Goal: Information Seeking & Learning: Learn about a topic

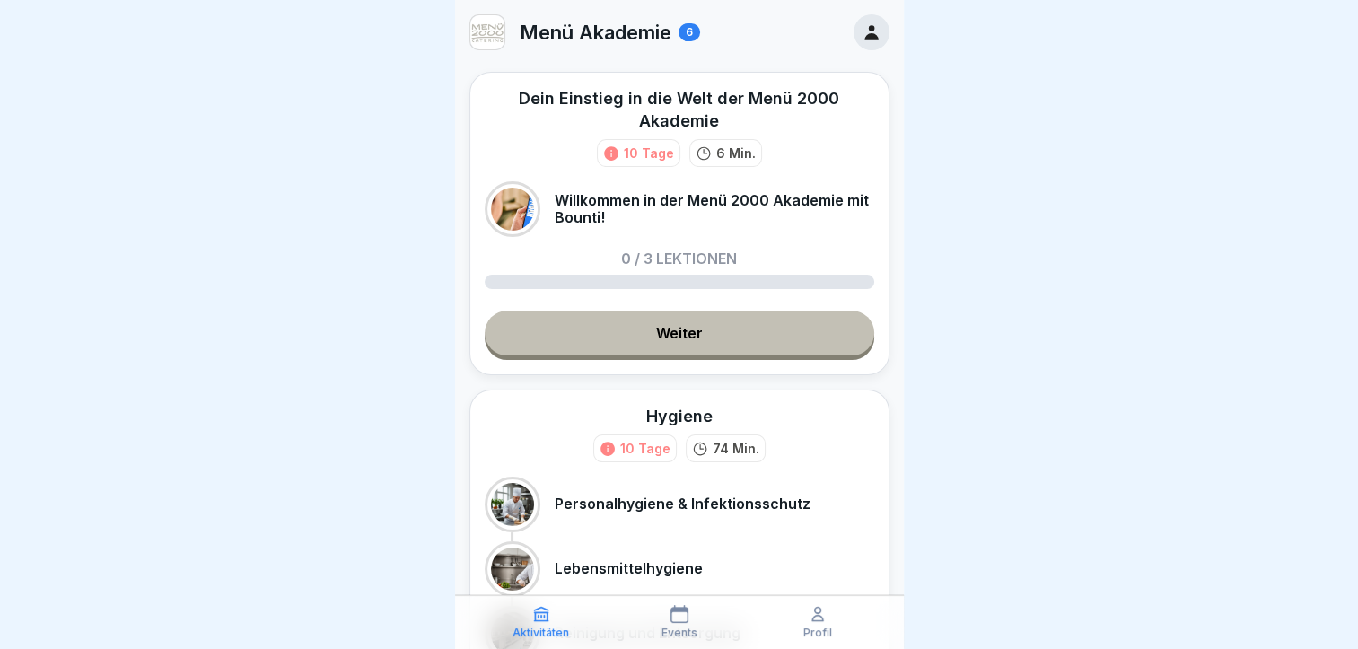
click at [861, 30] on icon at bounding box center [871, 32] width 20 height 20
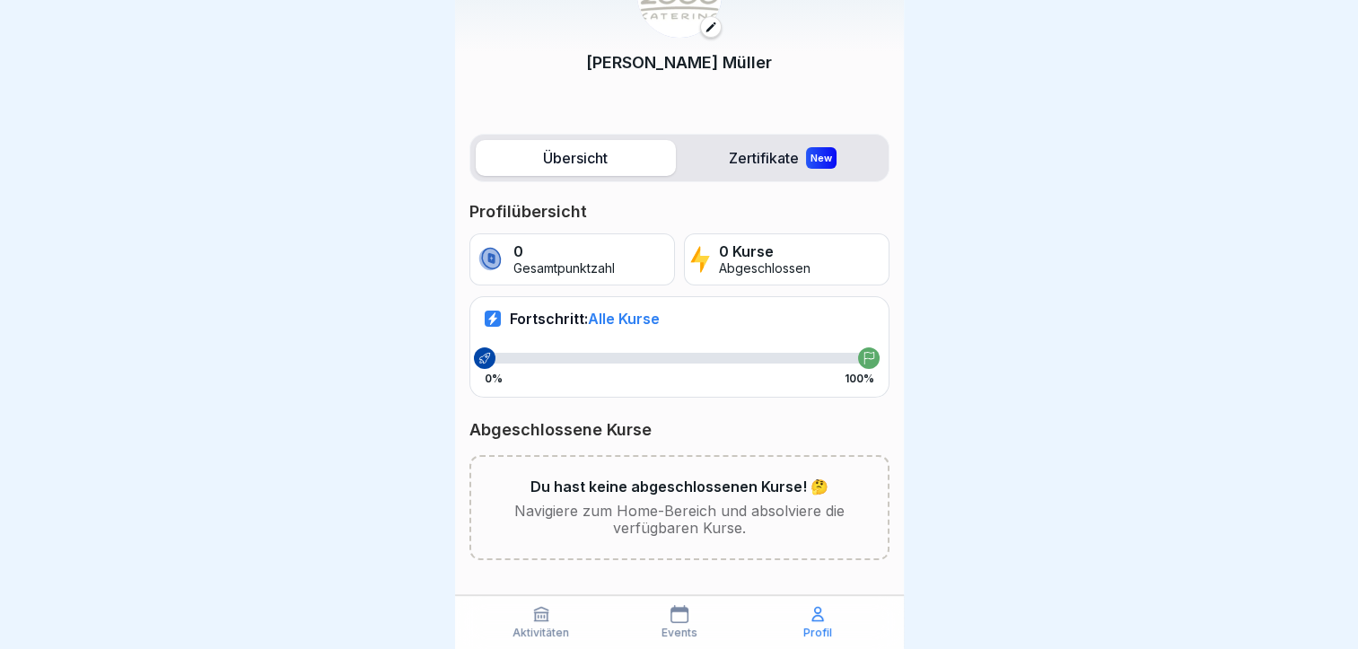
scroll to position [13, 0]
click at [538, 620] on icon at bounding box center [540, 613] width 13 height 13
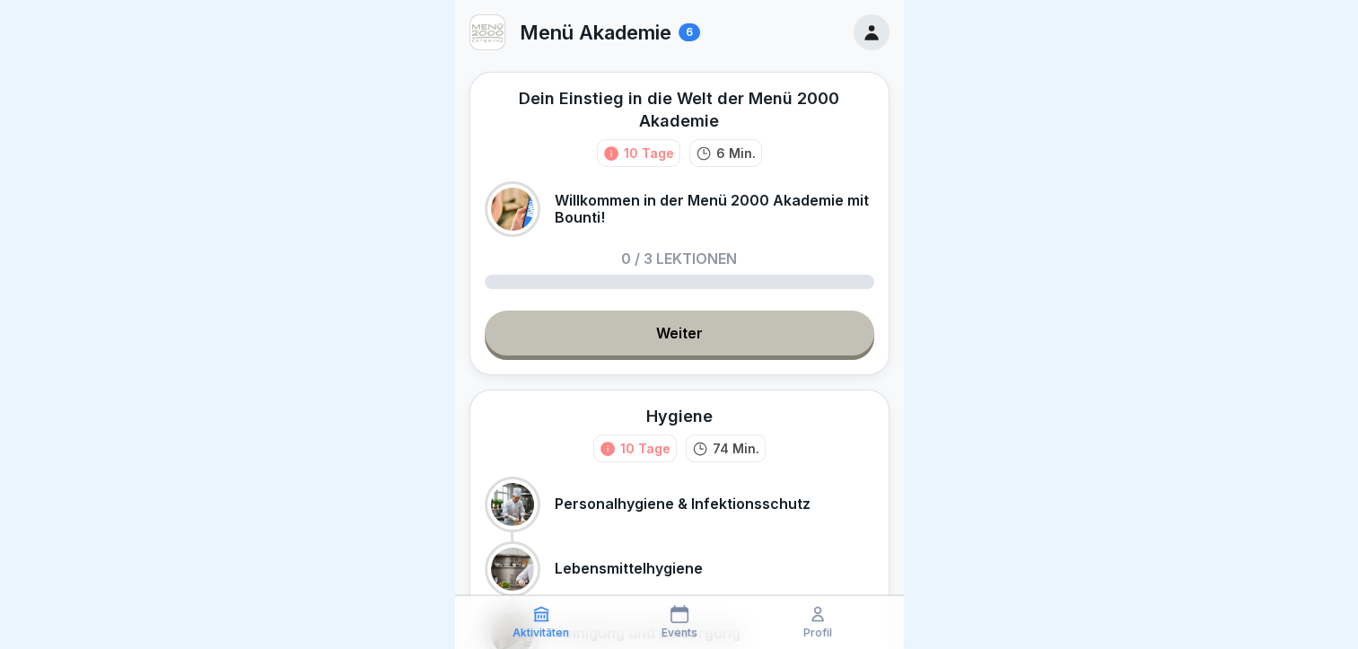
click at [591, 336] on link "Weiter" at bounding box center [679, 332] width 389 height 45
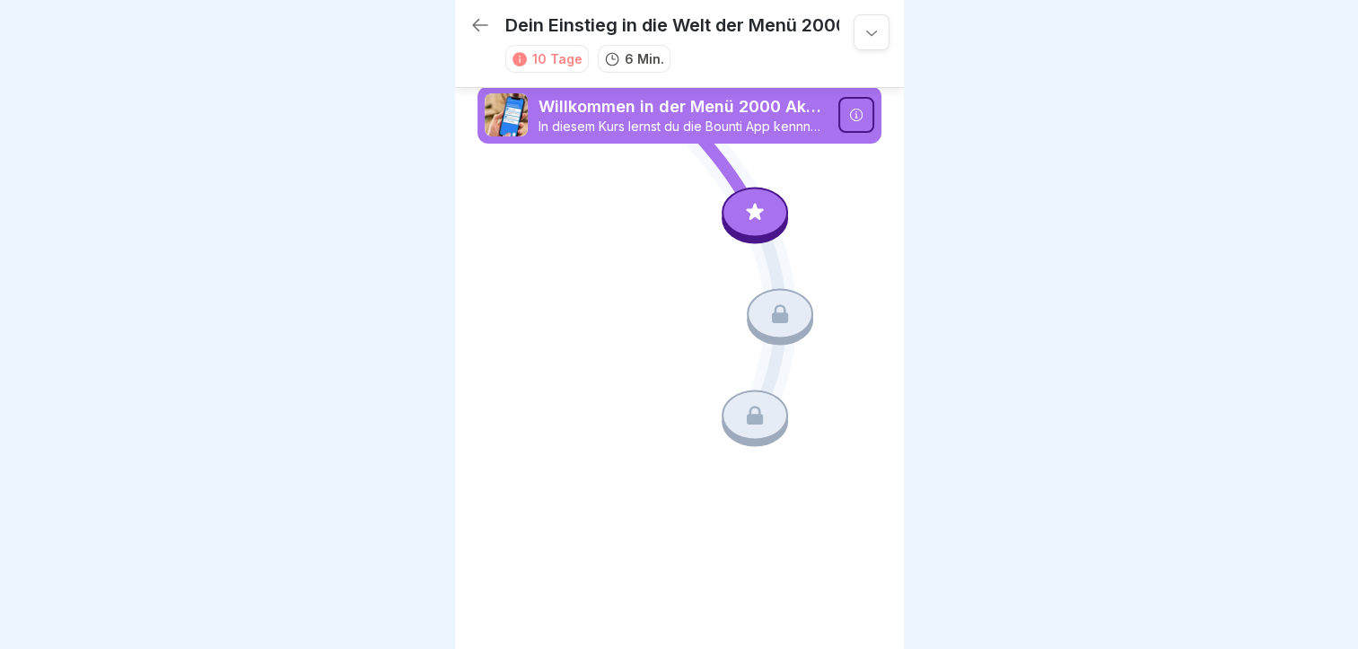
click at [851, 120] on icon at bounding box center [856, 115] width 14 height 14
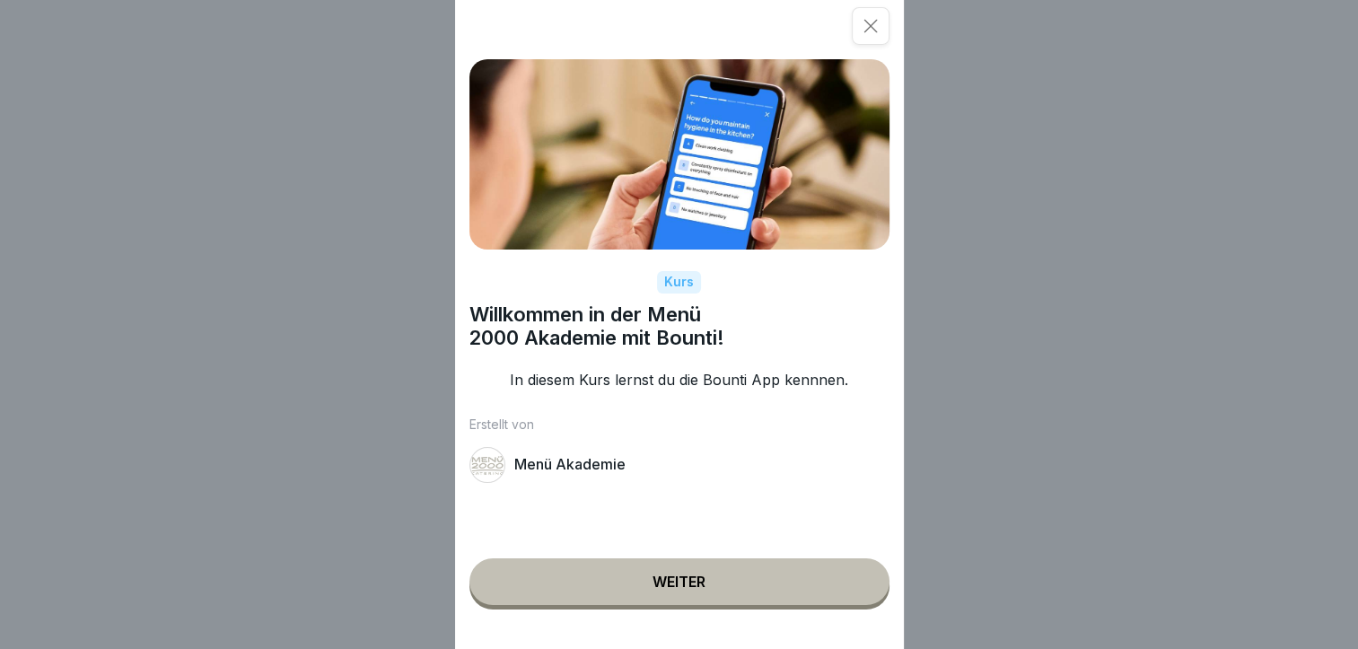
click at [653, 605] on button "Weiter" at bounding box center [679, 581] width 420 height 47
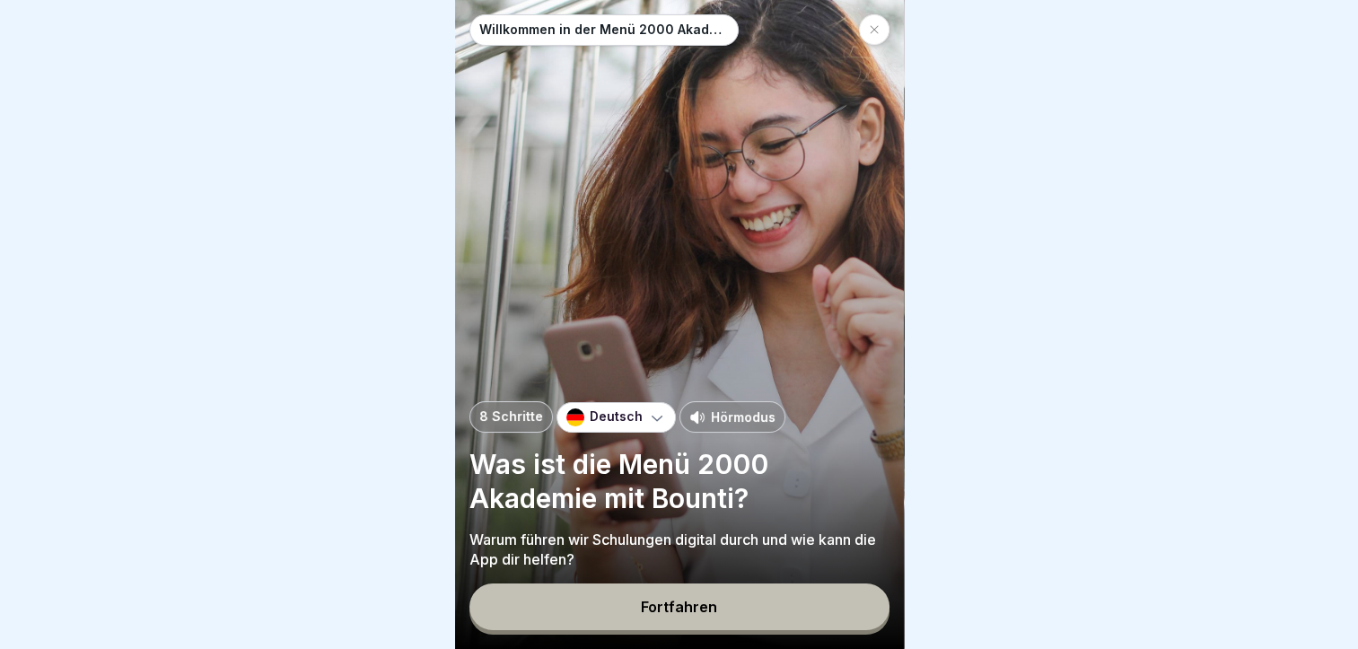
scroll to position [13, 0]
click at [695, 415] on icon at bounding box center [697, 416] width 14 height 13
click at [987, 400] on div at bounding box center [679, 324] width 1358 height 649
click at [653, 598] on button "Fortfahren" at bounding box center [679, 606] width 420 height 47
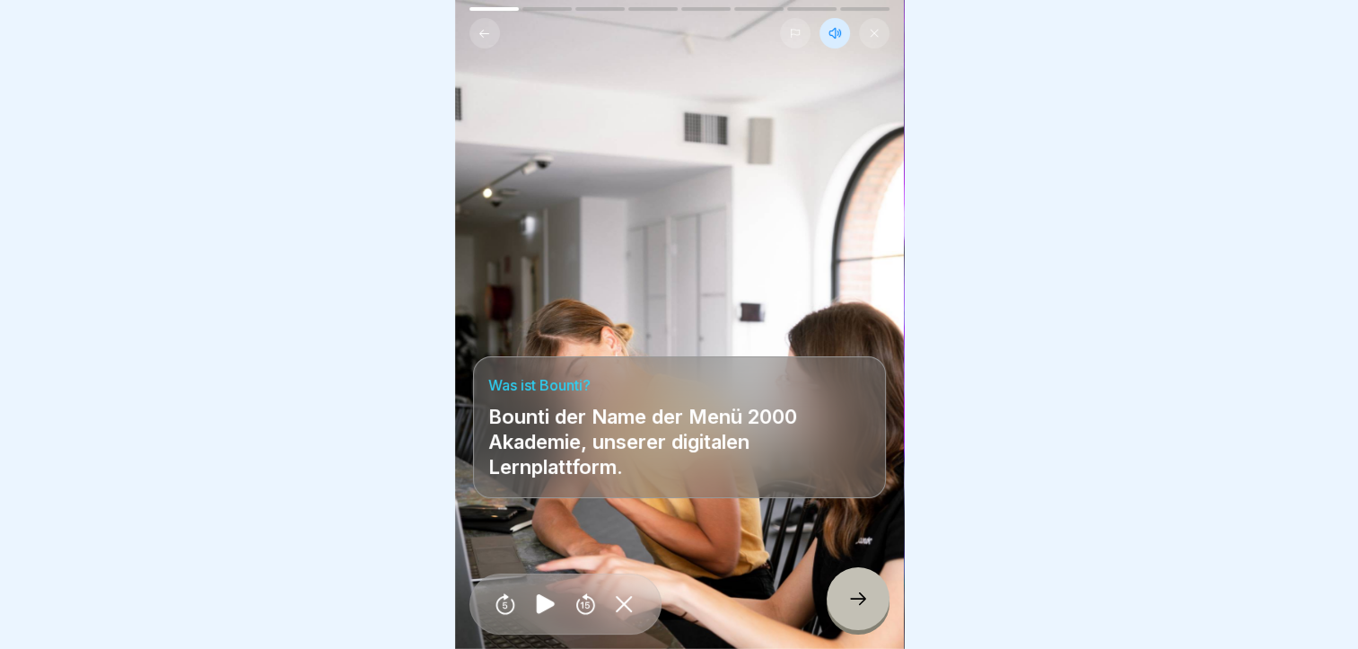
click at [856, 596] on icon at bounding box center [858, 599] width 22 height 22
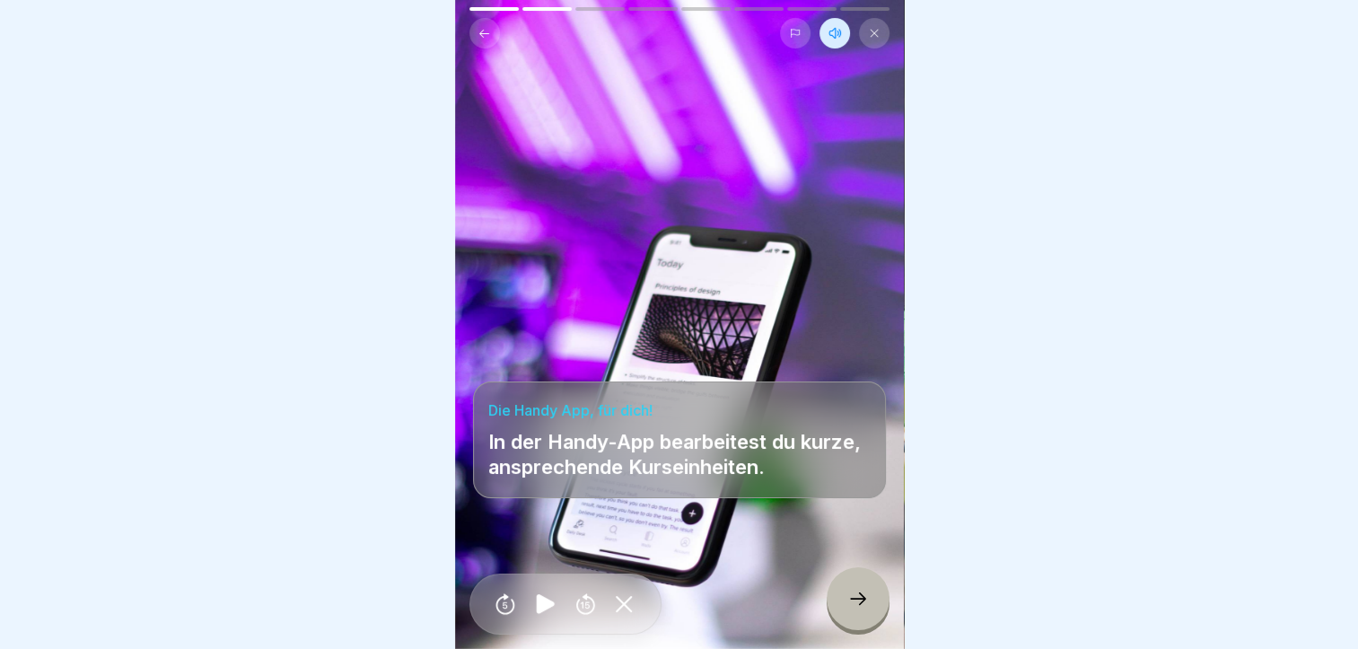
click at [854, 593] on icon at bounding box center [858, 599] width 22 height 22
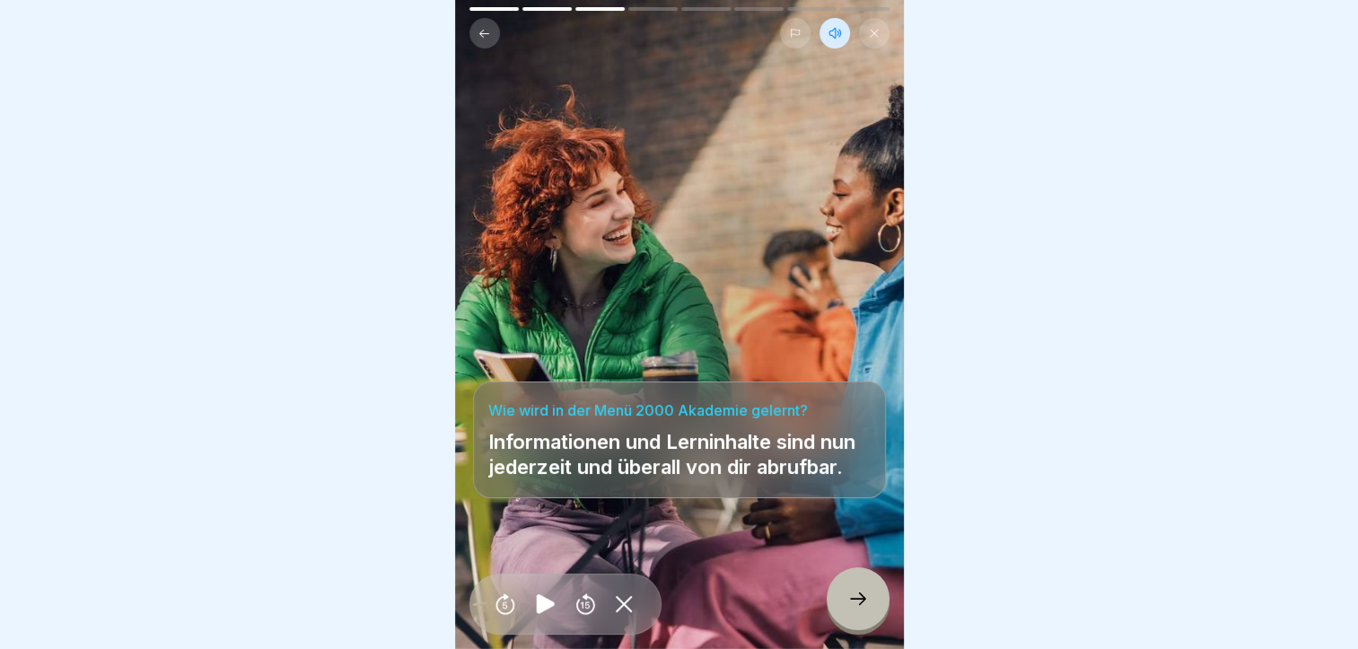
click at [852, 593] on icon at bounding box center [858, 599] width 22 height 22
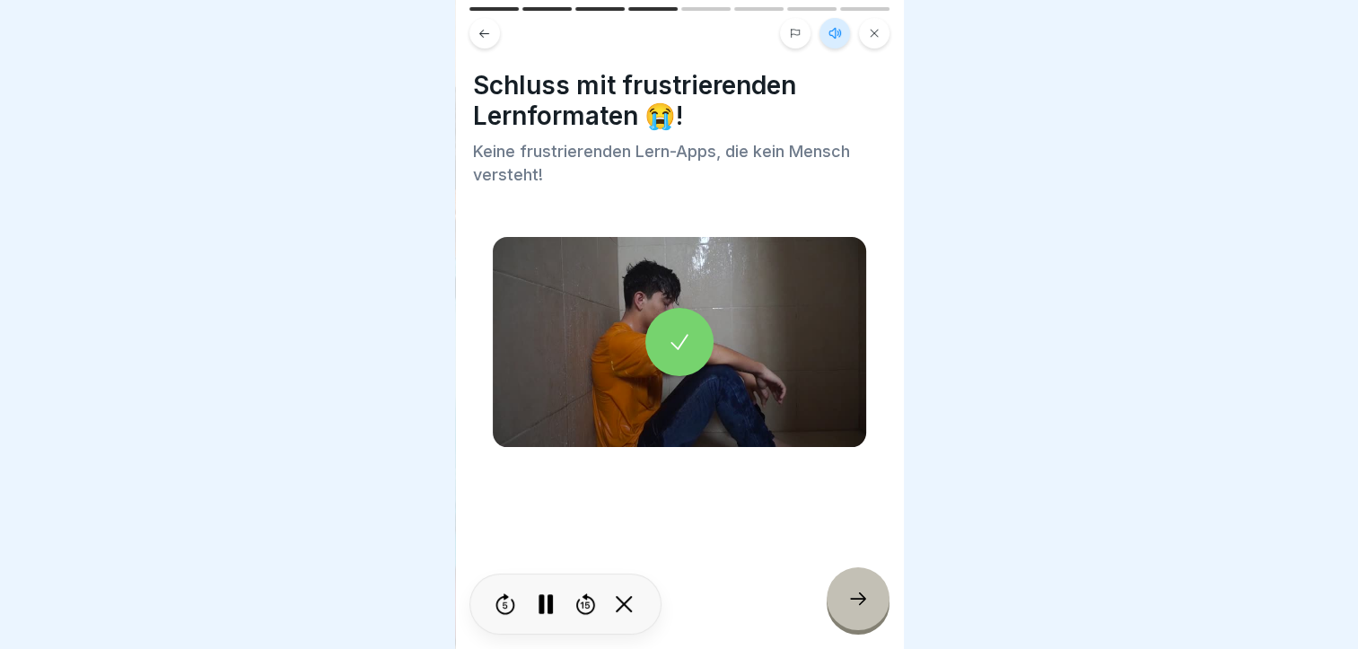
click at [667, 337] on div at bounding box center [679, 342] width 68 height 68
click at [861, 599] on icon at bounding box center [858, 599] width 22 height 22
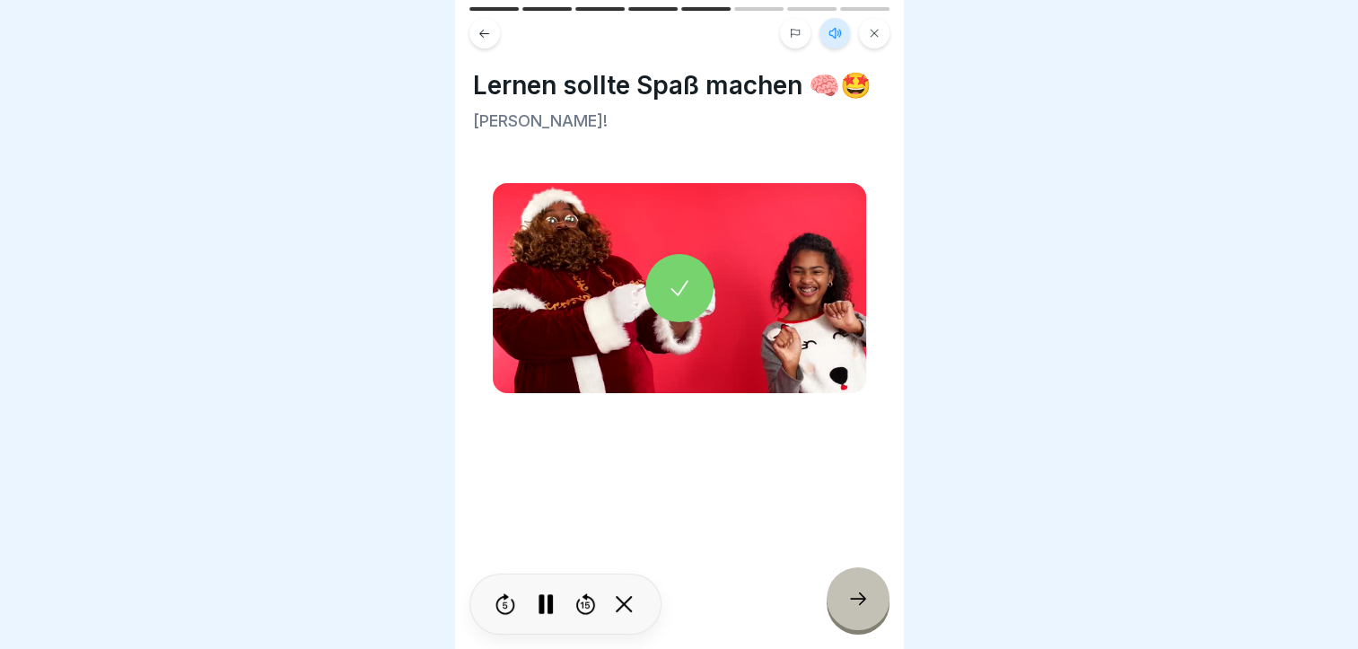
click at [667, 292] on icon at bounding box center [679, 287] width 25 height 25
click at [869, 602] on div at bounding box center [857, 598] width 63 height 63
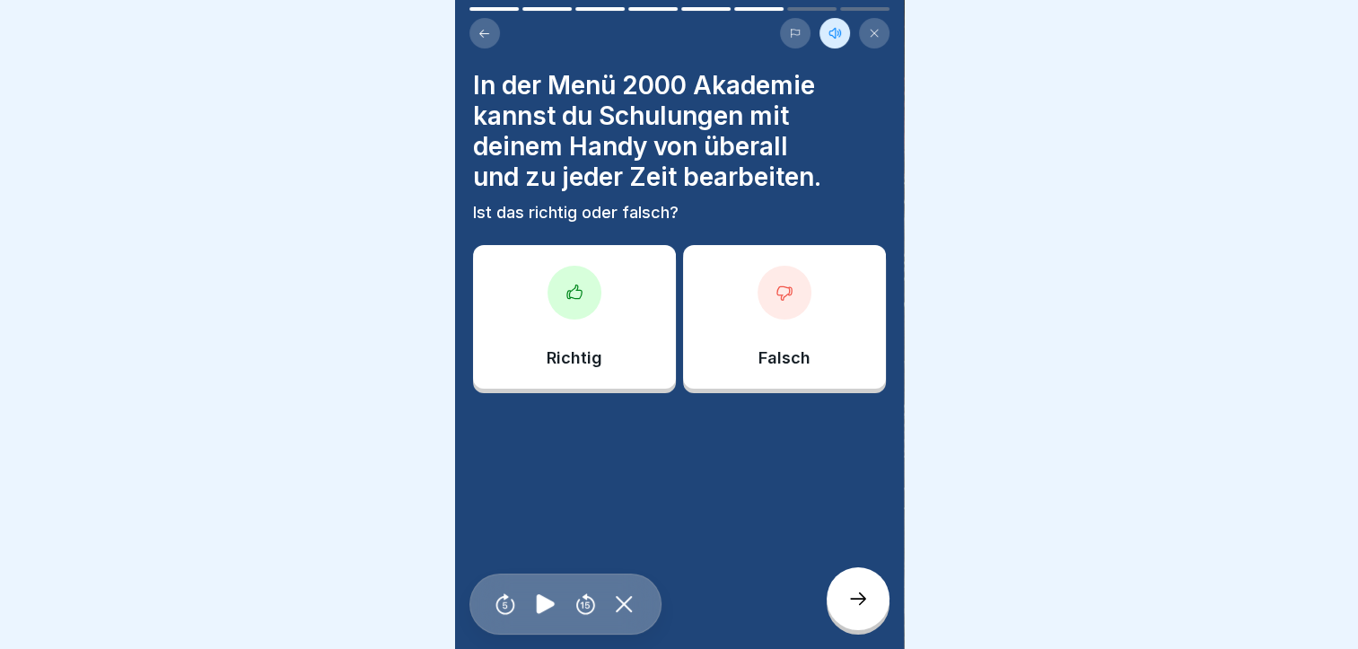
click at [560, 285] on div at bounding box center [574, 293] width 54 height 54
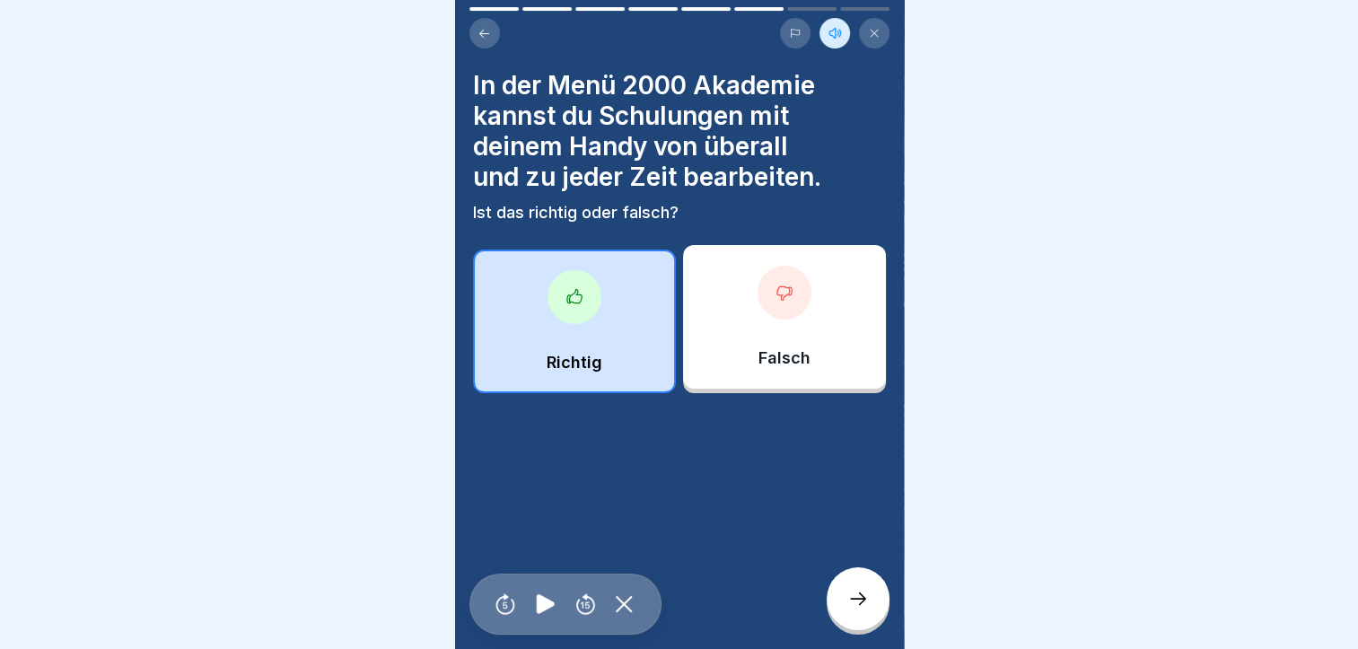
click at [856, 603] on icon at bounding box center [858, 599] width 22 height 22
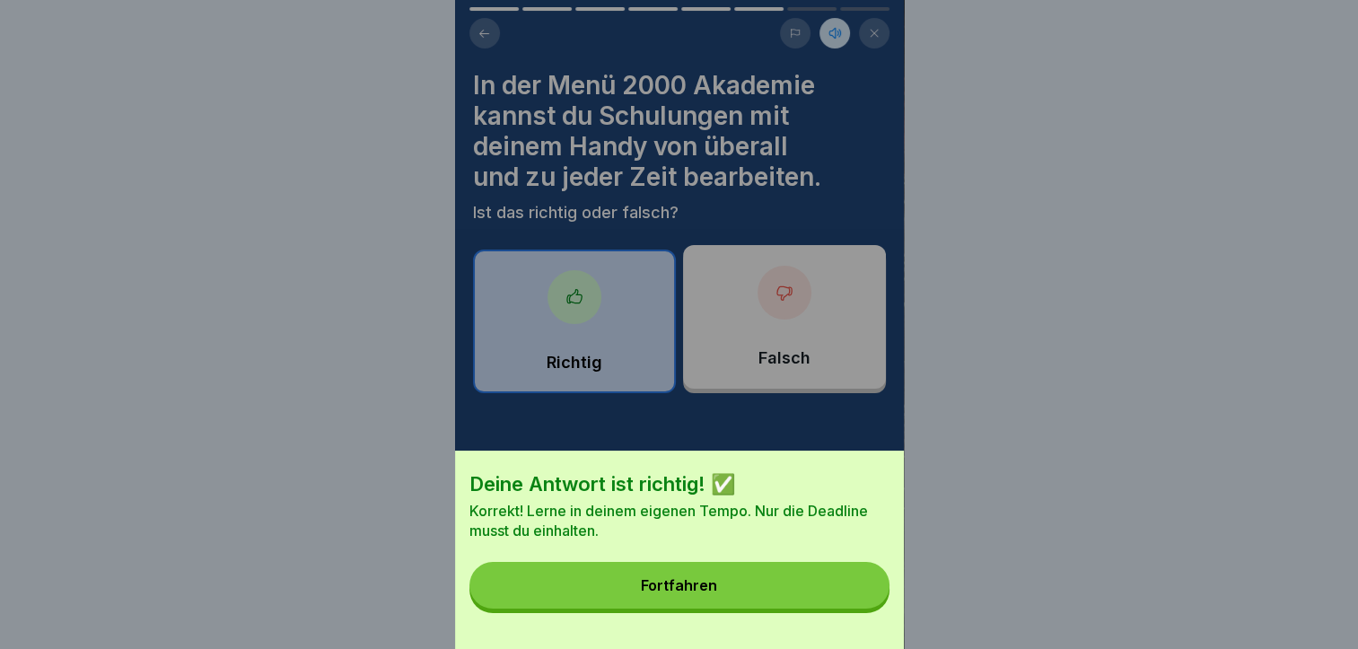
click at [773, 592] on button "Fortfahren" at bounding box center [679, 585] width 420 height 47
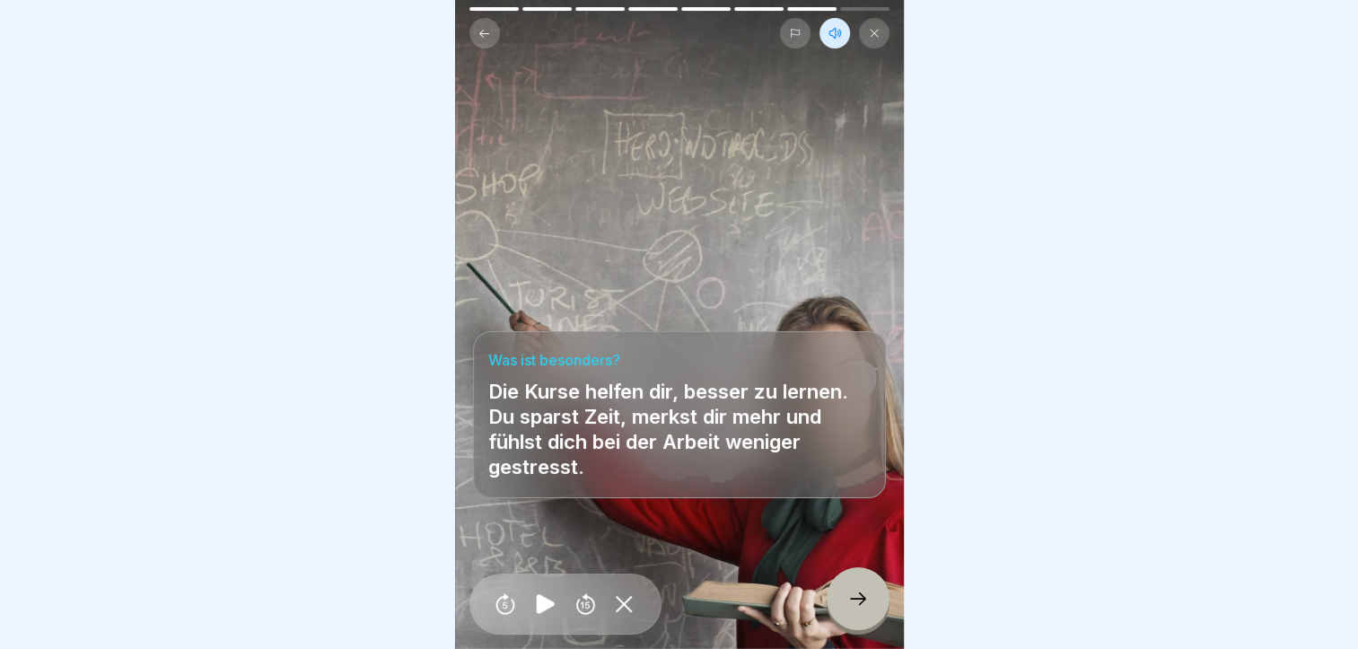
click at [873, 616] on div at bounding box center [857, 598] width 63 height 63
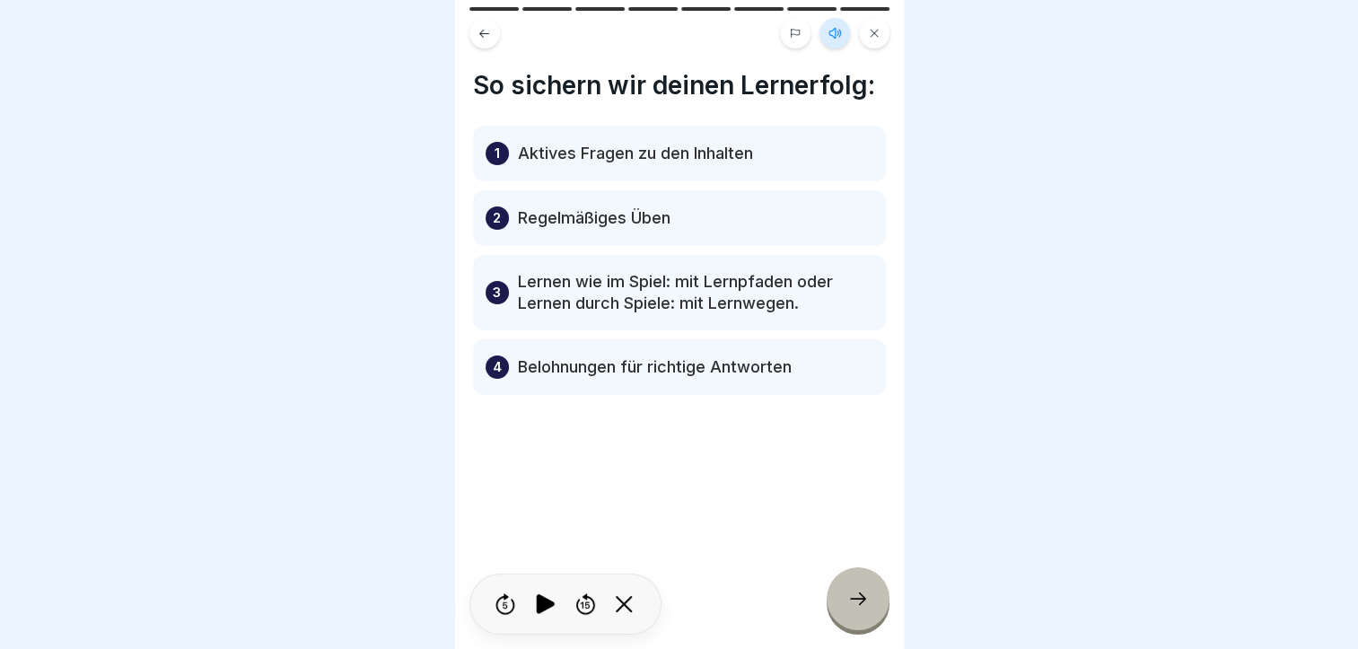
click at [852, 596] on icon at bounding box center [858, 599] width 22 height 22
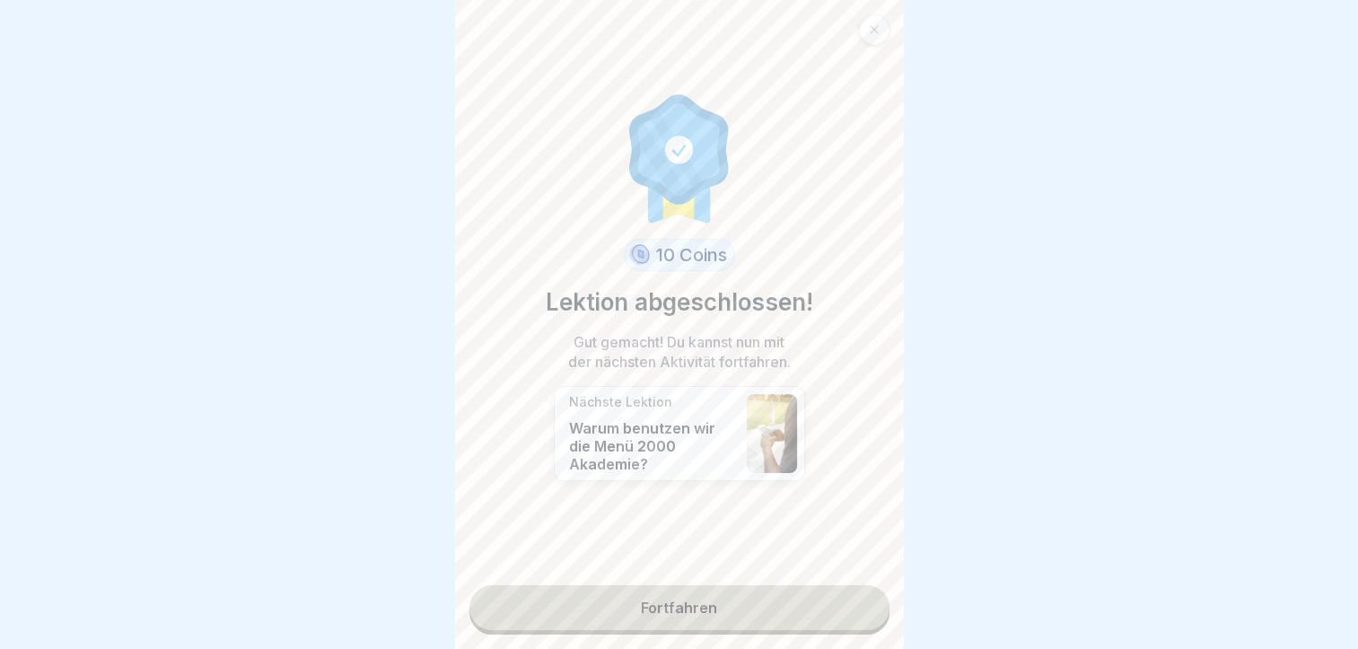
click at [638, 597] on link "Fortfahren" at bounding box center [679, 607] width 420 height 45
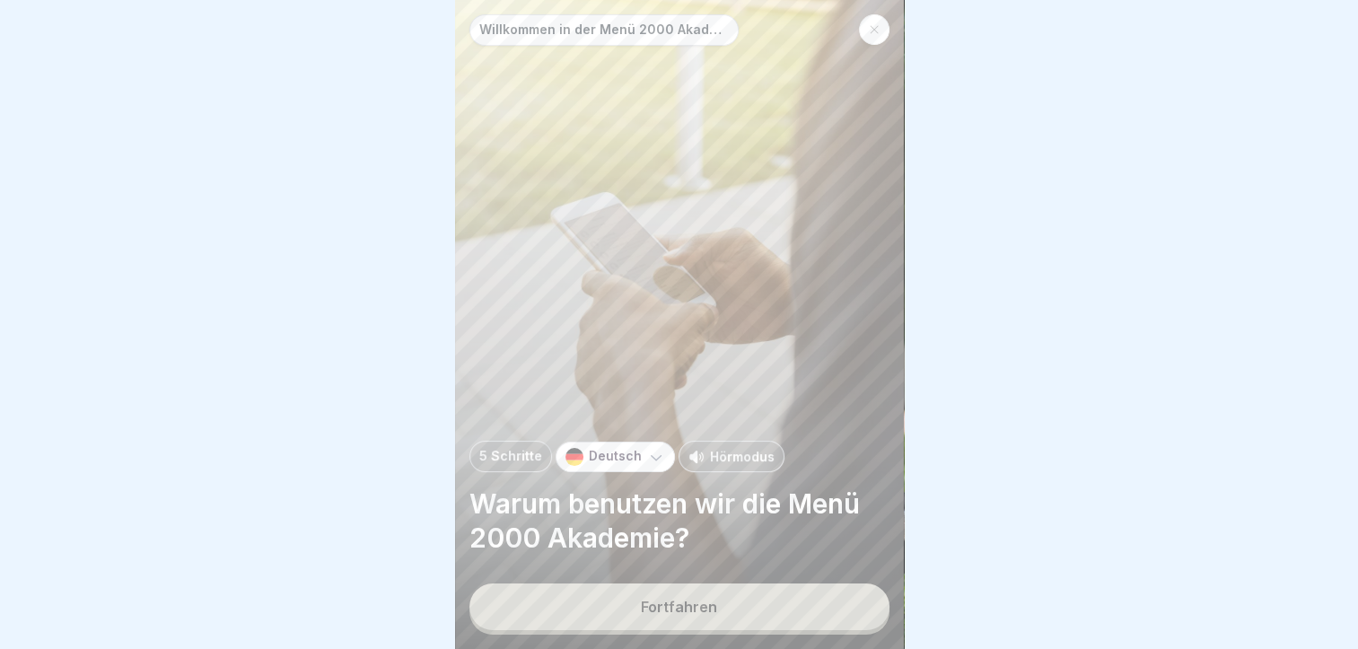
click at [712, 456] on p "Hörmodus" at bounding box center [742, 456] width 65 height 19
click at [646, 615] on div "Fortfahren" at bounding box center [679, 607] width 76 height 16
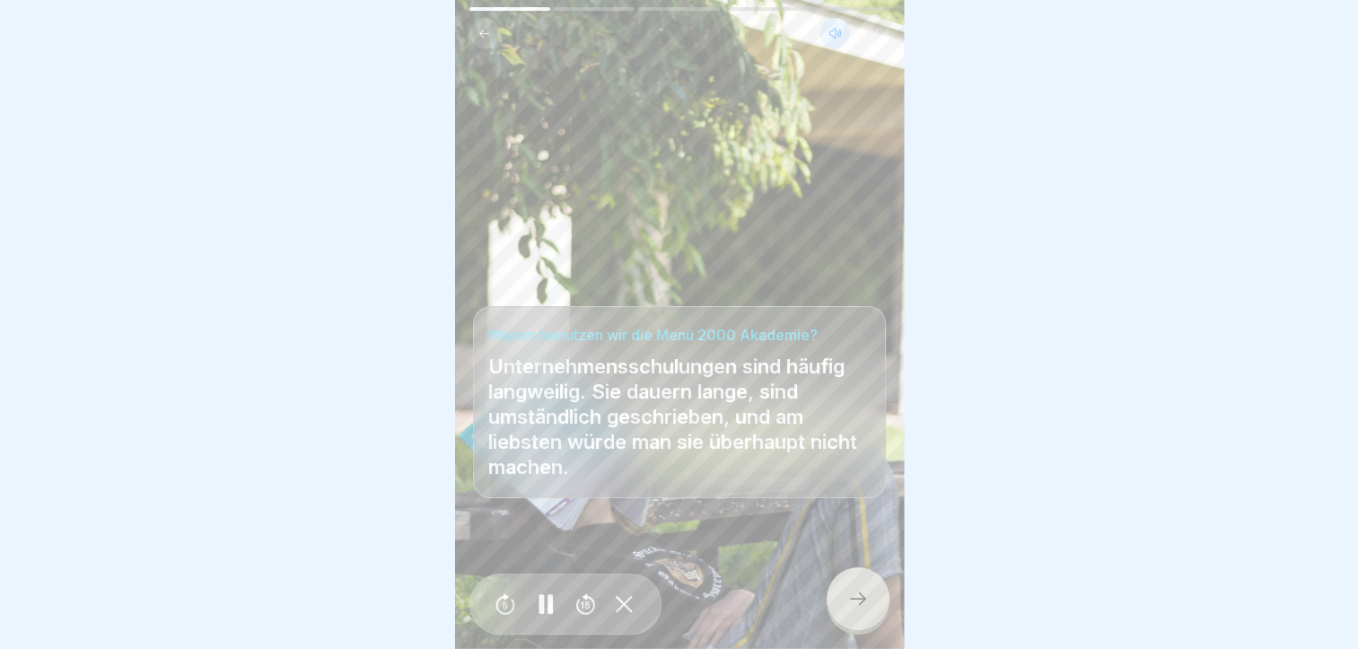
click at [539, 607] on rect at bounding box center [540, 604] width 5 height 20
click at [619, 605] on icon at bounding box center [624, 604] width 17 height 16
click at [475, 38] on button at bounding box center [484, 33] width 31 height 31
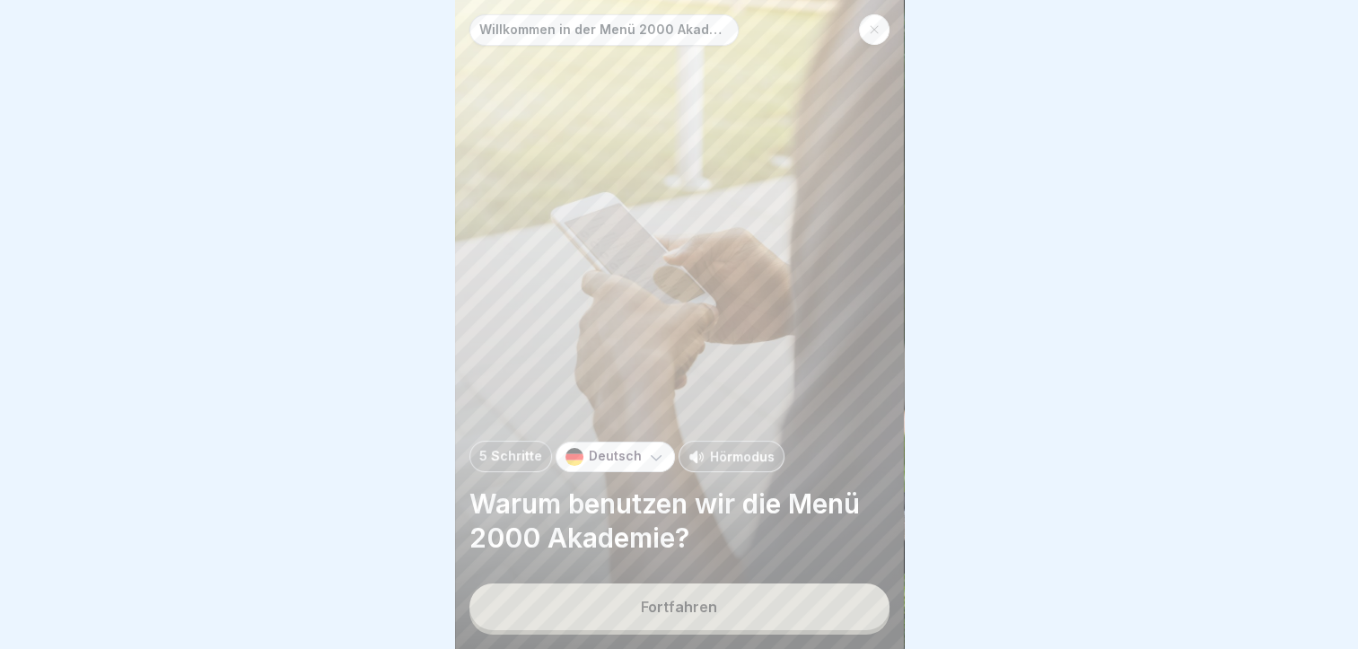
click at [865, 28] on div at bounding box center [874, 29] width 31 height 31
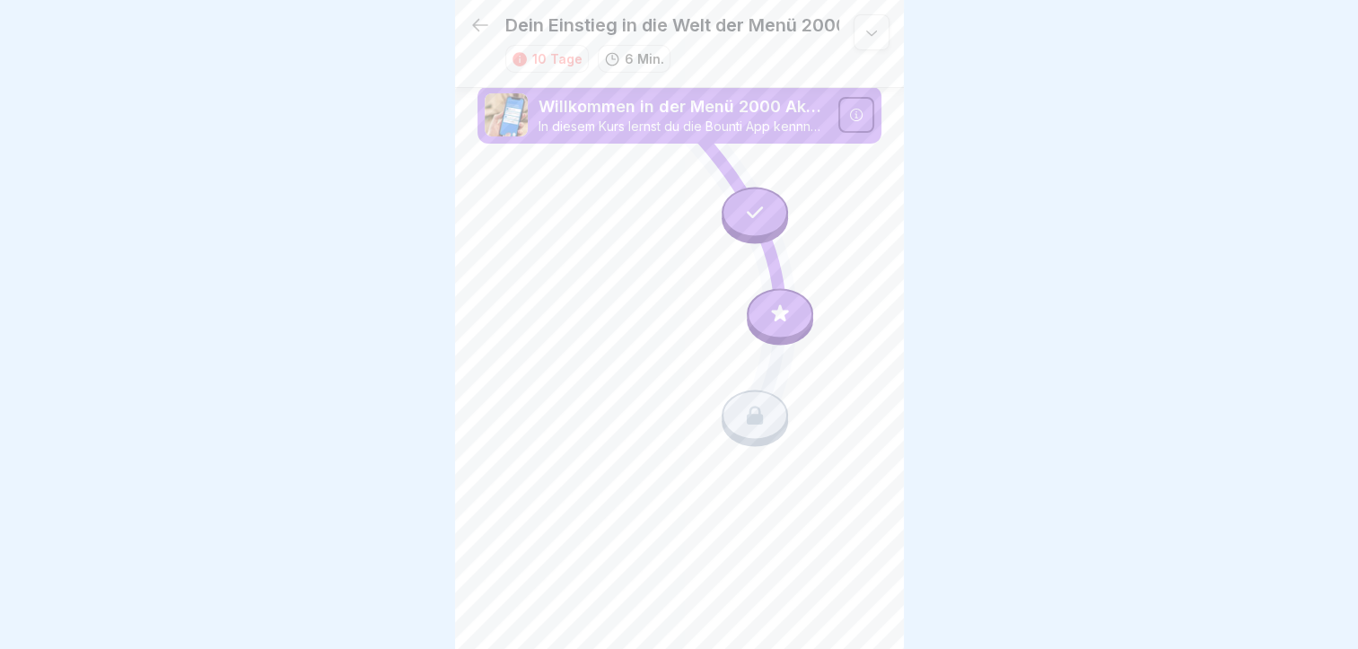
click at [791, 305] on div at bounding box center [780, 314] width 66 height 50
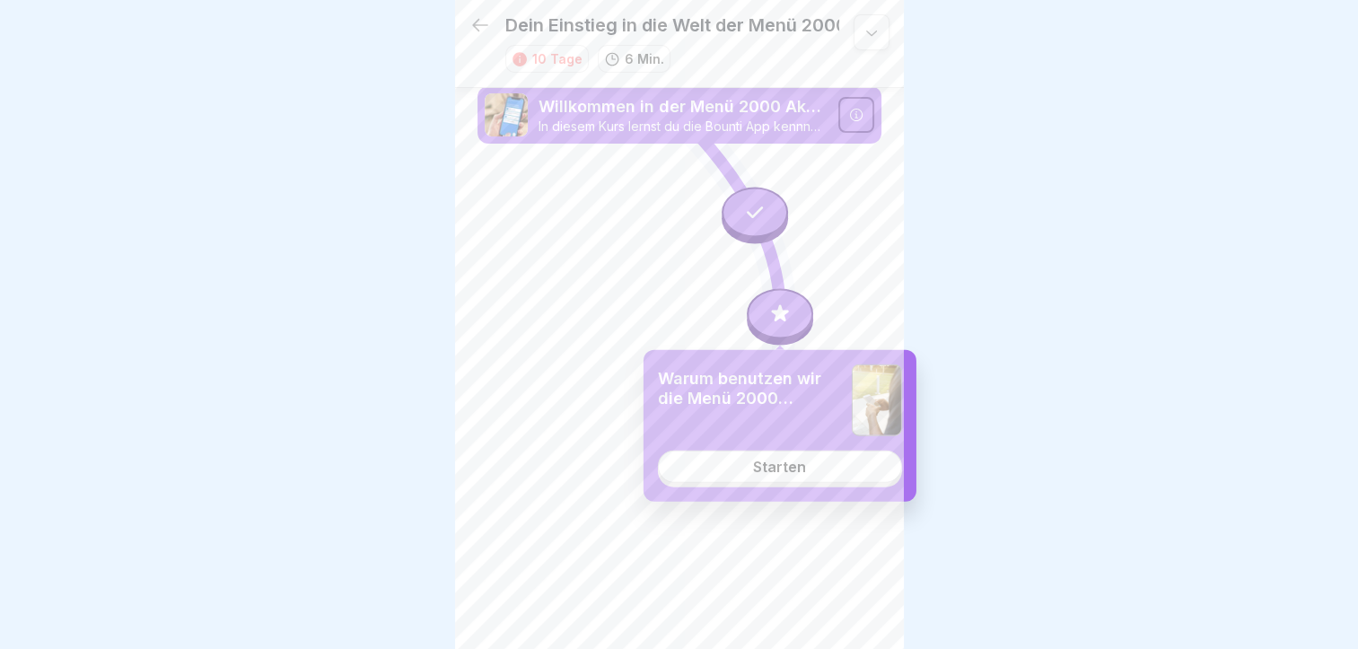
click at [747, 482] on div "Warum benutzen wir die Menü 2000 Akademie? Starten" at bounding box center [779, 426] width 273 height 152
click at [747, 470] on link "Starten" at bounding box center [780, 466] width 244 height 32
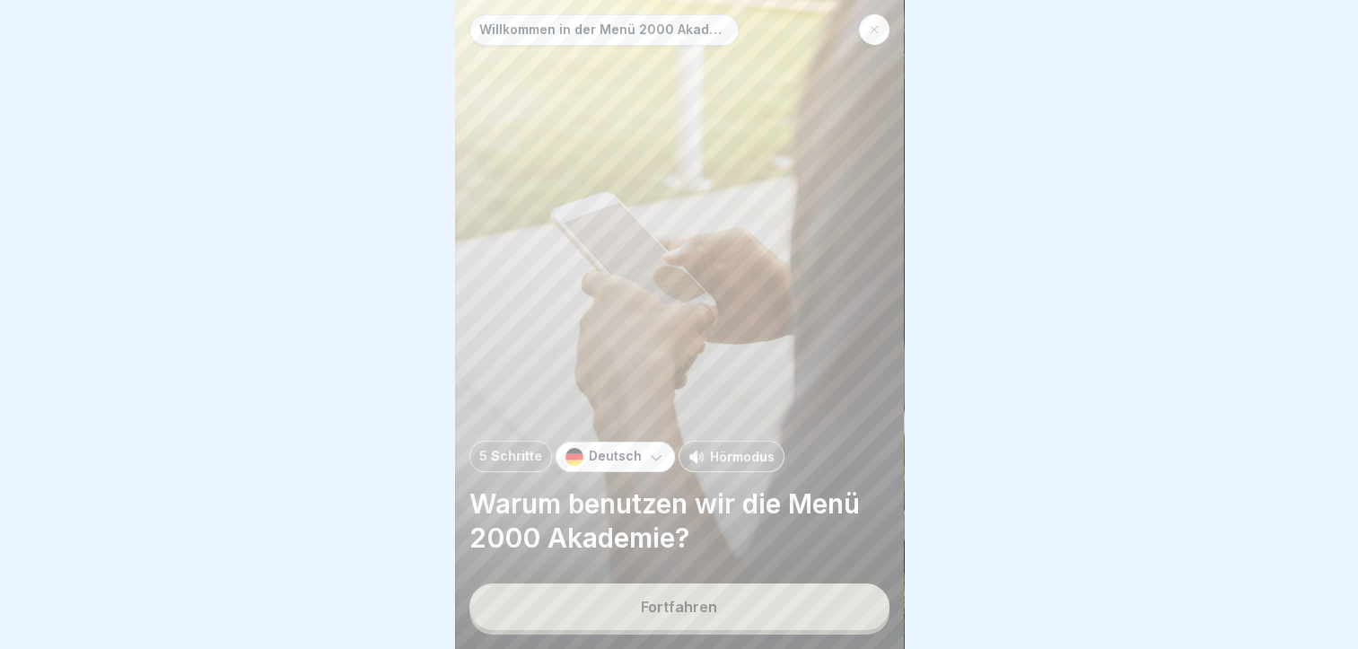
click at [718, 466] on p "Hörmodus" at bounding box center [742, 456] width 65 height 19
click at [675, 615] on div "Fortfahren" at bounding box center [679, 607] width 76 height 16
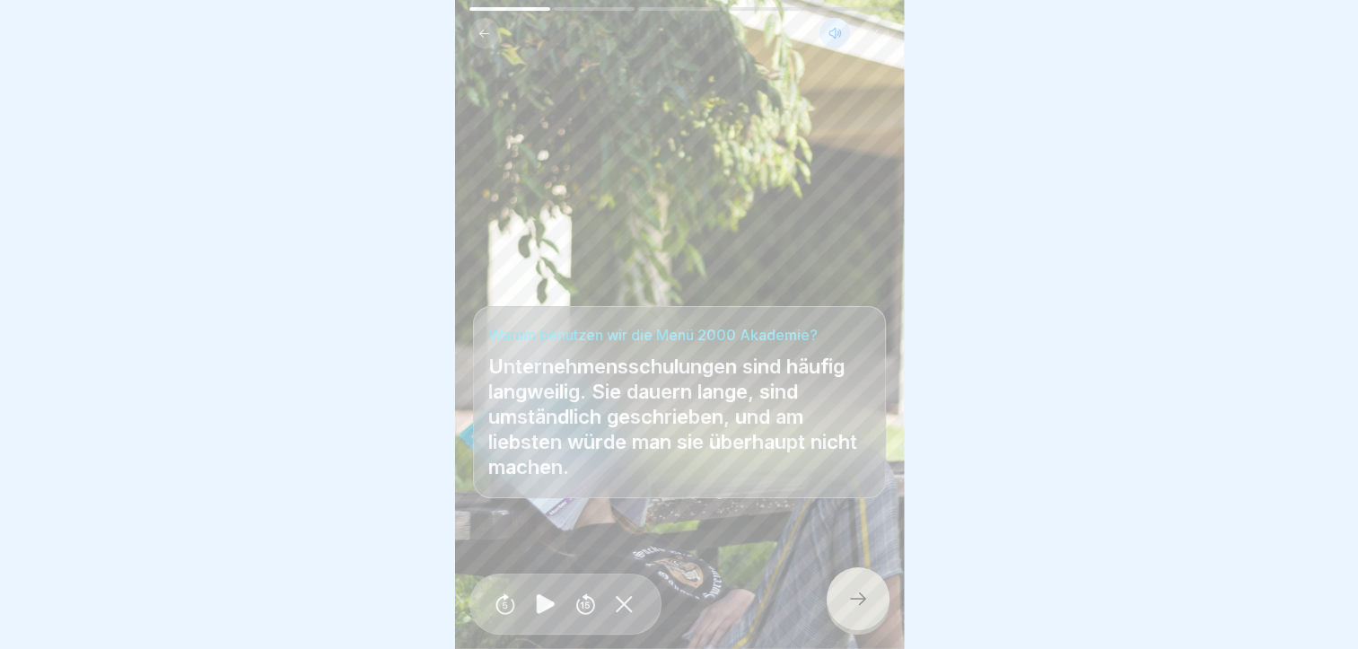
click at [852, 609] on icon at bounding box center [858, 599] width 22 height 22
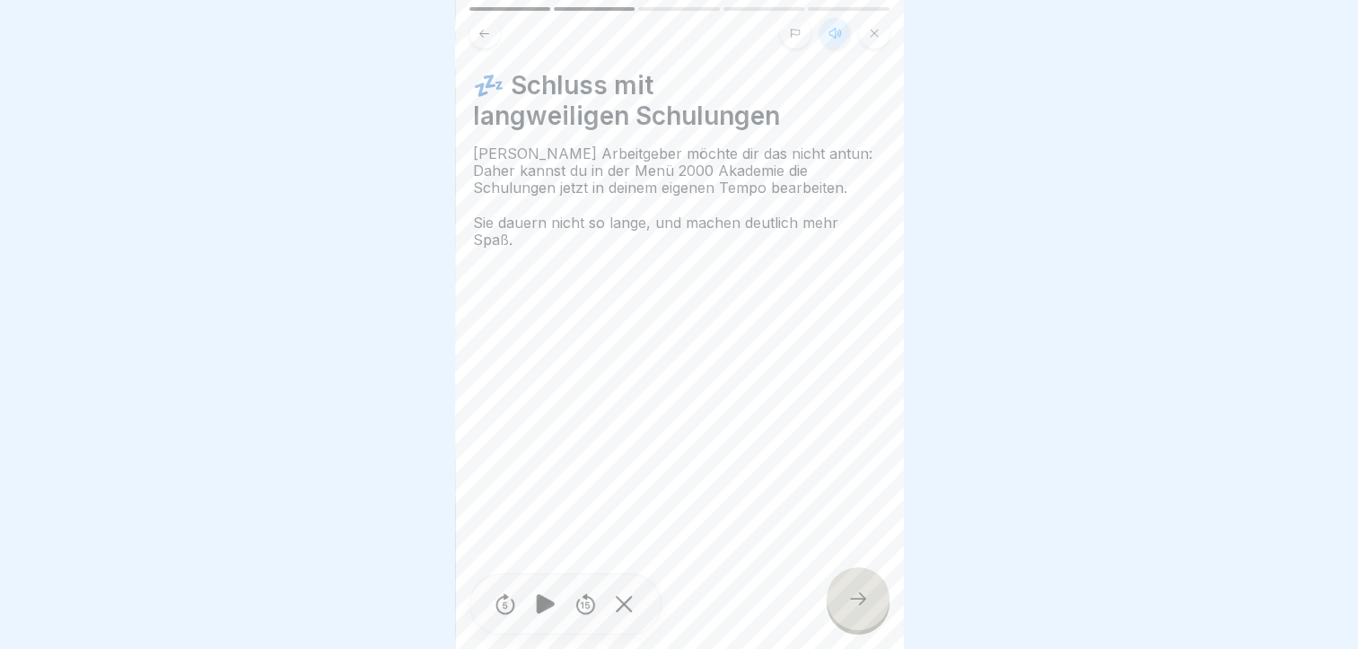
click at [856, 609] on icon at bounding box center [858, 599] width 22 height 22
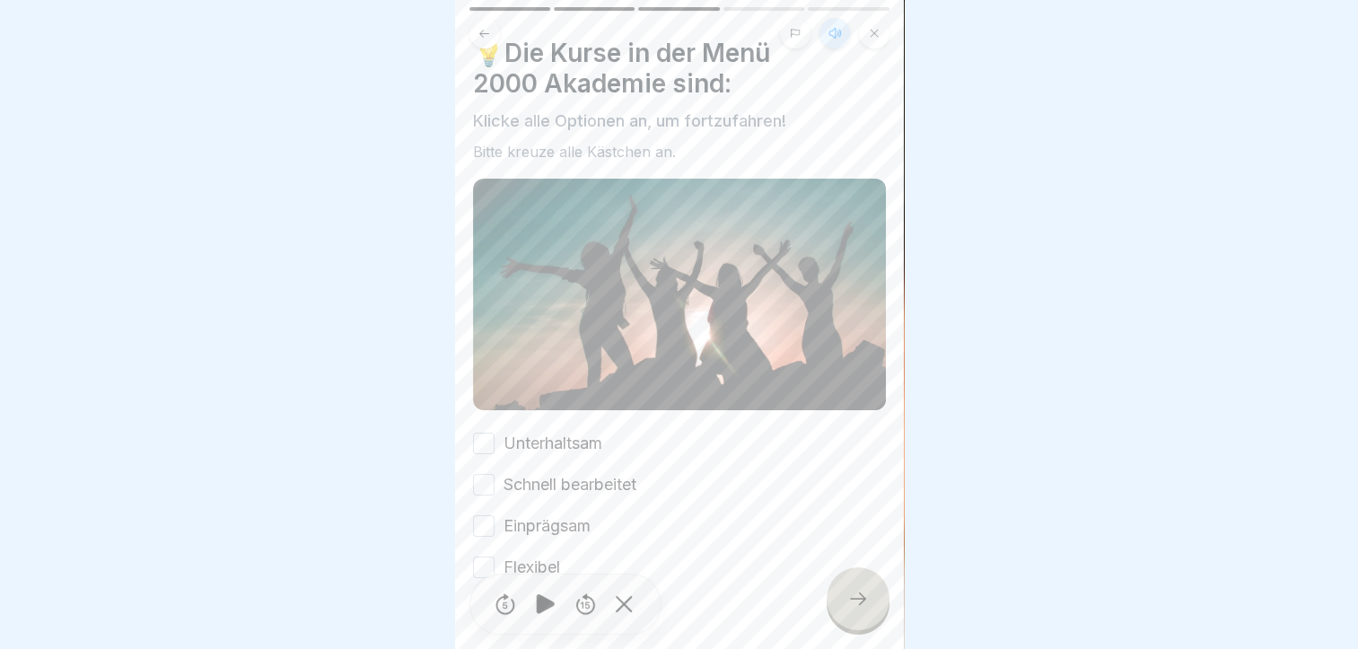
scroll to position [62, 0]
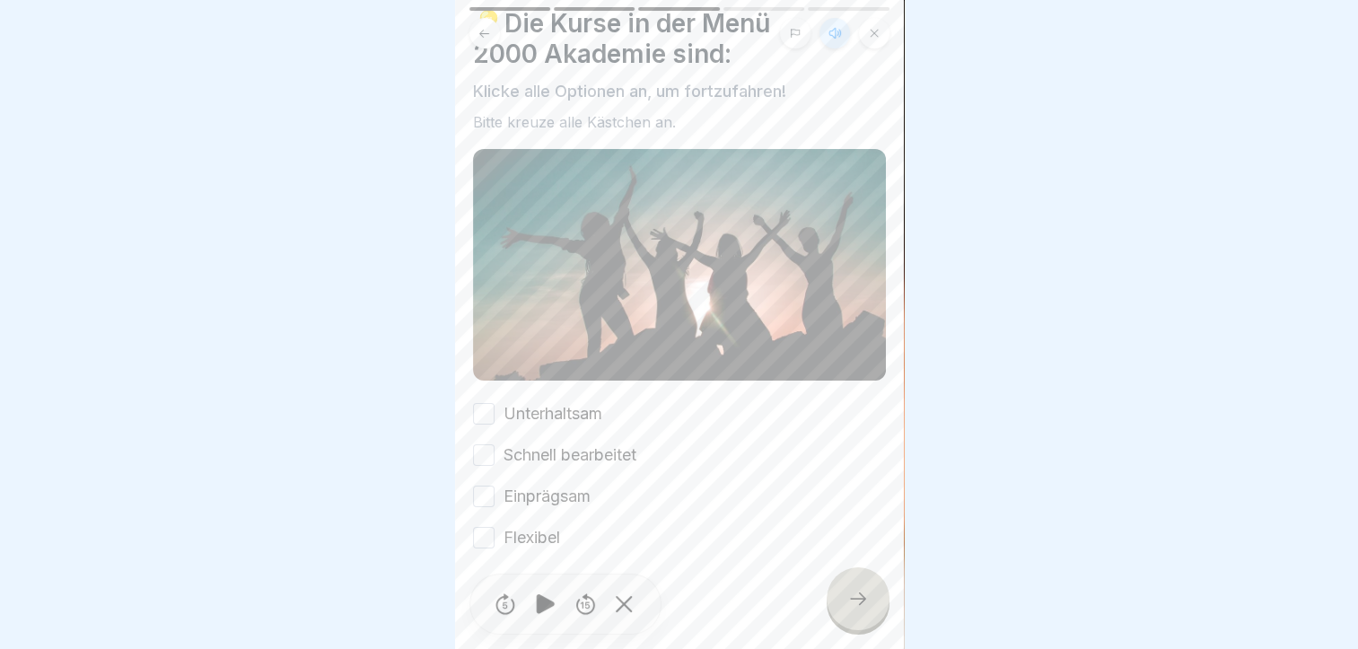
drag, startPoint x: 485, startPoint y: 533, endPoint x: 483, endPoint y: 519, distance: 14.6
click at [485, 533] on button "Flexibel" at bounding box center [484, 538] width 22 height 22
click at [488, 485] on button "Einprägsam" at bounding box center [484, 496] width 22 height 22
click at [496, 443] on div "Schnell bearbeitet" at bounding box center [554, 454] width 163 height 23
click at [484, 458] on div "Unterhaltsam Schnell bearbeitet Einprägsam Flexibel" at bounding box center [679, 475] width 413 height 147
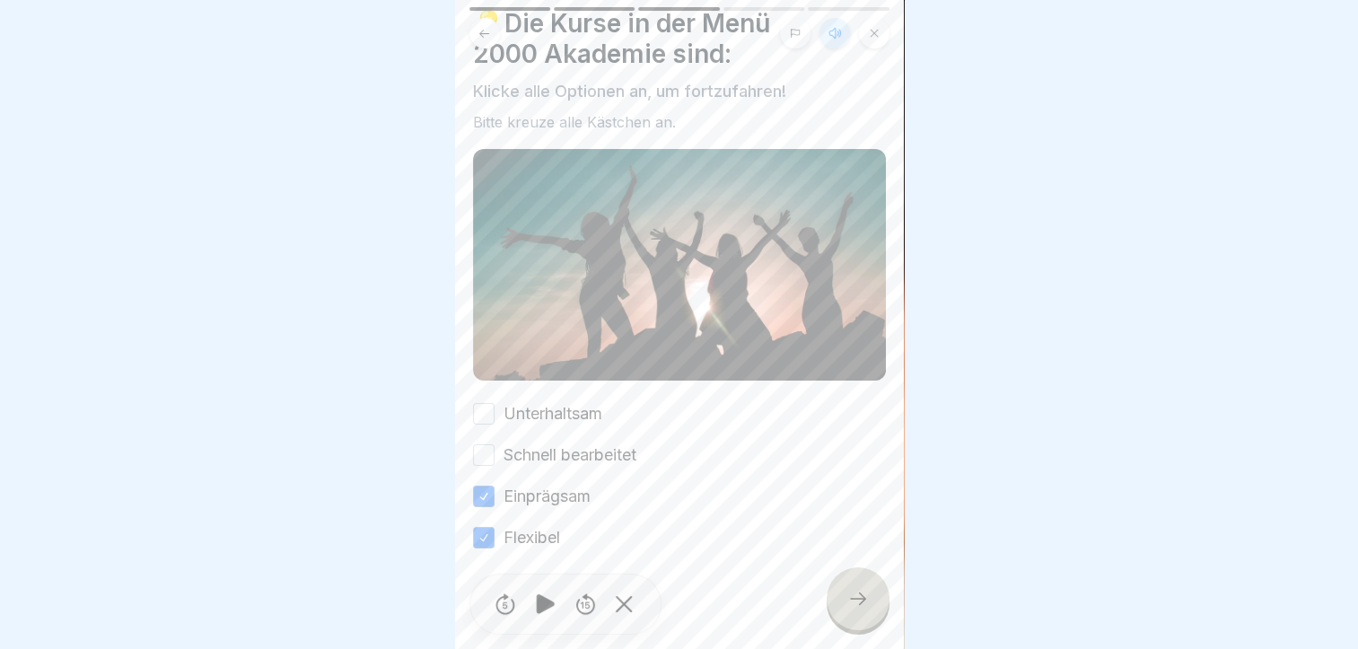
click at [485, 444] on button "Schnell bearbeitet" at bounding box center [484, 455] width 22 height 22
click at [489, 403] on button "Unterhaltsam" at bounding box center [484, 414] width 22 height 22
click at [843, 612] on div at bounding box center [857, 598] width 63 height 63
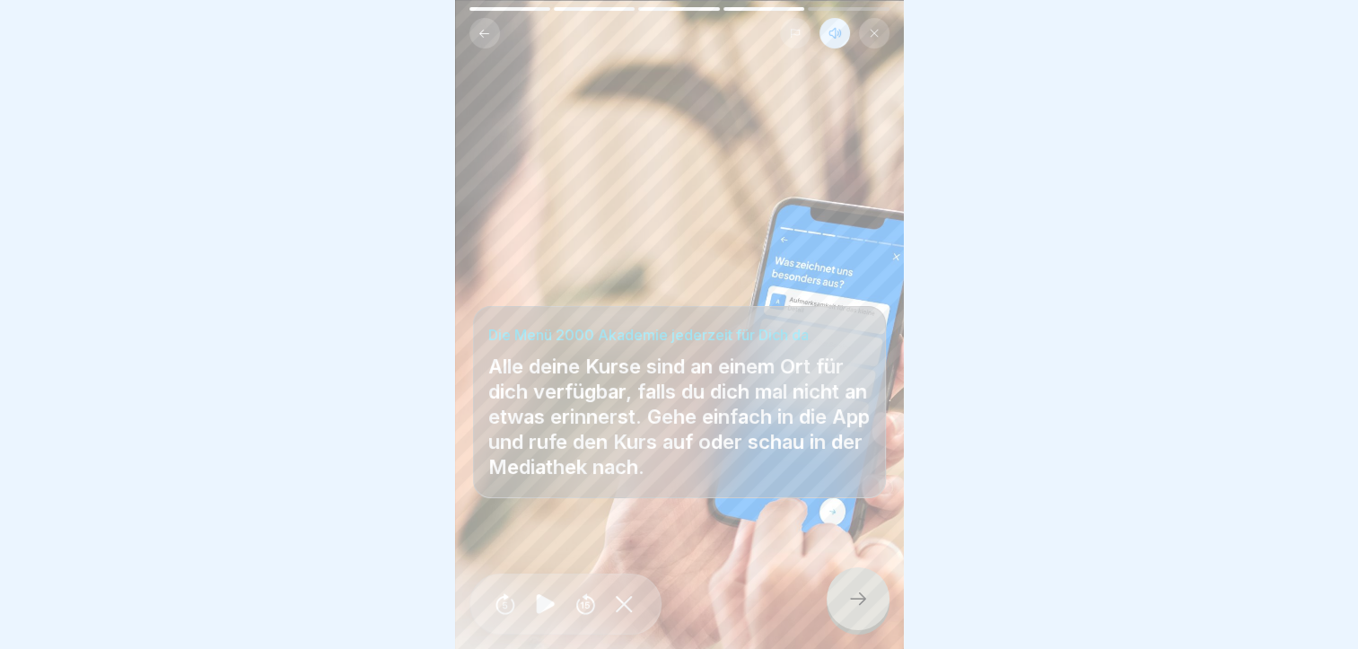
click at [853, 609] on icon at bounding box center [858, 599] width 22 height 22
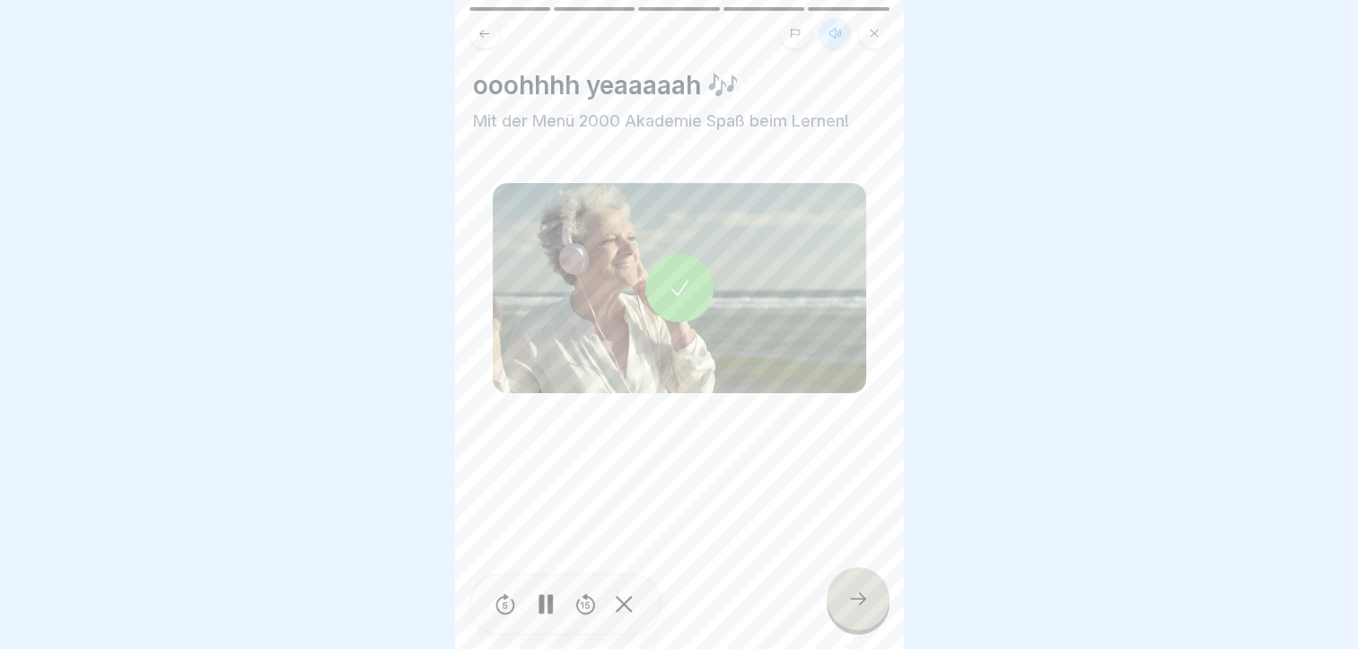
click at [683, 269] on div at bounding box center [679, 288] width 68 height 68
click at [862, 604] on icon at bounding box center [858, 599] width 22 height 22
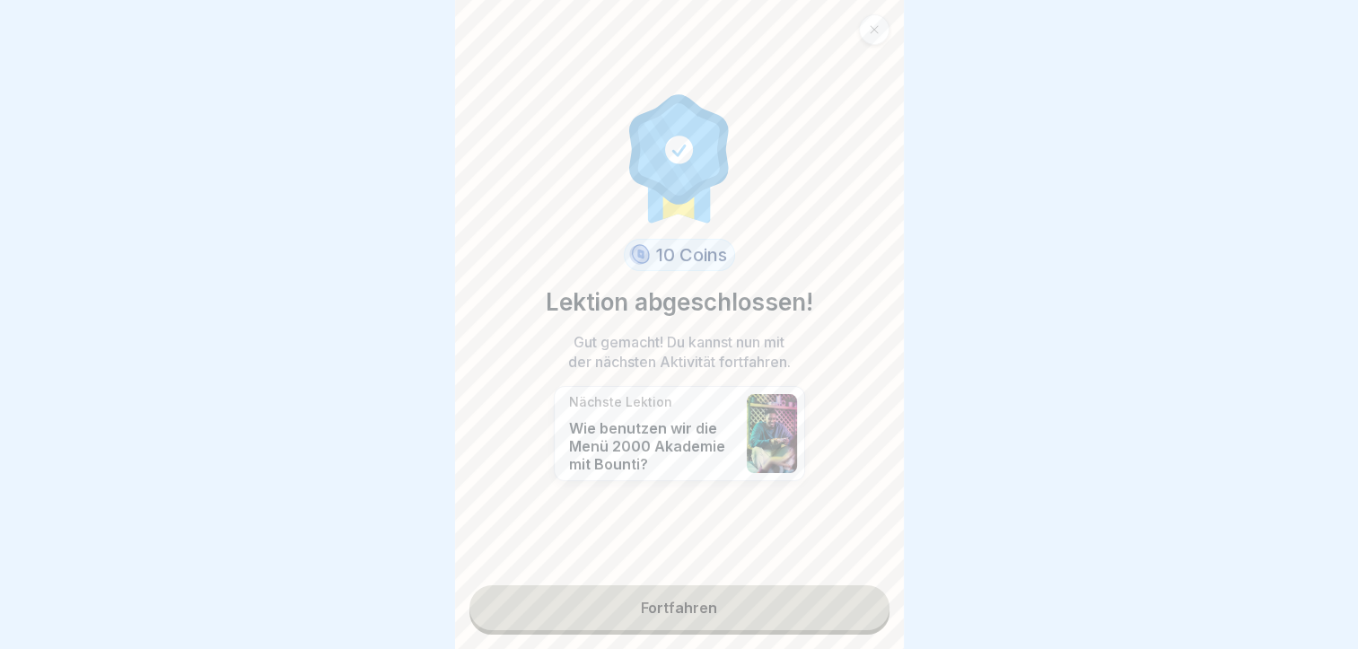
click at [663, 597] on link "Fortfahren" at bounding box center [679, 607] width 420 height 45
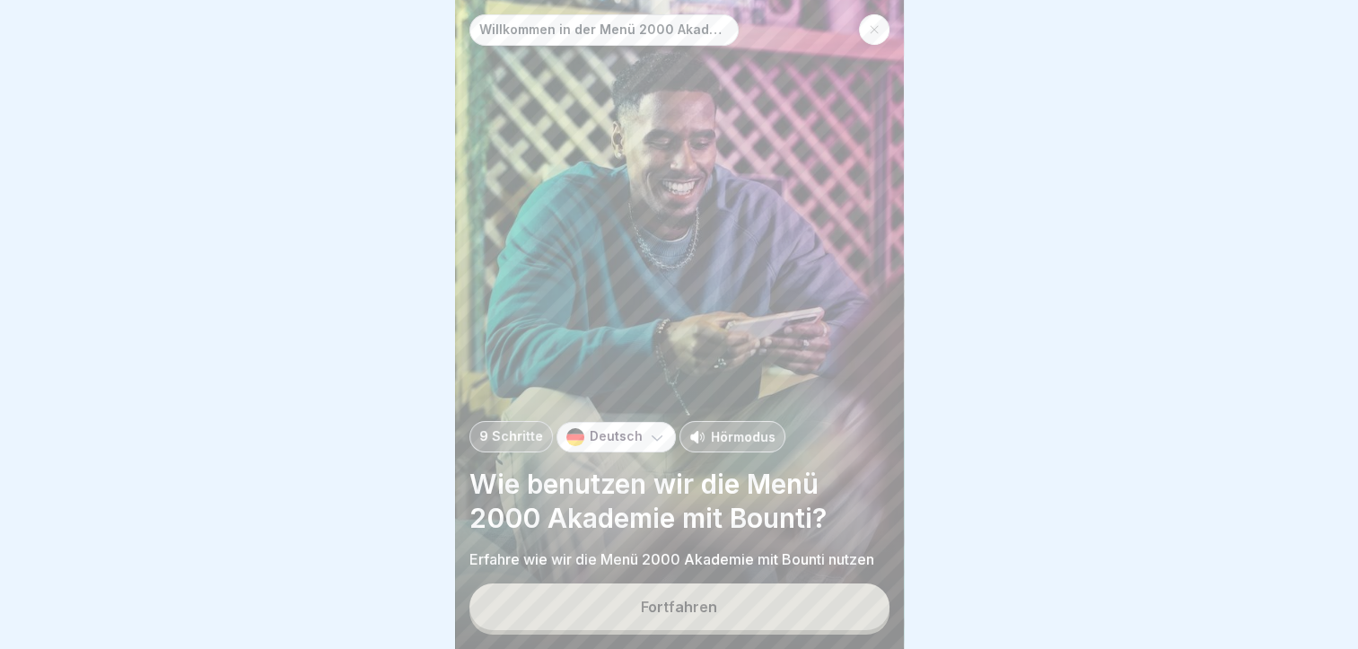
click at [876, 35] on div at bounding box center [874, 29] width 31 height 31
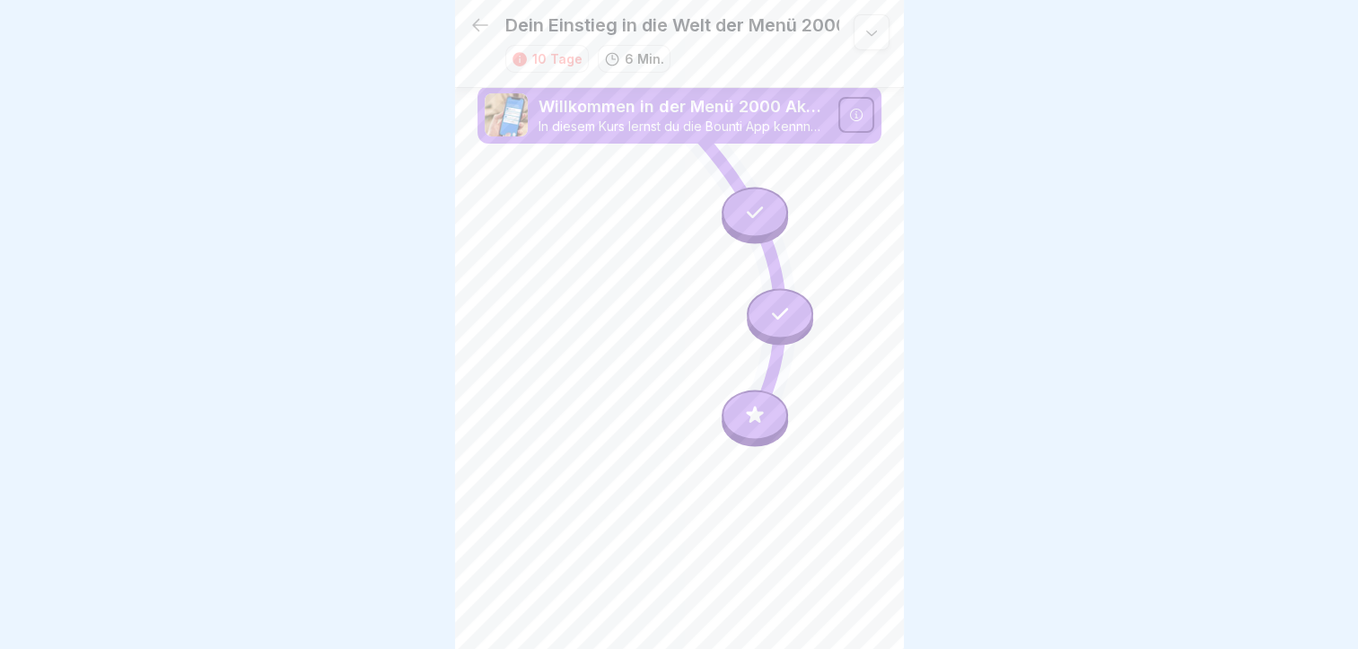
scroll to position [13, 0]
click at [760, 403] on icon at bounding box center [754, 414] width 23 height 23
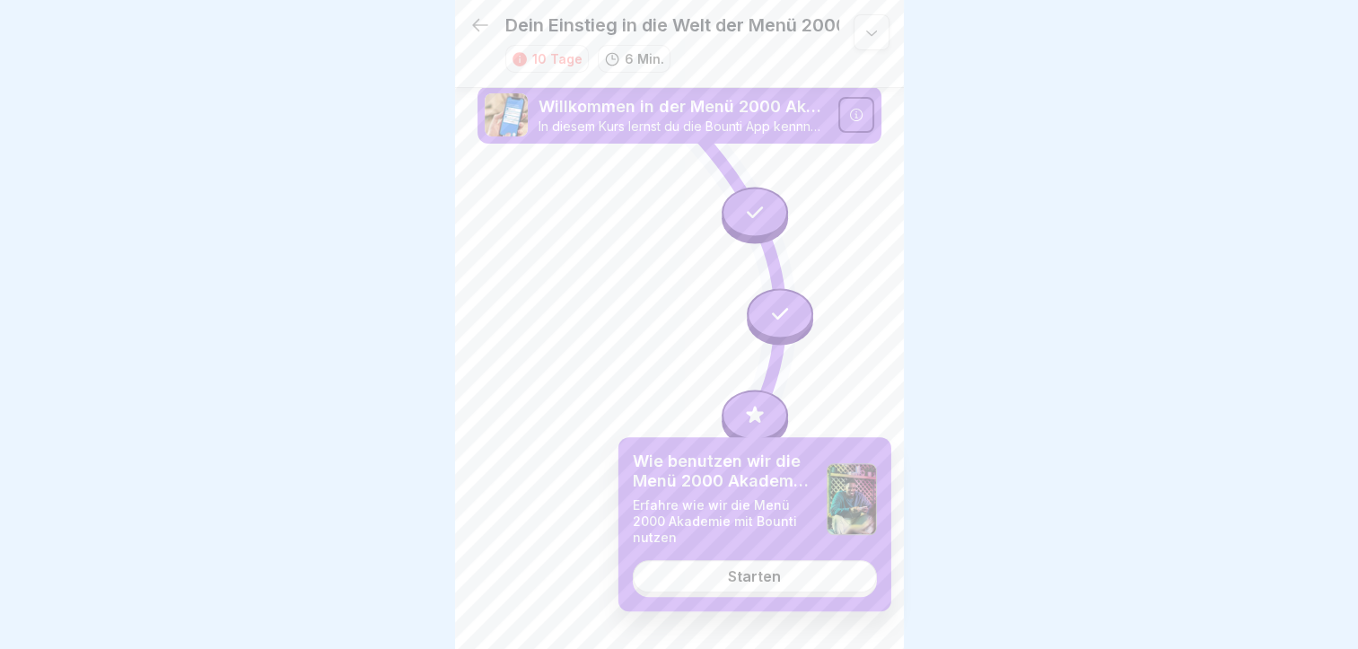
click at [738, 577] on div "Starten" at bounding box center [754, 576] width 53 height 16
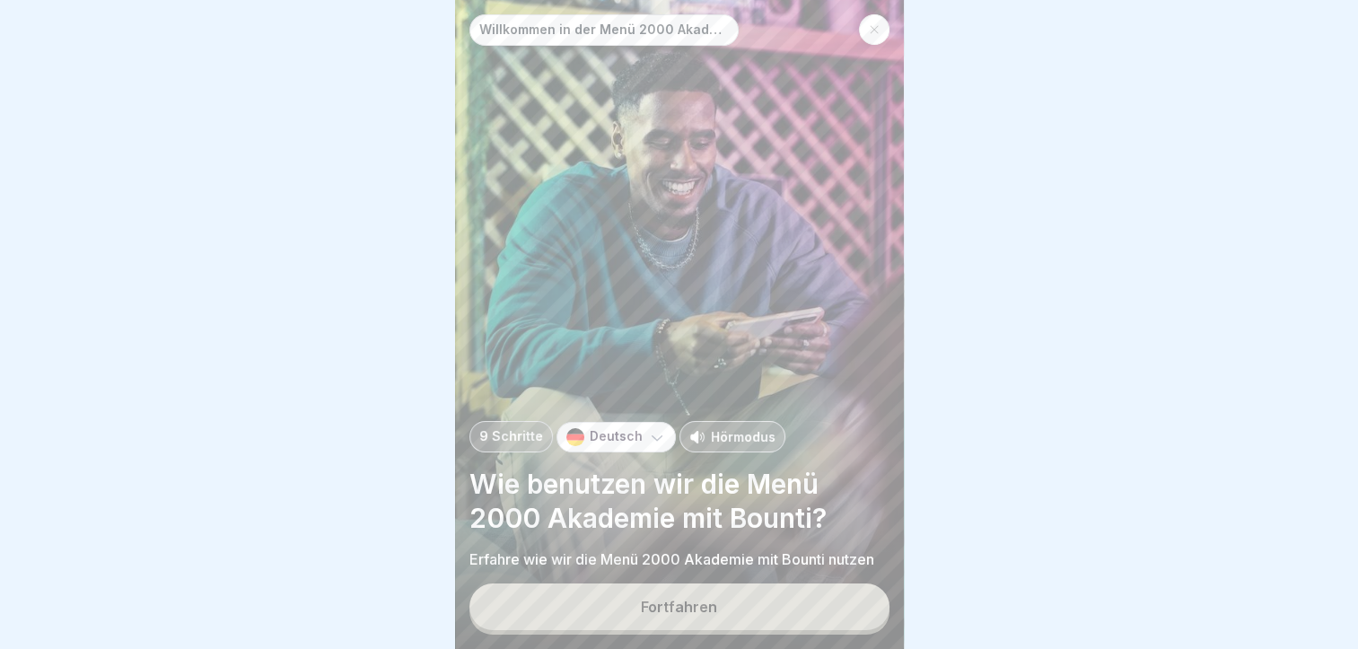
click at [728, 440] on p "Hörmodus" at bounding box center [743, 436] width 65 height 19
click at [707, 604] on div "Fortfahren" at bounding box center [679, 607] width 76 height 16
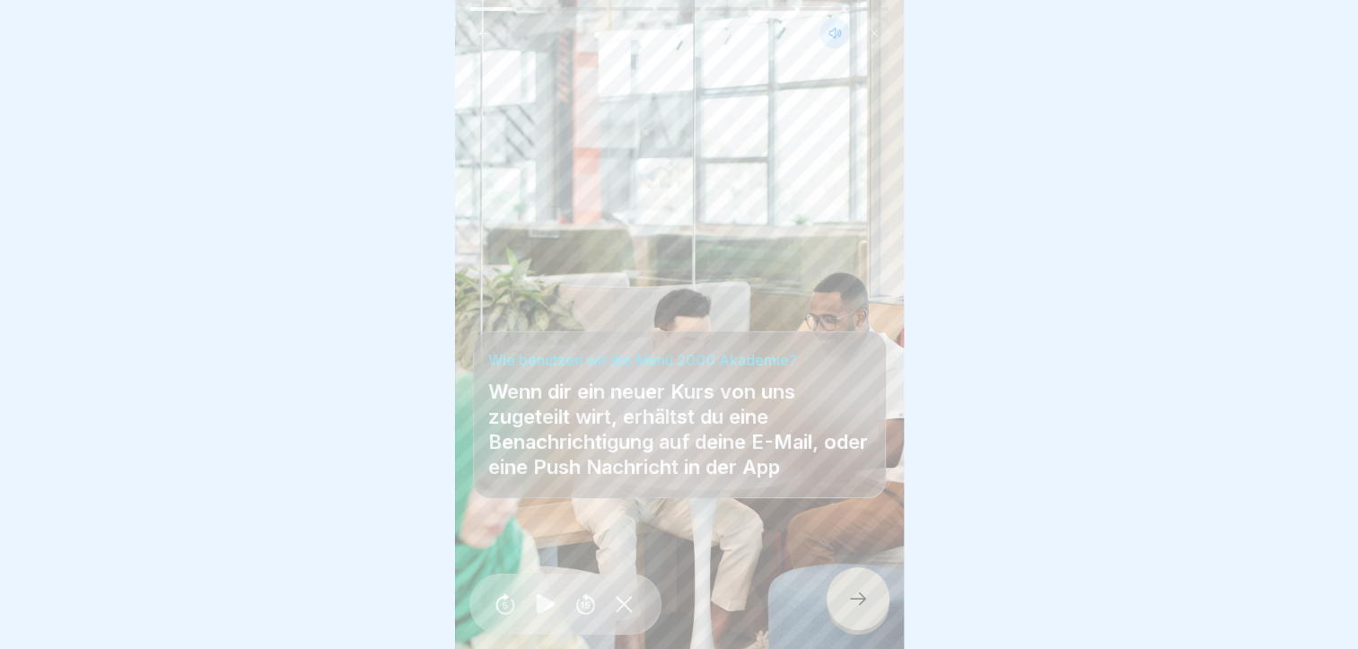
click at [855, 592] on icon at bounding box center [858, 599] width 22 height 22
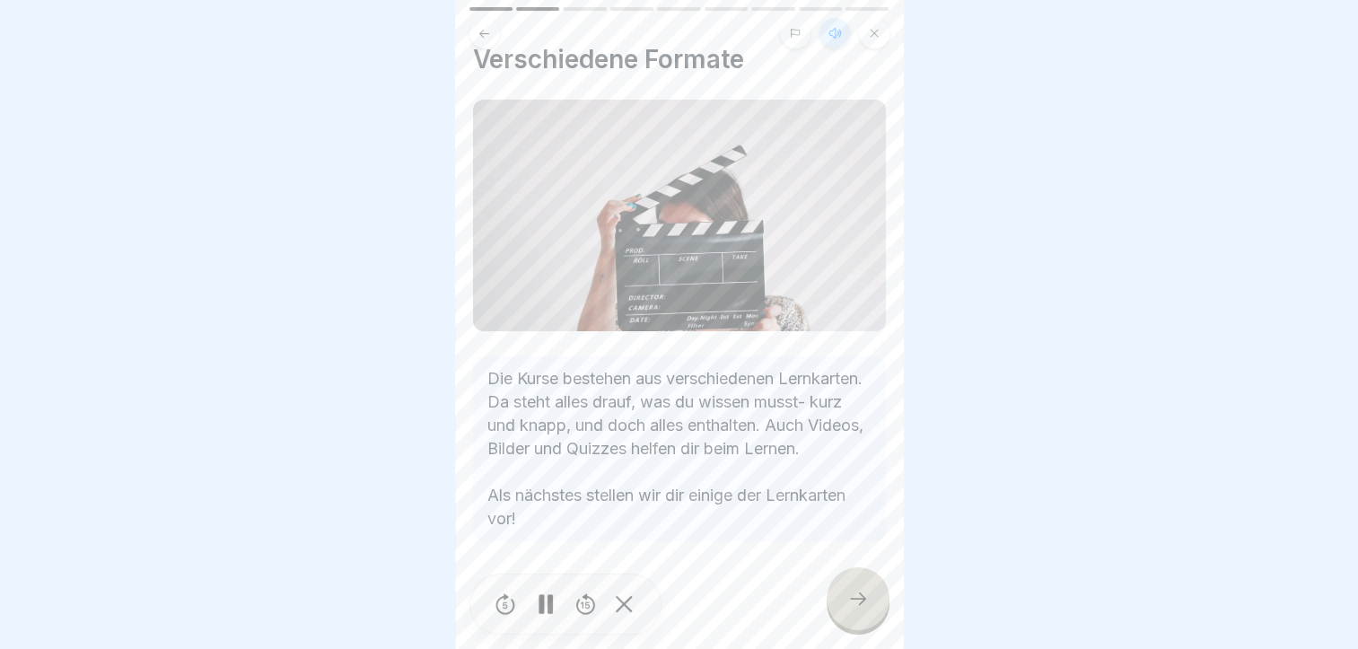
scroll to position [41, 0]
click at [857, 590] on icon at bounding box center [858, 599] width 22 height 22
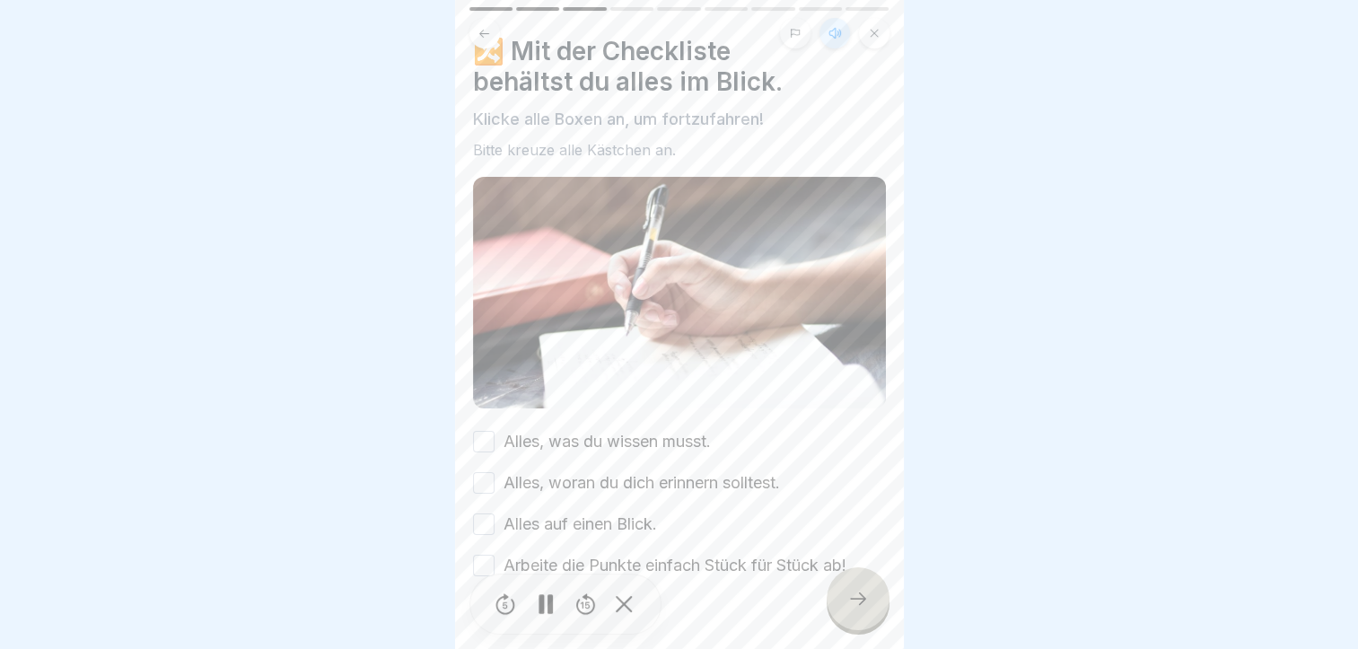
scroll to position [62, 0]
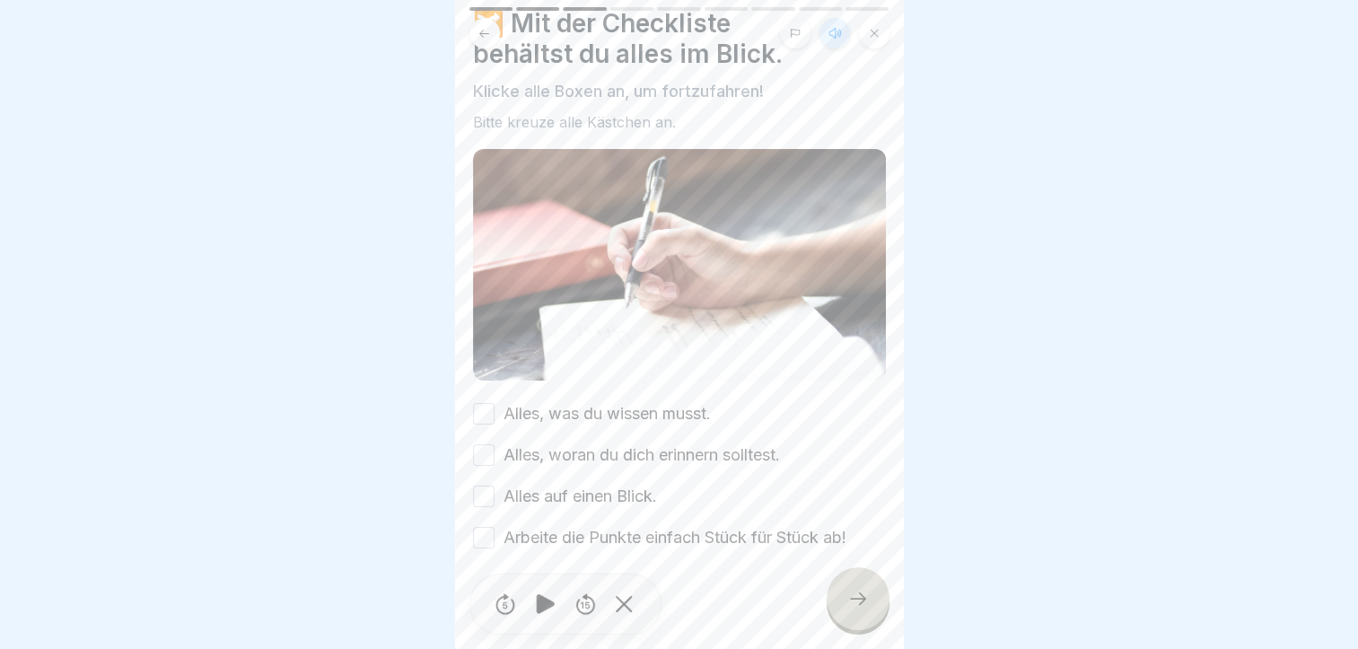
drag, startPoint x: 489, startPoint y: 398, endPoint x: 480, endPoint y: 406, distance: 12.1
click at [487, 403] on button "Alles, was du wissen musst." at bounding box center [484, 414] width 22 height 22
click at [477, 444] on button "Alles, woran du dich erinnern solltest." at bounding box center [484, 455] width 22 height 22
click at [476, 485] on button "Alles auf einen Blick." at bounding box center [484, 496] width 22 height 22
click at [492, 527] on button "Arbeite die Punkte einfach Stück für Stück ab!" at bounding box center [484, 538] width 22 height 22
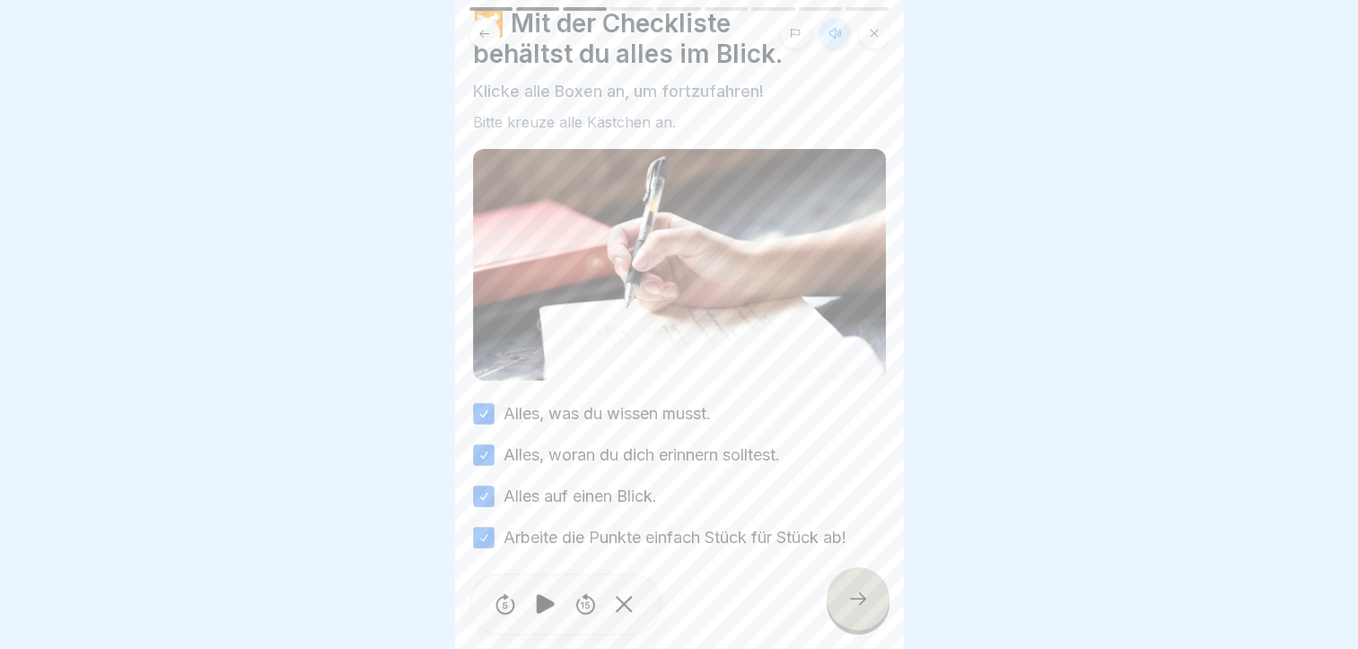
click at [852, 603] on icon at bounding box center [858, 599] width 22 height 22
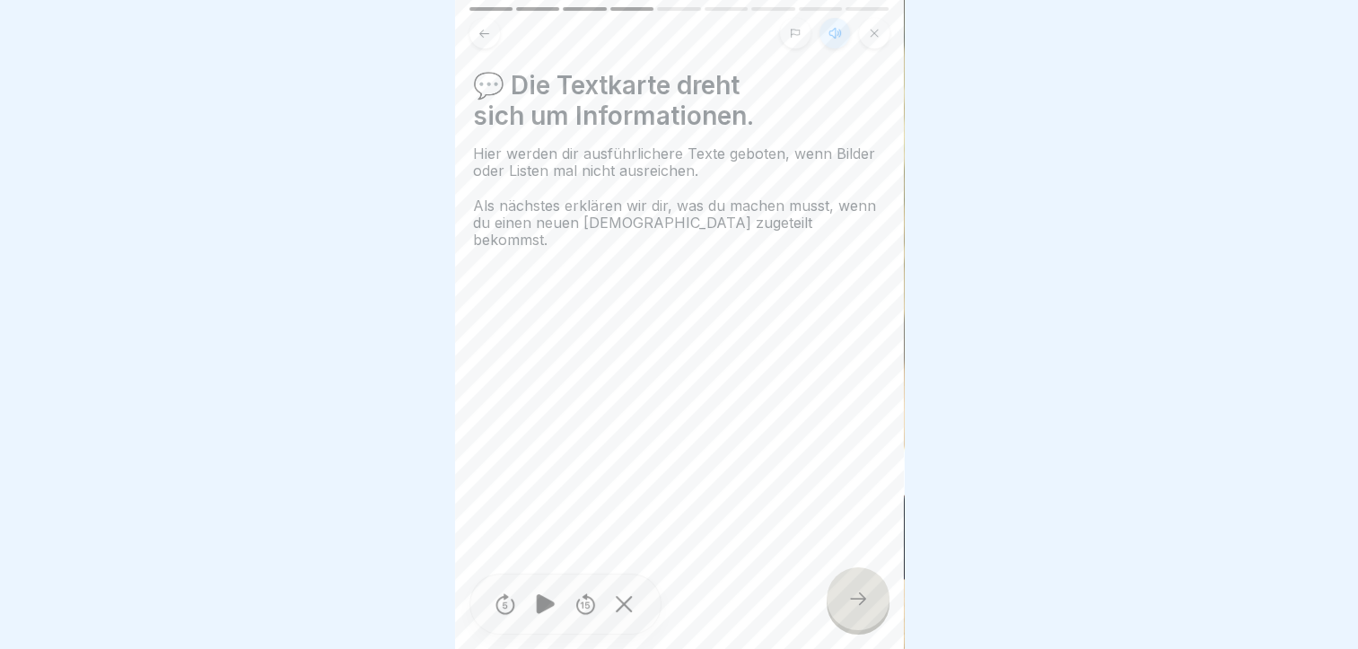
click at [855, 599] on icon at bounding box center [858, 599] width 22 height 22
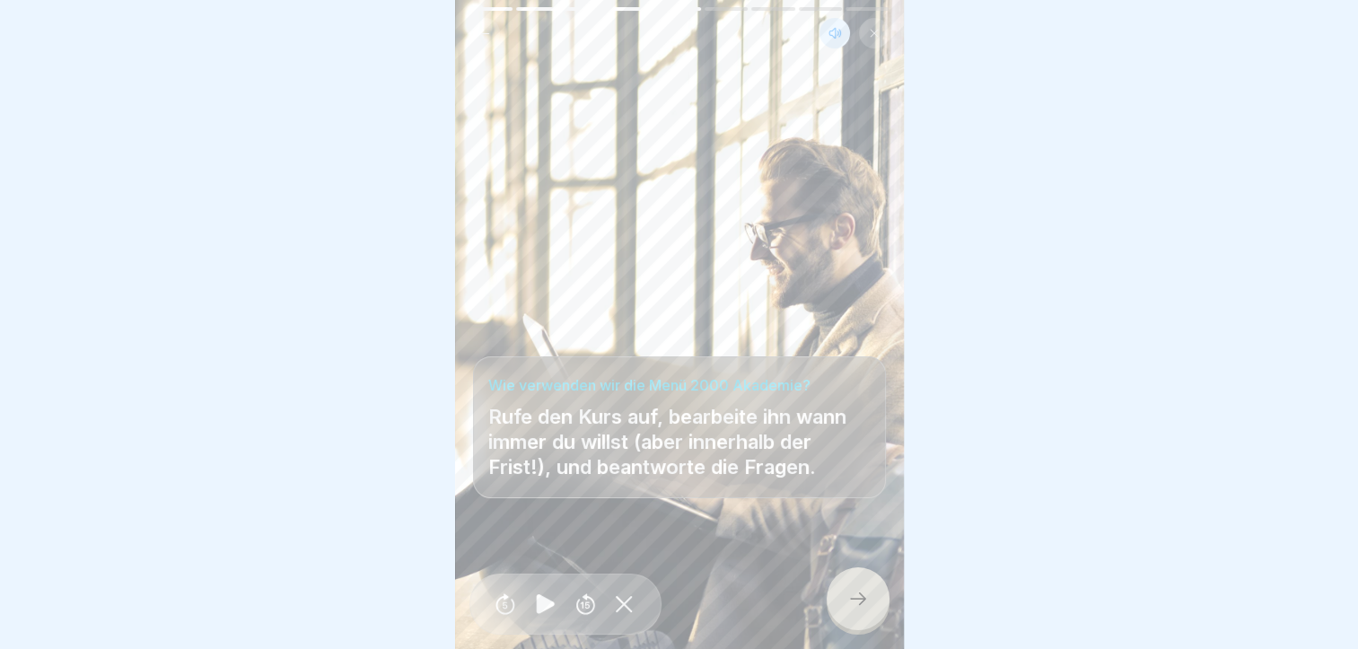
click at [854, 606] on icon at bounding box center [858, 599] width 22 height 22
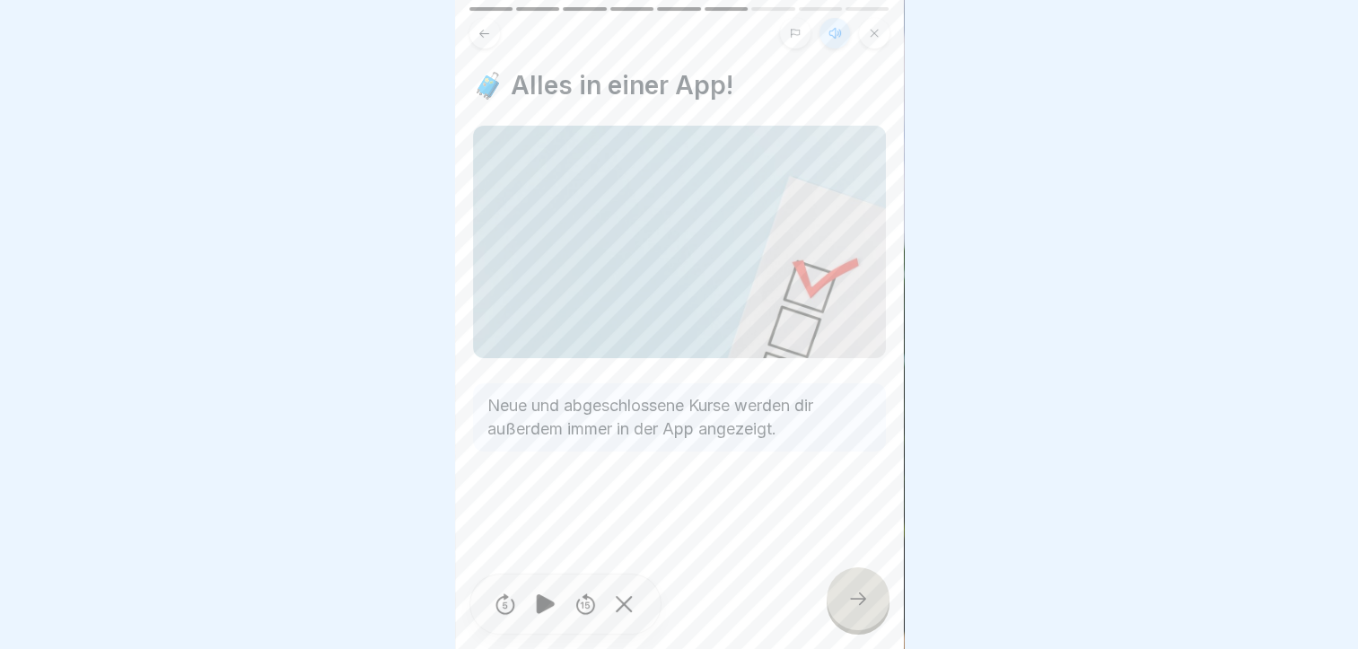
click at [854, 605] on icon at bounding box center [858, 599] width 22 height 22
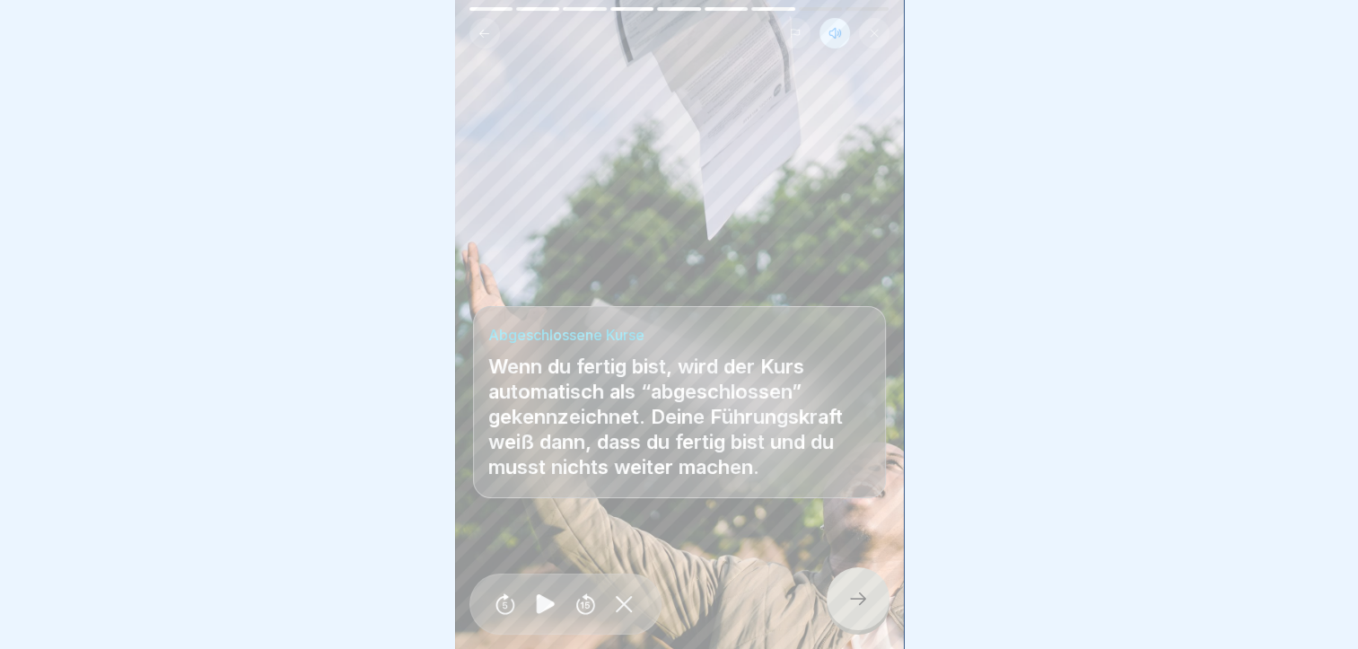
click at [844, 608] on div at bounding box center [857, 598] width 63 height 63
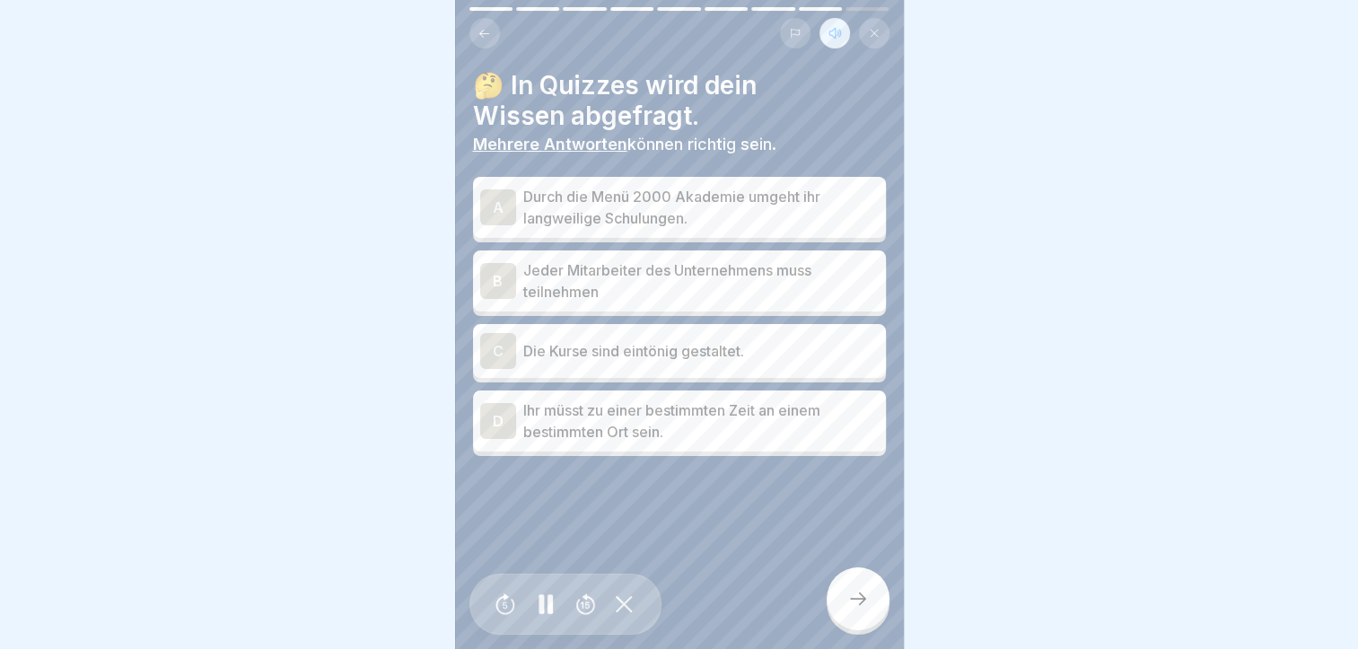
click at [496, 189] on div "A" at bounding box center [498, 207] width 36 height 36
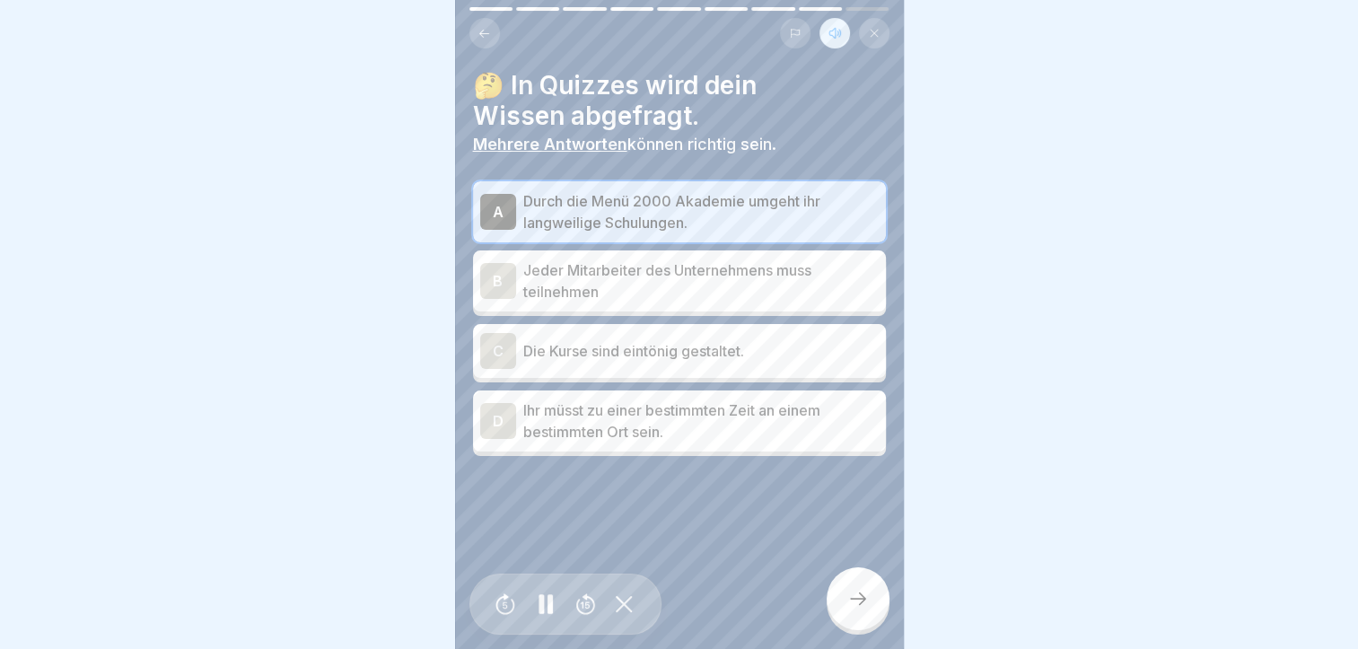
click at [492, 265] on div "B" at bounding box center [498, 281] width 36 height 36
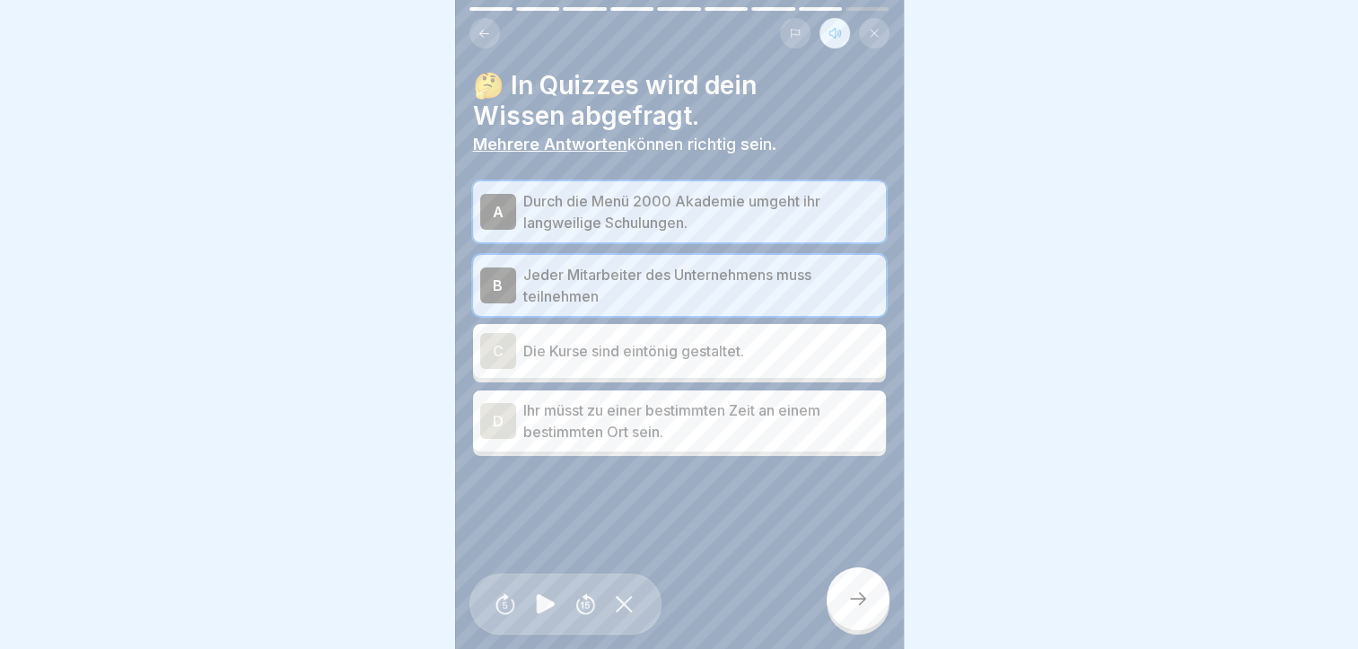
click at [847, 595] on icon at bounding box center [858, 599] width 22 height 22
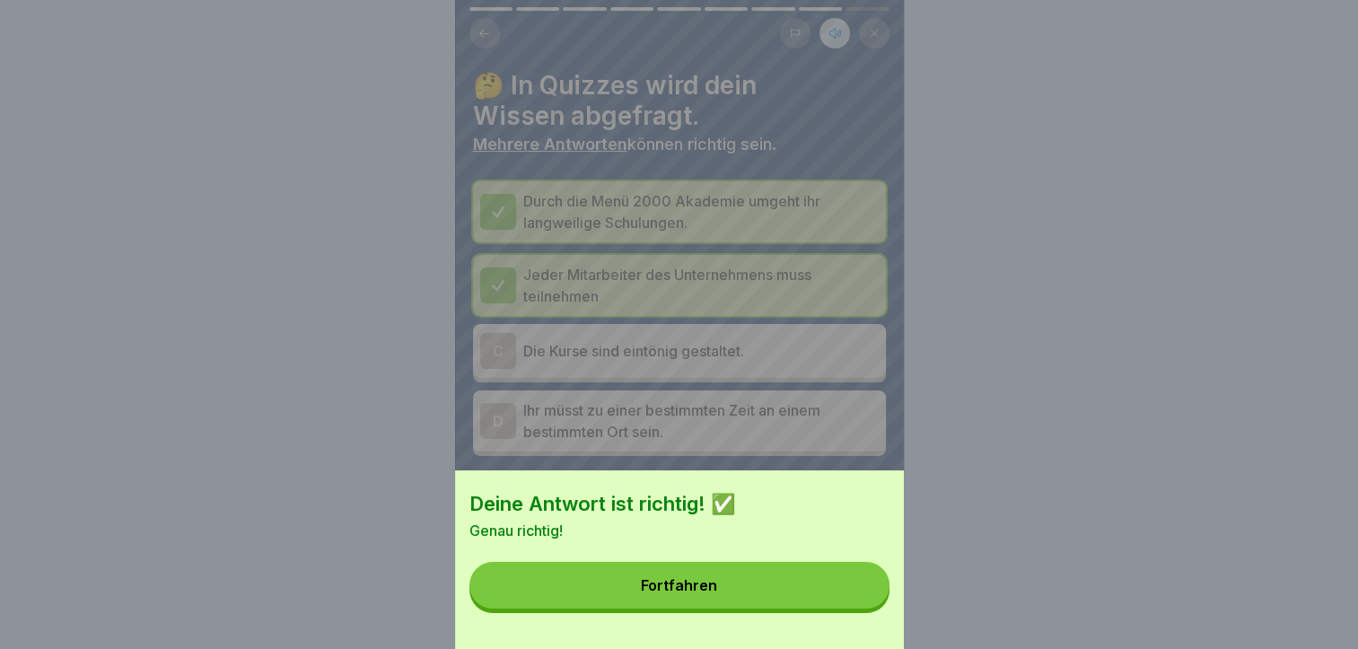
click at [535, 588] on button "Fortfahren" at bounding box center [679, 585] width 420 height 47
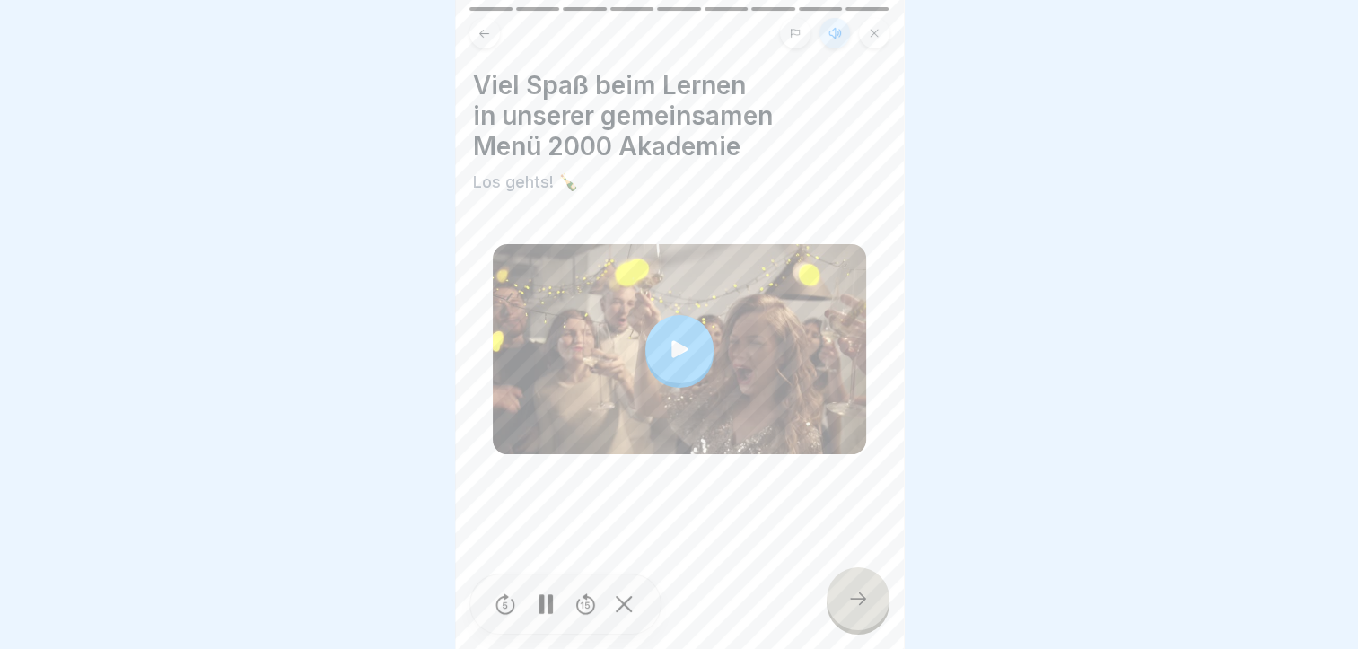
click at [669, 336] on icon at bounding box center [679, 348] width 25 height 25
click at [851, 599] on icon at bounding box center [858, 599] width 22 height 22
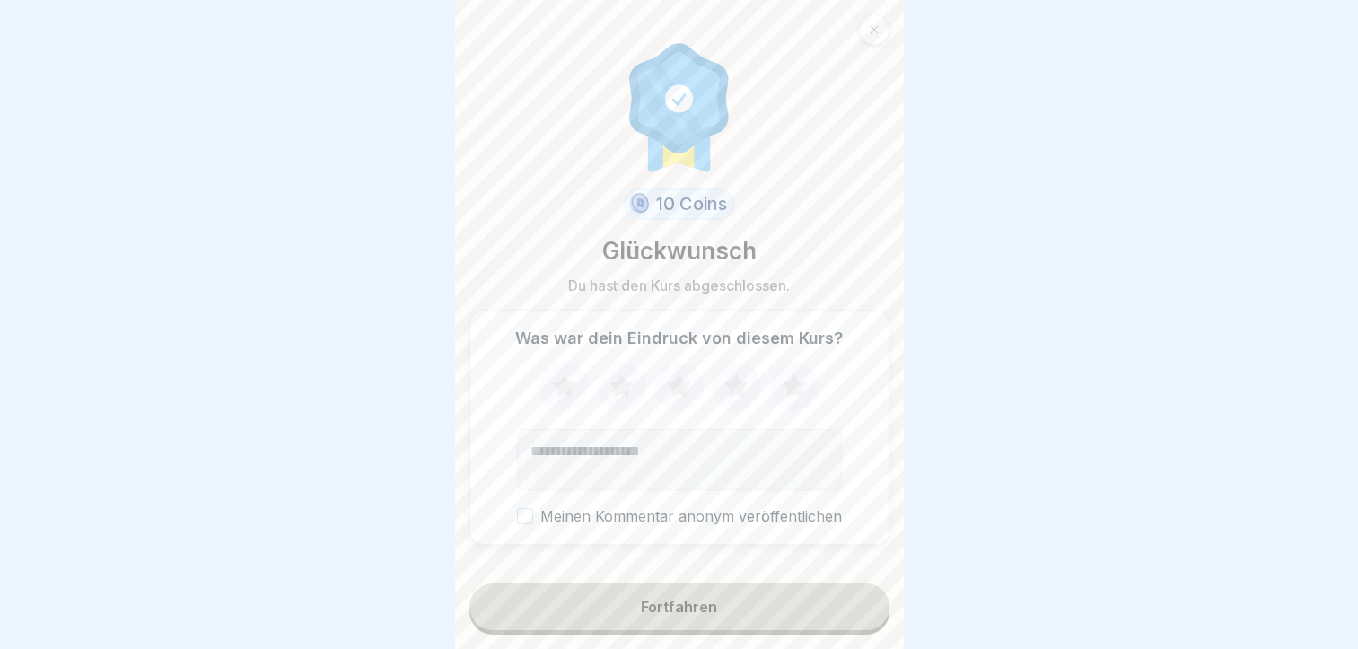
click at [704, 605] on div "Fortfahren" at bounding box center [679, 607] width 76 height 16
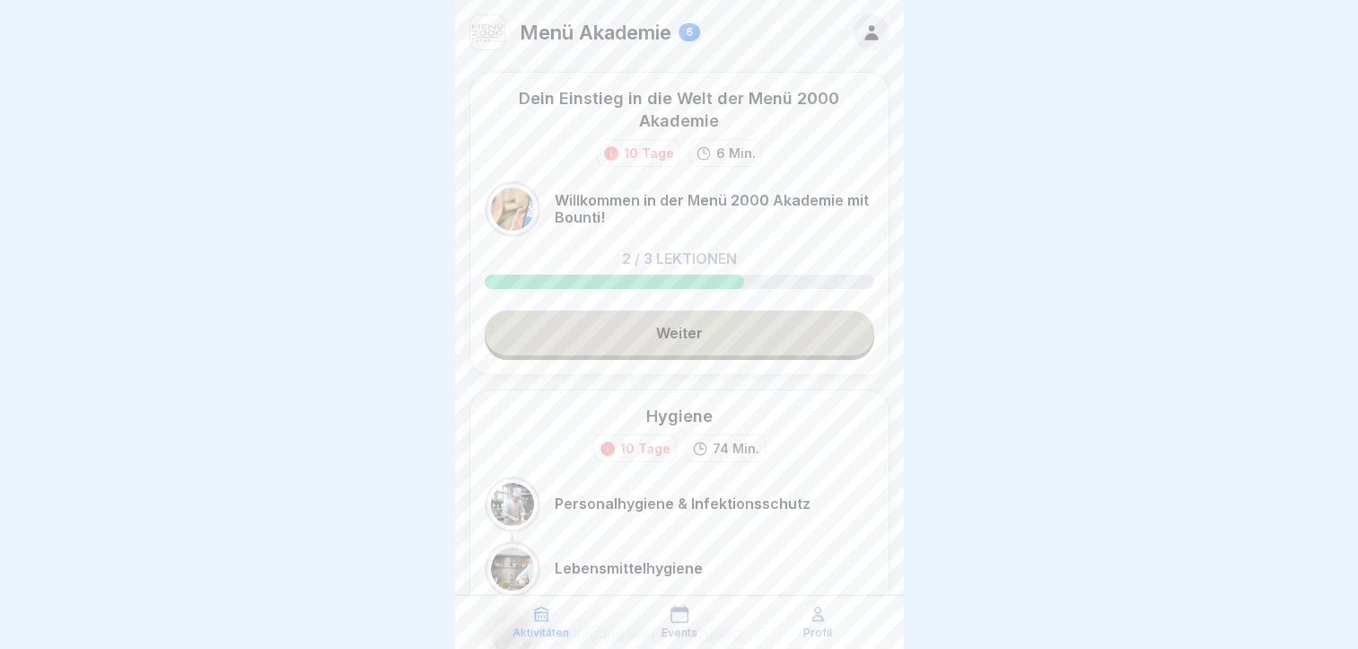
click at [662, 329] on link "Weiter" at bounding box center [679, 332] width 389 height 45
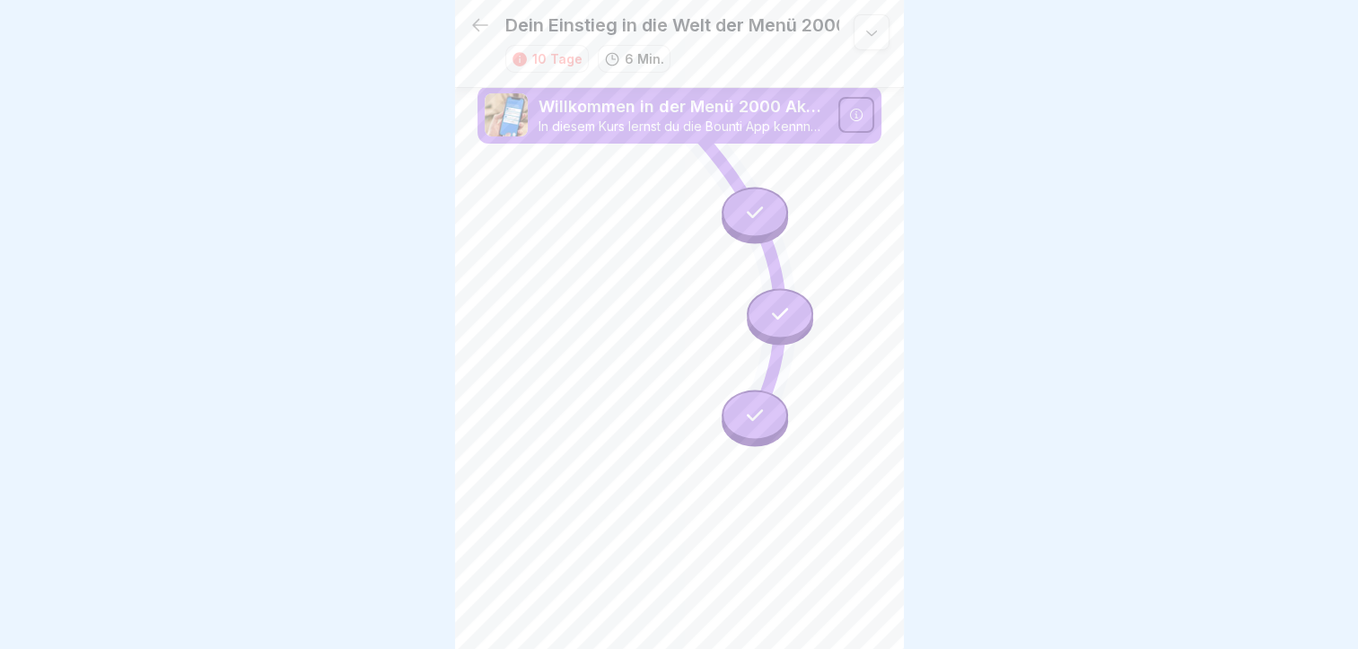
click at [474, 22] on icon at bounding box center [480, 25] width 16 height 13
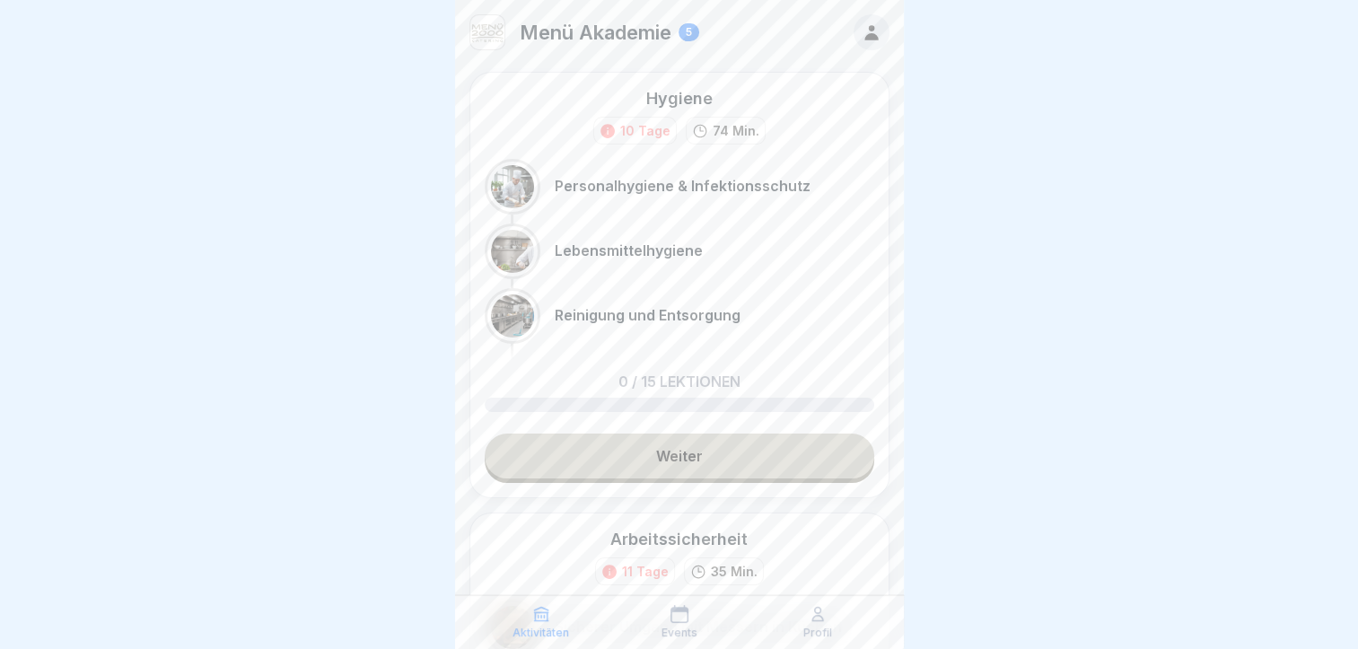
click at [472, 23] on img at bounding box center [487, 32] width 34 height 34
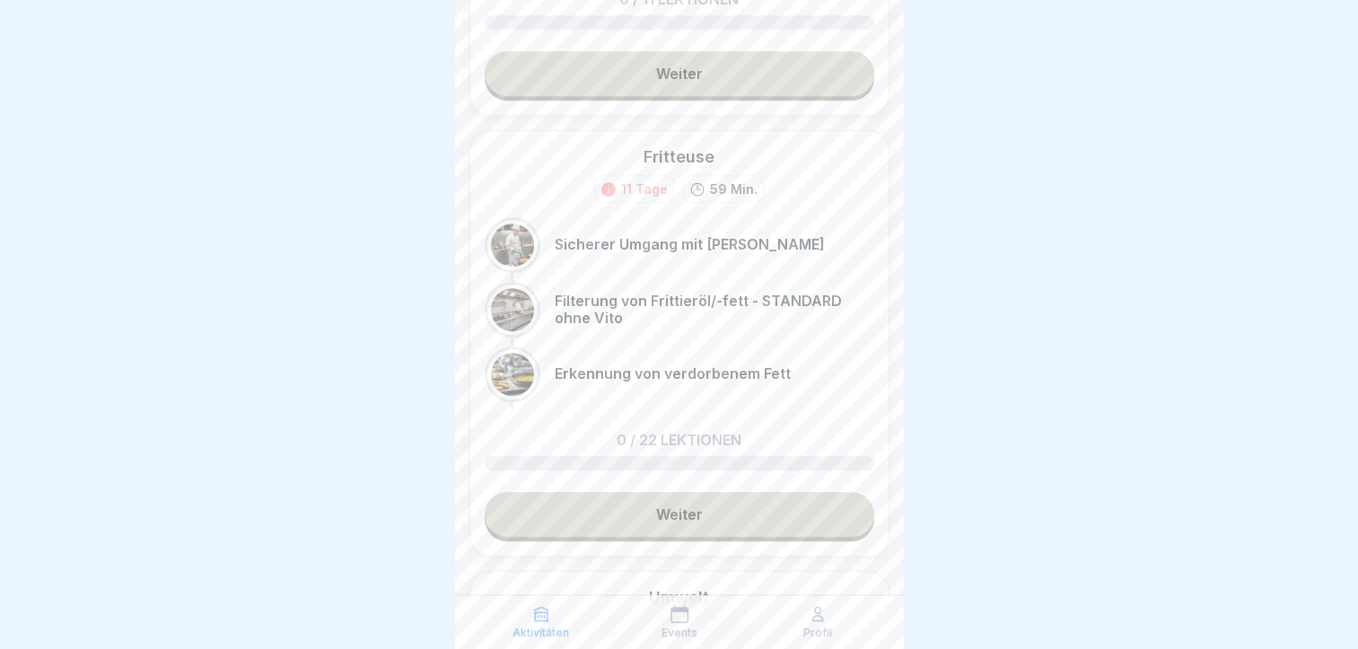
scroll to position [1409, 0]
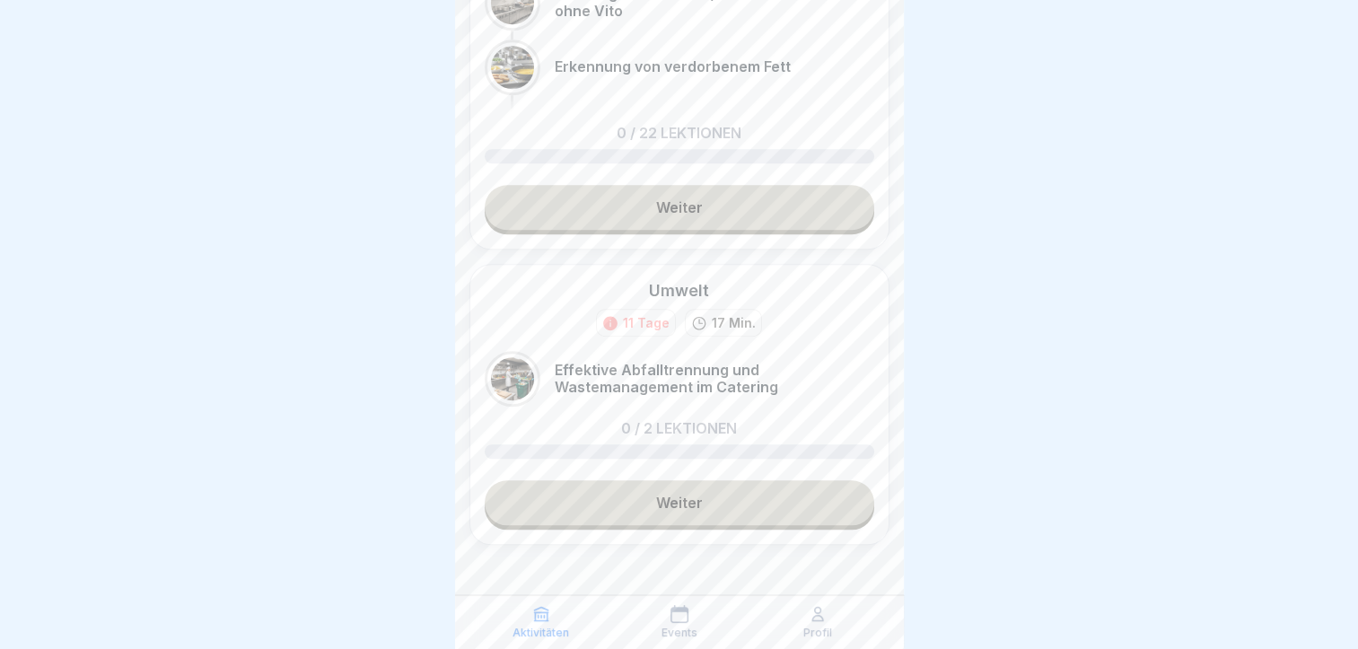
click at [581, 480] on link "Weiter" at bounding box center [679, 502] width 389 height 45
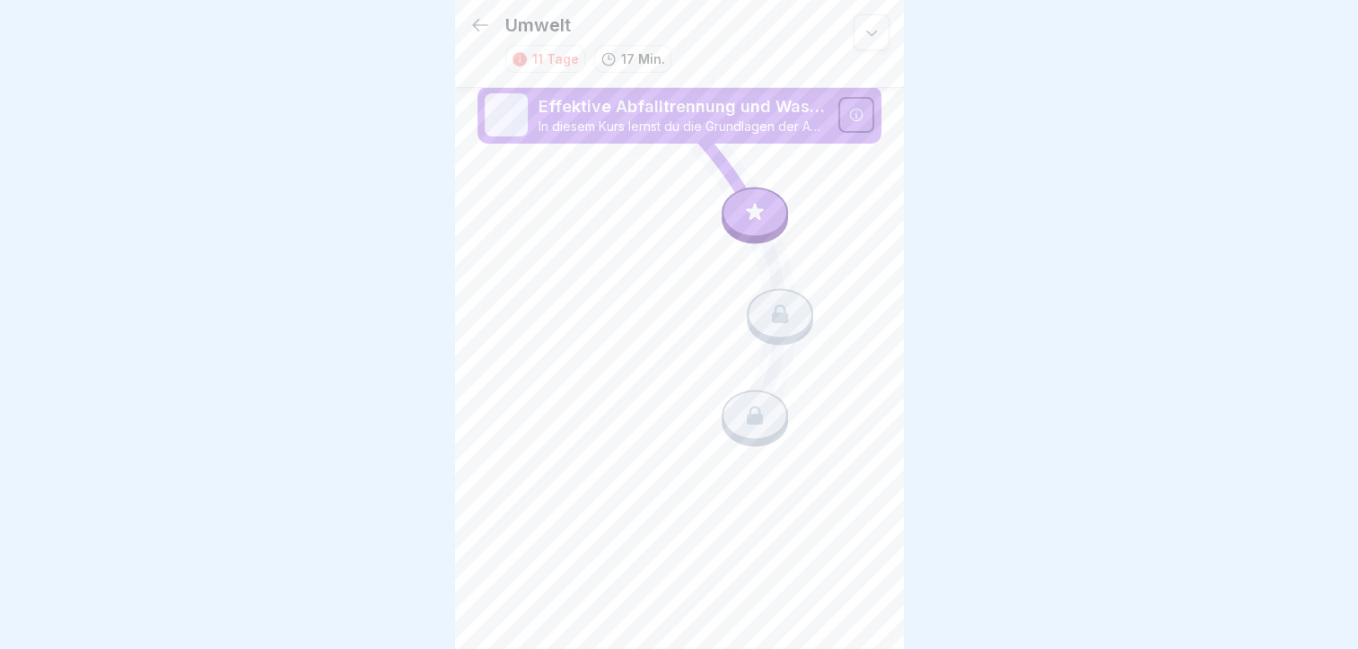
click at [750, 205] on div at bounding box center [754, 213] width 66 height 50
click at [868, 106] on div at bounding box center [856, 115] width 36 height 36
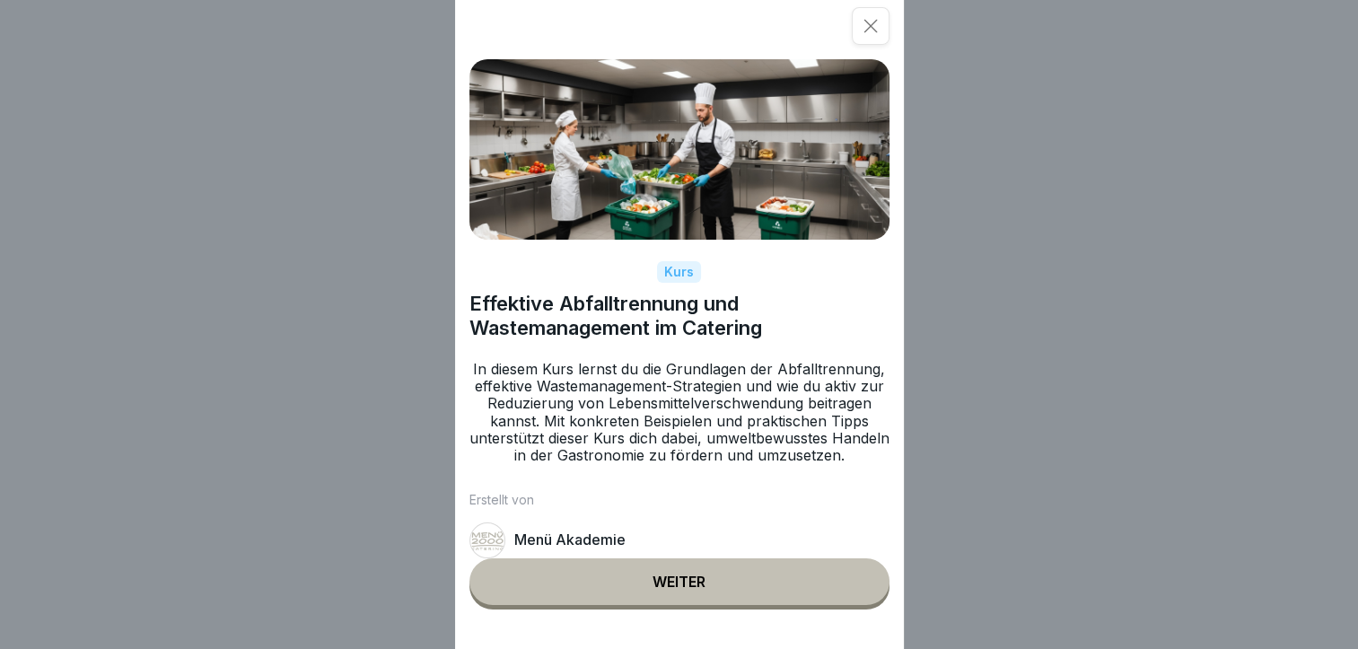
scroll to position [13, 0]
click at [879, 24] on icon at bounding box center [870, 26] width 18 height 18
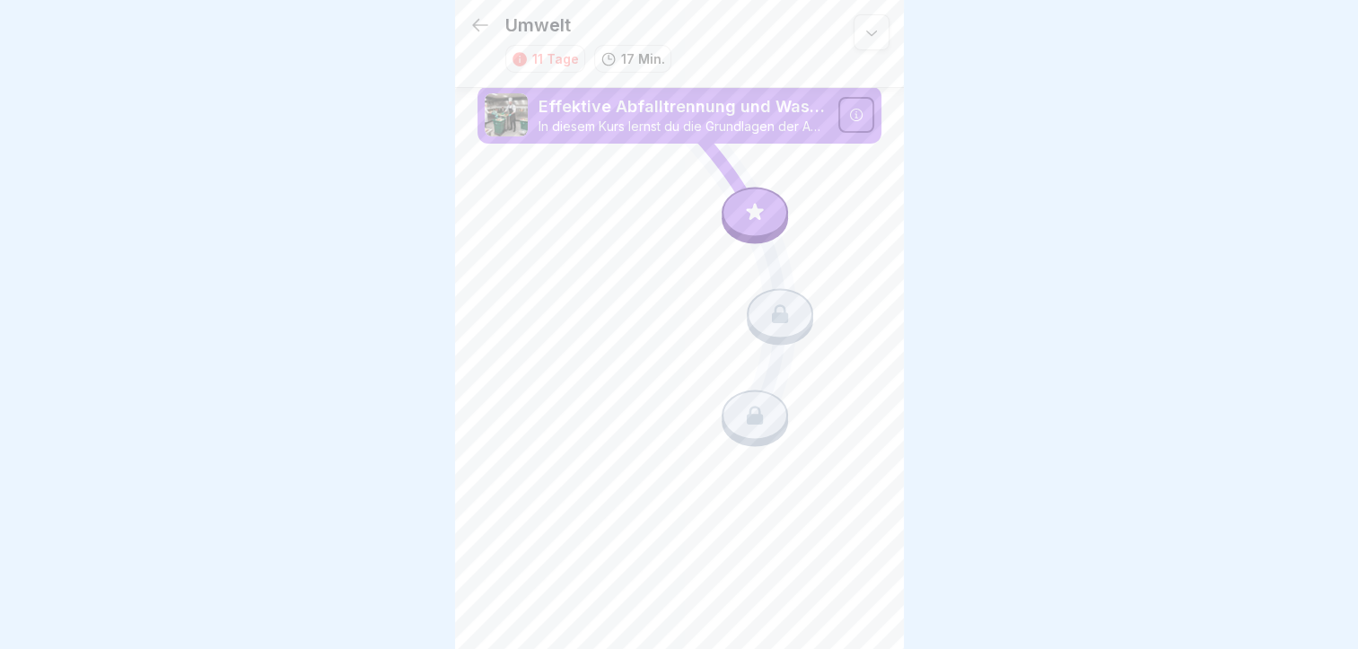
click at [765, 201] on icon at bounding box center [754, 212] width 23 height 23
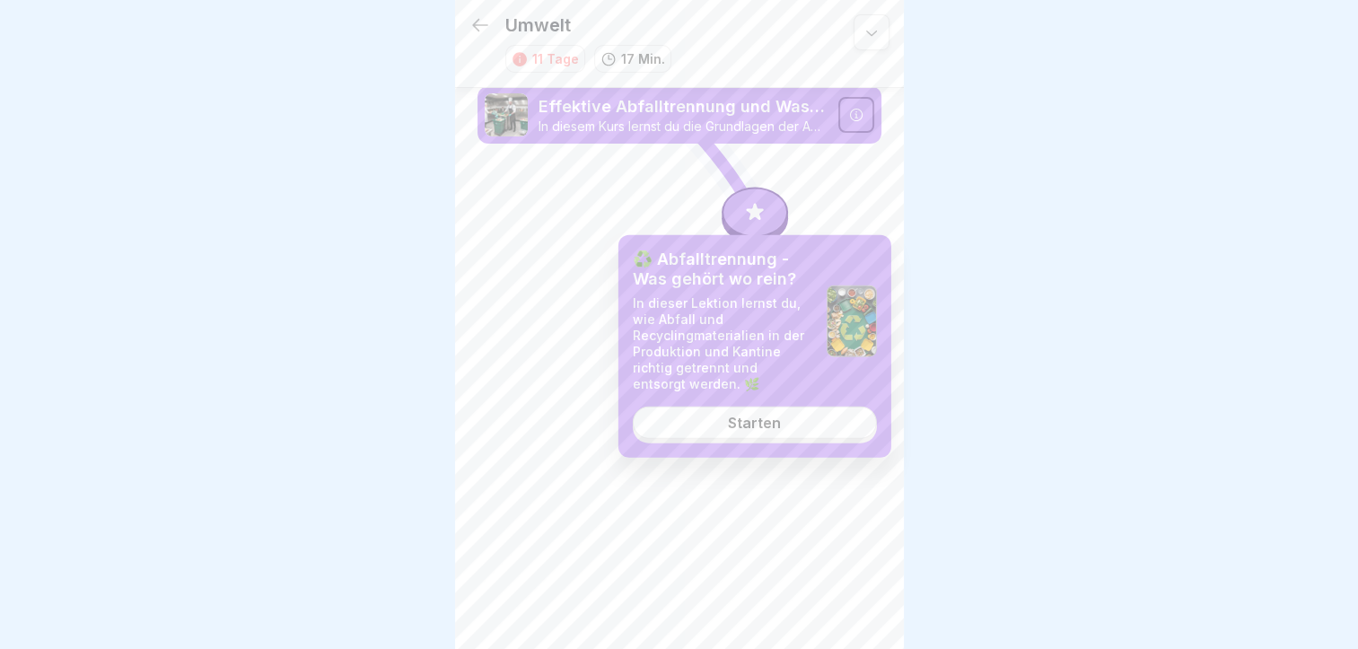
click at [722, 420] on link "Starten" at bounding box center [755, 422] width 244 height 32
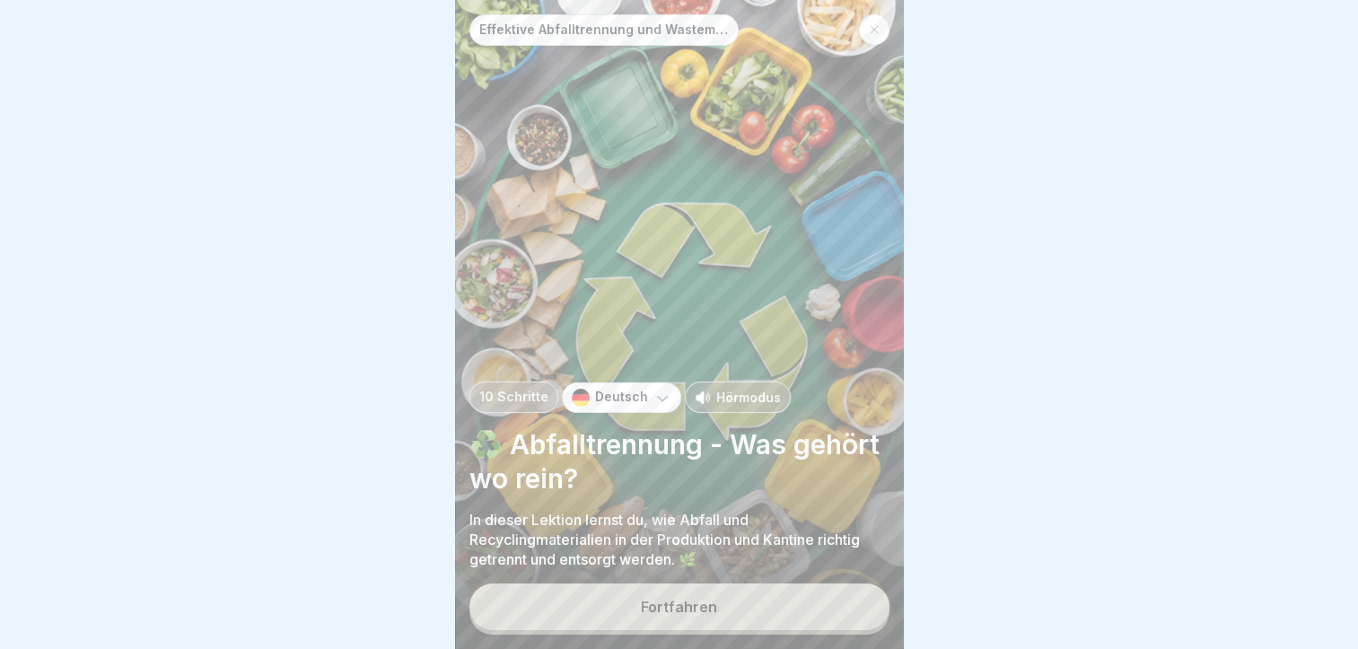
click at [704, 394] on div "Hörmodus" at bounding box center [738, 397] width 86 height 19
click at [668, 602] on div "Fortfahren" at bounding box center [679, 607] width 76 height 16
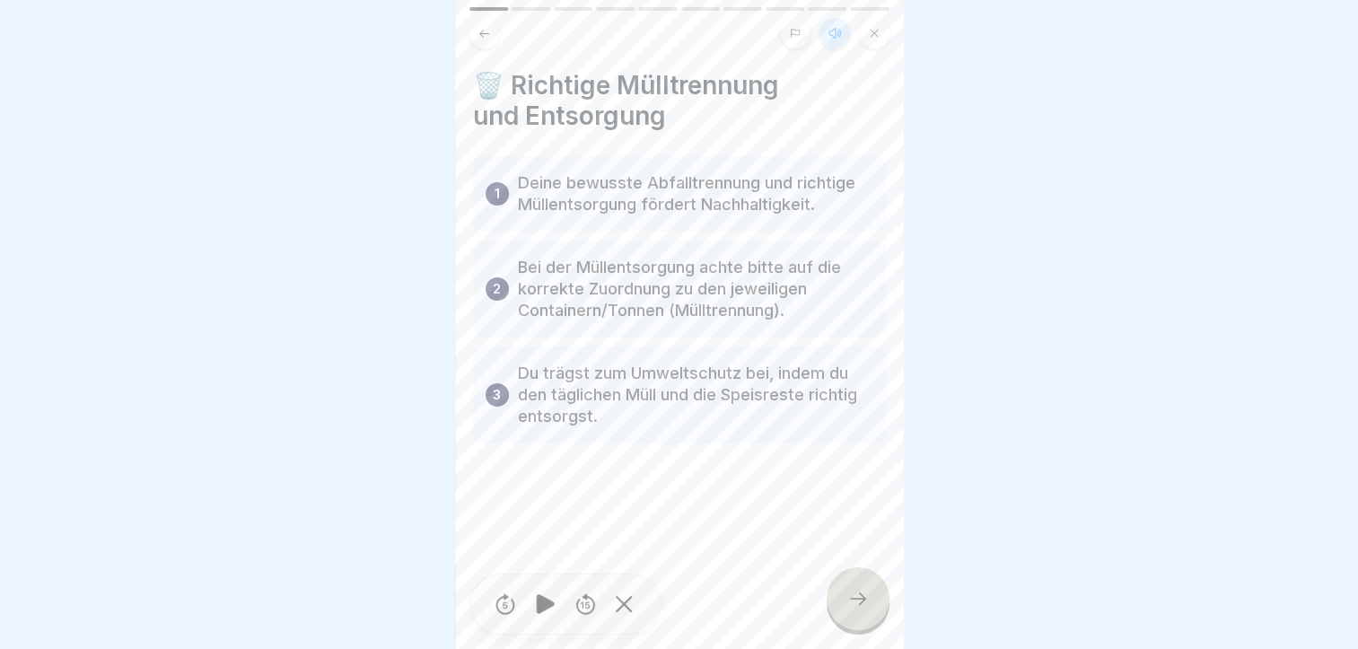
click at [879, 599] on div at bounding box center [857, 598] width 63 height 63
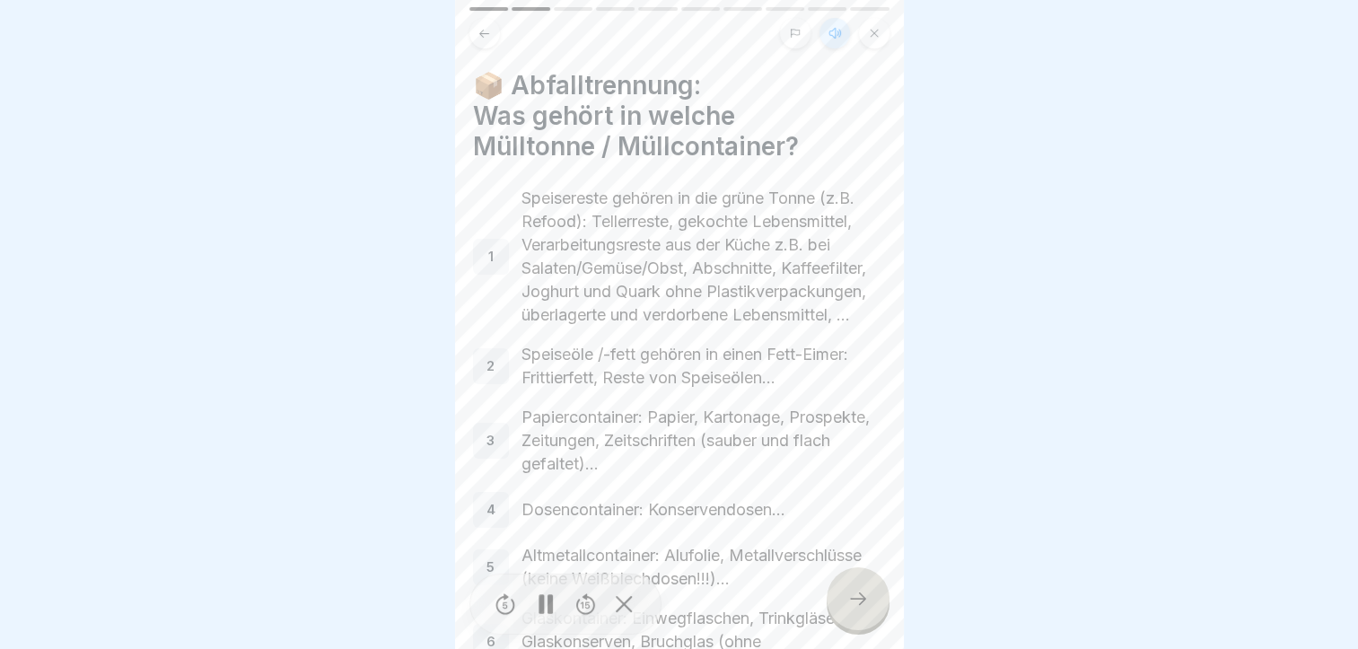
click at [581, 601] on icon at bounding box center [585, 604] width 22 height 22
click at [581, 604] on icon at bounding box center [585, 604] width 22 height 22
click at [498, 606] on icon at bounding box center [506, 604] width 30 height 29
click at [586, 604] on icon at bounding box center [585, 604] width 22 height 22
drag, startPoint x: 582, startPoint y: 610, endPoint x: 583, endPoint y: 601, distance: 9.0
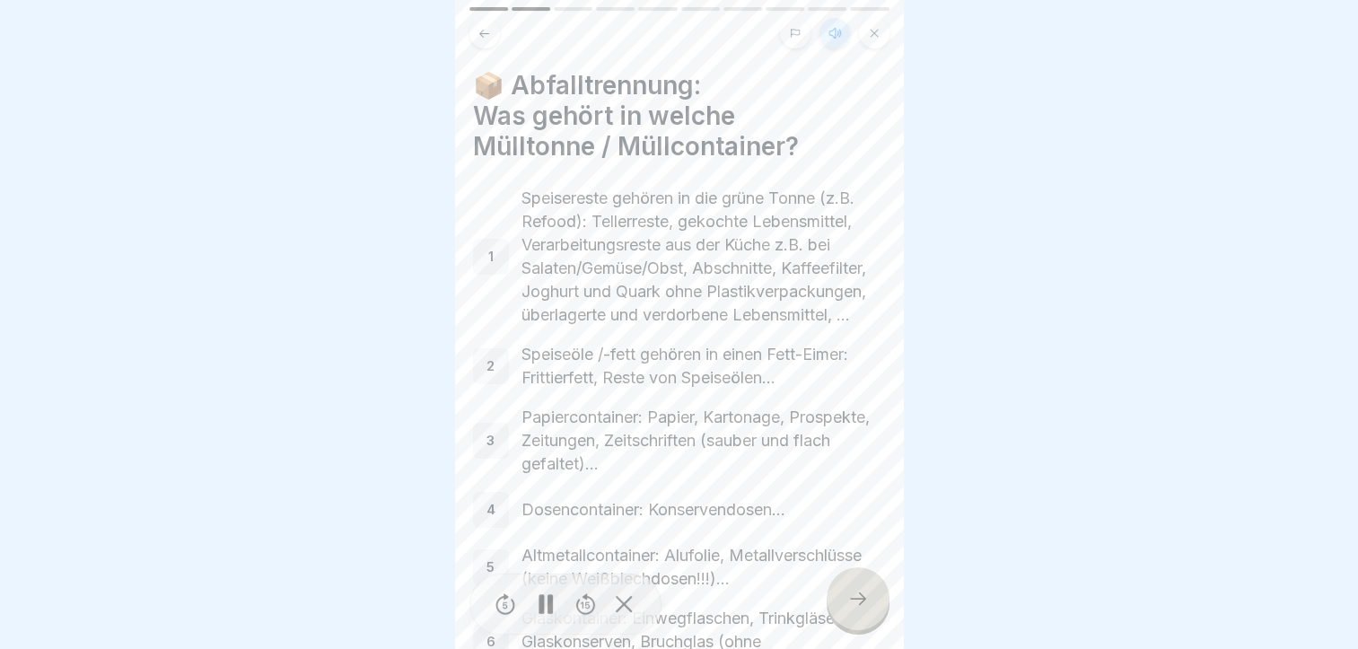
click at [582, 607] on icon at bounding box center [585, 604] width 22 height 22
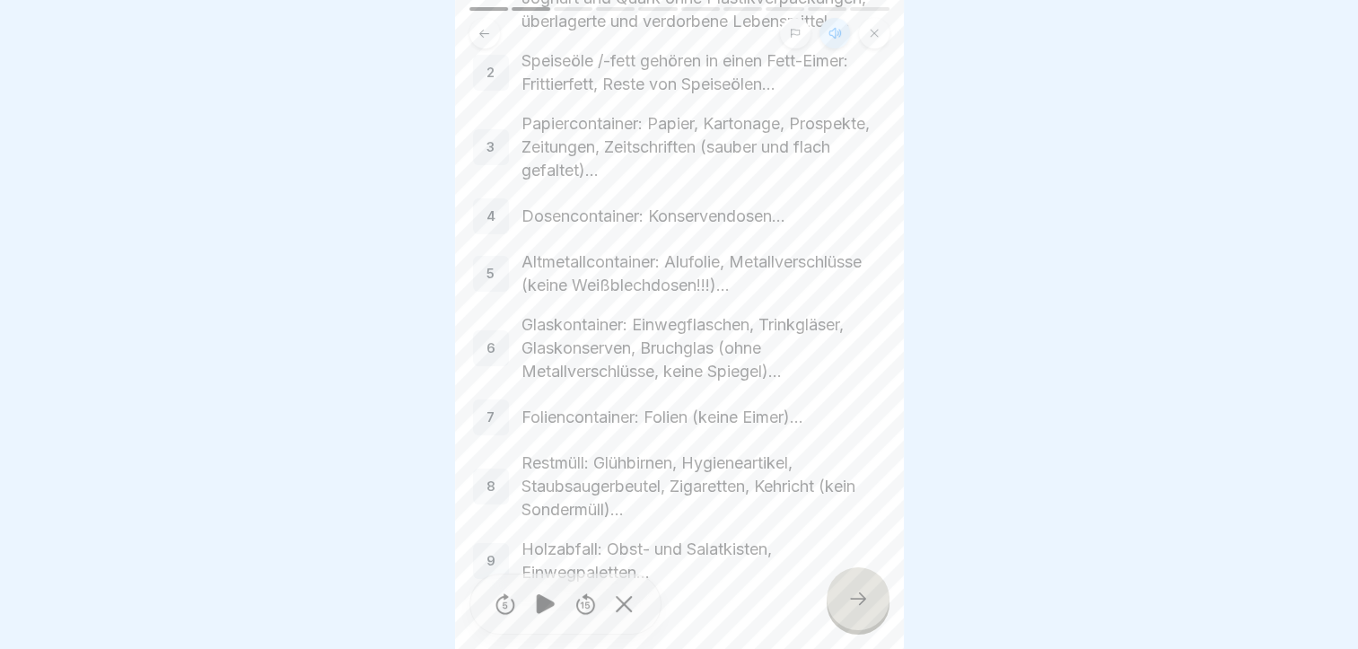
scroll to position [383, 0]
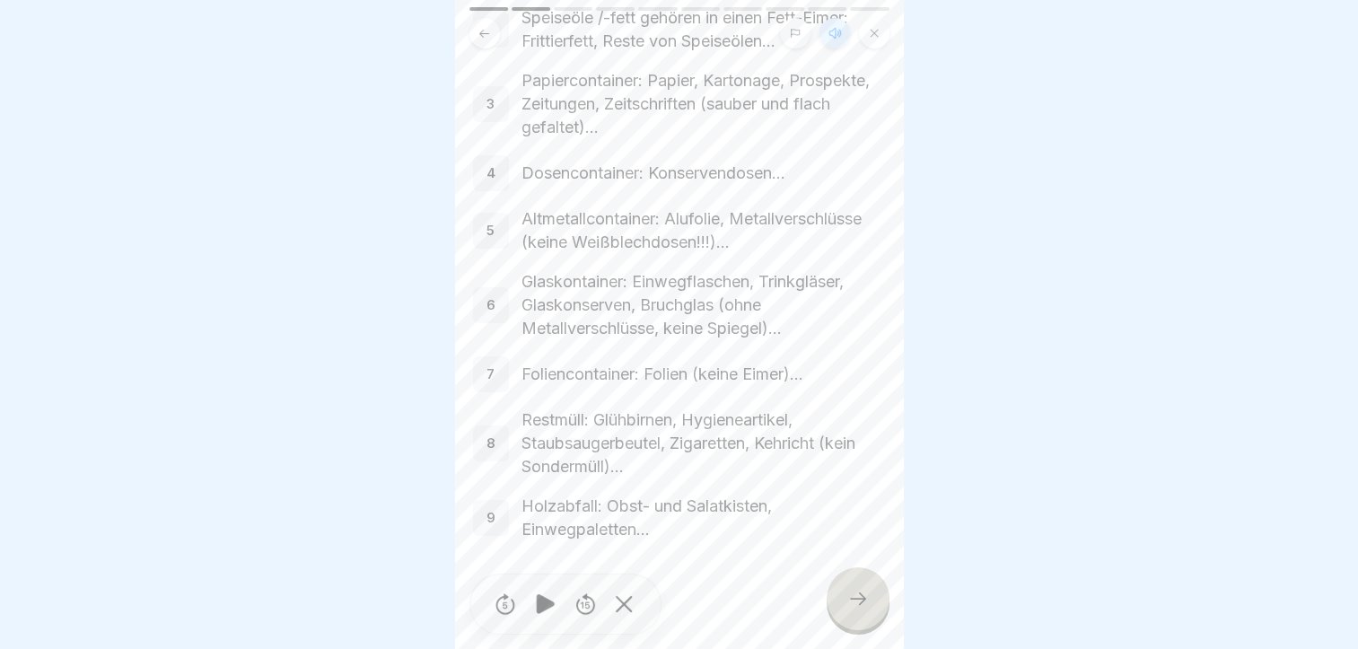
click at [870, 624] on div at bounding box center [857, 598] width 63 height 63
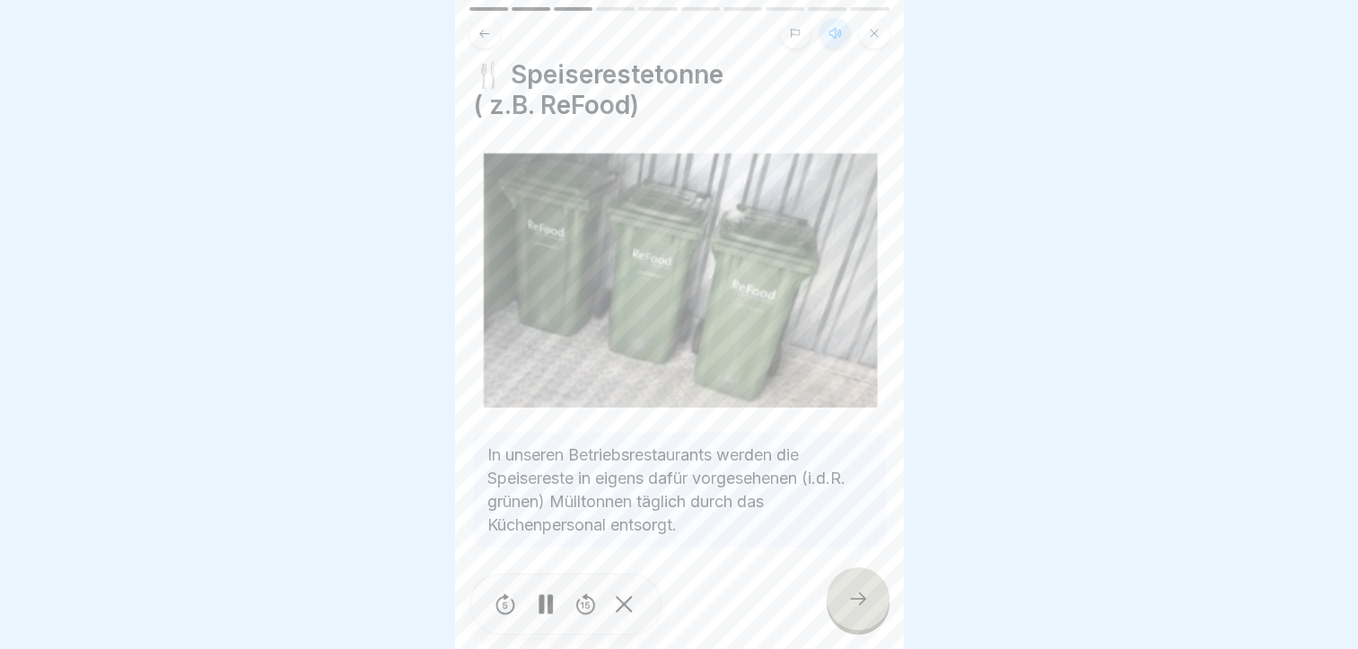
scroll to position [0, 0]
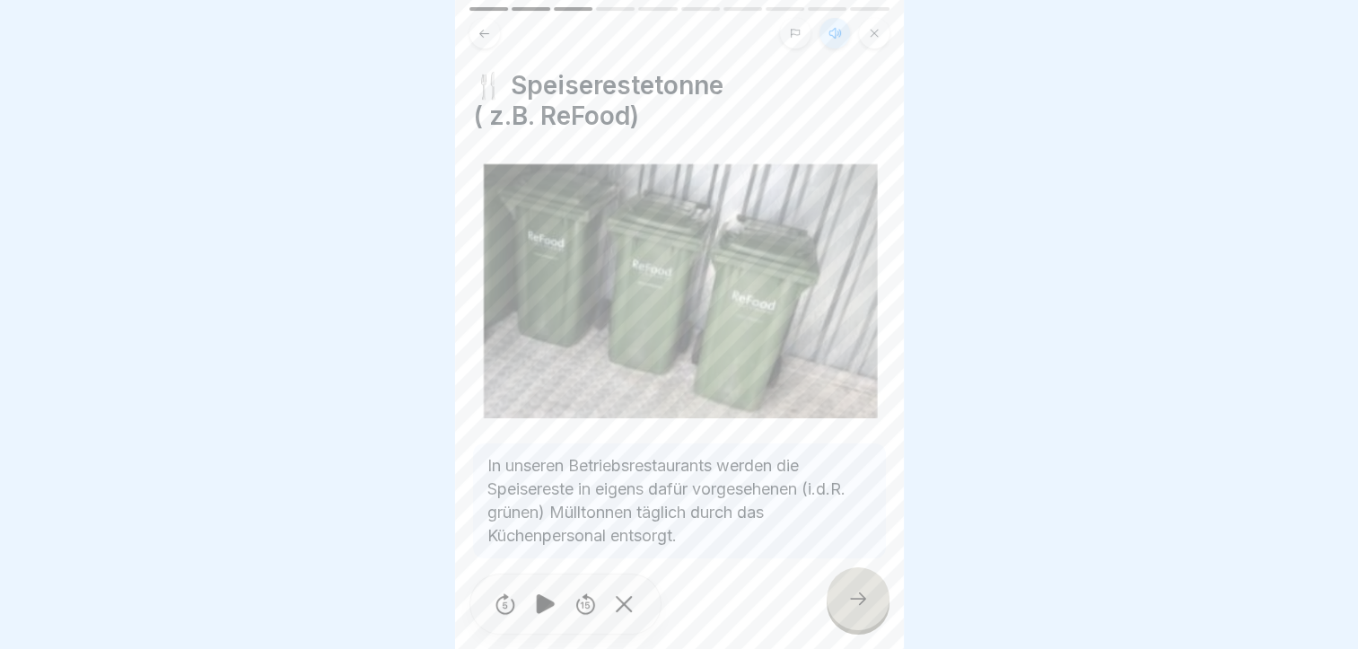
click at [842, 606] on div at bounding box center [857, 598] width 63 height 63
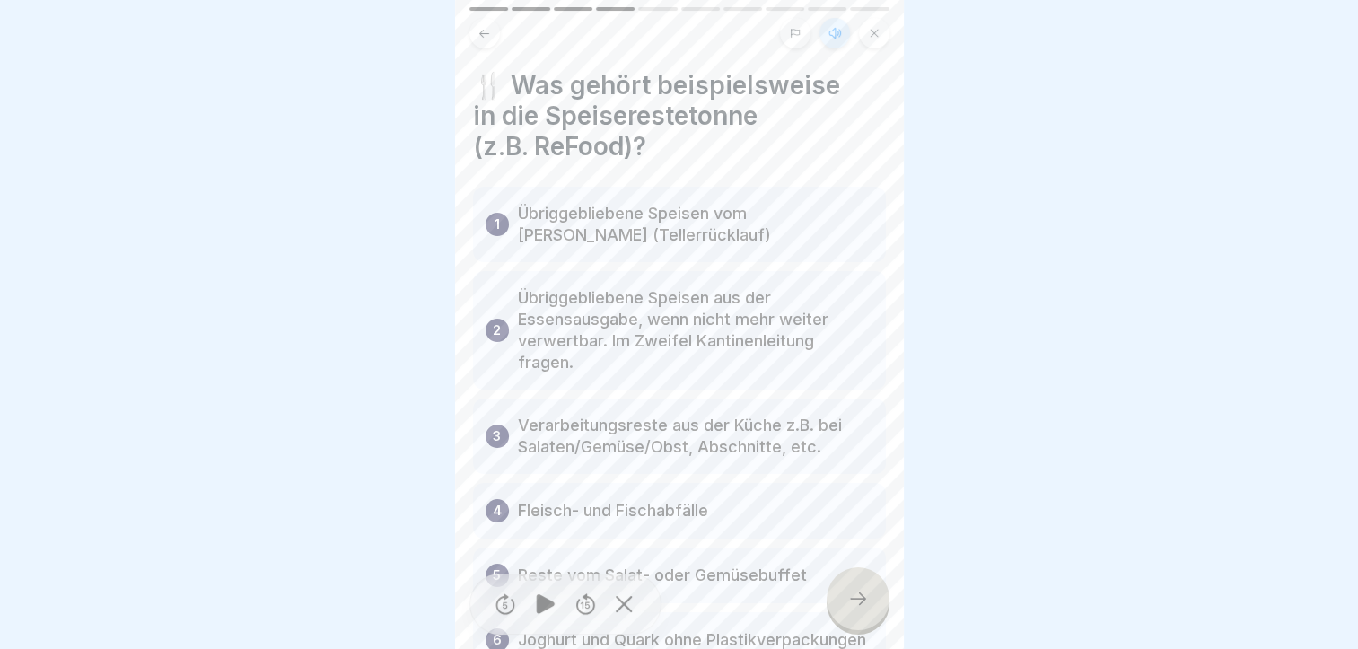
click at [707, 203] on p "Übriggebliebene Speisen vom [PERSON_NAME] (Tellerrücklauf)" at bounding box center [695, 224] width 355 height 43
click at [509, 206] on div "1 Übriggebliebene Speisen vom [PERSON_NAME] (Tellerrücklauf)" at bounding box center [679, 224] width 413 height 75
click at [520, 214] on p "Übriggebliebene Speisen vom [PERSON_NAME] (Tellerrücklauf)" at bounding box center [695, 224] width 355 height 43
click at [530, 287] on p "Übriggebliebene Speisen aus der Essensausgabe, wenn nicht mehr weiter verwertba…" at bounding box center [695, 330] width 355 height 86
click at [534, 210] on p "Übriggebliebene Speisen vom [PERSON_NAME] (Tellerrücklauf)" at bounding box center [695, 224] width 355 height 43
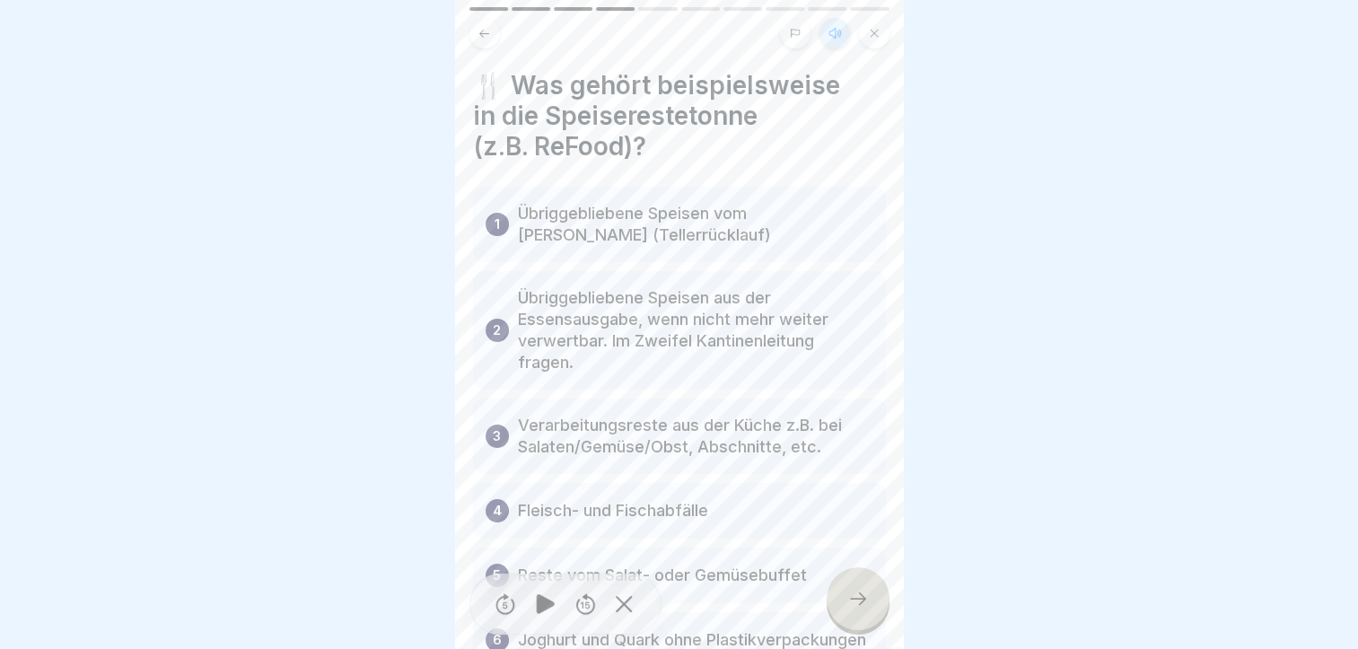
click at [564, 209] on p "Übriggebliebene Speisen vom [PERSON_NAME] (Tellerrücklauf)" at bounding box center [695, 224] width 355 height 43
click at [595, 206] on p "Übriggebliebene Speisen vom [PERSON_NAME] (Tellerrücklauf)" at bounding box center [695, 224] width 355 height 43
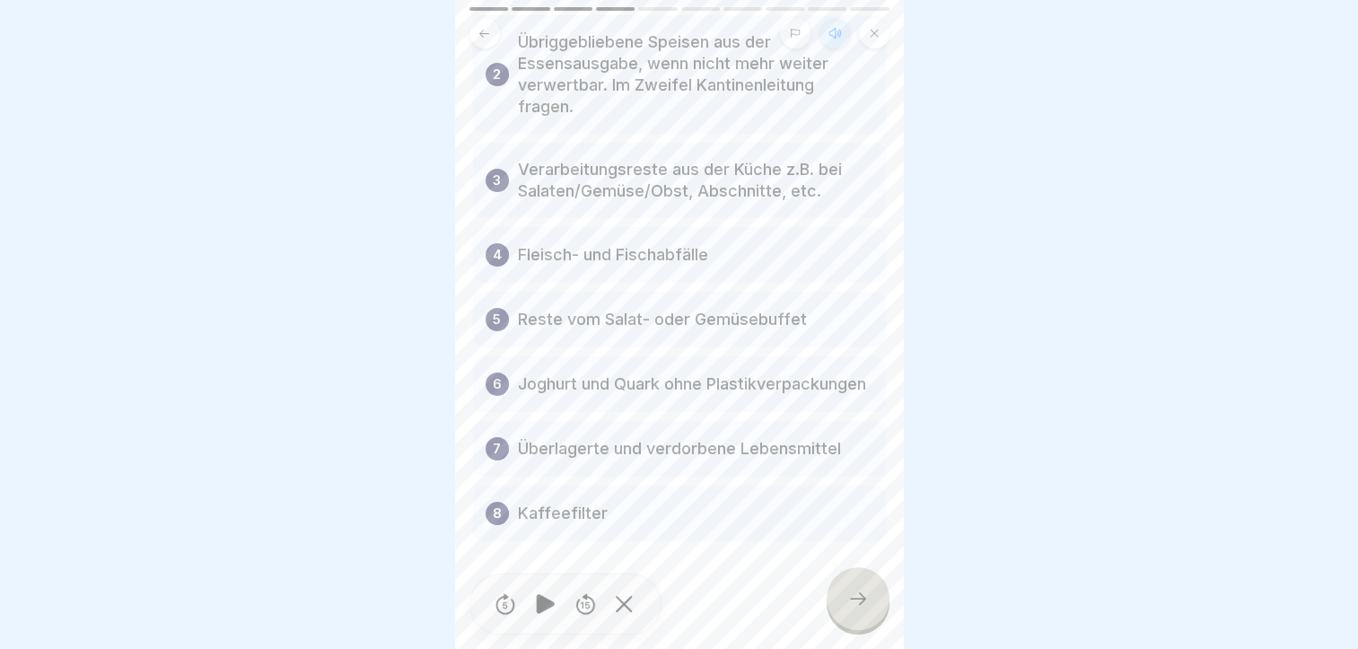
scroll to position [275, 0]
click at [567, 438] on p "Überlagerte und verdorbene Lebensmittel" at bounding box center [679, 449] width 323 height 22
click at [585, 373] on p "Joghurt und Quark ohne Plastikverpackungen" at bounding box center [692, 384] width 348 height 22
click at [585, 309] on p "Reste vom Salat- oder Gemüsebuffet" at bounding box center [662, 320] width 289 height 22
click at [582, 244] on p "Fleisch- und Fischabfälle" at bounding box center [613, 255] width 190 height 22
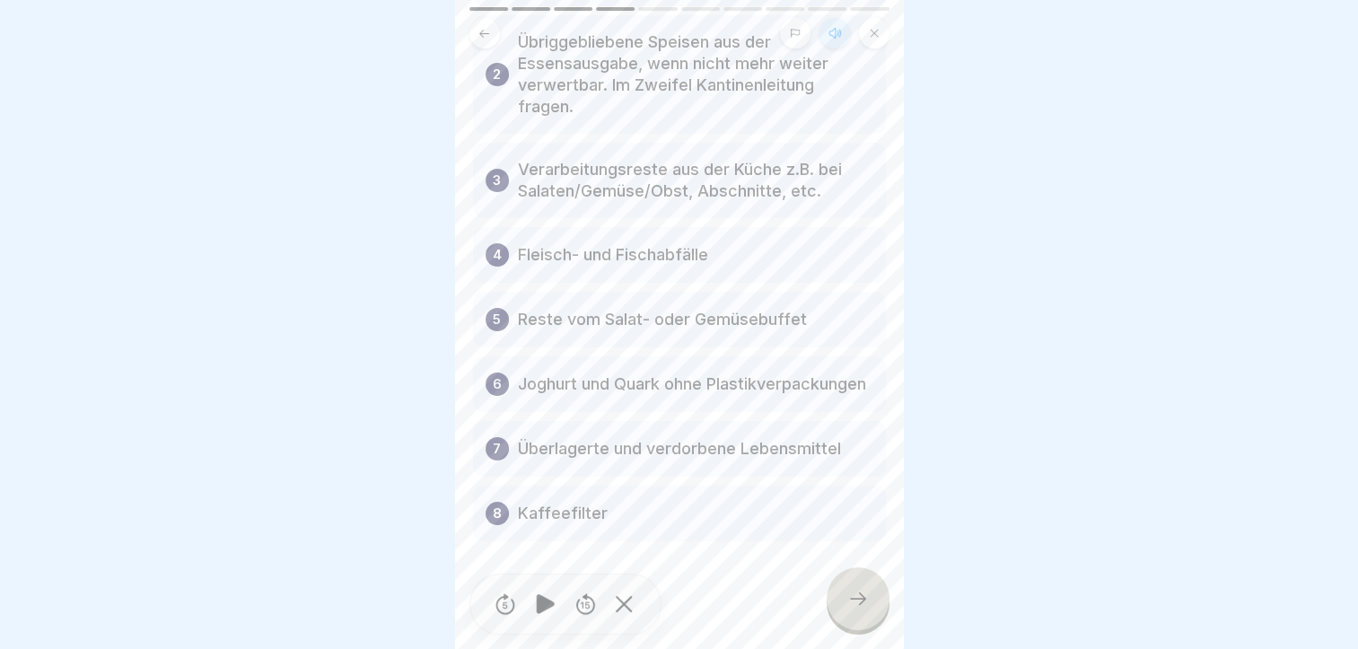
click at [834, 601] on div at bounding box center [857, 598] width 63 height 63
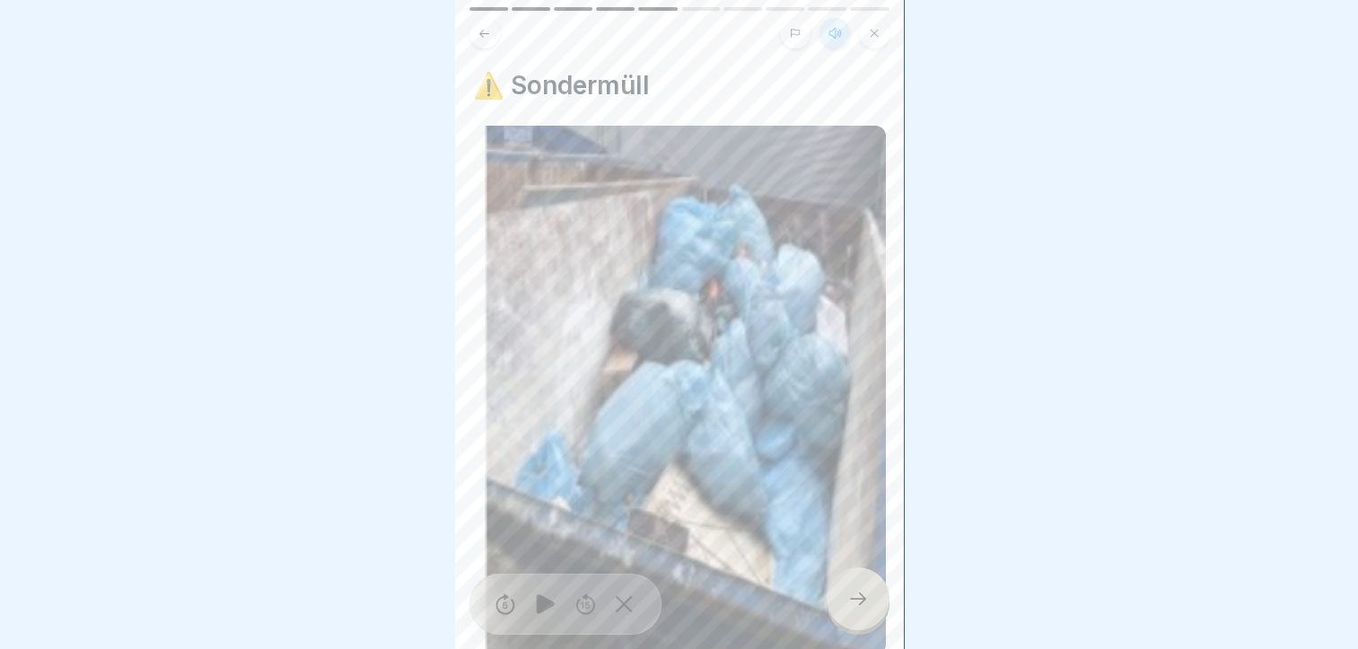
click at [855, 594] on icon at bounding box center [858, 599] width 22 height 22
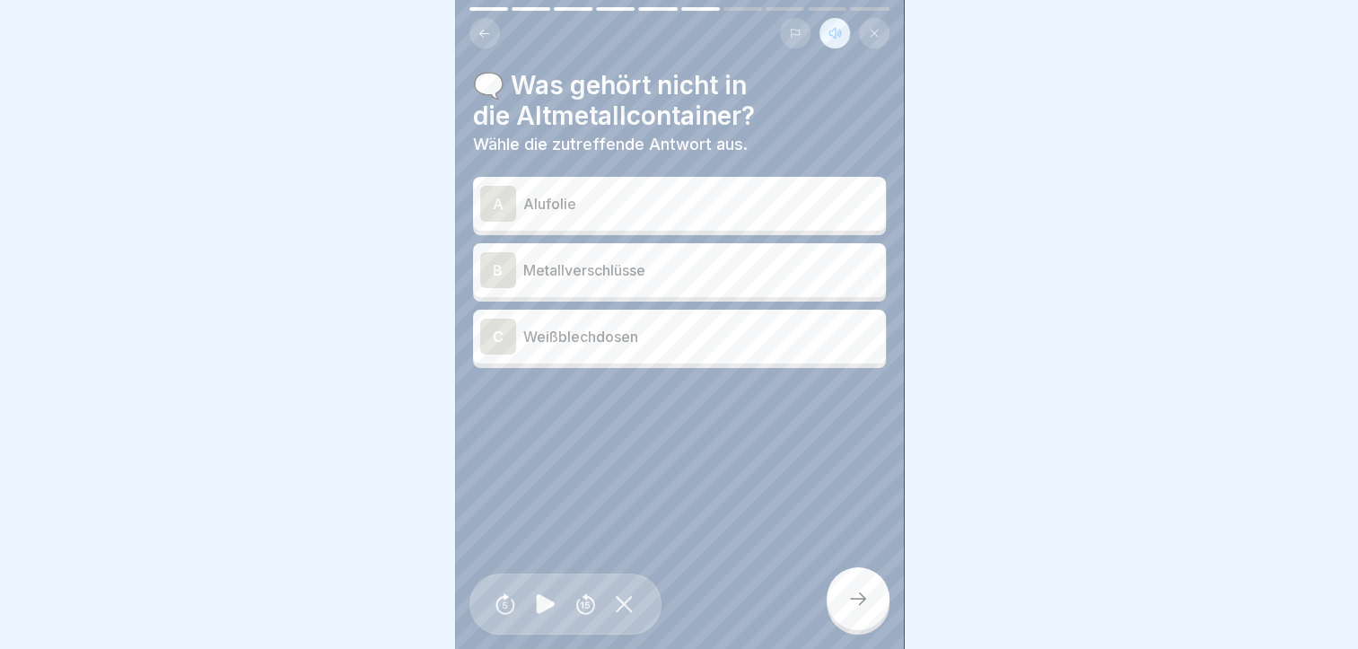
click at [529, 326] on p "Weißblechdosen" at bounding box center [700, 337] width 355 height 22
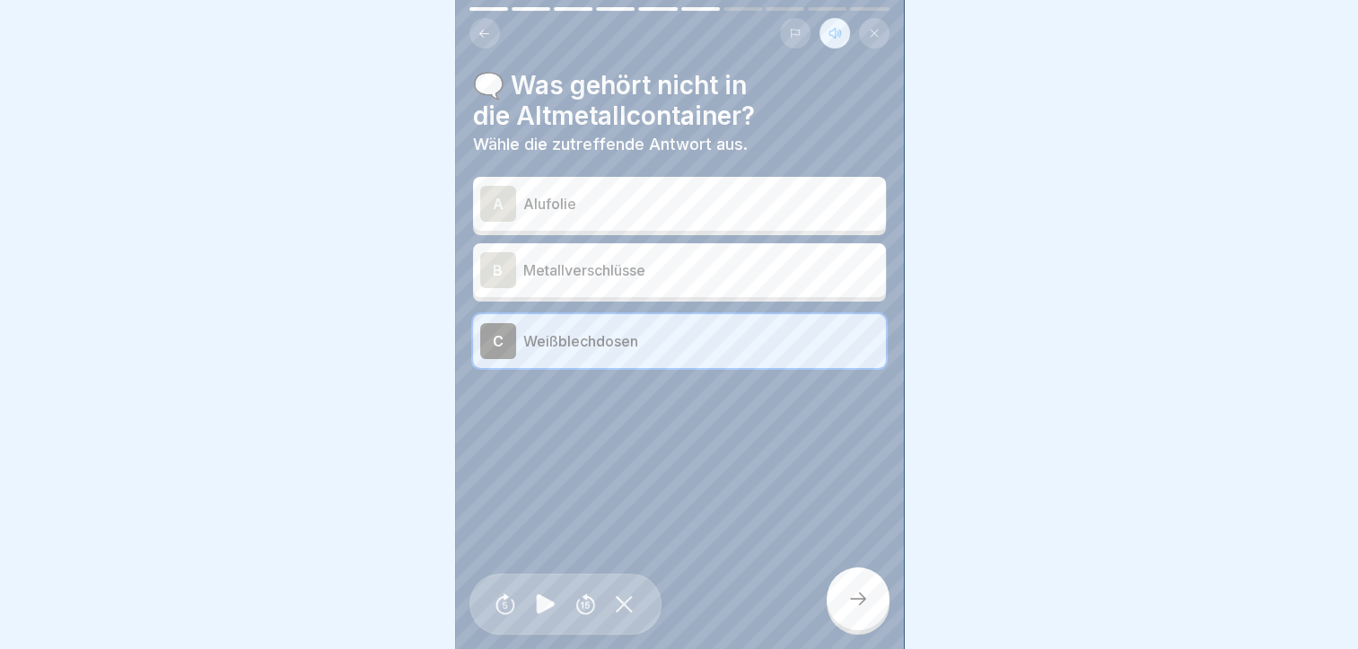
click at [870, 601] on div at bounding box center [857, 598] width 63 height 63
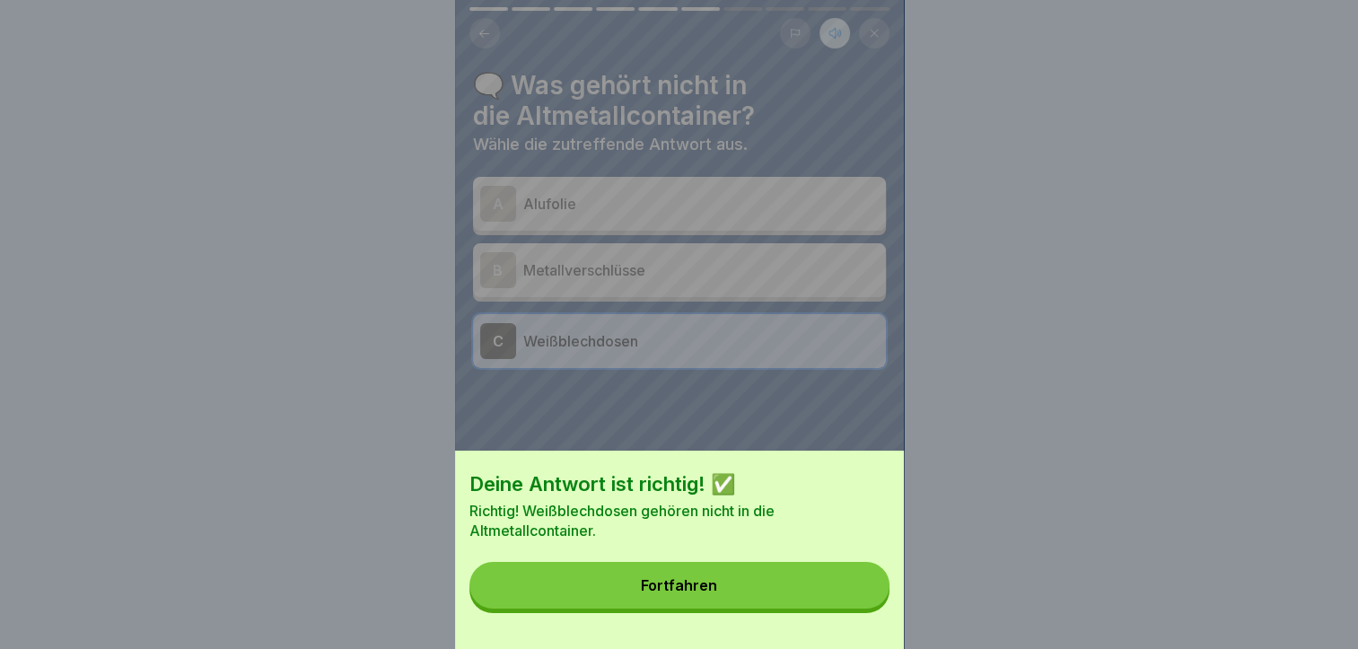
click at [607, 583] on button "Fortfahren" at bounding box center [679, 585] width 420 height 47
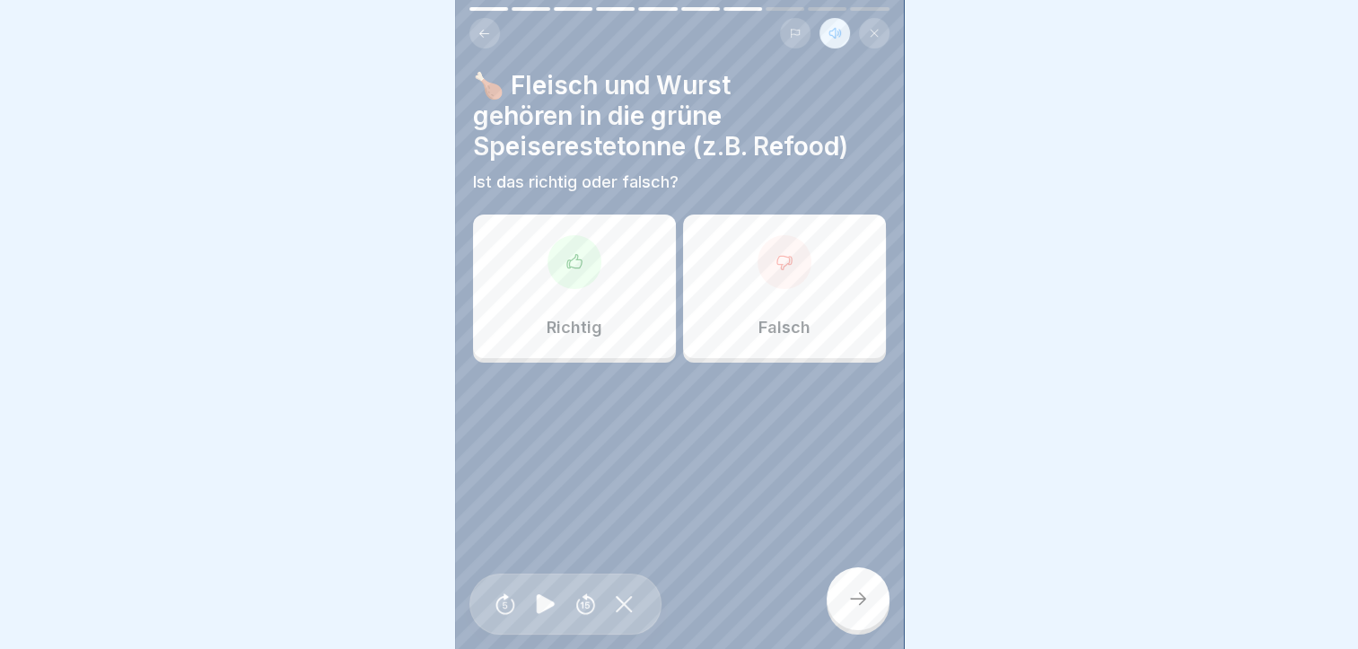
click at [556, 287] on div "Richtig" at bounding box center [574, 286] width 203 height 144
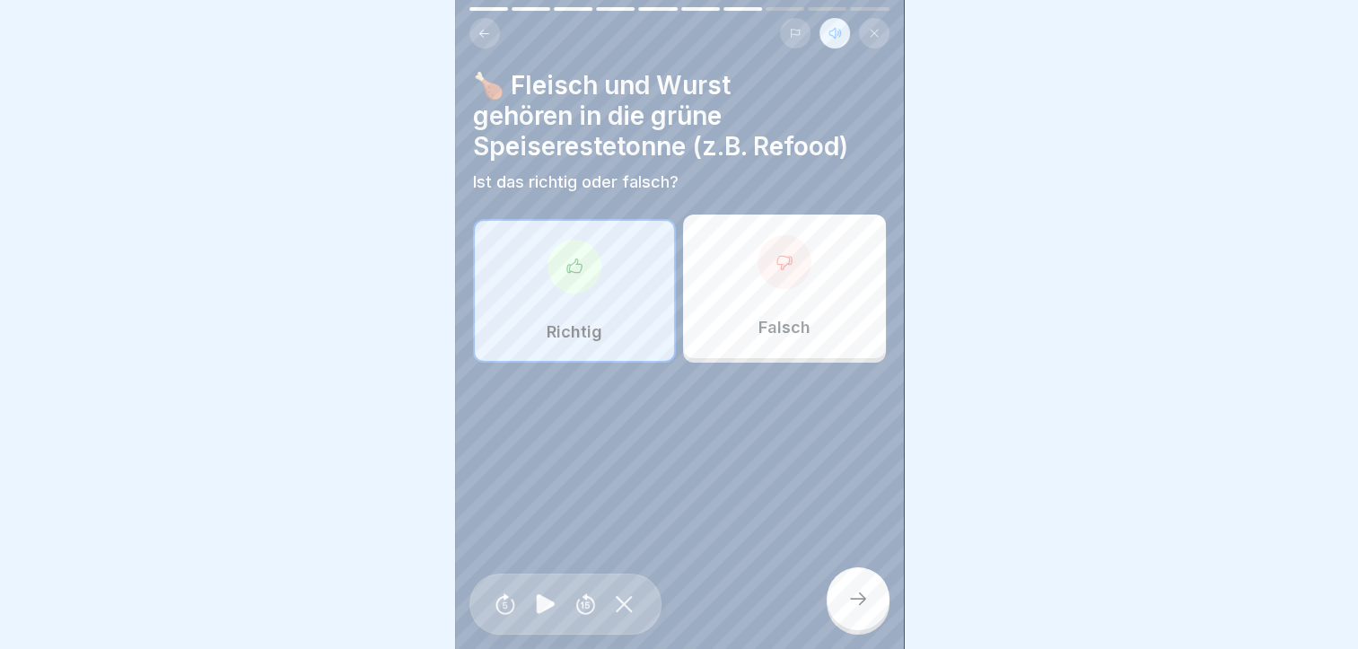
click at [872, 598] on div at bounding box center [857, 598] width 63 height 63
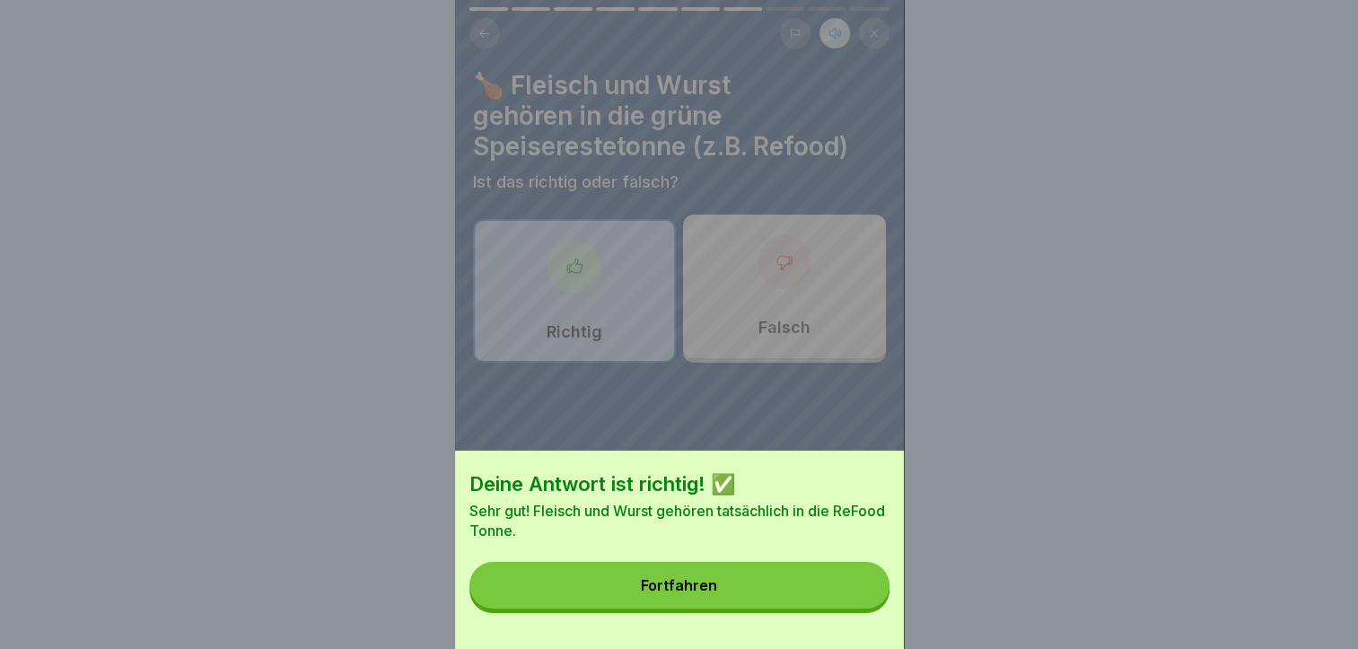
click at [761, 581] on button "Fortfahren" at bounding box center [679, 585] width 420 height 47
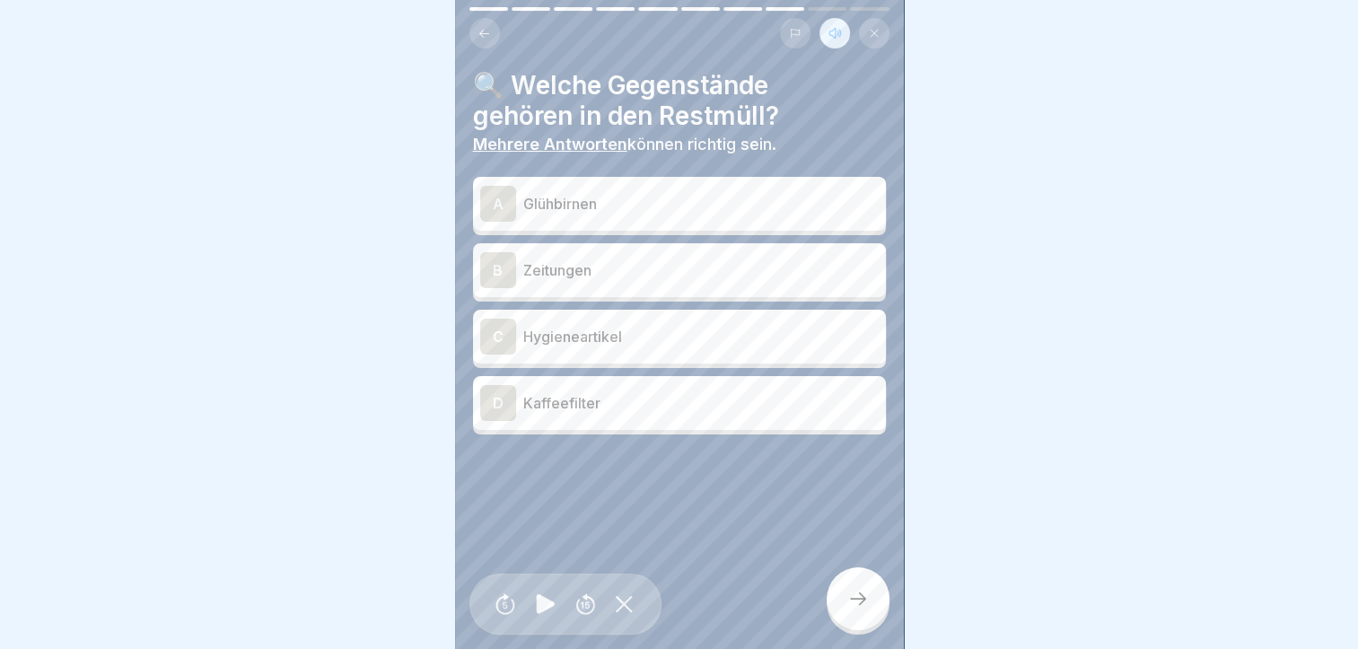
click at [620, 193] on p "Glühbirnen" at bounding box center [700, 204] width 355 height 22
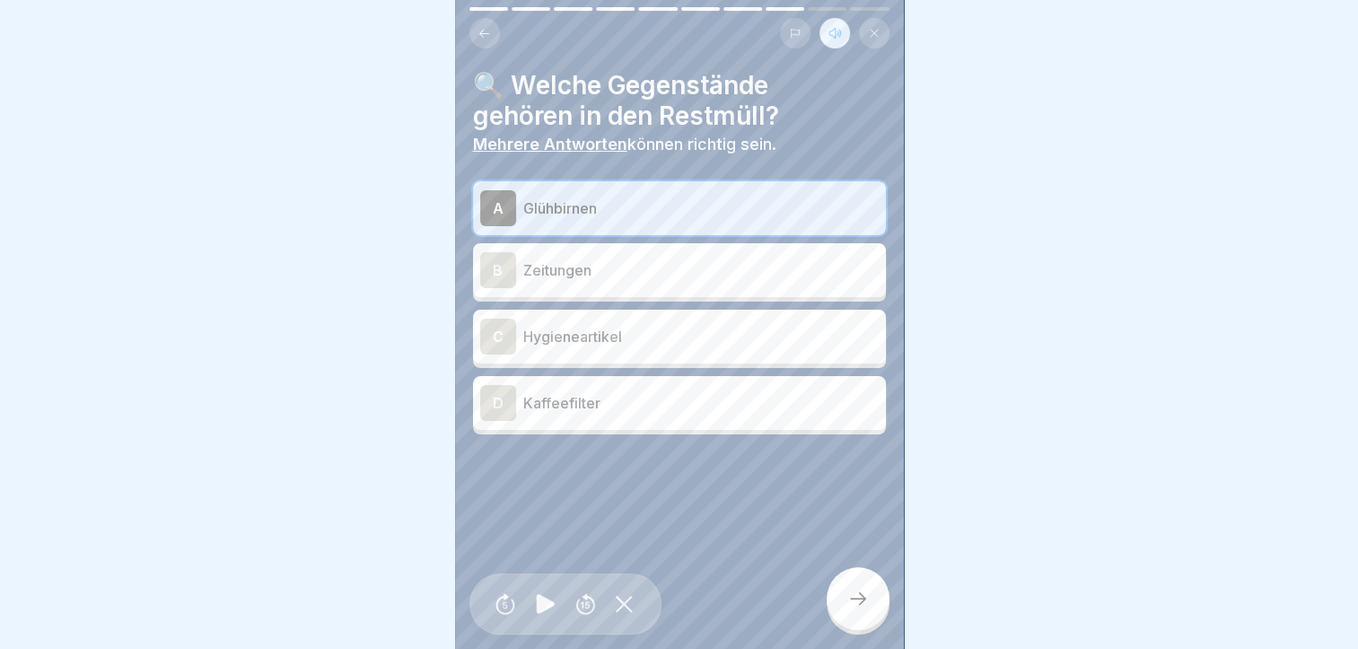
click at [620, 190] on div "A Glühbirnen" at bounding box center [679, 208] width 398 height 36
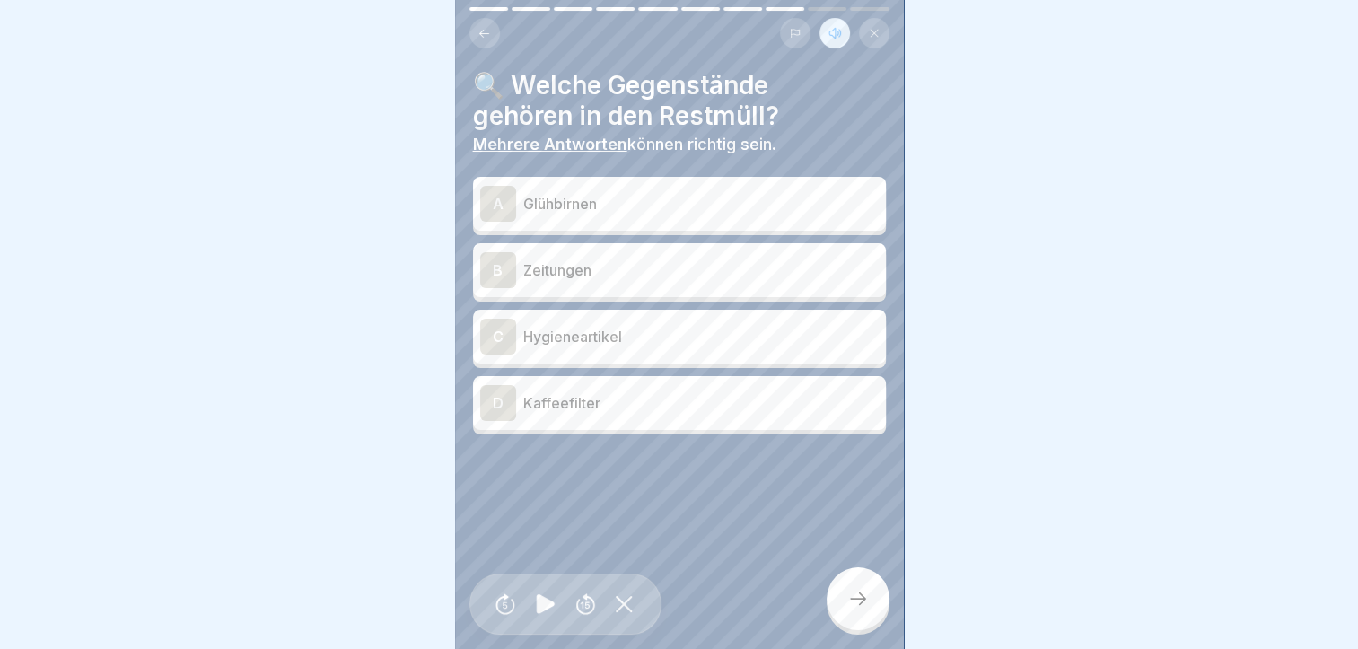
click at [586, 328] on p "Hygieneartikel" at bounding box center [700, 337] width 355 height 22
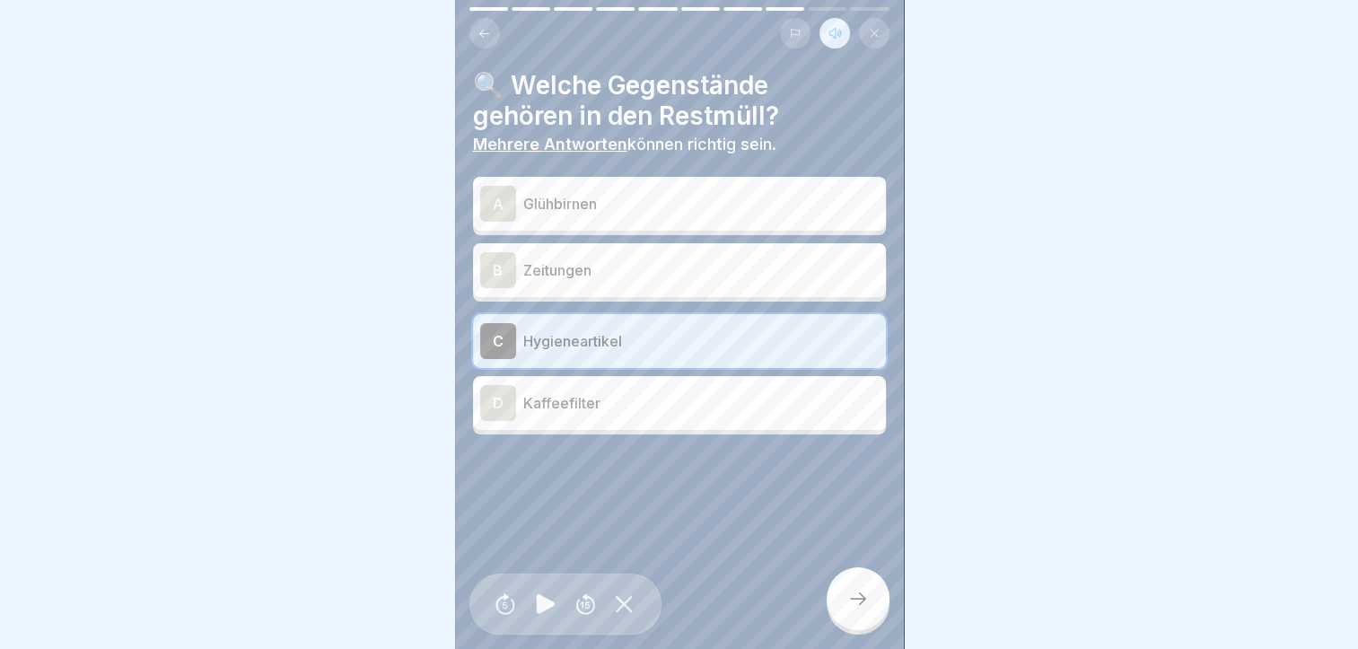
click at [584, 186] on div "A Glühbirnen" at bounding box center [679, 204] width 398 height 36
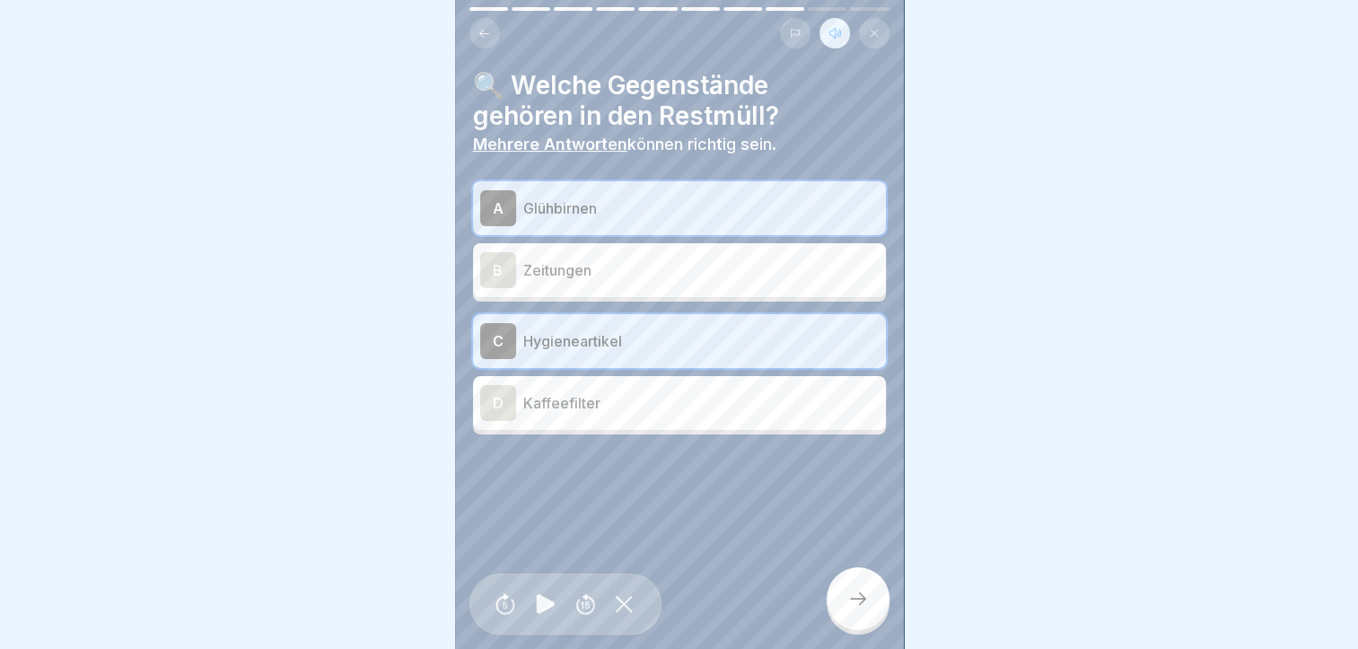
click at [866, 598] on icon at bounding box center [858, 599] width 22 height 22
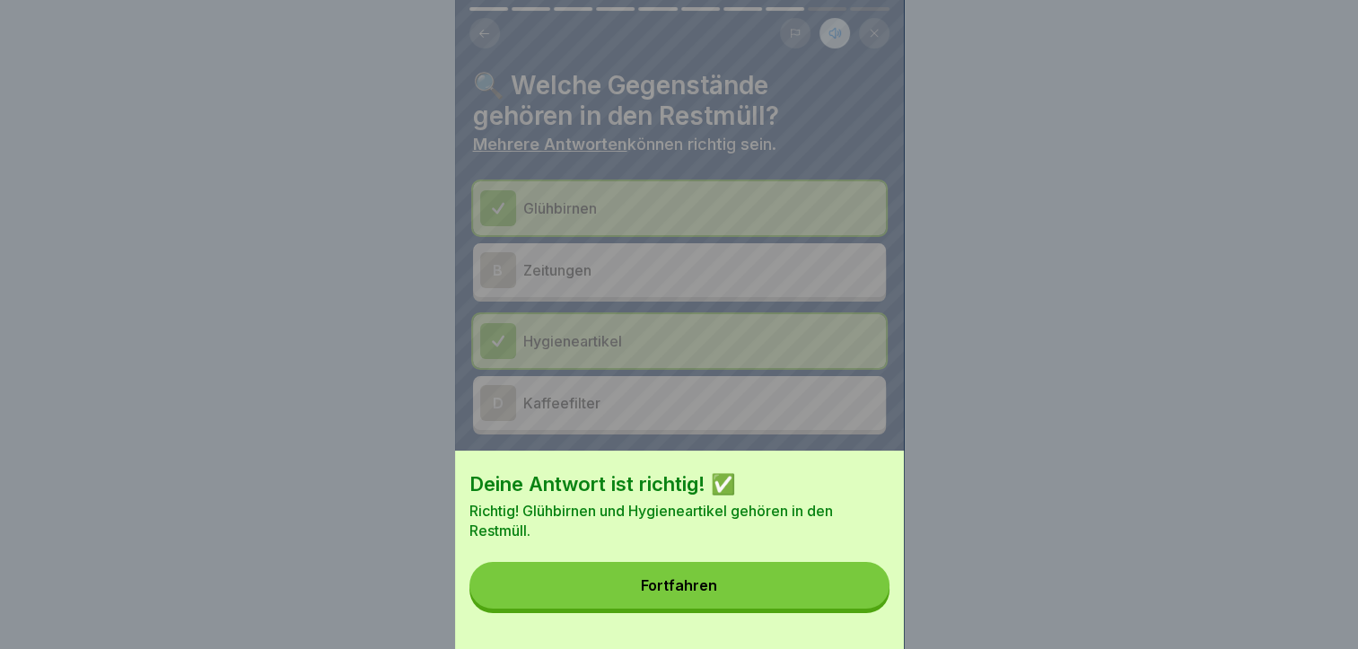
click at [607, 592] on button "Fortfahren" at bounding box center [679, 585] width 420 height 47
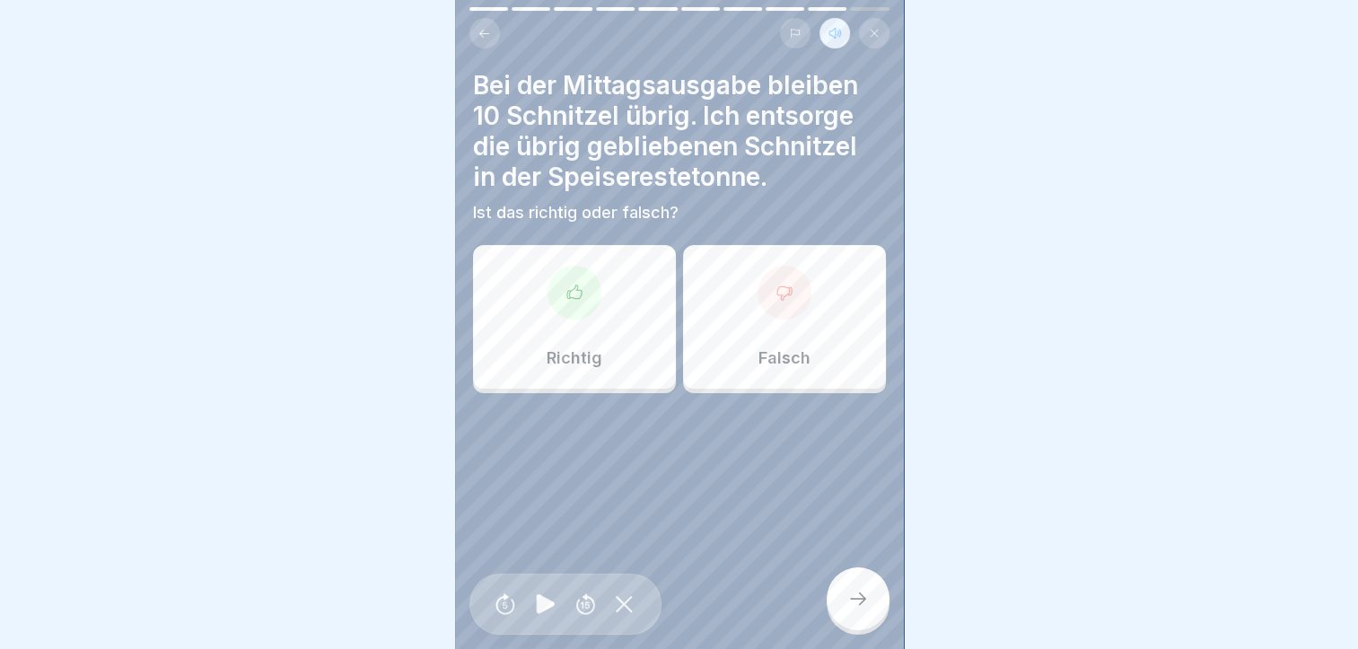
click at [564, 307] on div "Richtig" at bounding box center [574, 317] width 203 height 144
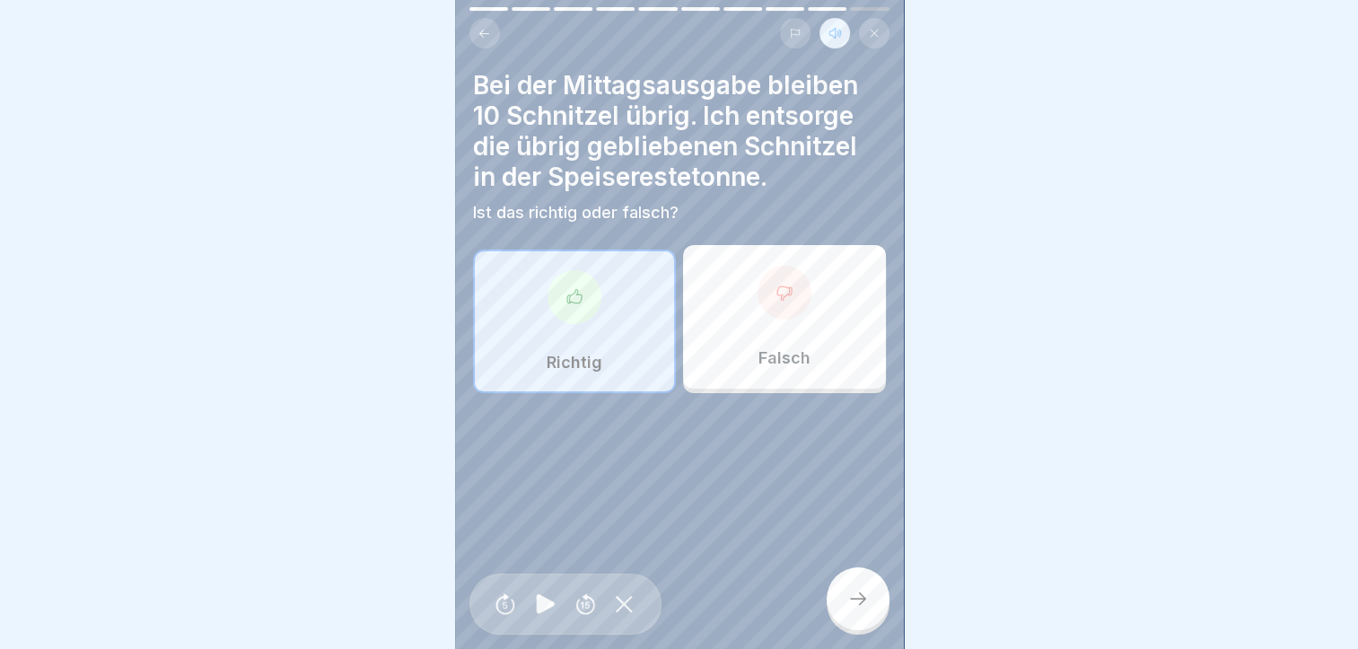
click at [862, 601] on icon at bounding box center [858, 598] width 16 height 13
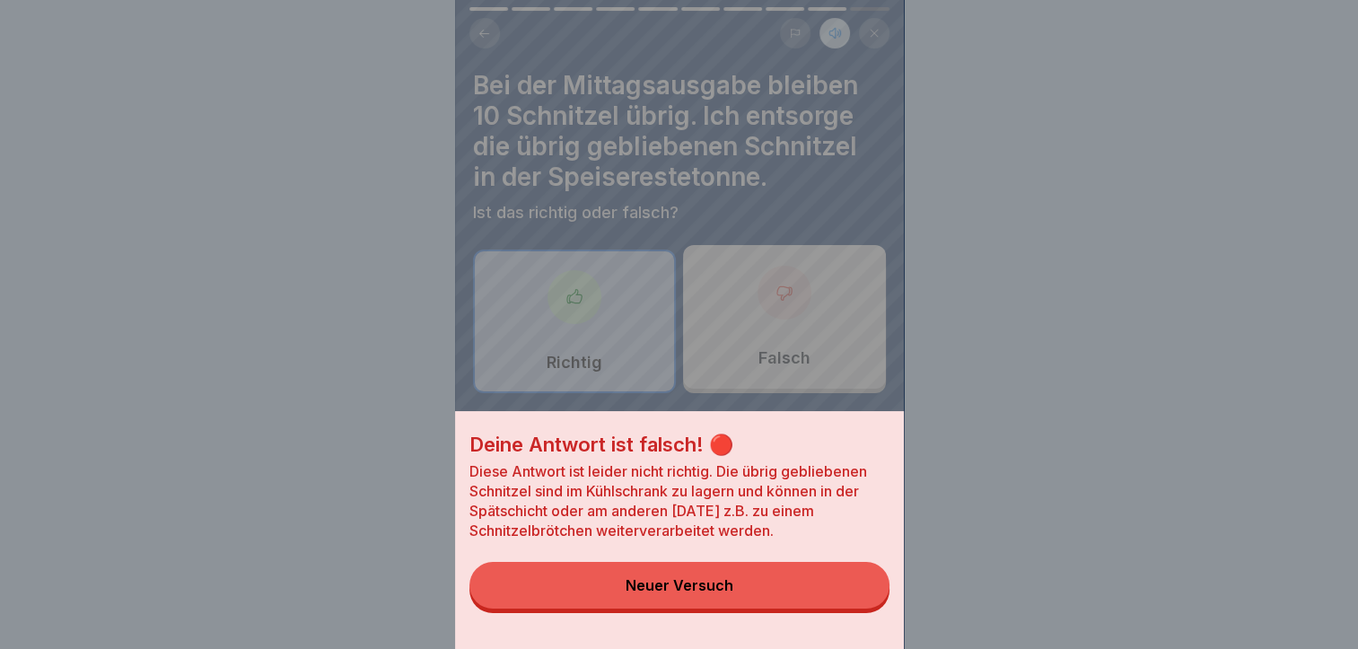
click at [720, 593] on div "Neuer Versuch" at bounding box center [679, 585] width 108 height 16
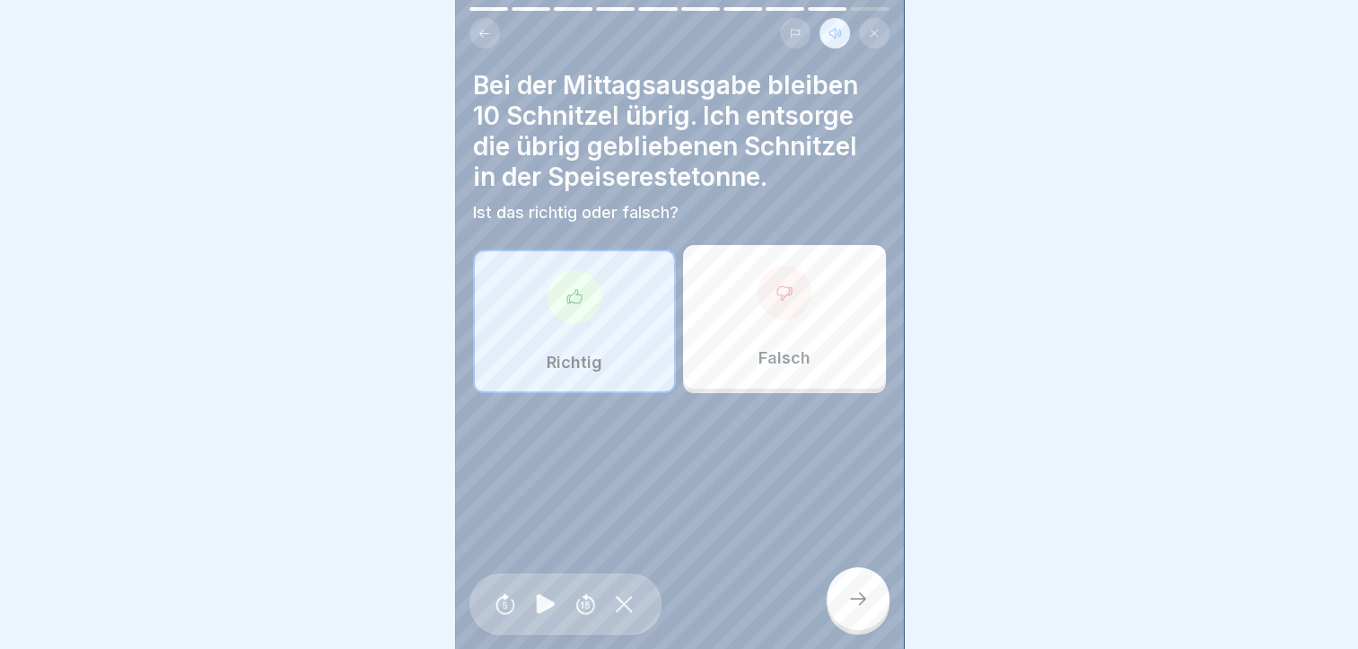
click at [757, 295] on div at bounding box center [784, 293] width 54 height 54
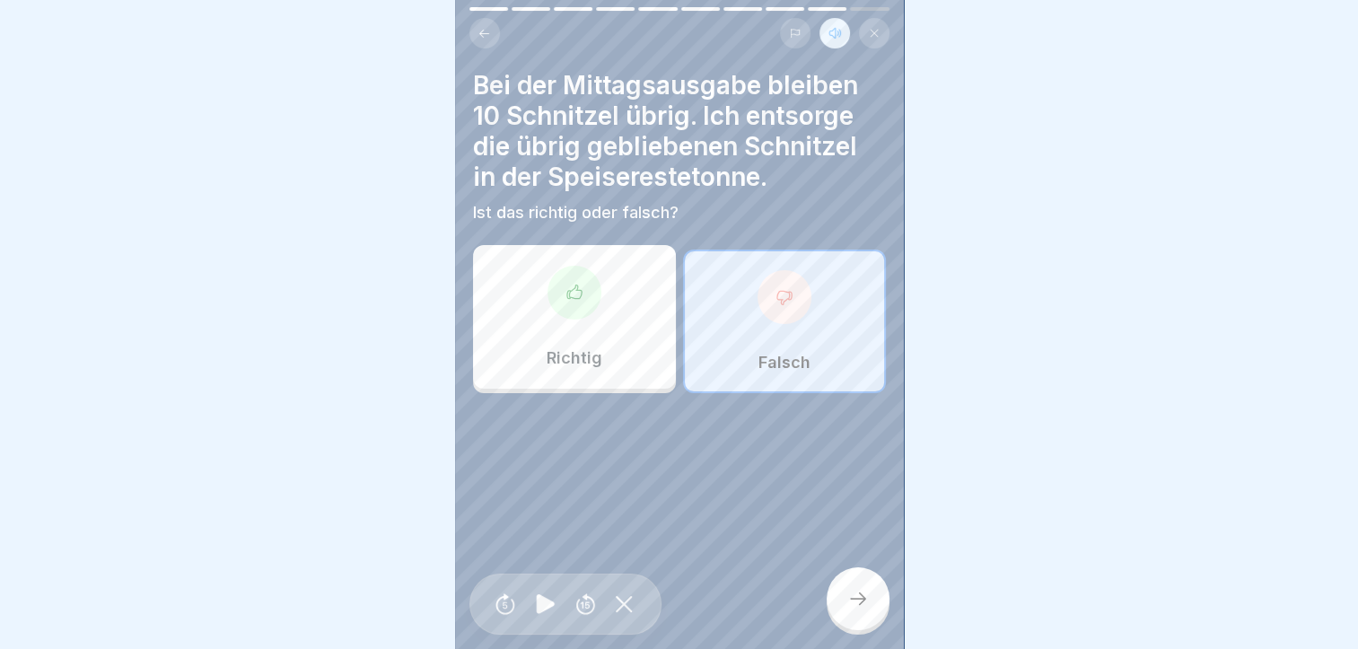
click at [851, 592] on icon at bounding box center [858, 599] width 22 height 22
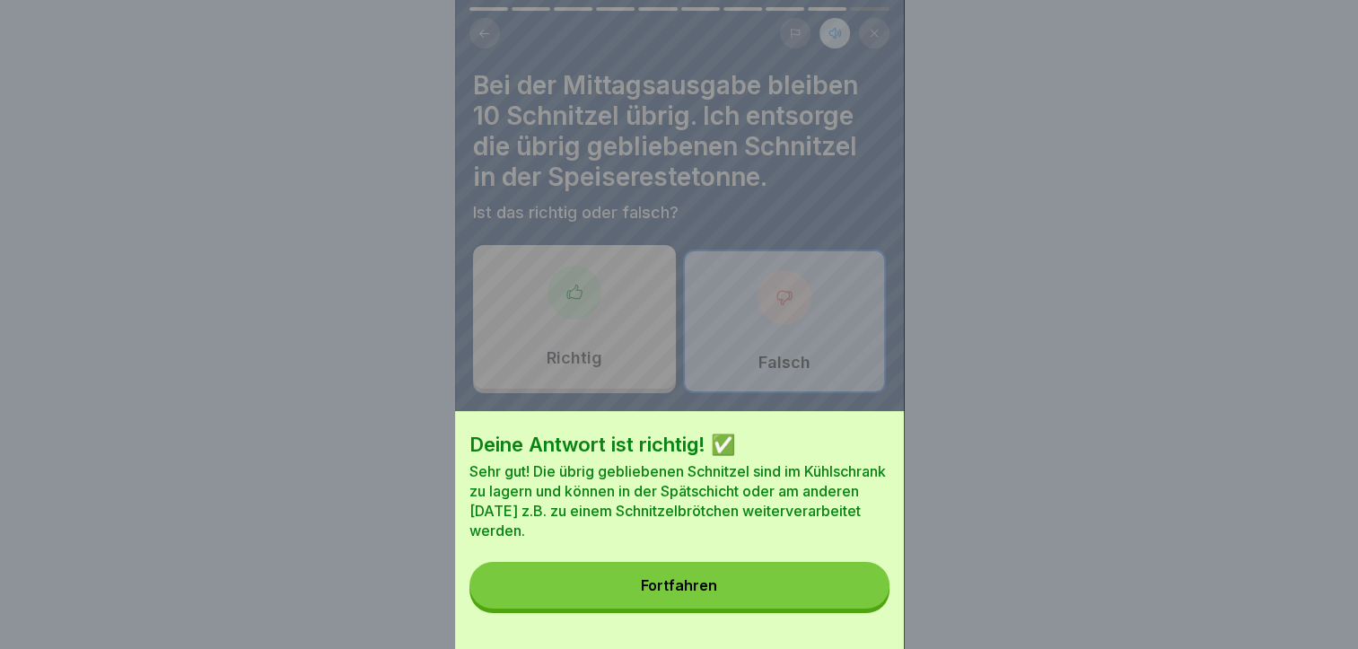
drag, startPoint x: 722, startPoint y: 601, endPoint x: 721, endPoint y: 591, distance: 9.9
click at [722, 599] on button "Fortfahren" at bounding box center [679, 585] width 420 height 47
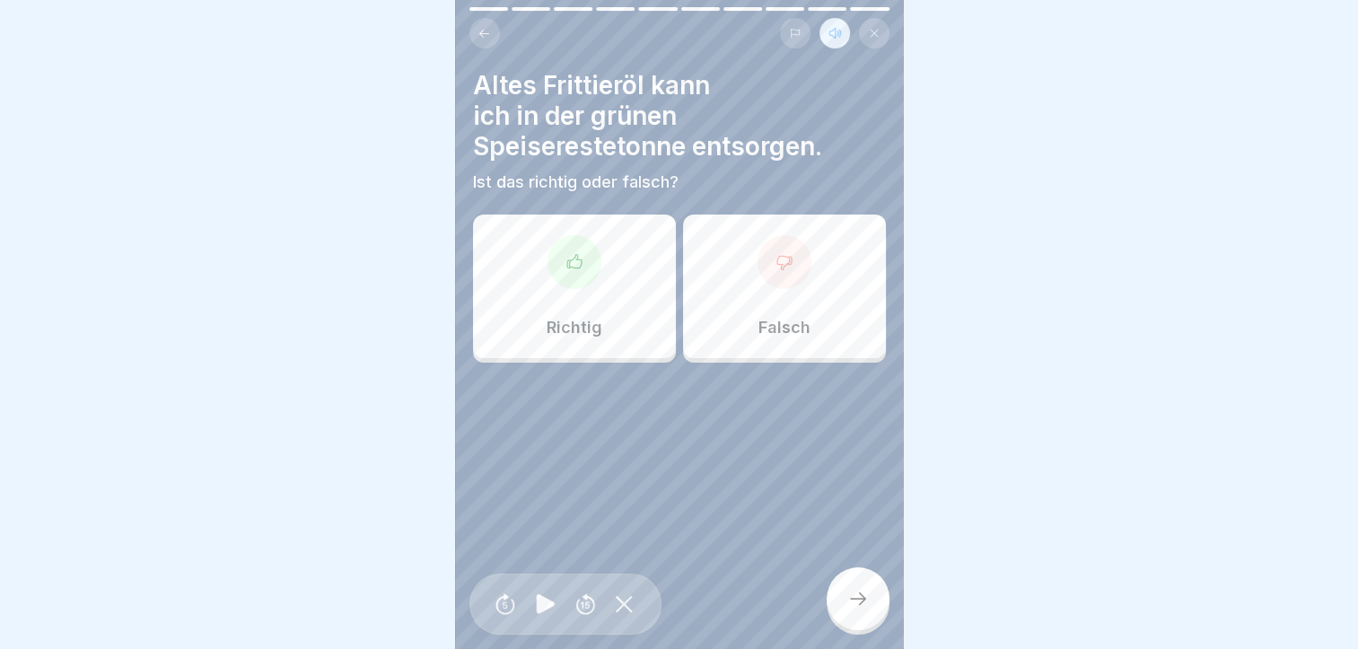
click at [763, 318] on p "Falsch" at bounding box center [784, 328] width 52 height 20
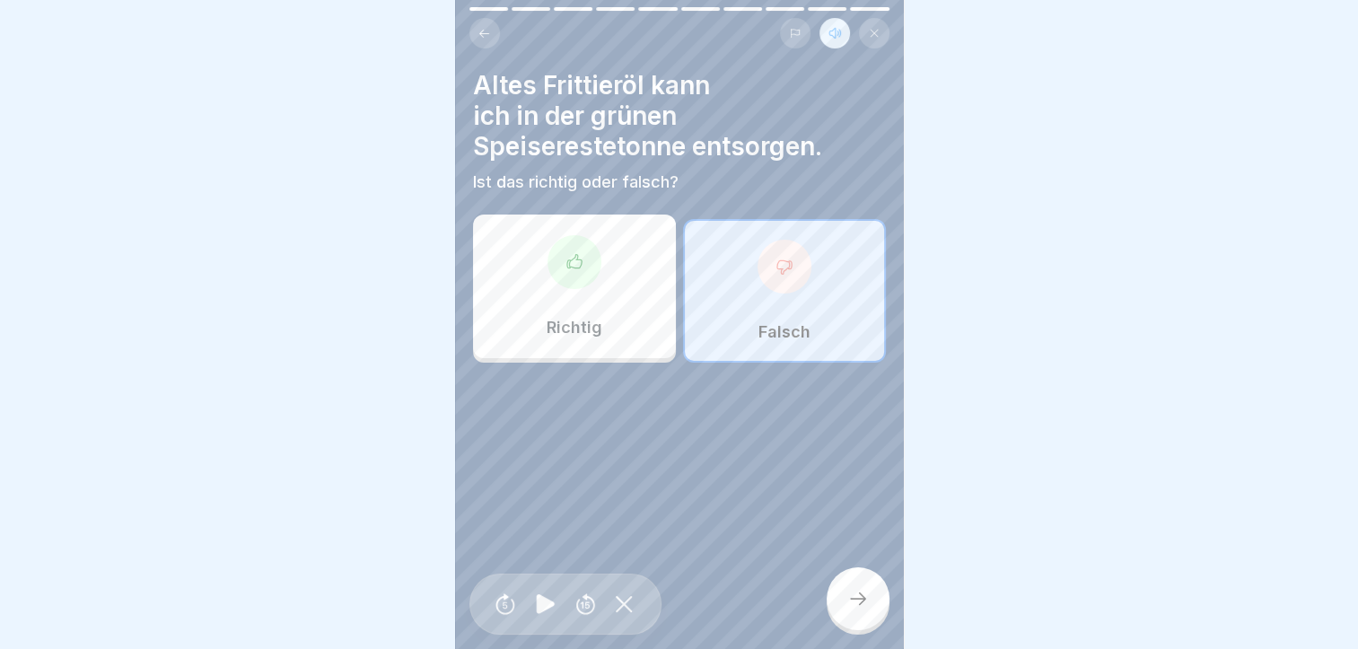
click at [840, 607] on div at bounding box center [857, 598] width 63 height 63
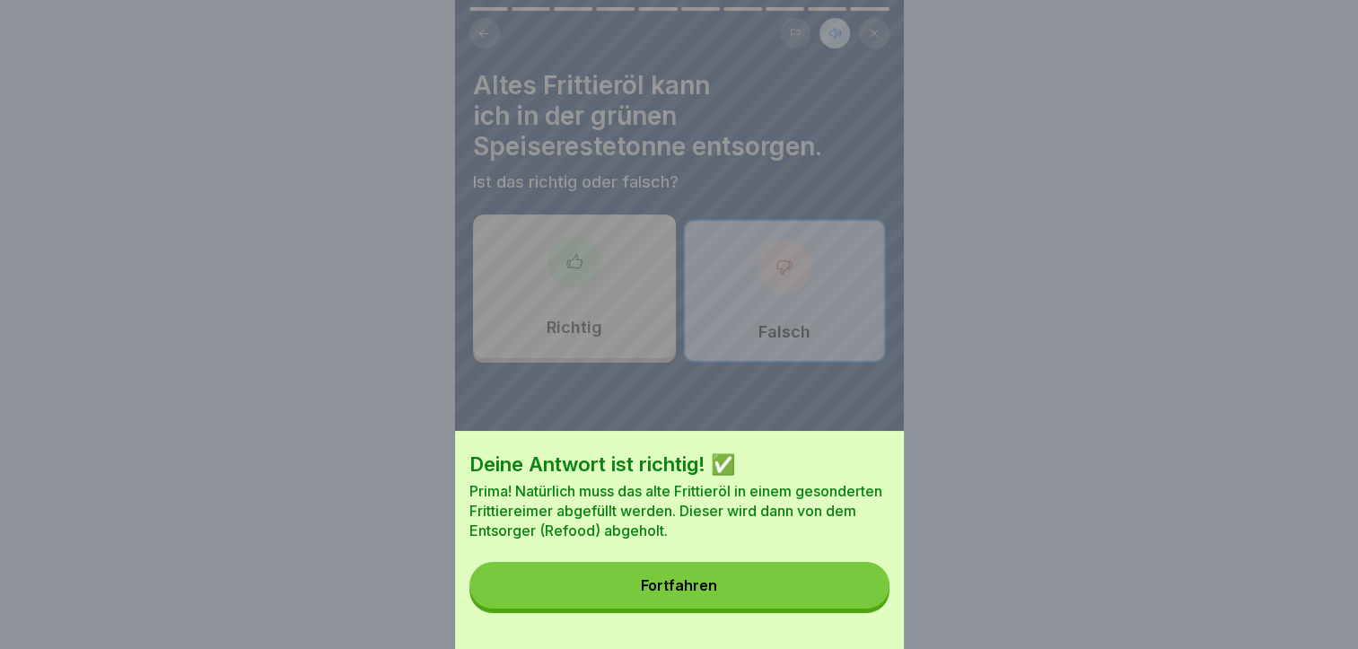
click at [660, 589] on button "Fortfahren" at bounding box center [679, 585] width 420 height 47
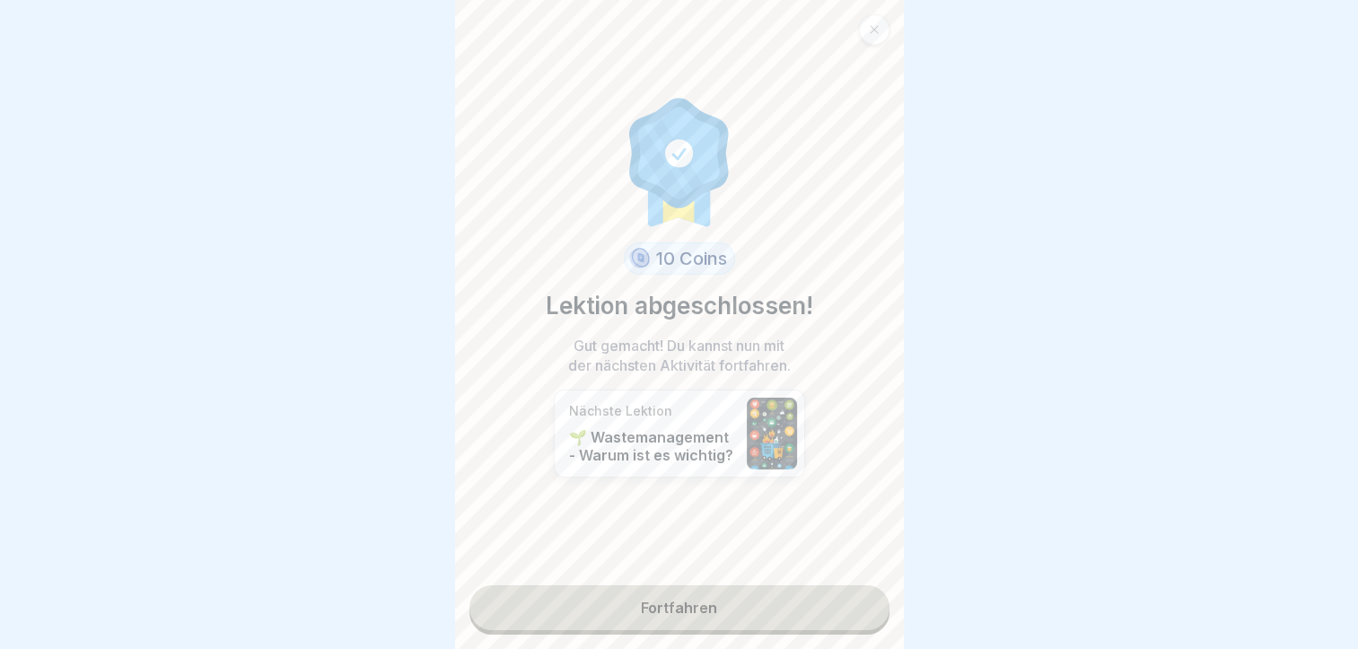
click at [599, 597] on link "Fortfahren" at bounding box center [679, 607] width 420 height 45
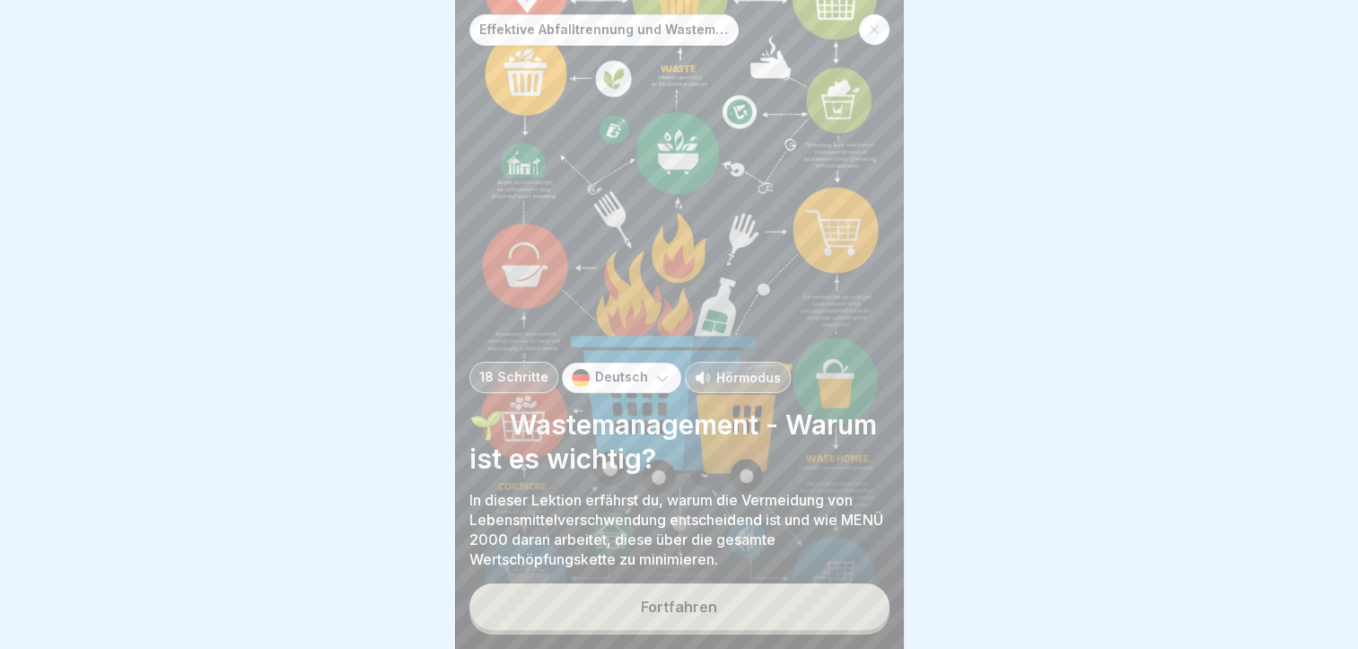
click at [732, 368] on p "Hörmodus" at bounding box center [748, 377] width 65 height 19
click at [650, 605] on div "Fortfahren" at bounding box center [679, 607] width 76 height 16
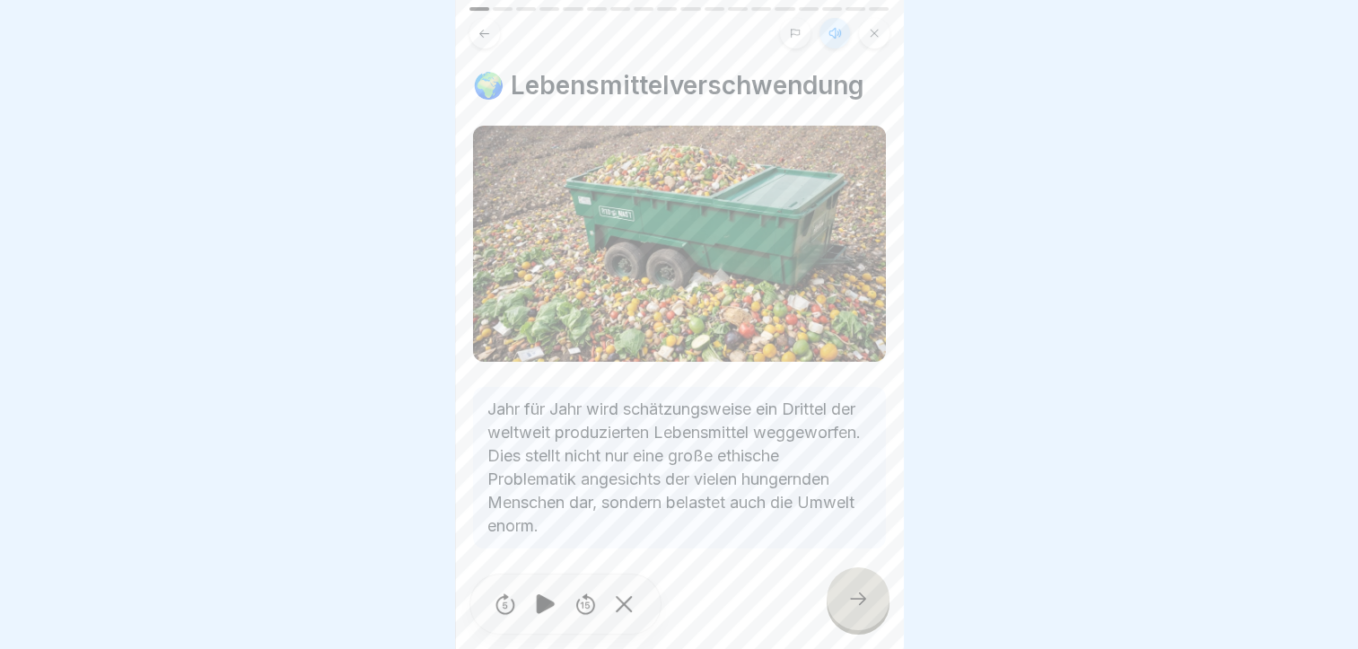
click at [851, 592] on icon at bounding box center [858, 599] width 22 height 22
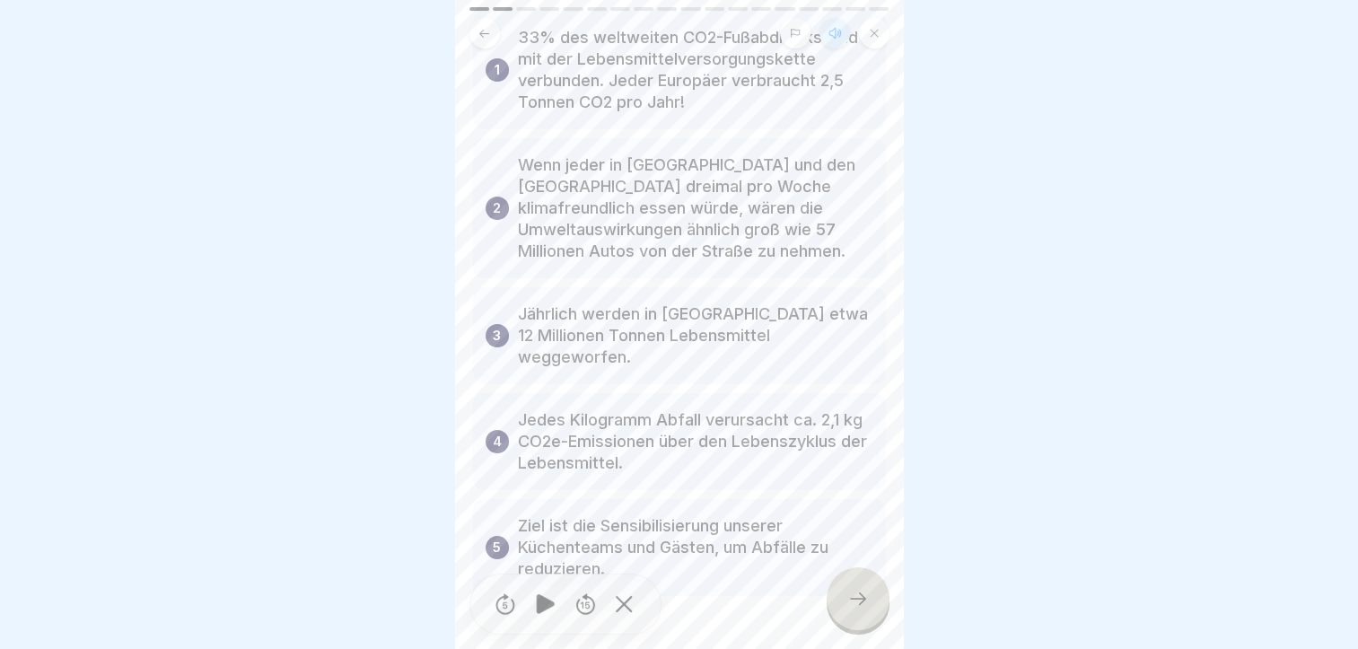
scroll to position [147, 0]
click at [840, 602] on div at bounding box center [857, 598] width 63 height 63
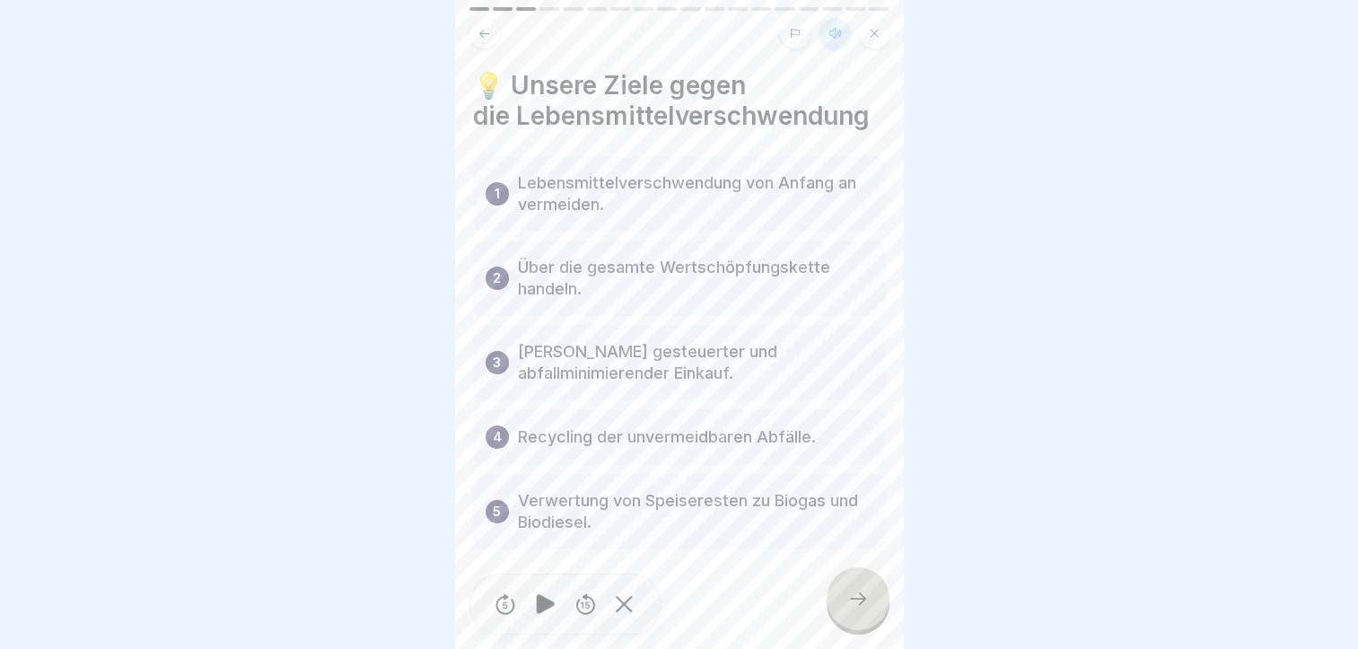
click at [863, 608] on div at bounding box center [857, 598] width 63 height 63
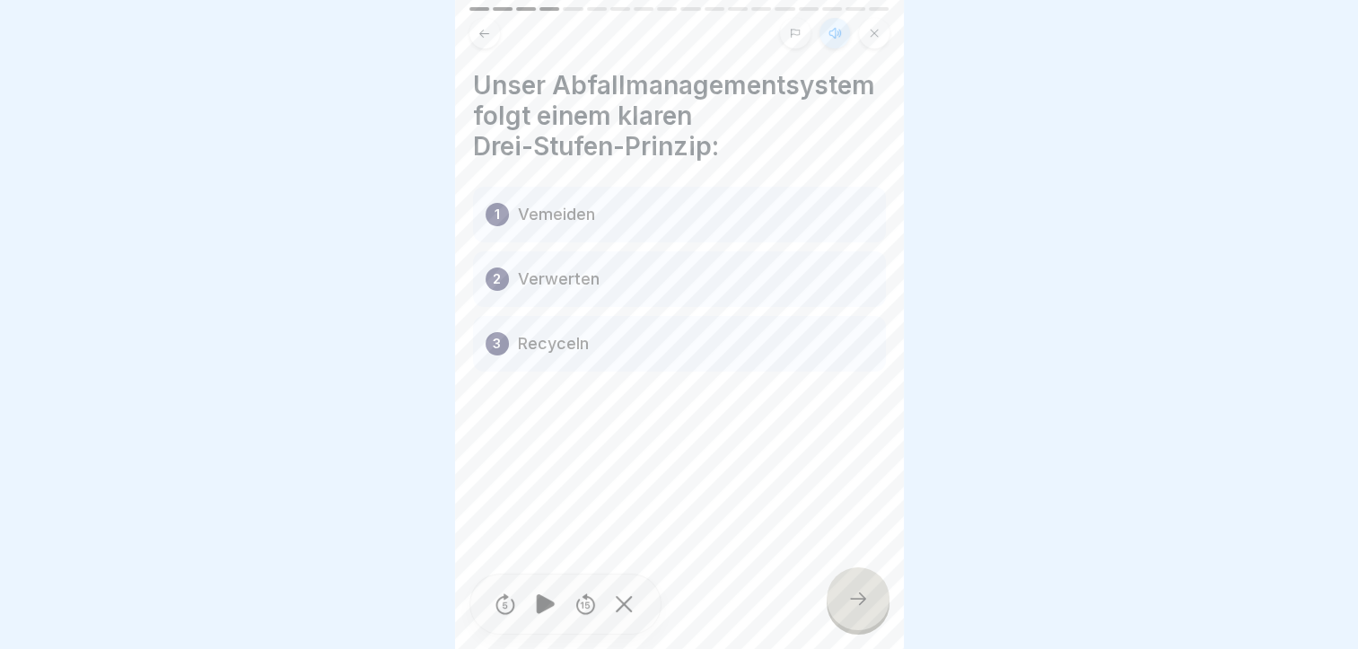
click at [849, 612] on div at bounding box center [857, 598] width 63 height 63
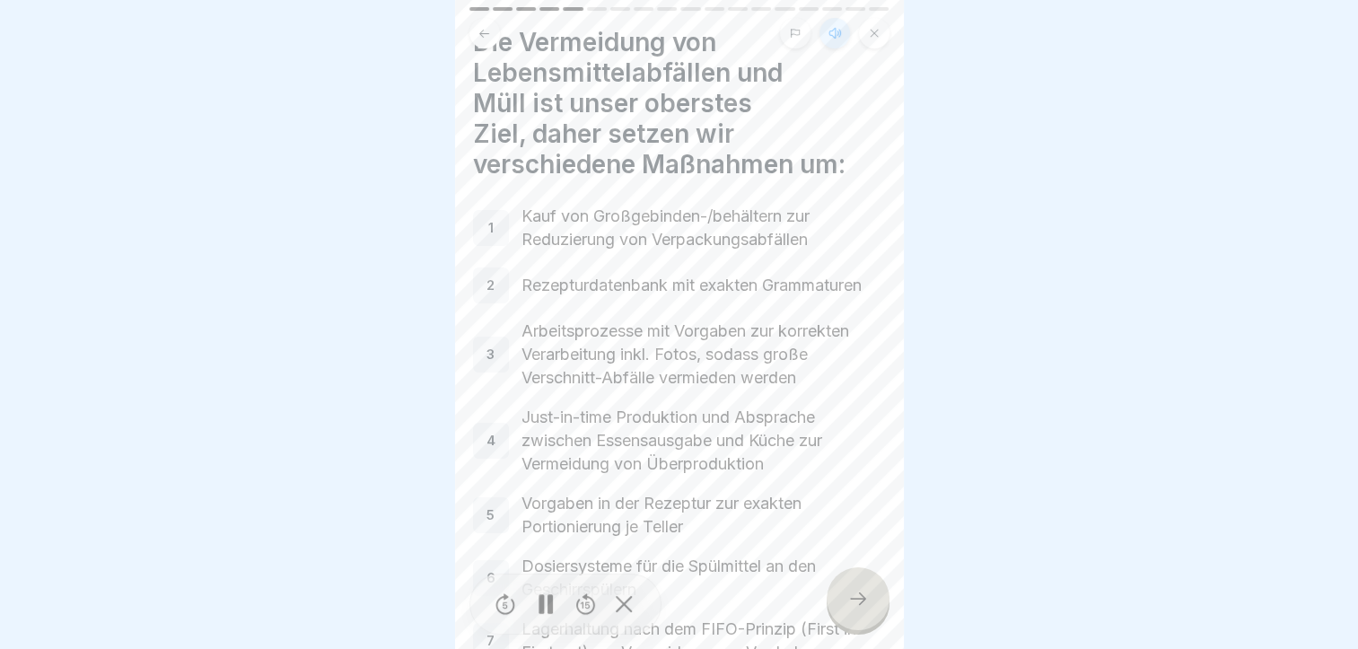
scroll to position [0, 0]
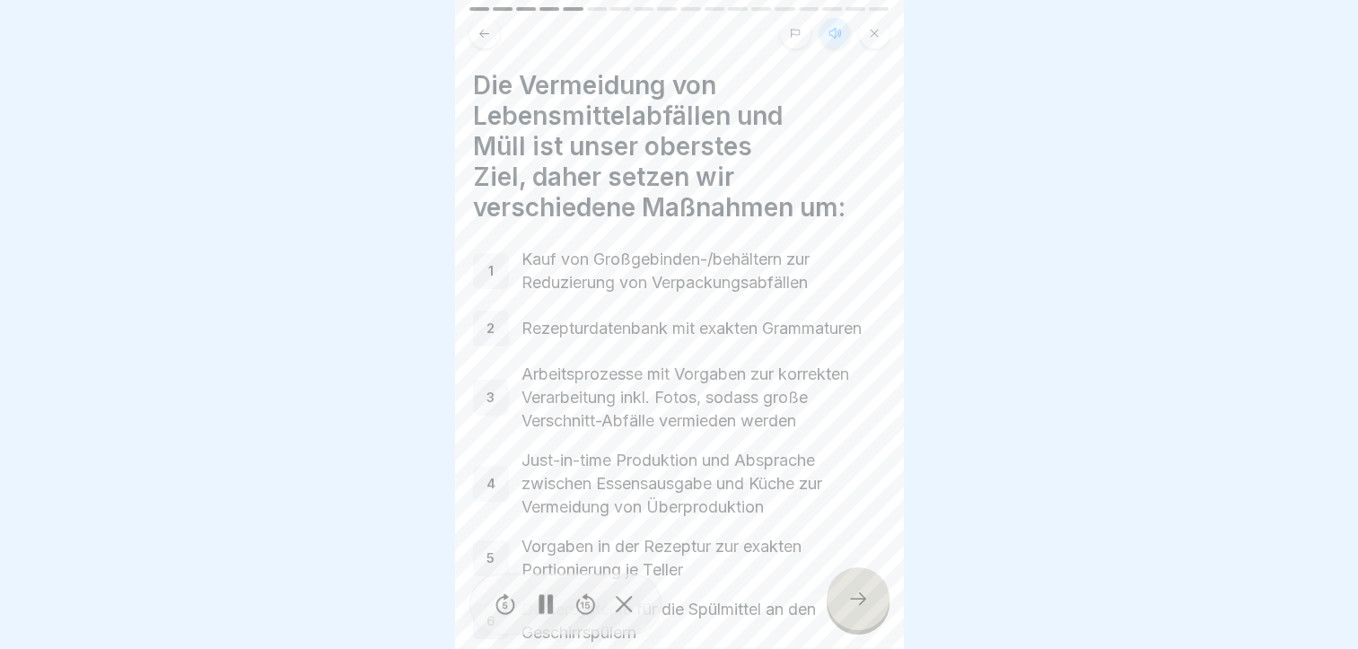
click at [585, 258] on p "Kauf von Großgebinden-/behältern zur Reduzierung von Verpackungsabfällen" at bounding box center [703, 271] width 364 height 47
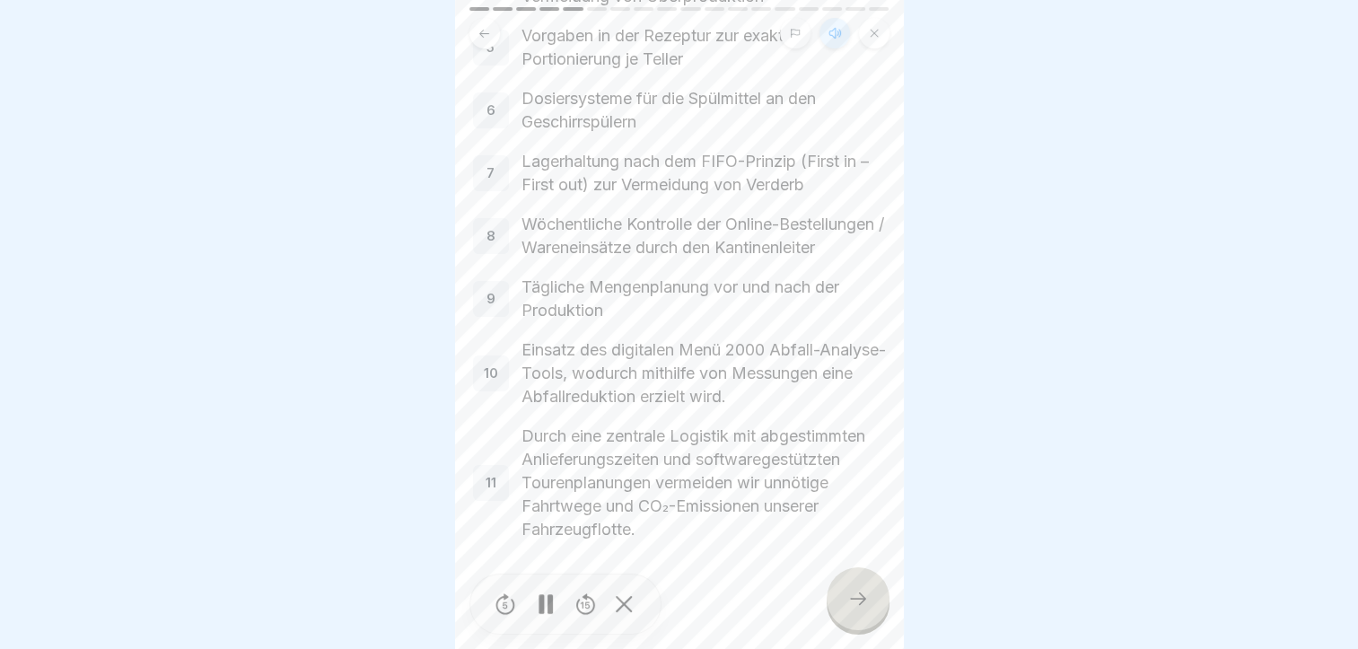
scroll to position [534, 0]
click at [837, 601] on div at bounding box center [857, 598] width 63 height 63
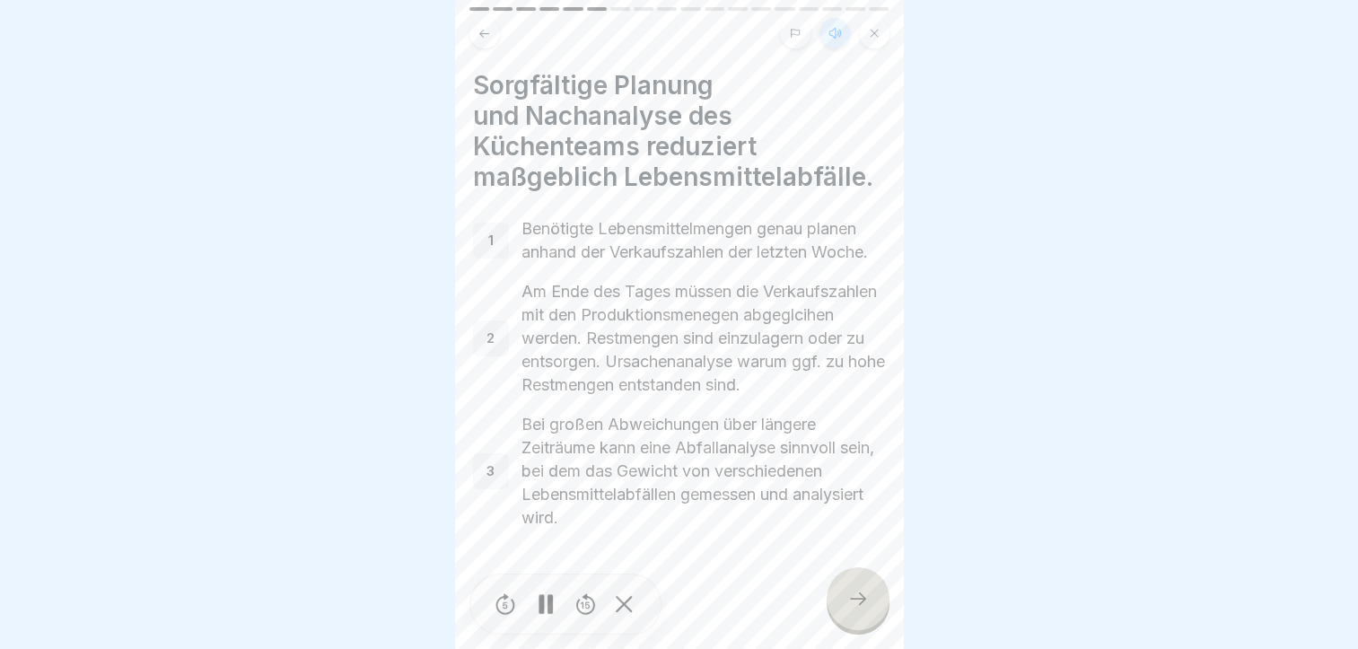
scroll to position [35, 0]
click at [848, 607] on icon at bounding box center [858, 599] width 22 height 22
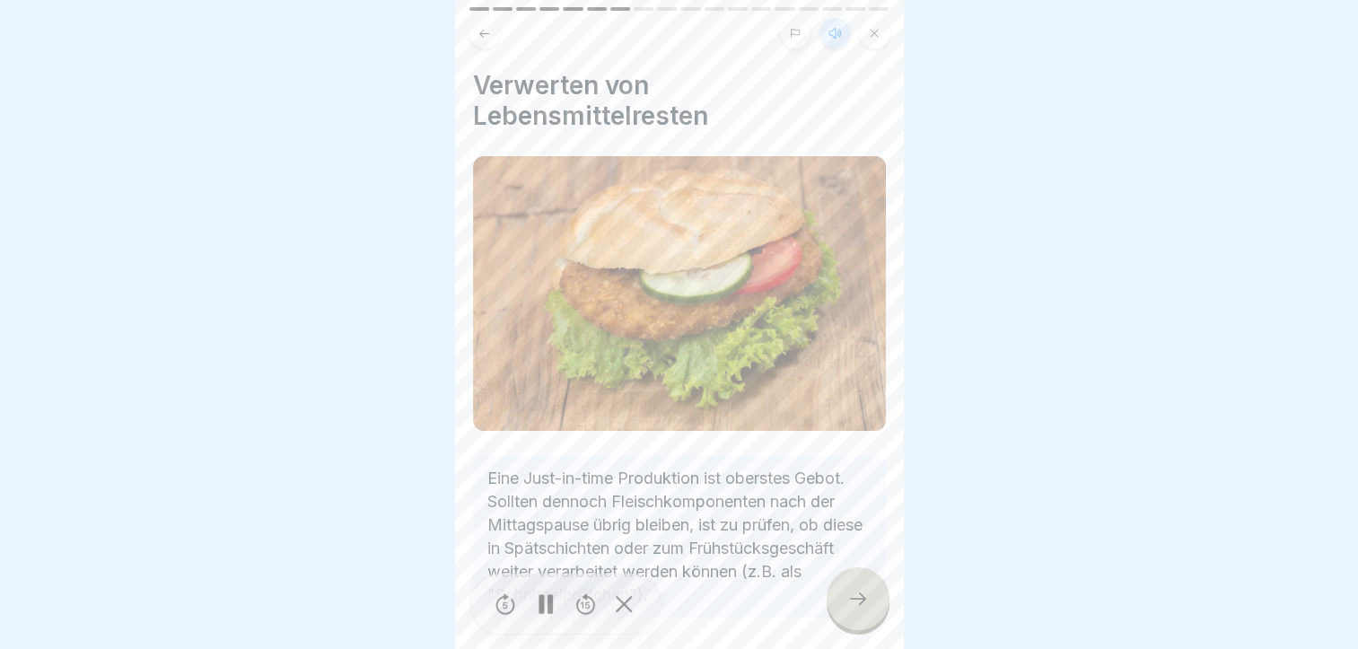
scroll to position [67, 0]
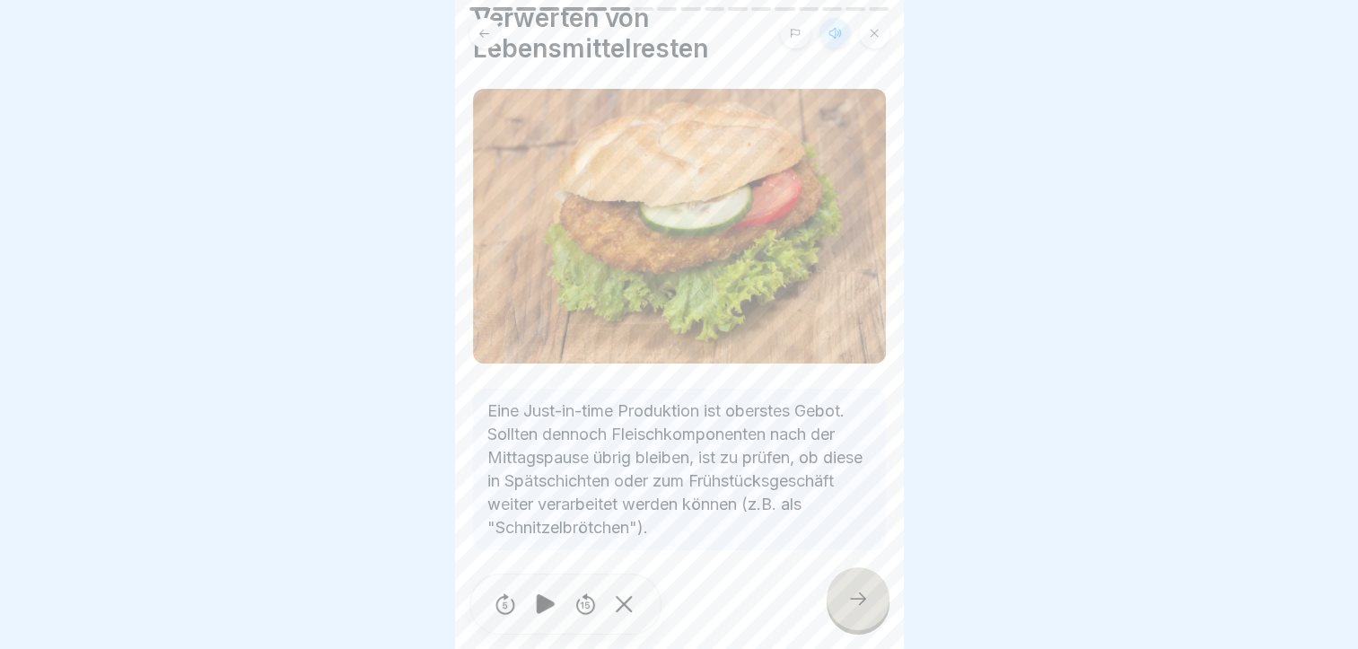
click at [853, 596] on icon at bounding box center [858, 599] width 22 height 22
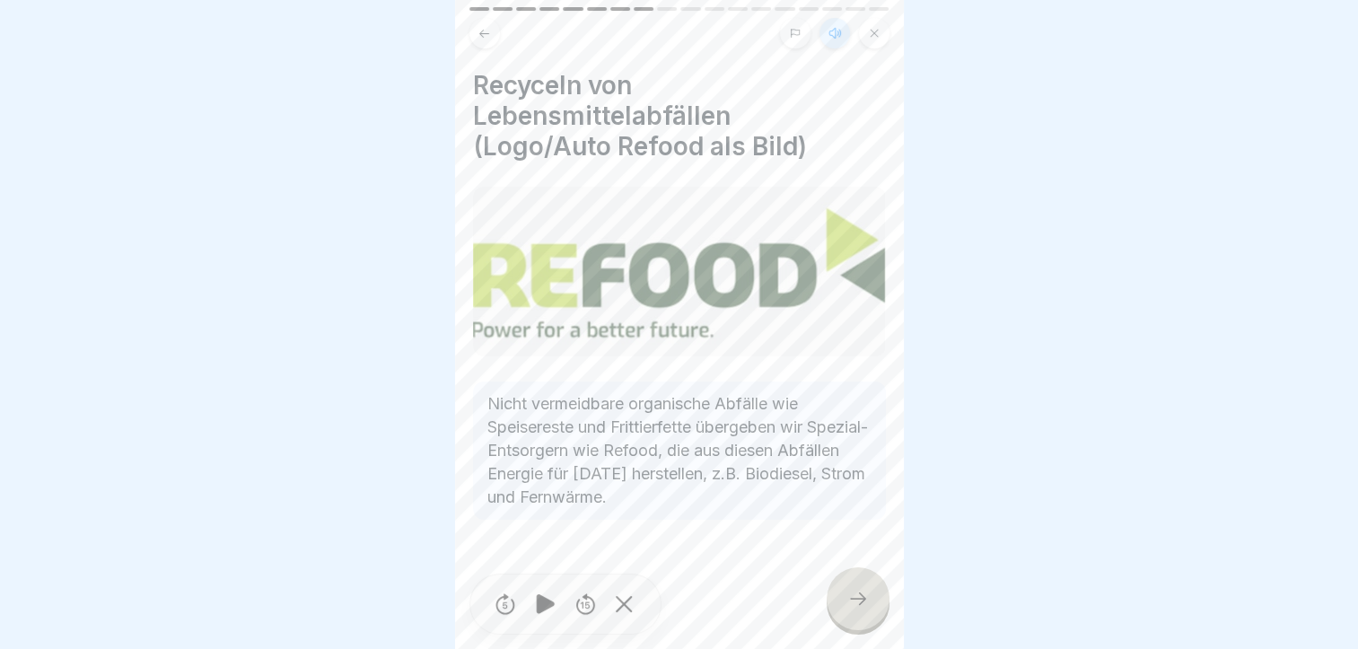
click at [850, 596] on icon at bounding box center [858, 599] width 22 height 22
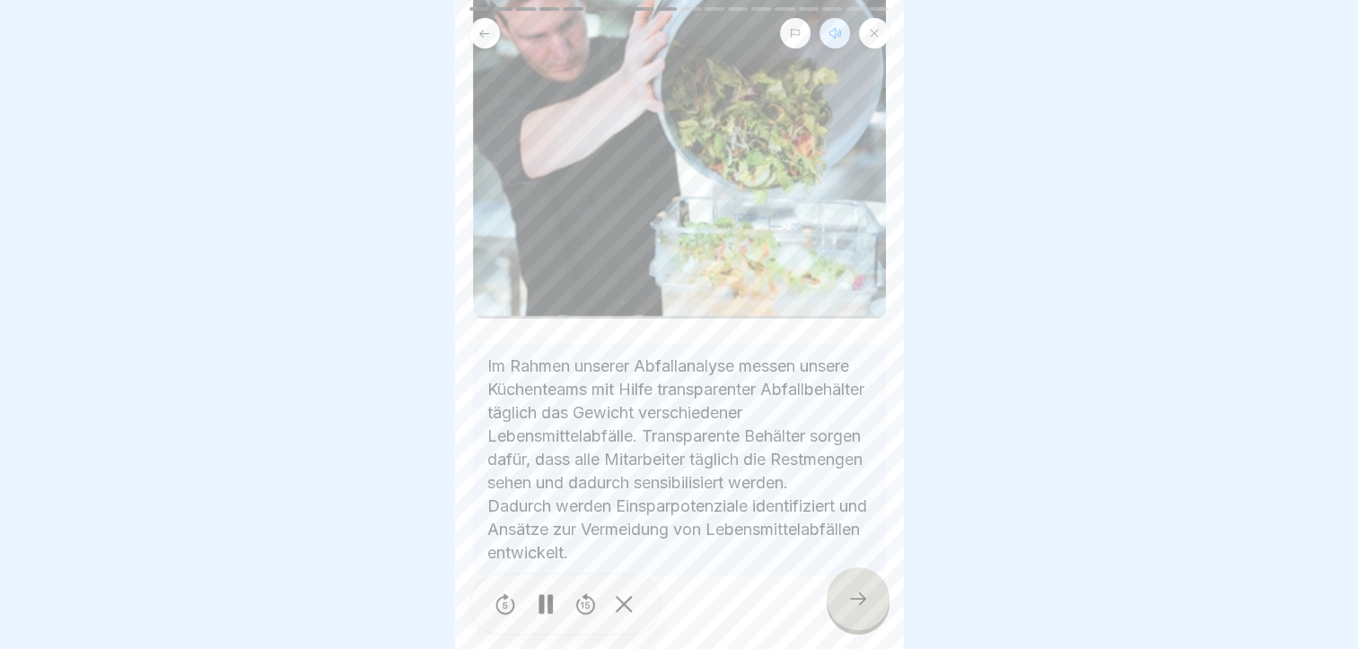
scroll to position [509, 0]
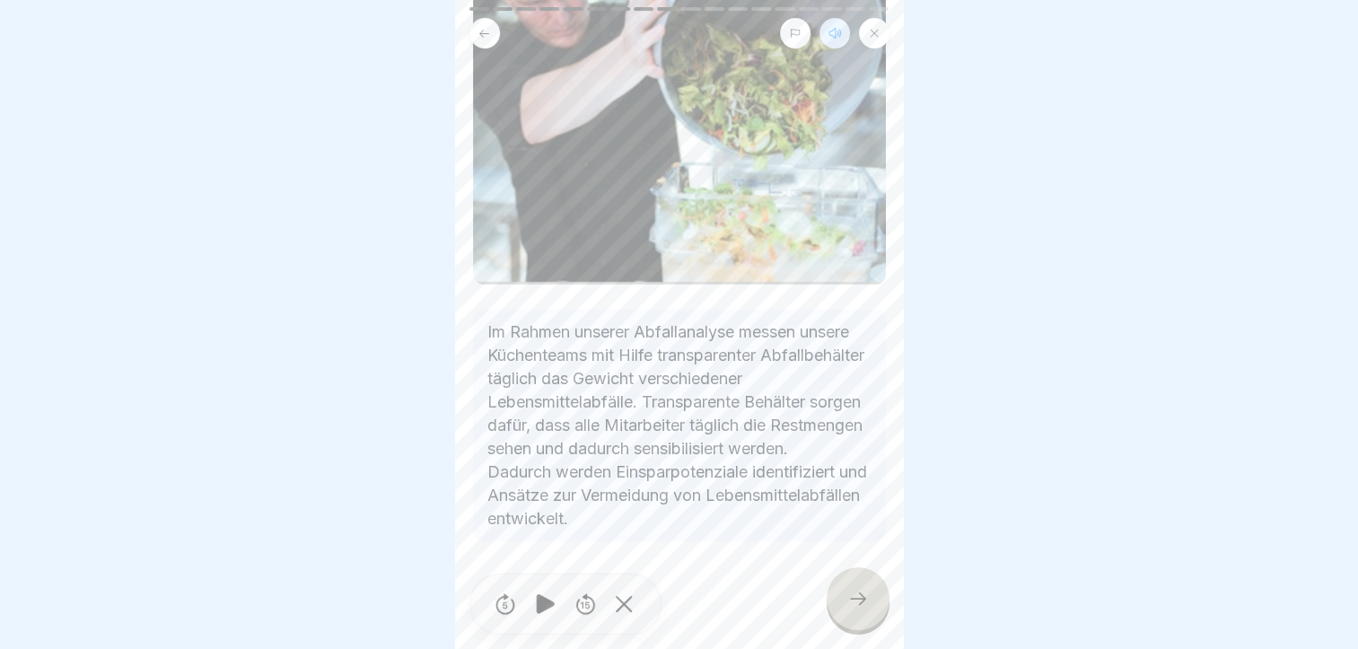
click at [857, 616] on div at bounding box center [857, 598] width 63 height 63
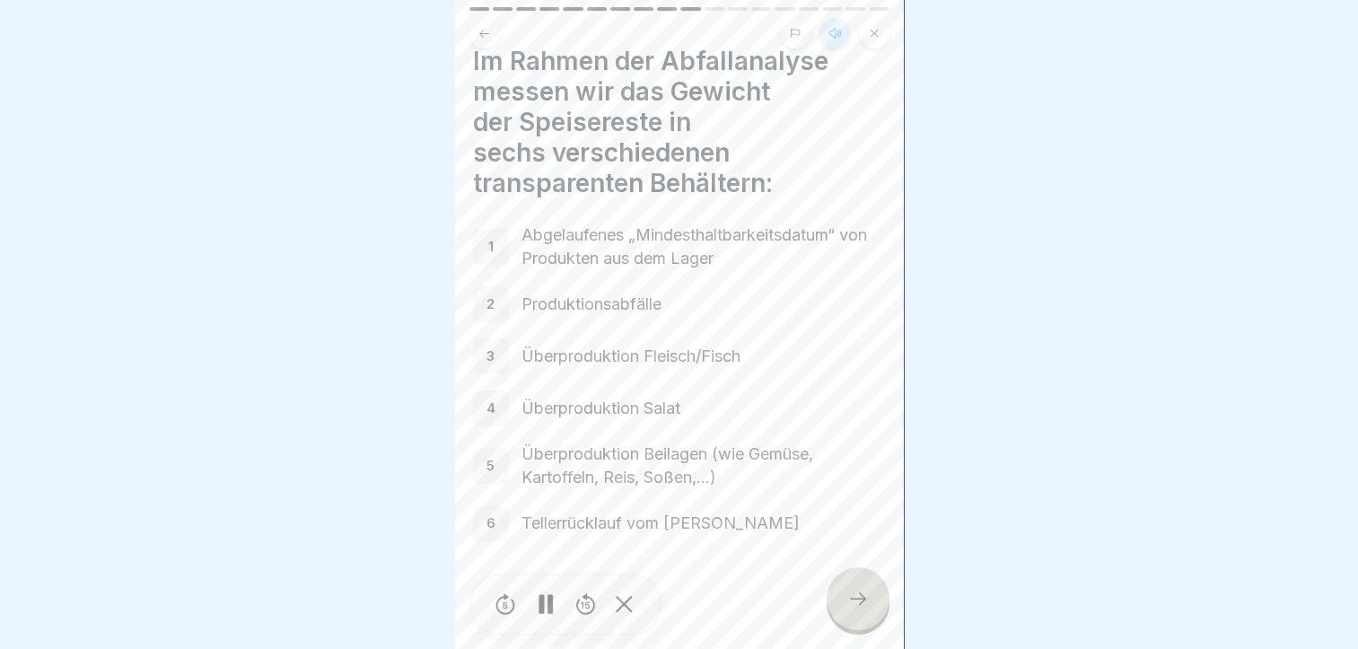
scroll to position [0, 0]
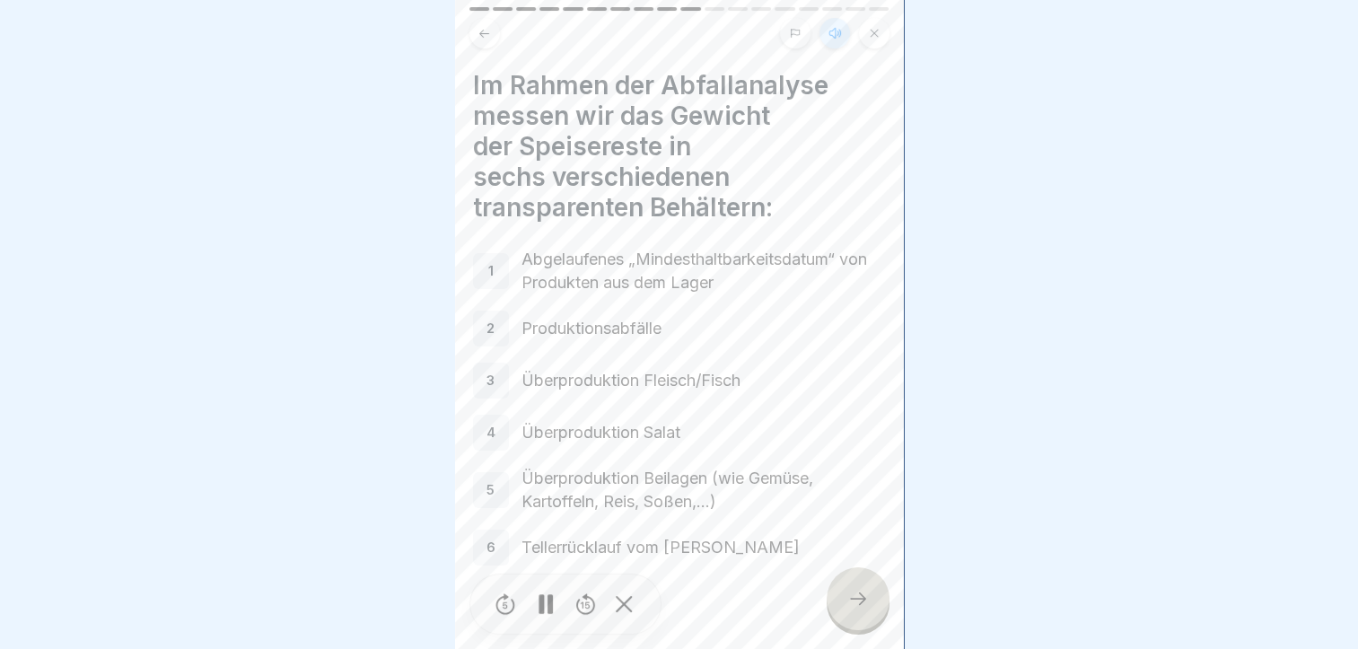
click at [606, 317] on p "Produktionsabfälle" at bounding box center [703, 328] width 364 height 23
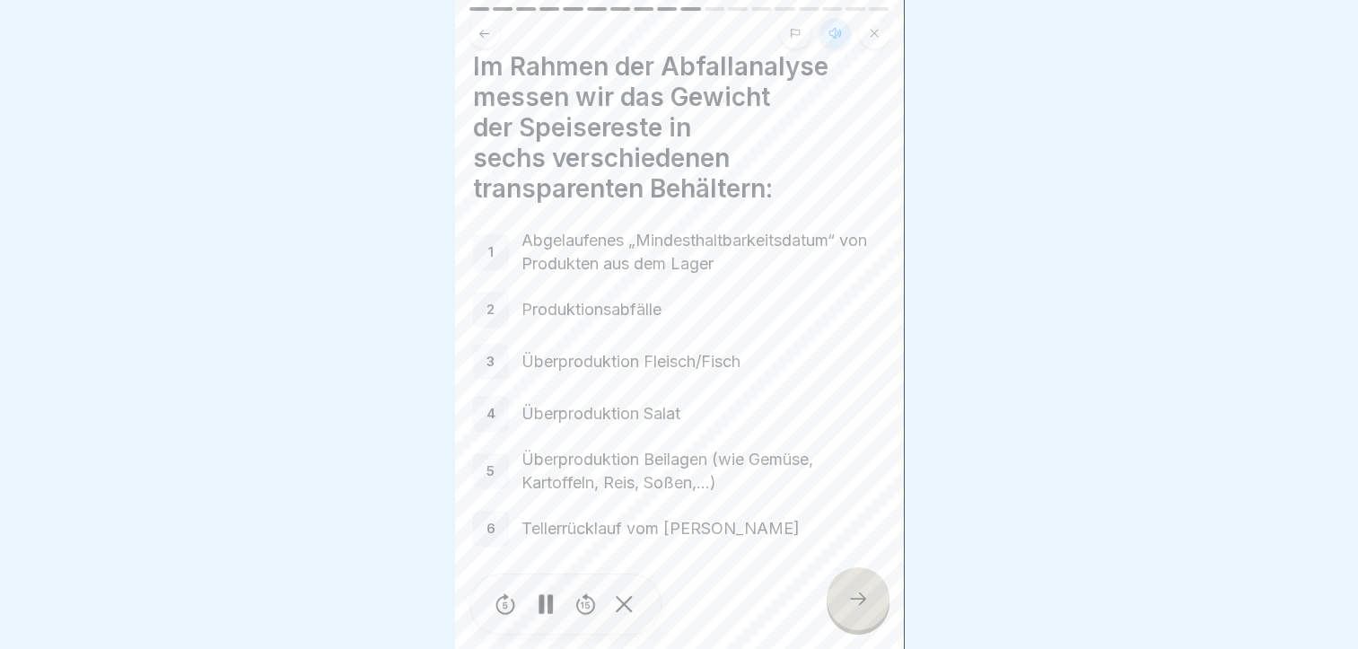
scroll to position [24, 0]
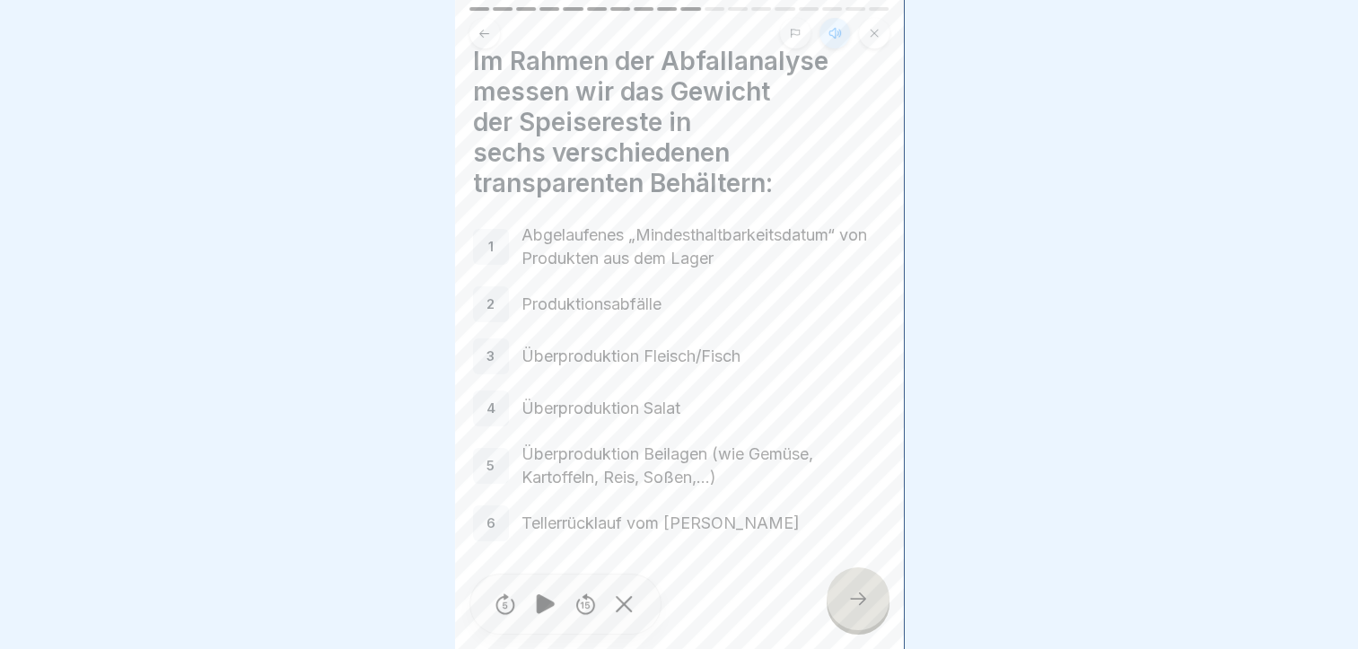
click at [870, 607] on div at bounding box center [857, 598] width 63 height 63
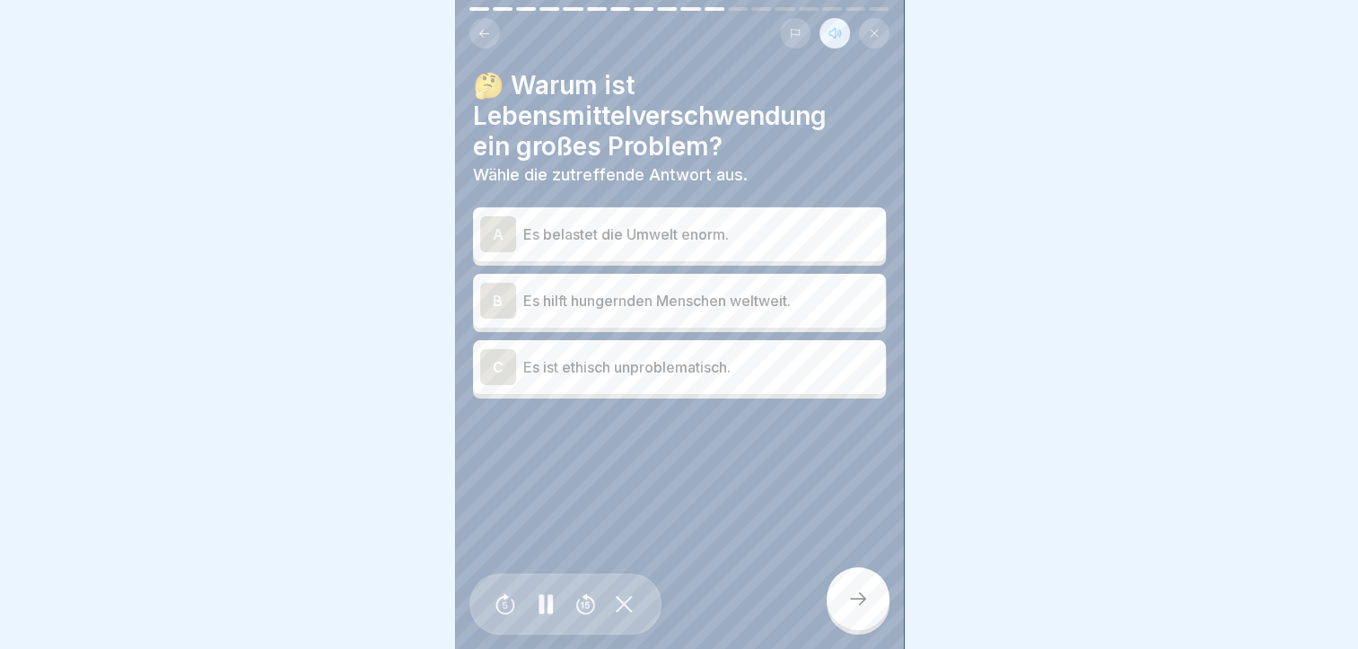
click at [495, 216] on div "A" at bounding box center [498, 234] width 36 height 36
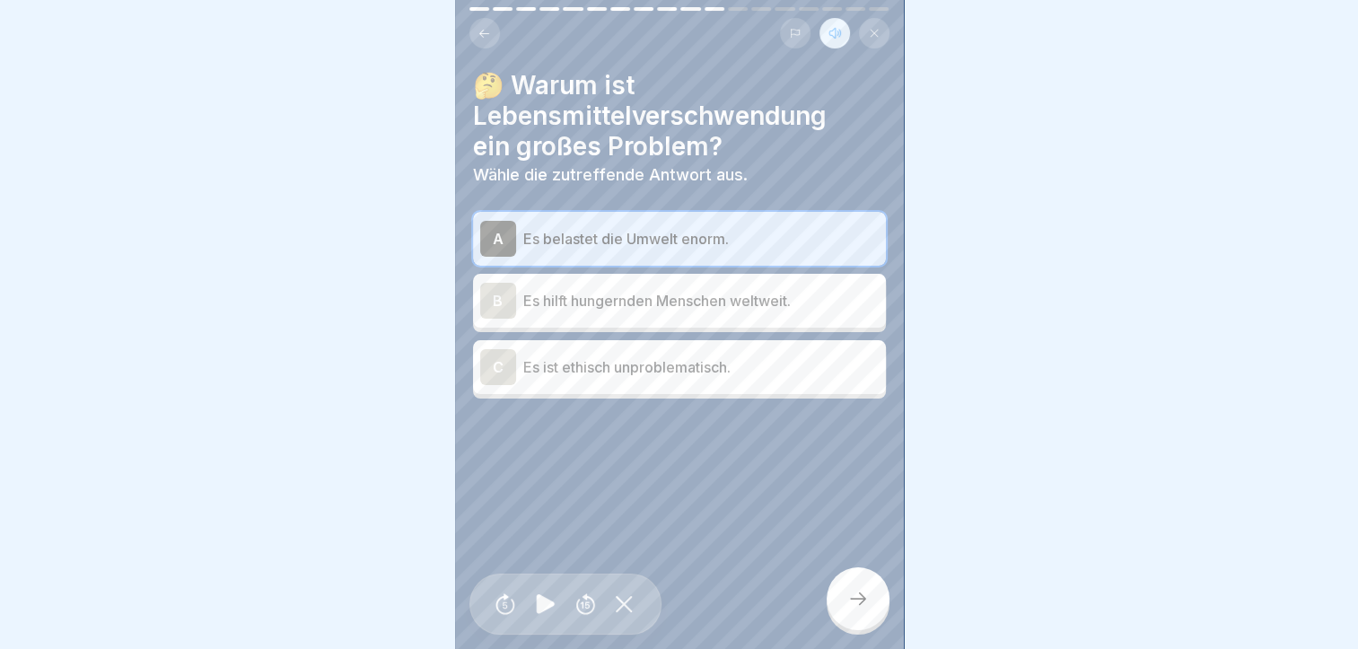
click at [872, 609] on div at bounding box center [857, 598] width 63 height 63
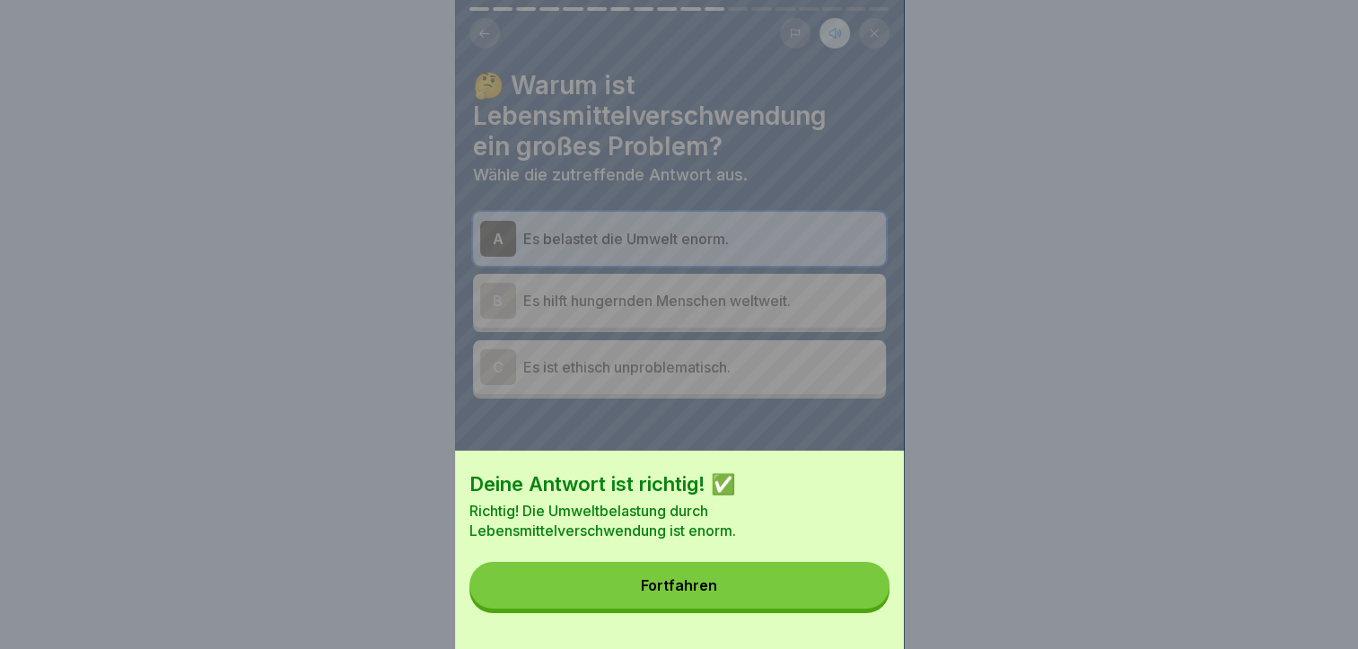
click at [790, 604] on button "Fortfahren" at bounding box center [679, 585] width 420 height 47
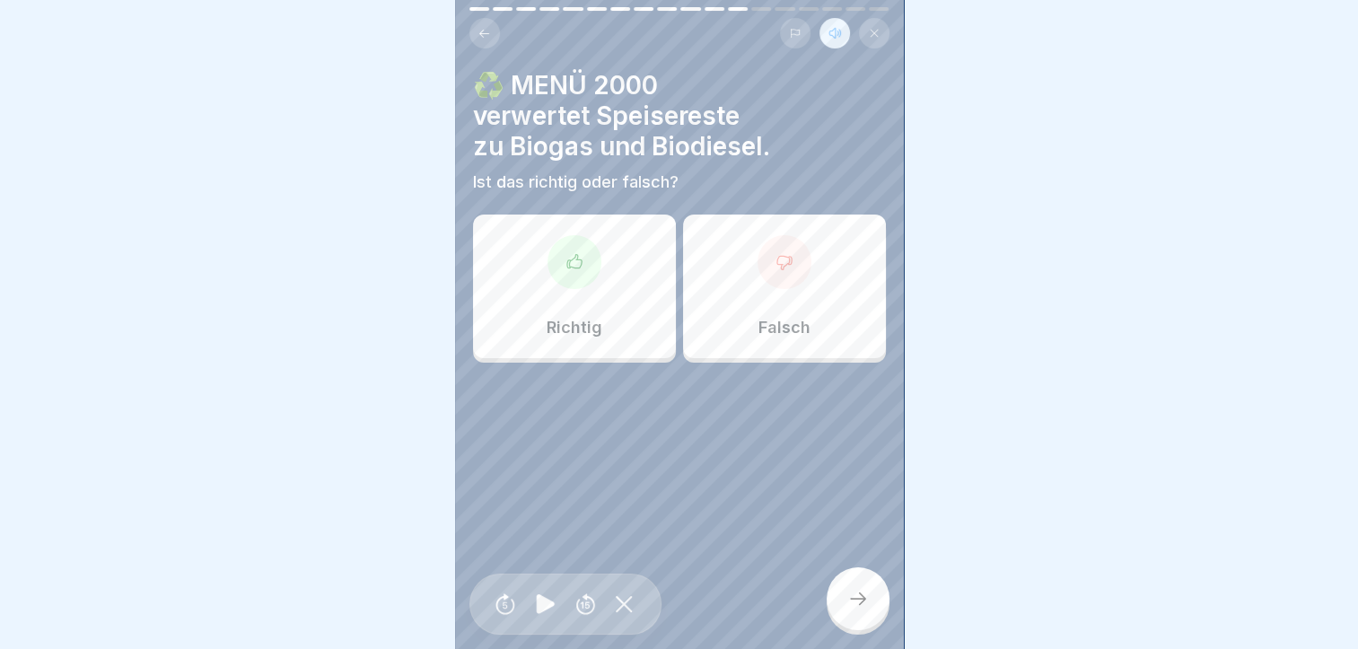
click at [625, 277] on div "Richtig" at bounding box center [574, 286] width 203 height 144
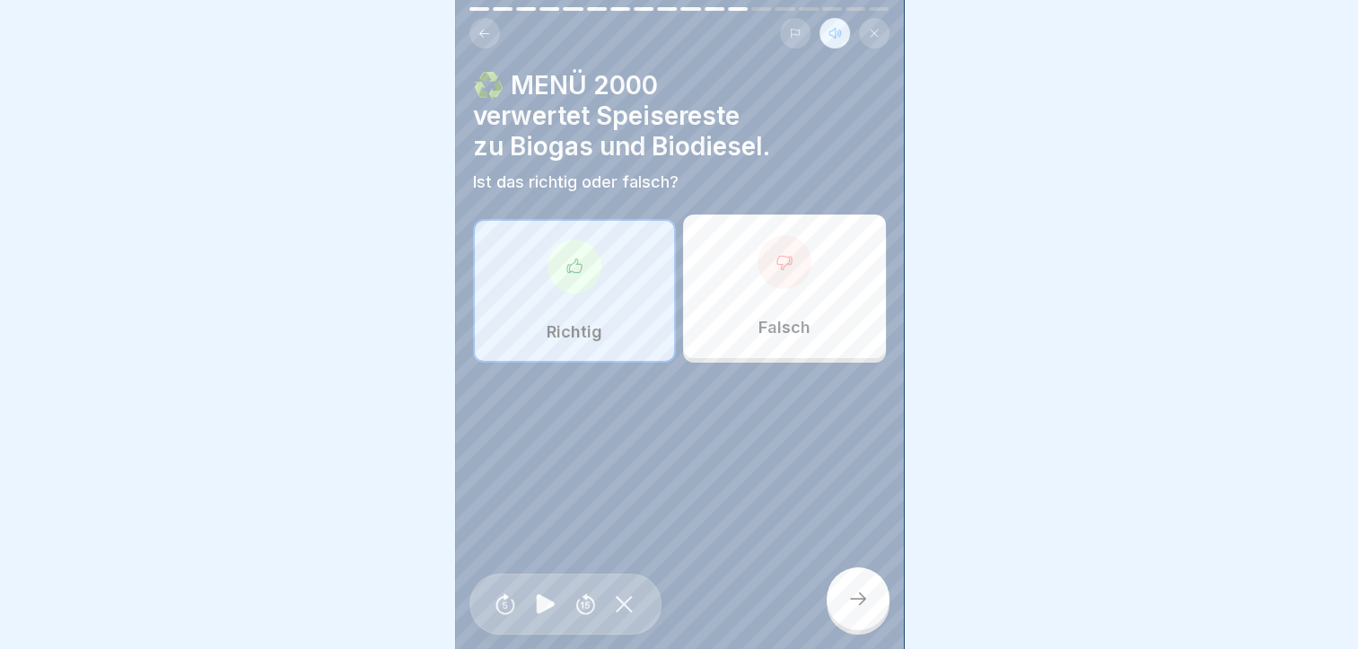
click at [853, 592] on icon at bounding box center [858, 599] width 22 height 22
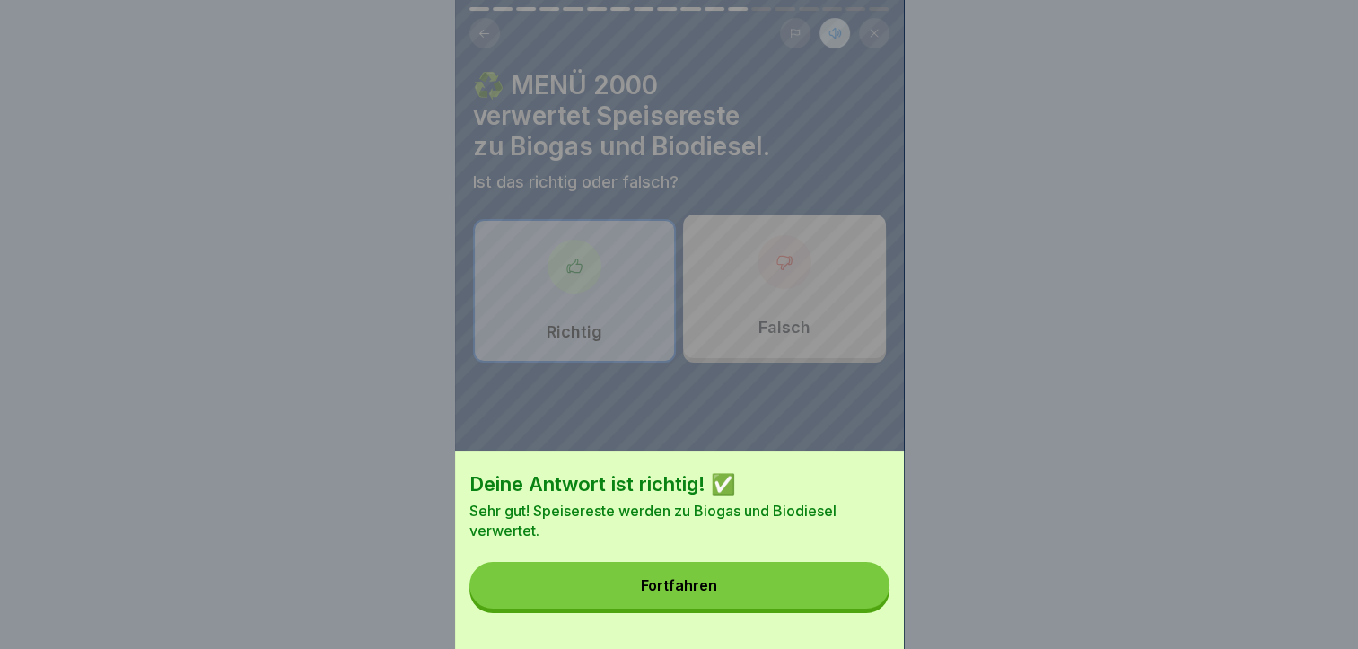
click at [772, 586] on button "Fortfahren" at bounding box center [679, 585] width 420 height 47
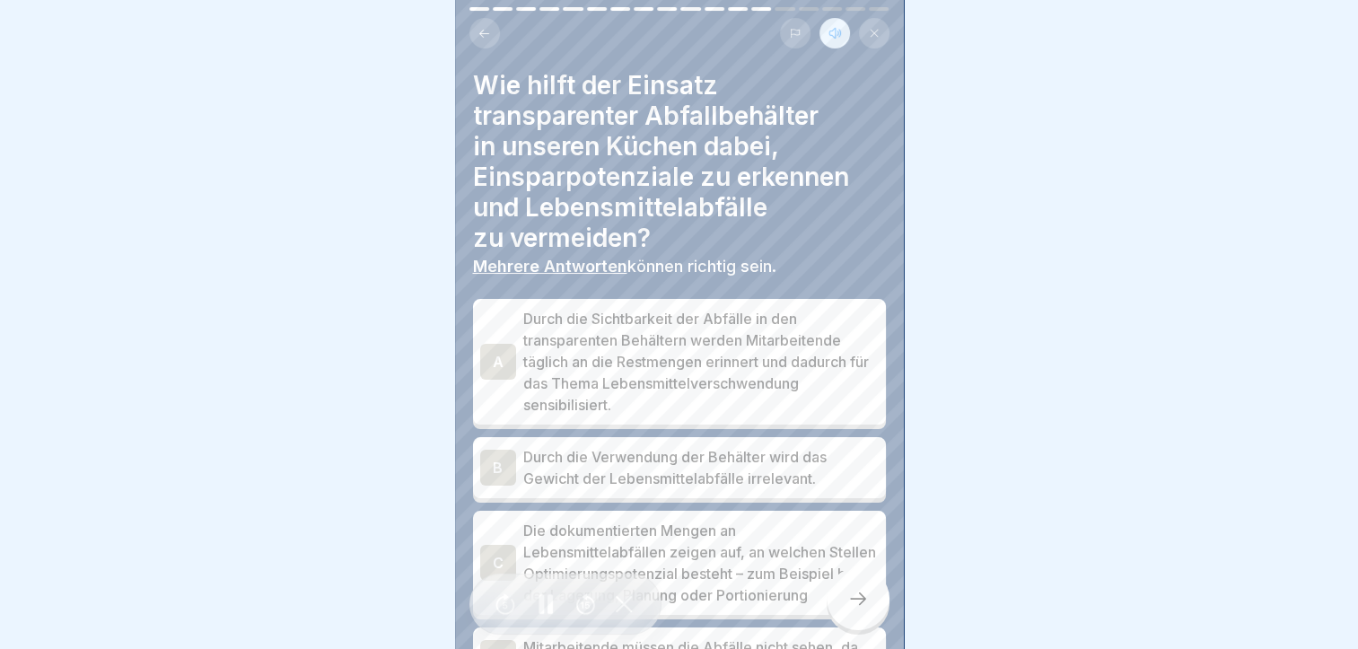
click at [533, 353] on p "Durch die Sichtbarkeit der Abfälle in den transparenten Behältern werden Mitarb…" at bounding box center [700, 362] width 355 height 108
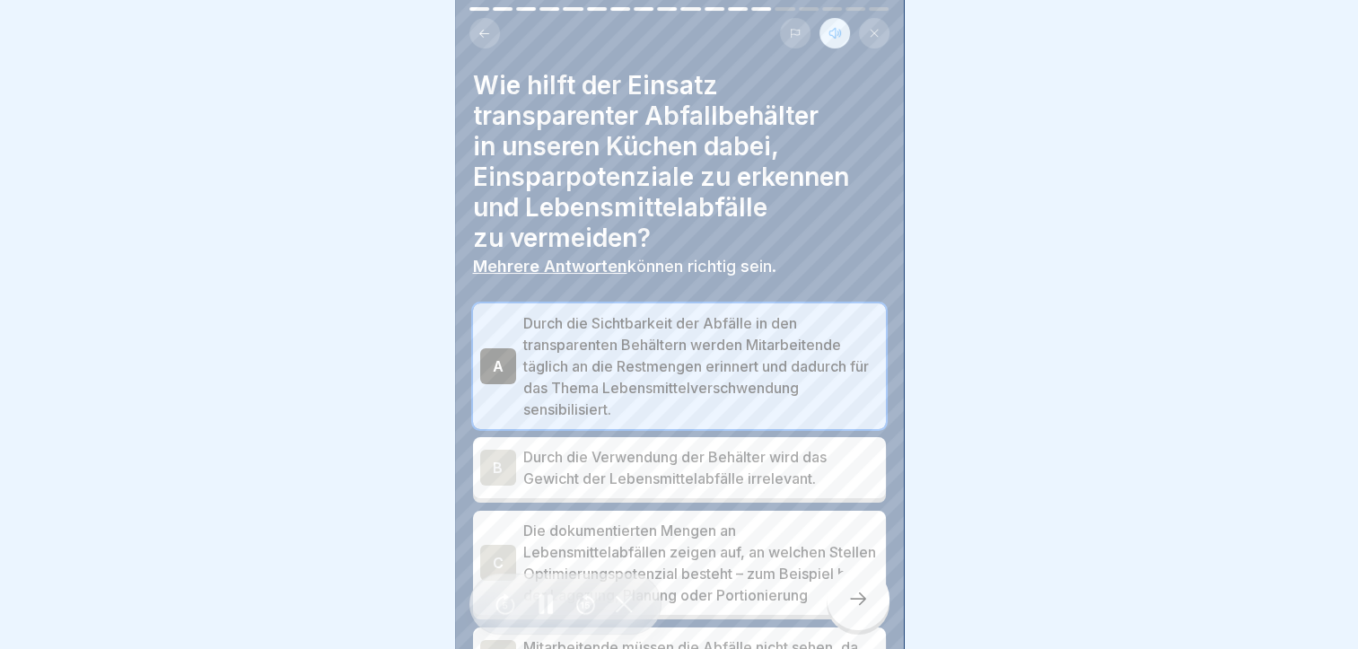
scroll to position [172, 0]
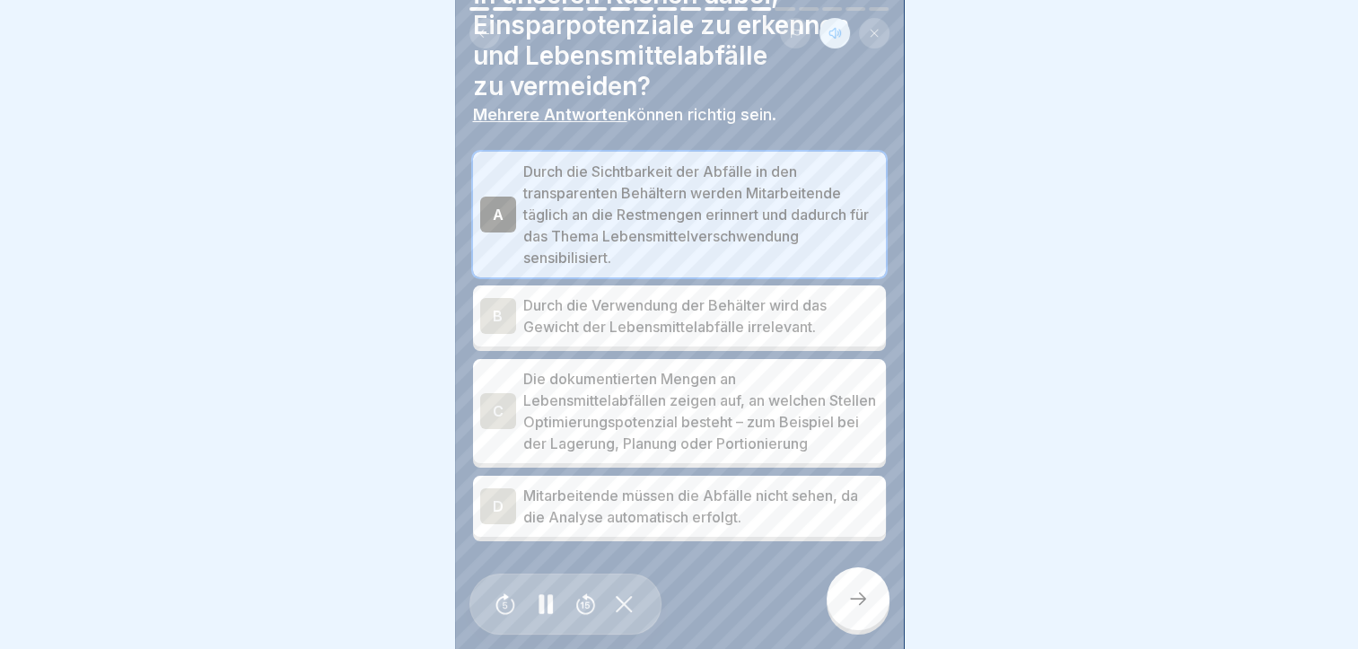
click at [529, 368] on p "Die dokumentierten Mengen an Lebensmittelabfällen zeigen auf, an welchen Stelle…" at bounding box center [700, 411] width 355 height 86
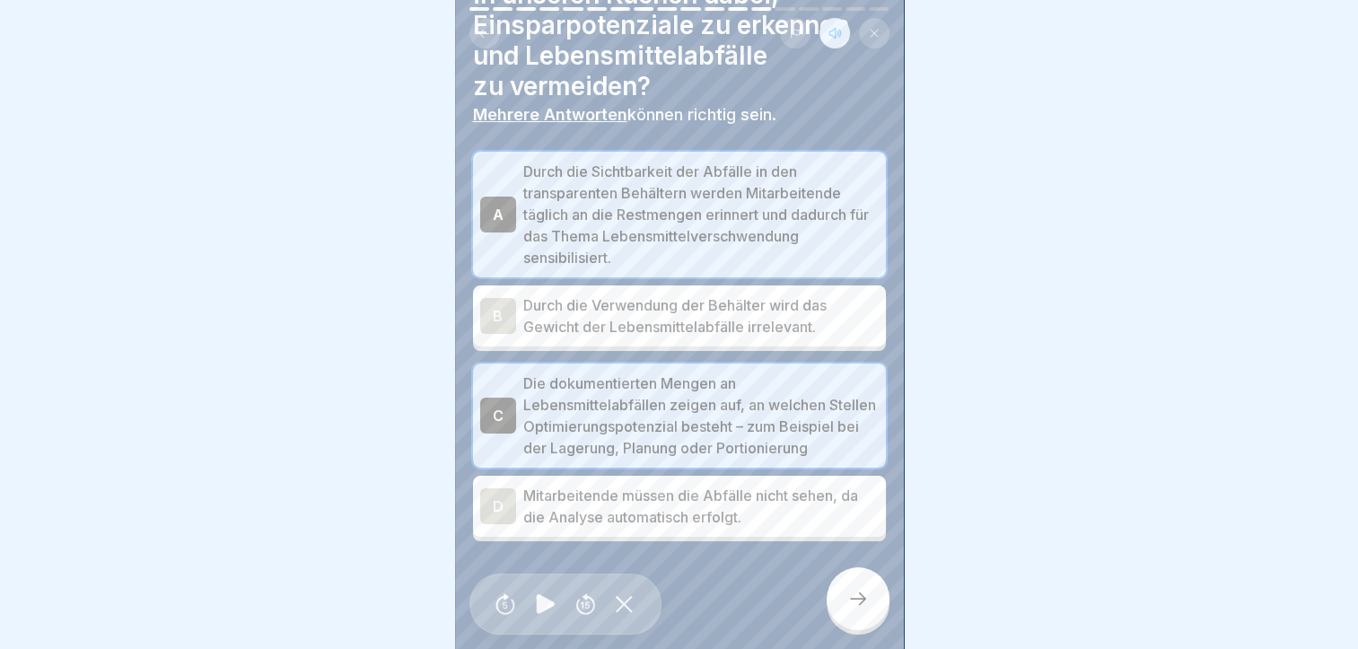
click at [843, 587] on div at bounding box center [857, 598] width 63 height 63
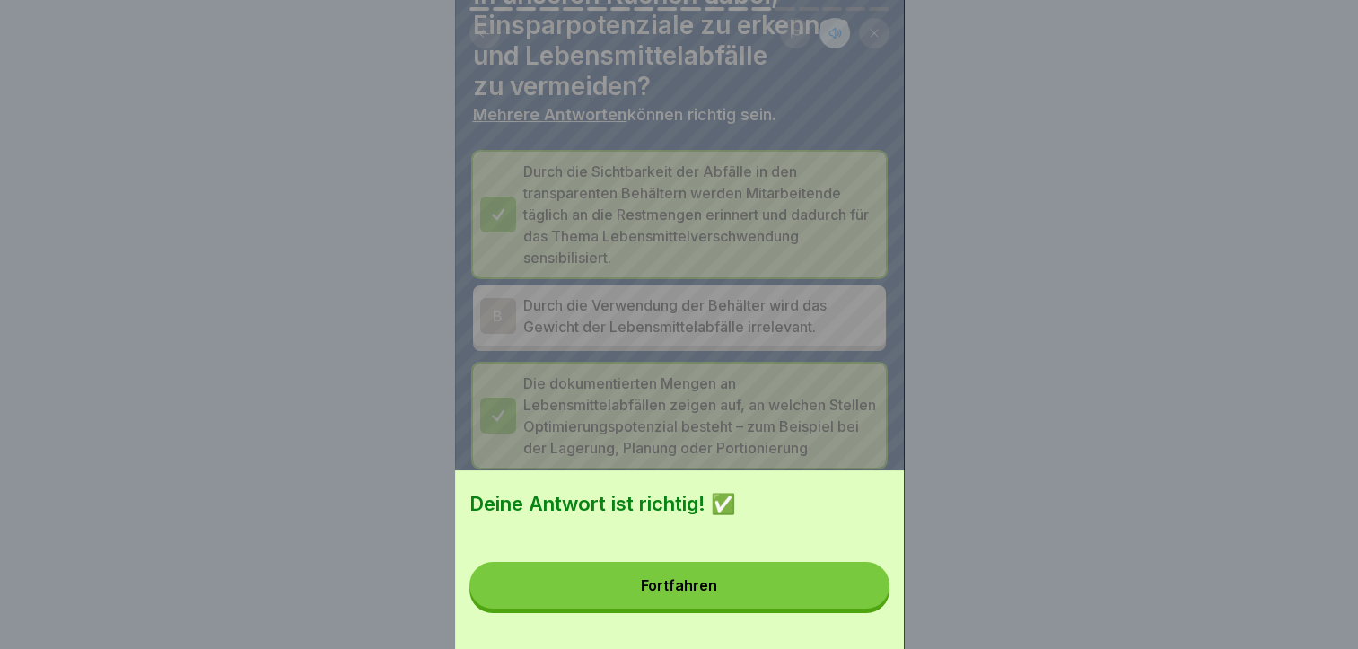
click at [756, 599] on button "Fortfahren" at bounding box center [679, 585] width 420 height 47
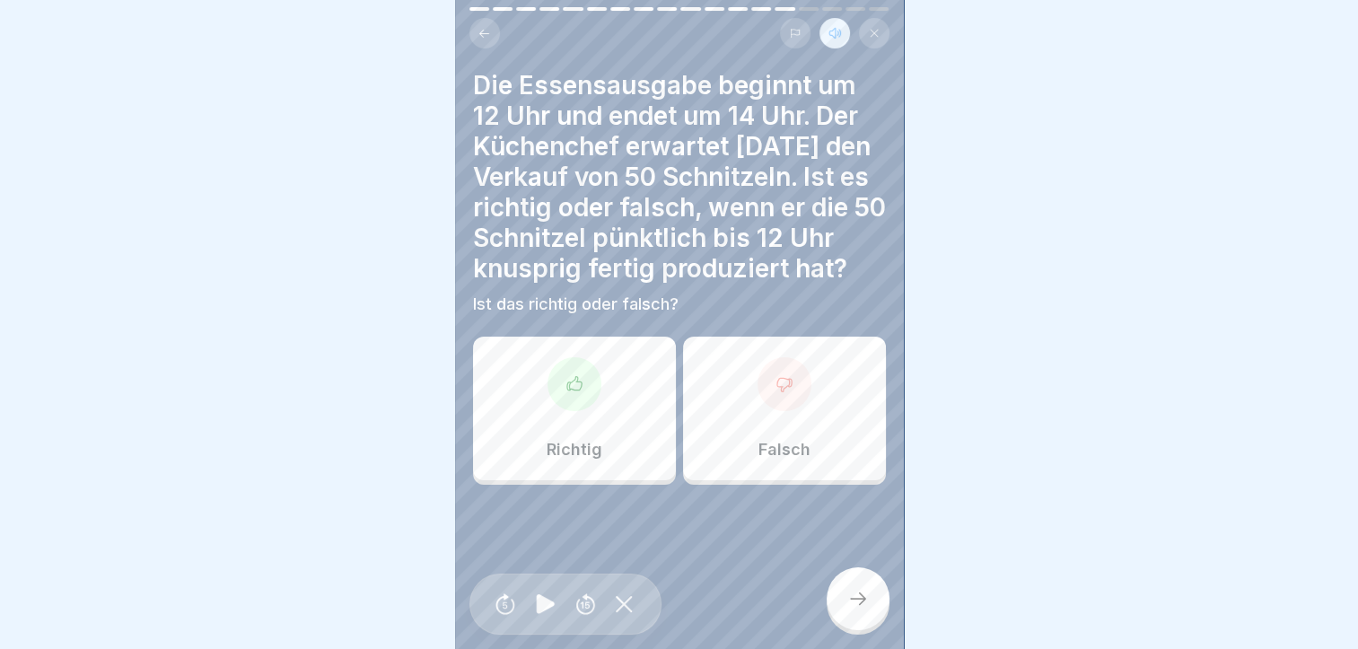
click at [725, 375] on div "Falsch" at bounding box center [784, 408] width 203 height 144
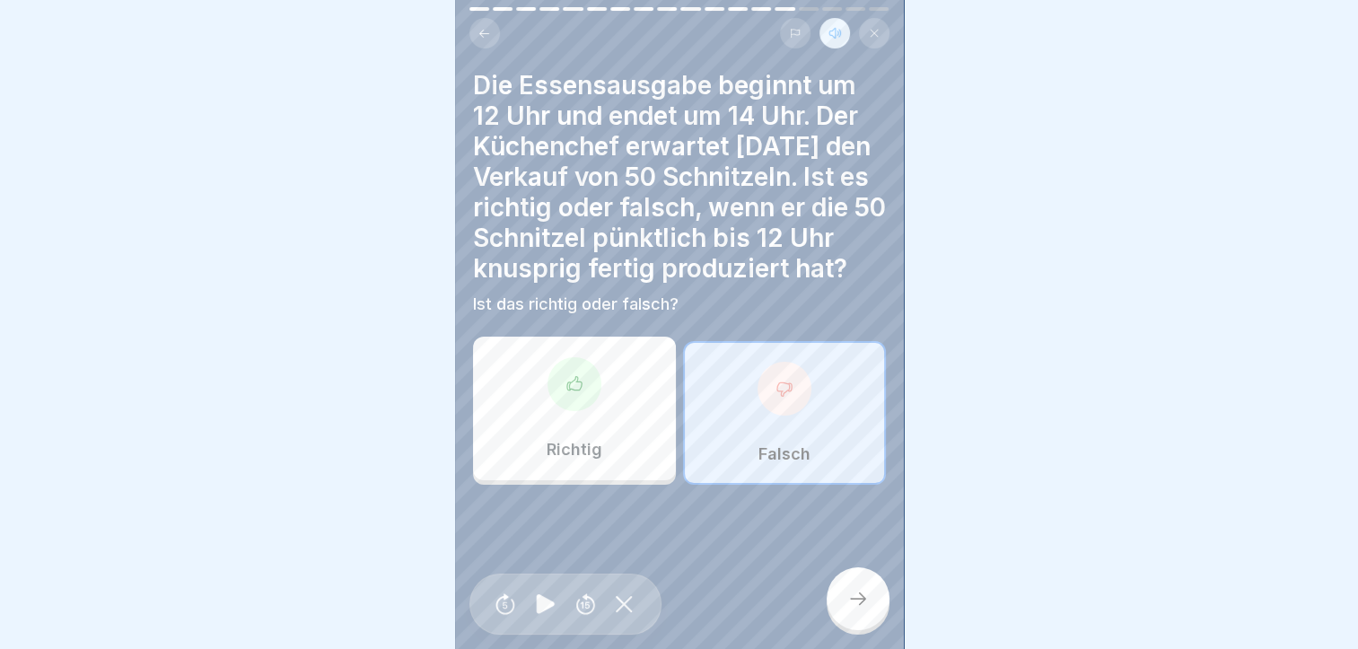
click at [883, 598] on div at bounding box center [857, 598] width 63 height 63
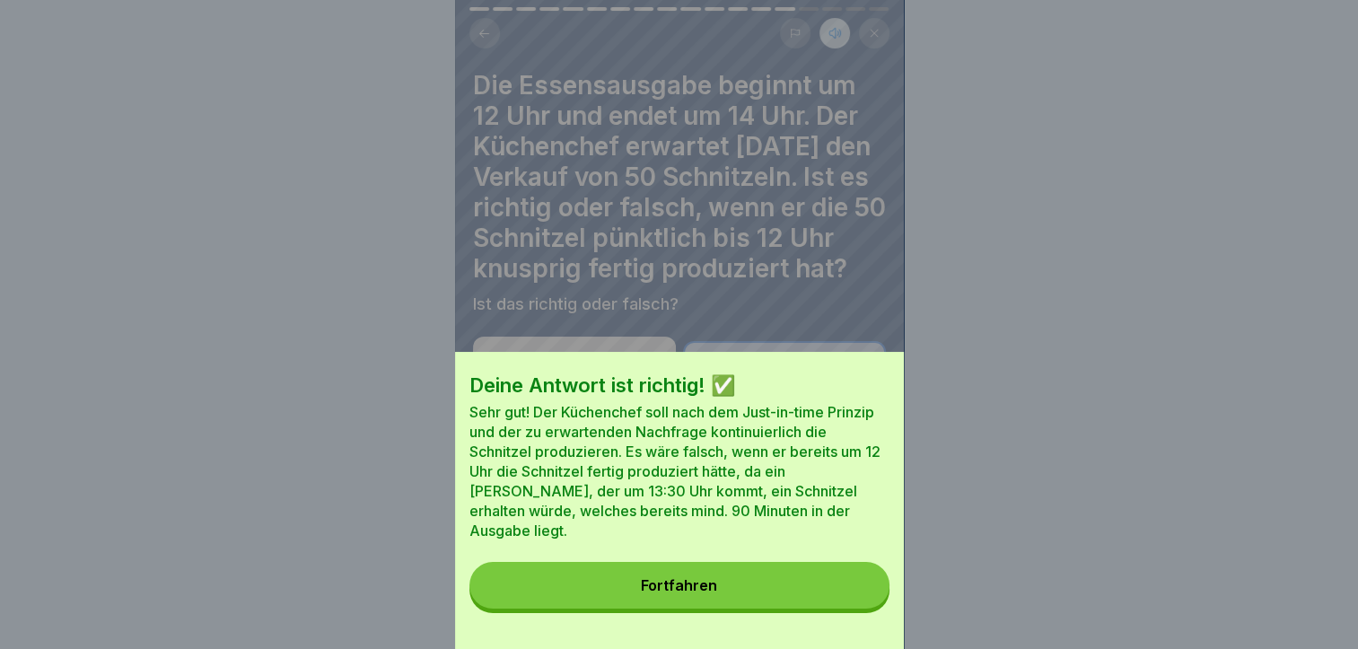
click at [710, 593] on div "Fortfahren" at bounding box center [679, 585] width 76 height 16
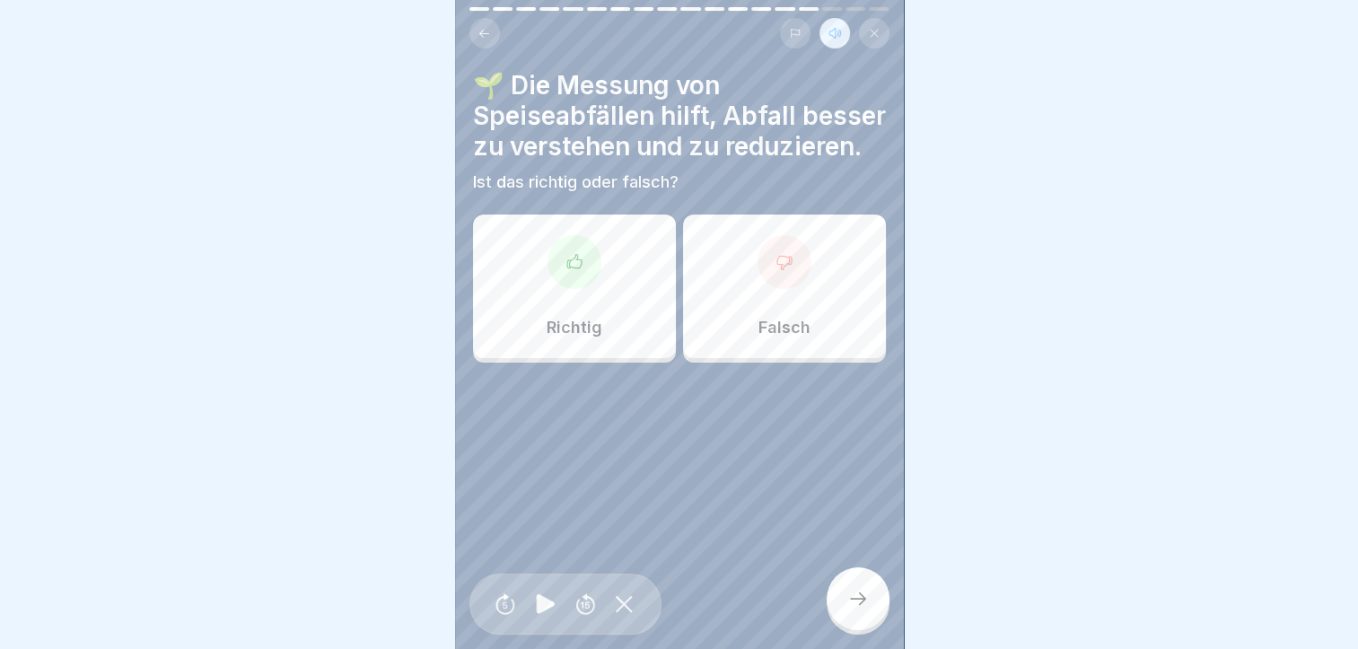
click at [619, 293] on div "Richtig" at bounding box center [574, 286] width 203 height 144
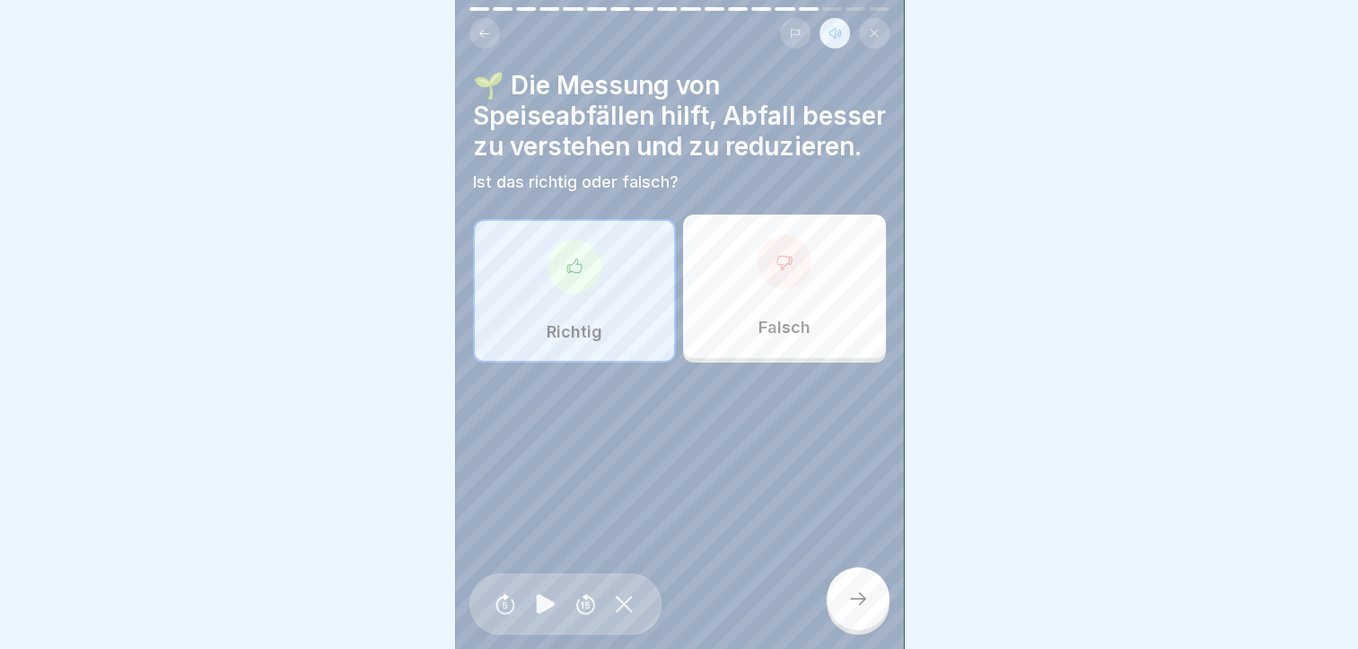
click at [844, 597] on div at bounding box center [857, 598] width 63 height 63
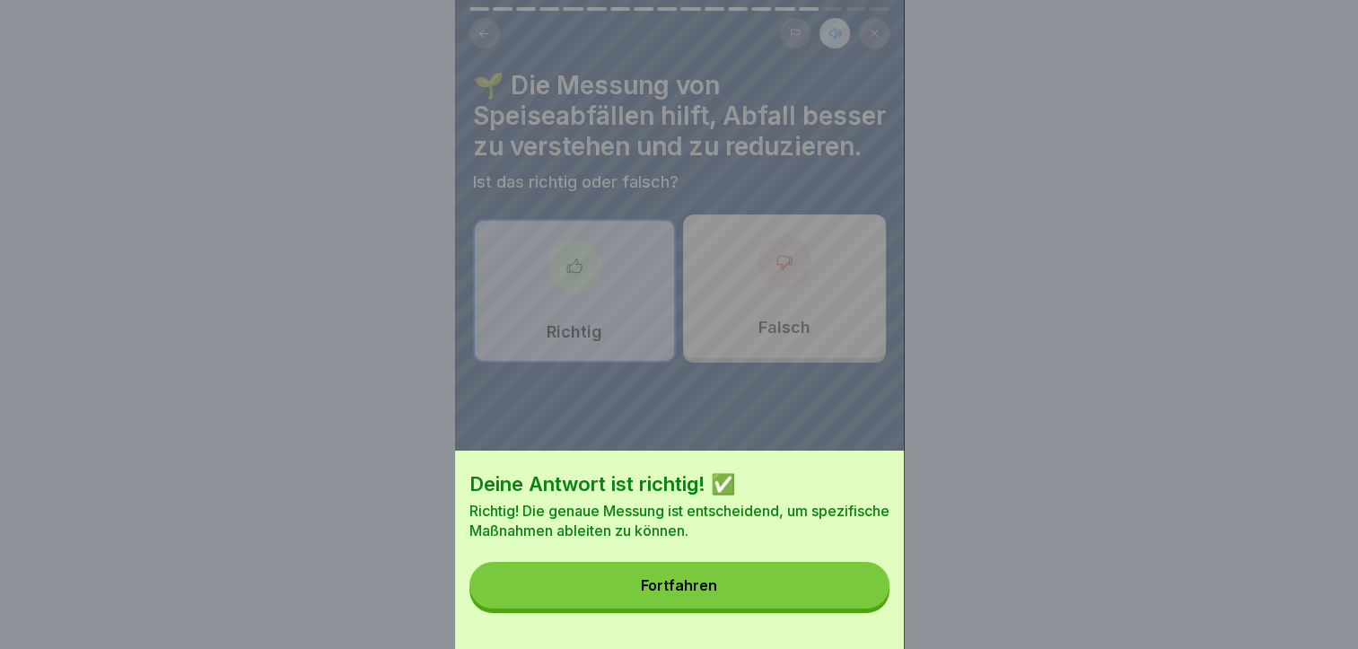
click at [736, 593] on button "Fortfahren" at bounding box center [679, 585] width 420 height 47
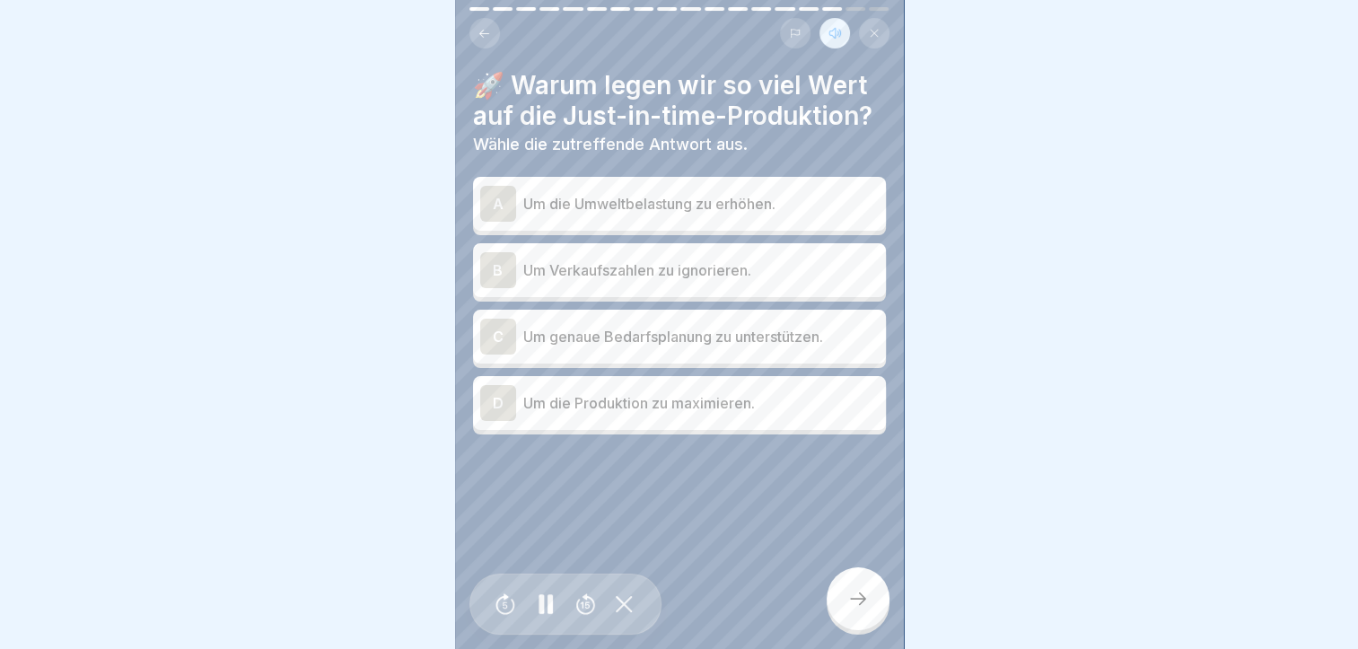
click at [519, 332] on div "C Um genaue Bedarfsplanung zu unterstützen." at bounding box center [679, 337] width 398 height 36
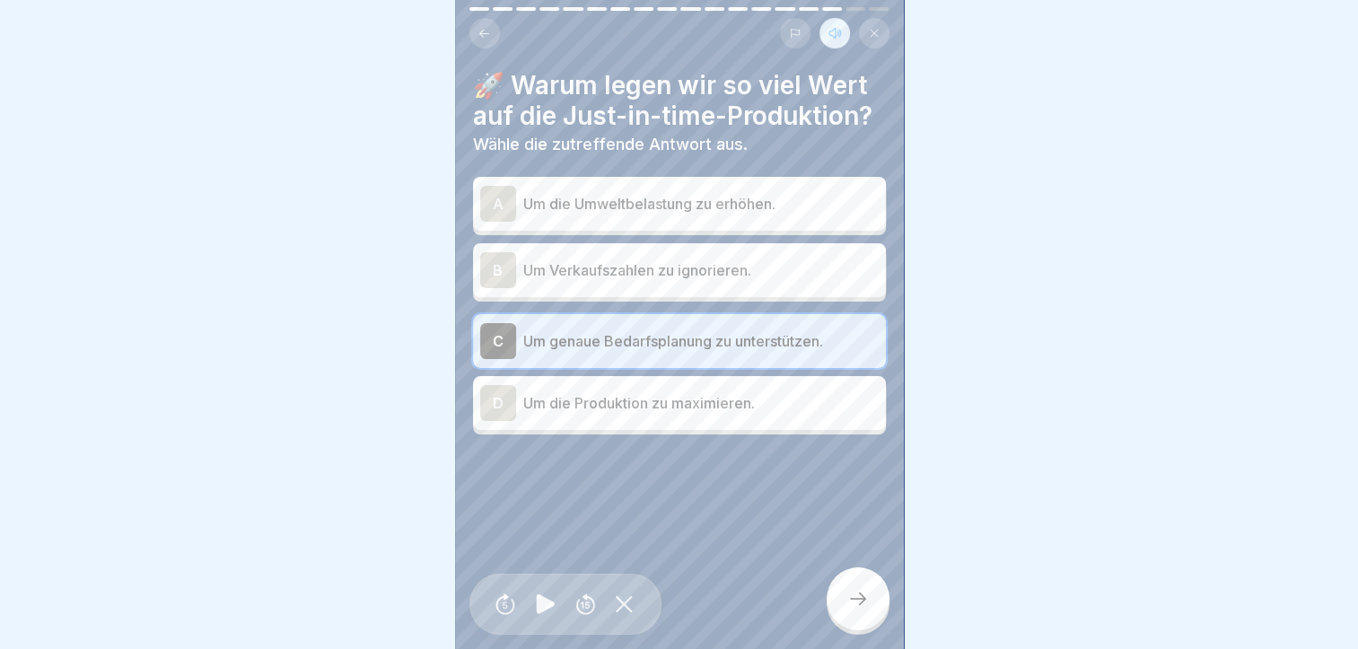
click at [852, 588] on div at bounding box center [857, 598] width 63 height 63
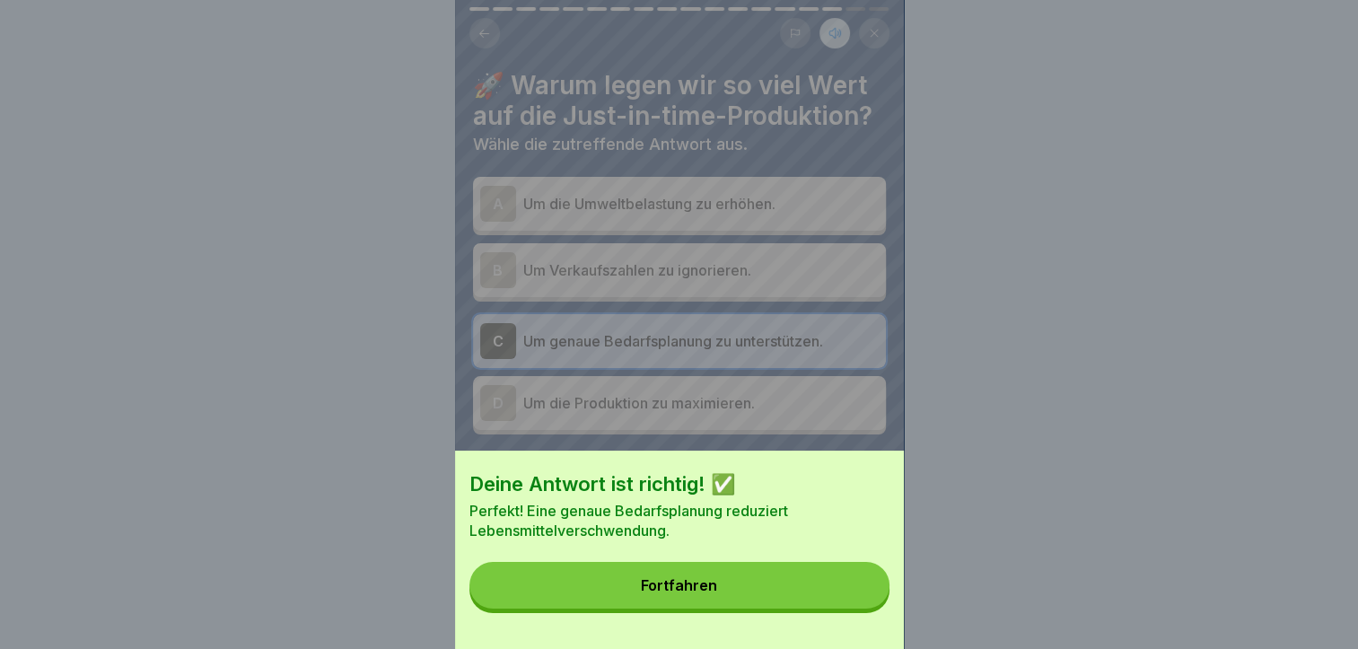
click at [668, 593] on div "Fortfahren" at bounding box center [679, 585] width 76 height 16
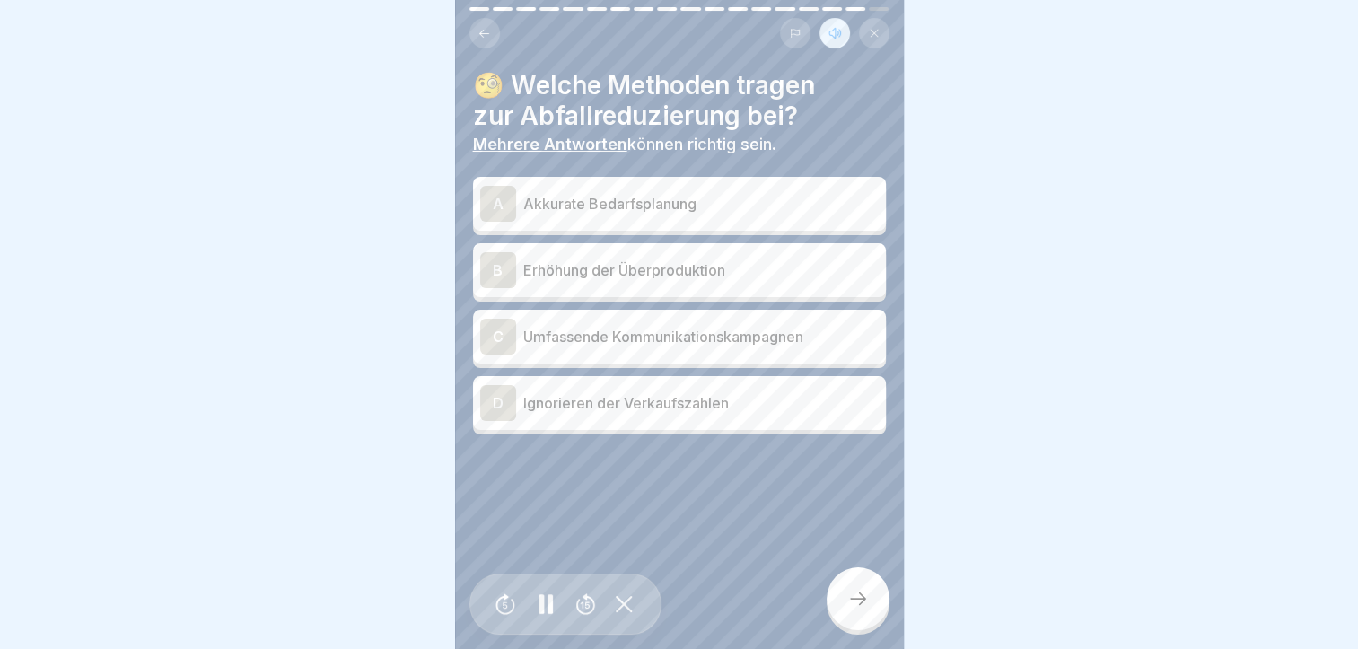
click at [557, 196] on p "Akkurate Bedarfsplanung" at bounding box center [700, 204] width 355 height 22
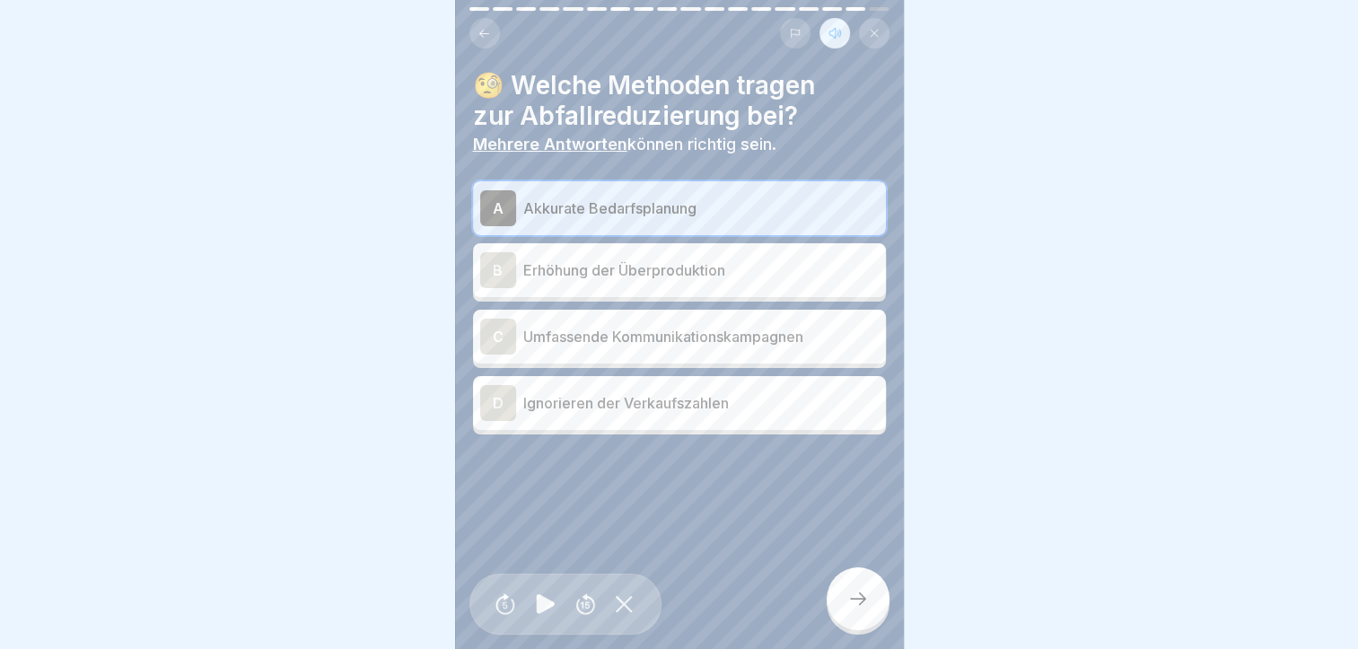
click at [543, 326] on p "Umfassende Kommunikationskampagnen" at bounding box center [700, 337] width 355 height 22
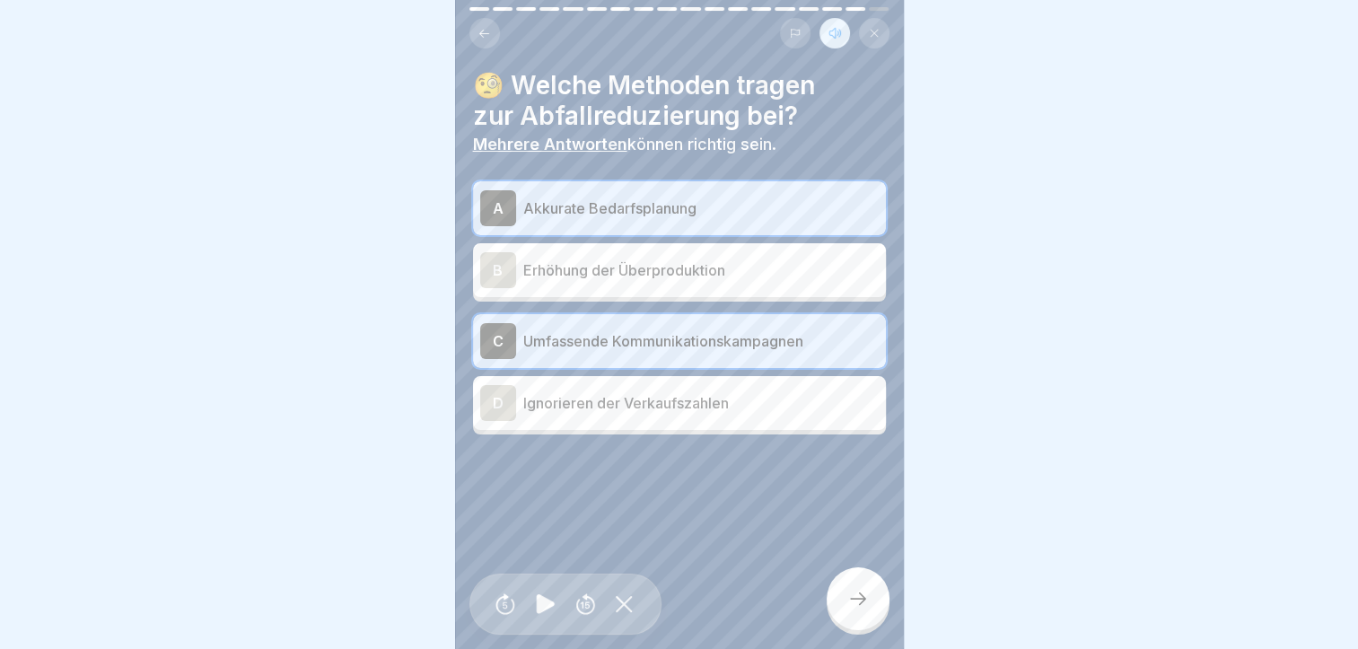
click at [847, 601] on icon at bounding box center [858, 599] width 22 height 22
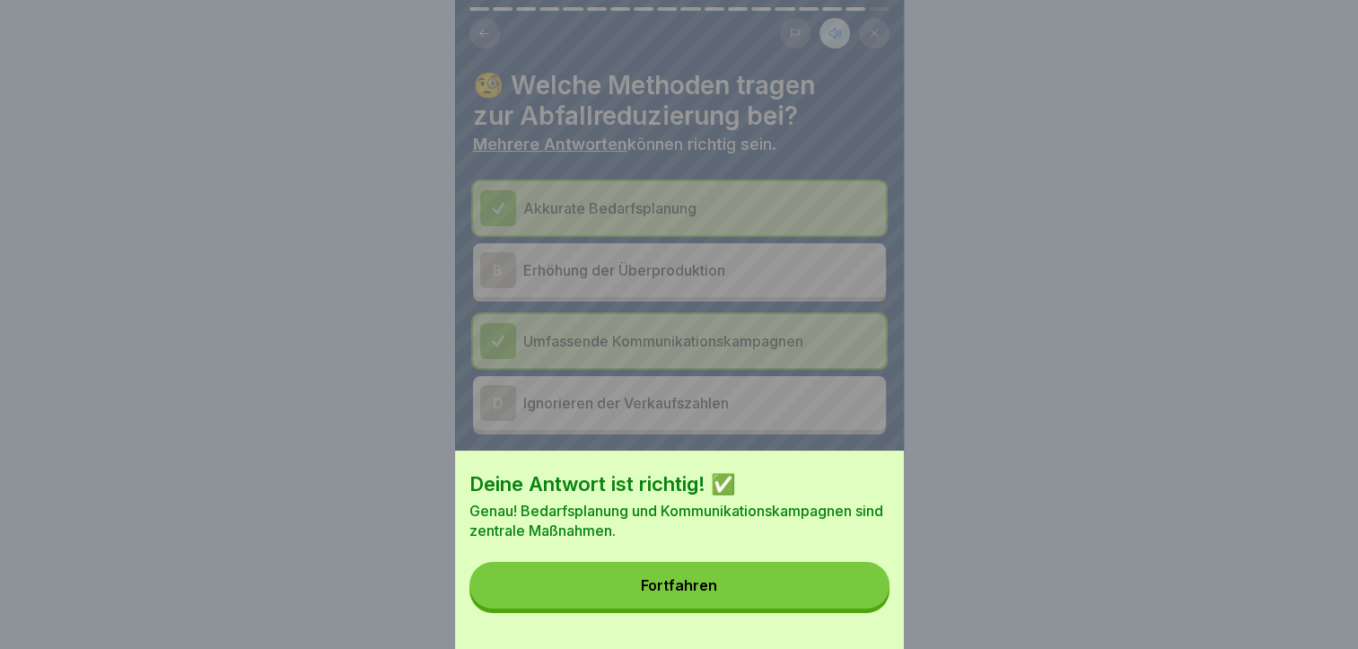
click at [727, 596] on button "Fortfahren" at bounding box center [679, 585] width 420 height 47
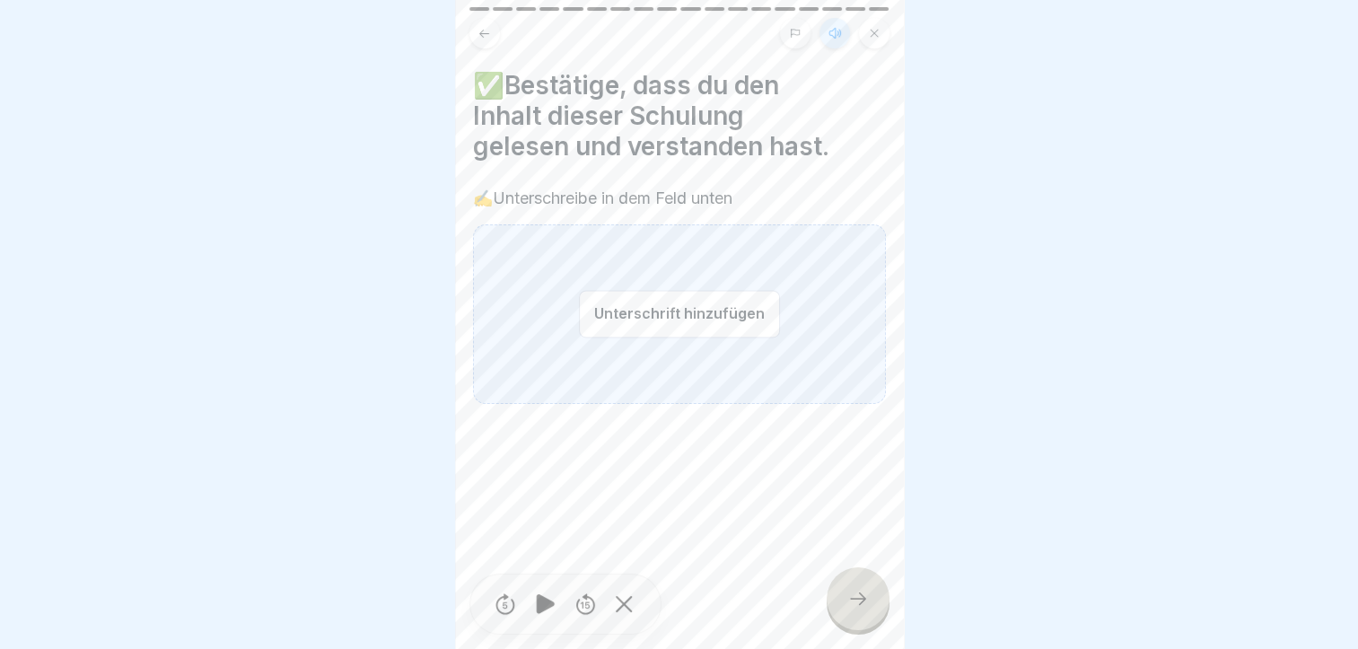
click at [610, 301] on button "Unterschrift hinzufügen" at bounding box center [679, 314] width 201 height 48
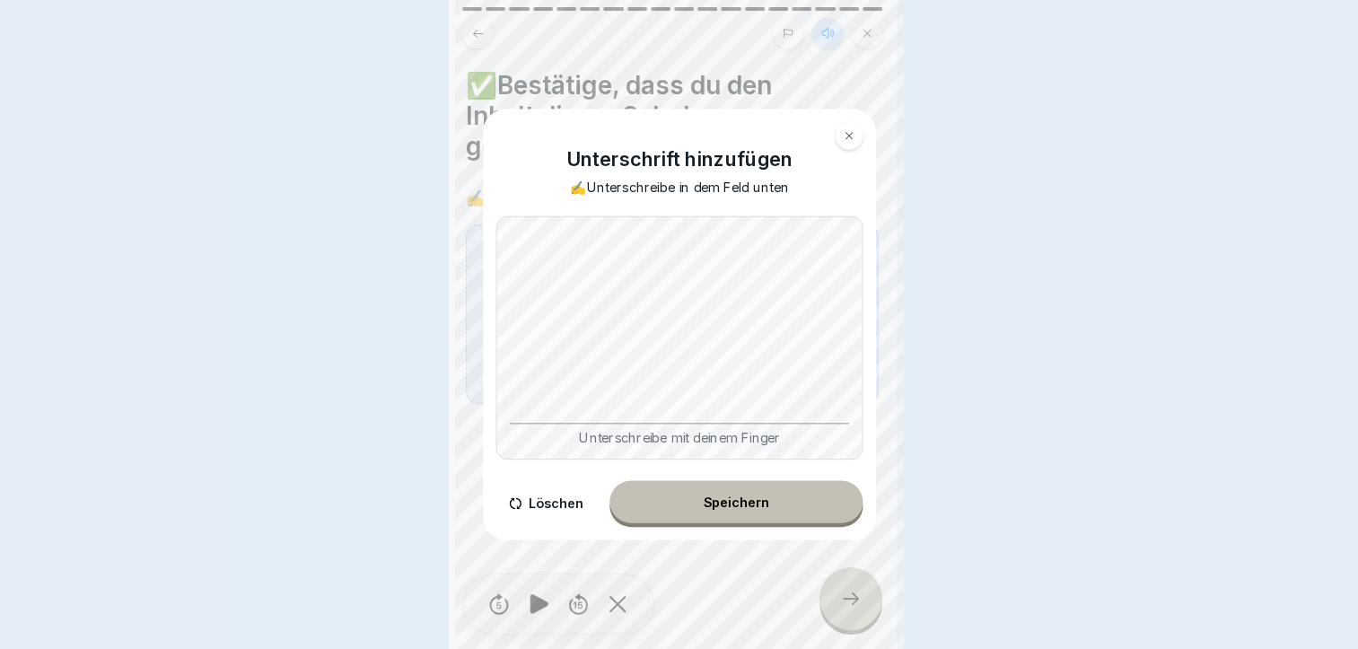
scroll to position [0, 0]
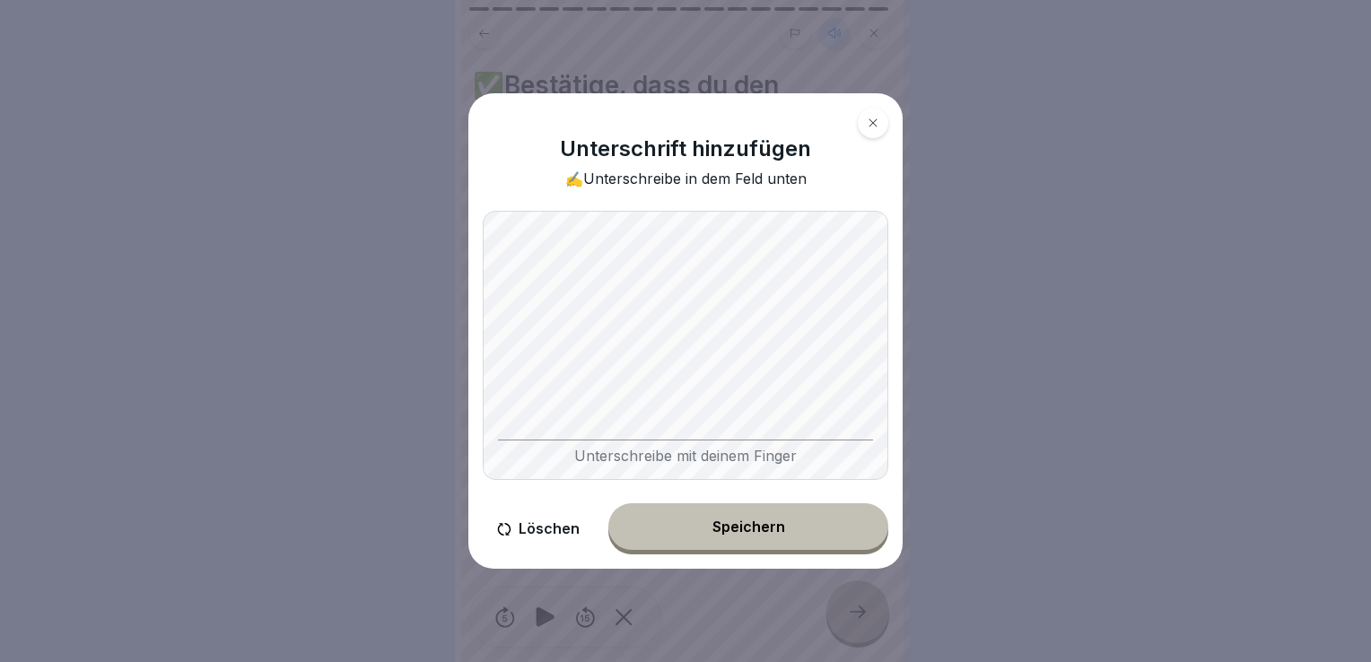
click at [518, 528] on button "Löschen" at bounding box center [538, 528] width 111 height 51
click at [530, 526] on button "Löschen" at bounding box center [538, 528] width 111 height 51
click at [540, 537] on button "Löschen" at bounding box center [538, 528] width 111 height 51
click at [1062, 48] on body "Effektive Abfalltrennung und Wastemanagement im Catering 18 Schritte Deutsch Hö…" at bounding box center [679, 331] width 1358 height 662
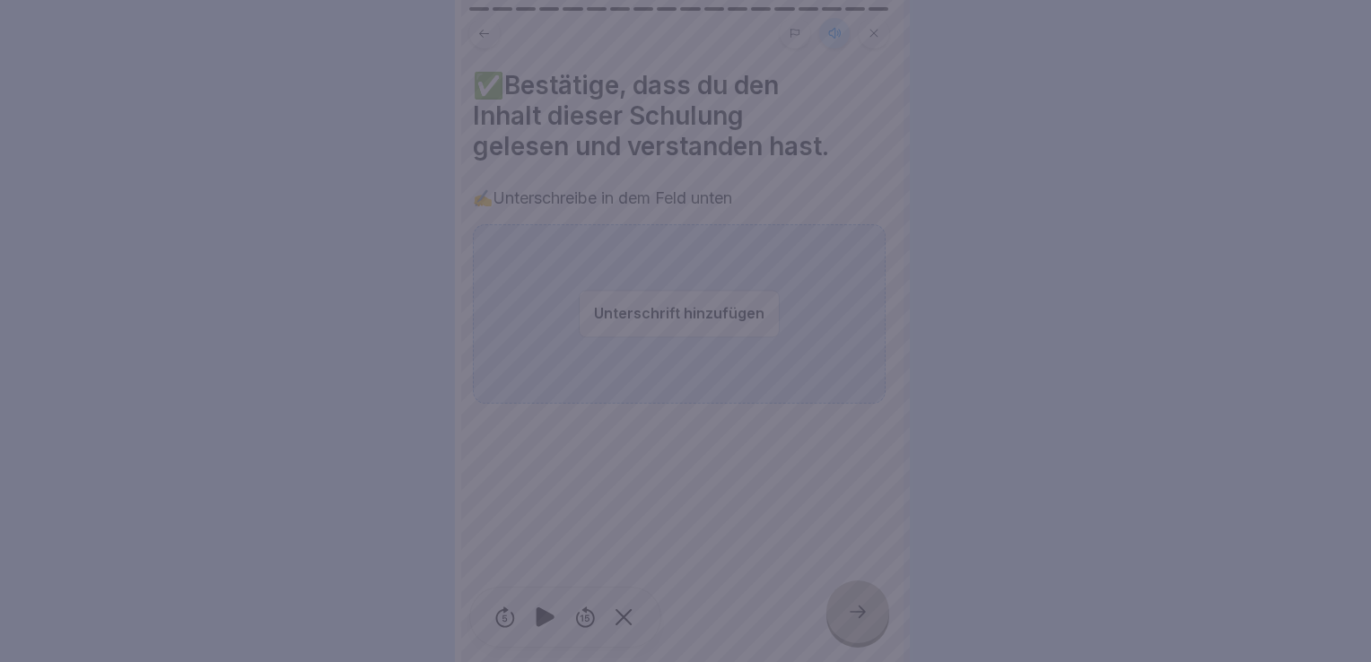
drag, startPoint x: 1123, startPoint y: 249, endPoint x: 1127, endPoint y: 267, distance: 19.2
click at [1132, 265] on div at bounding box center [685, 331] width 1371 height 662
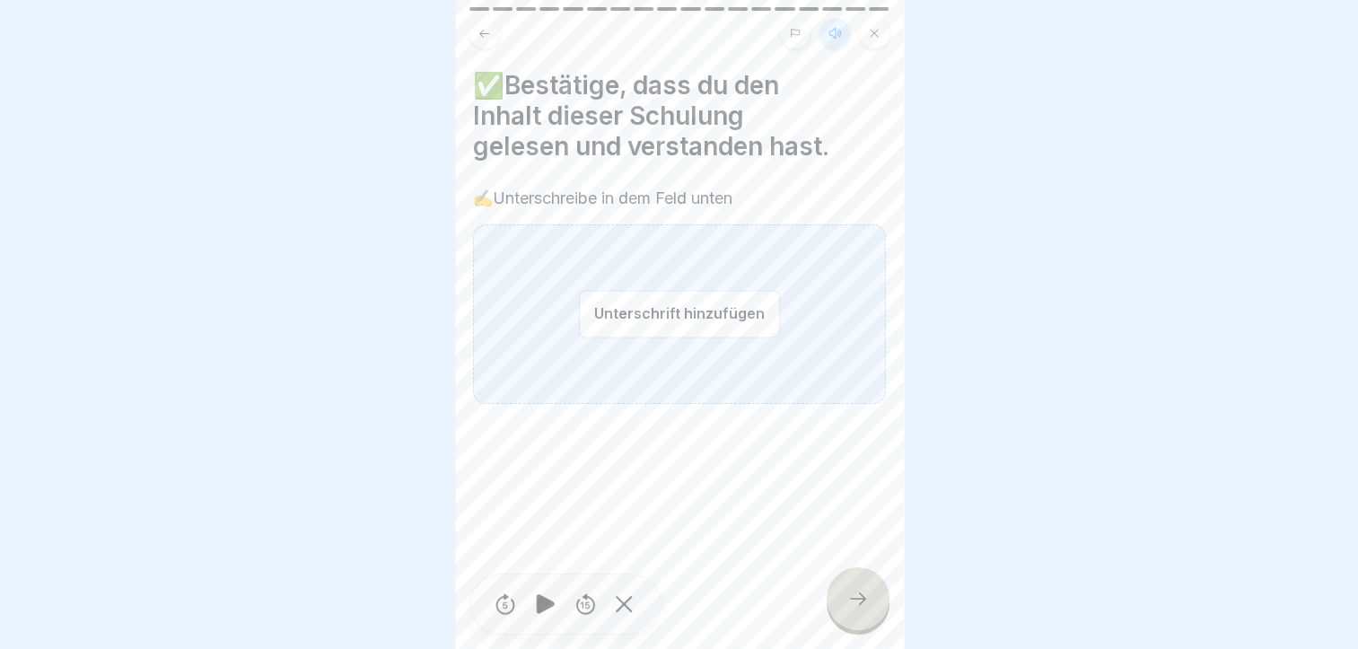
click at [1023, 211] on div at bounding box center [679, 324] width 1358 height 649
click at [1153, 204] on div at bounding box center [679, 324] width 1358 height 649
click at [657, 318] on button "Unterschrift hinzufügen" at bounding box center [679, 314] width 201 height 48
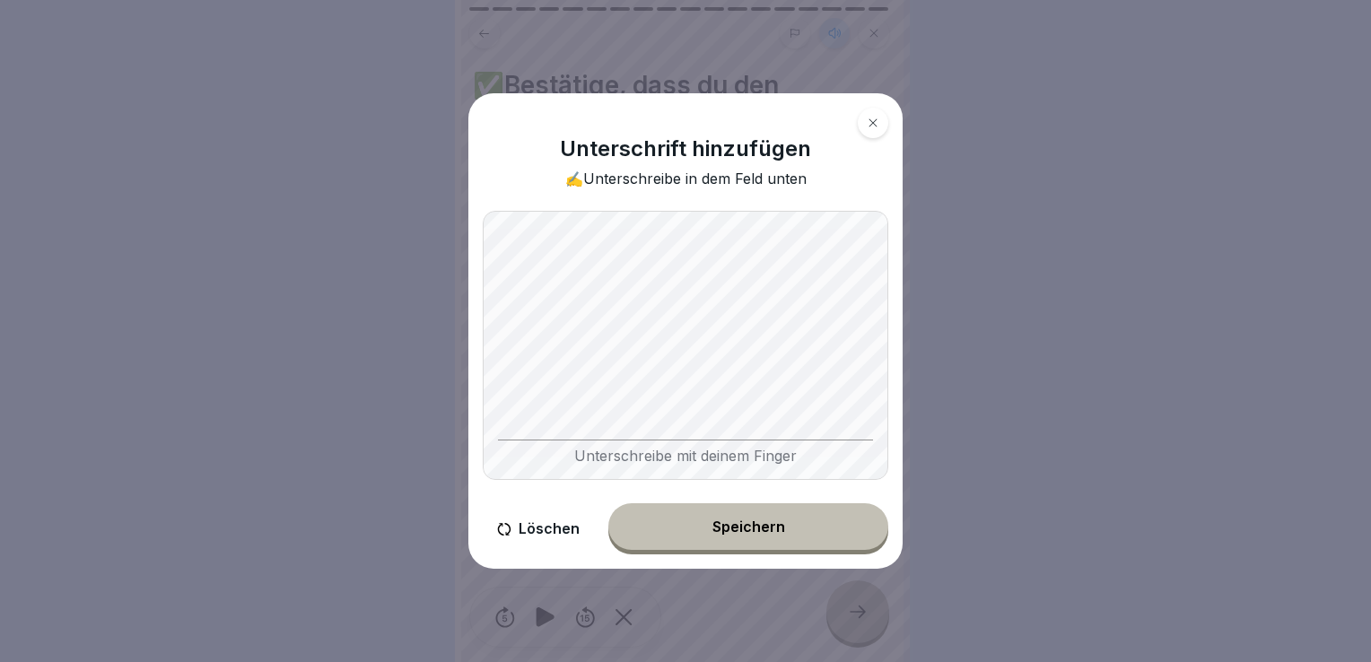
click at [548, 527] on button "Löschen" at bounding box center [538, 528] width 111 height 51
click at [639, 0] on html "Effektive Abfalltrennung und Wastemanagement im Catering 18 Schritte Deutsch Hö…" at bounding box center [685, 331] width 1371 height 662
click at [559, 533] on button "Löschen" at bounding box center [538, 528] width 111 height 51
click at [537, 524] on button "Löschen" at bounding box center [538, 528] width 111 height 51
click at [773, 504] on div "Unterschrift hinzufügen ✍️Unterschreibe in dem Feld unten Unterschreibe mit dei…" at bounding box center [685, 331] width 434 height 476
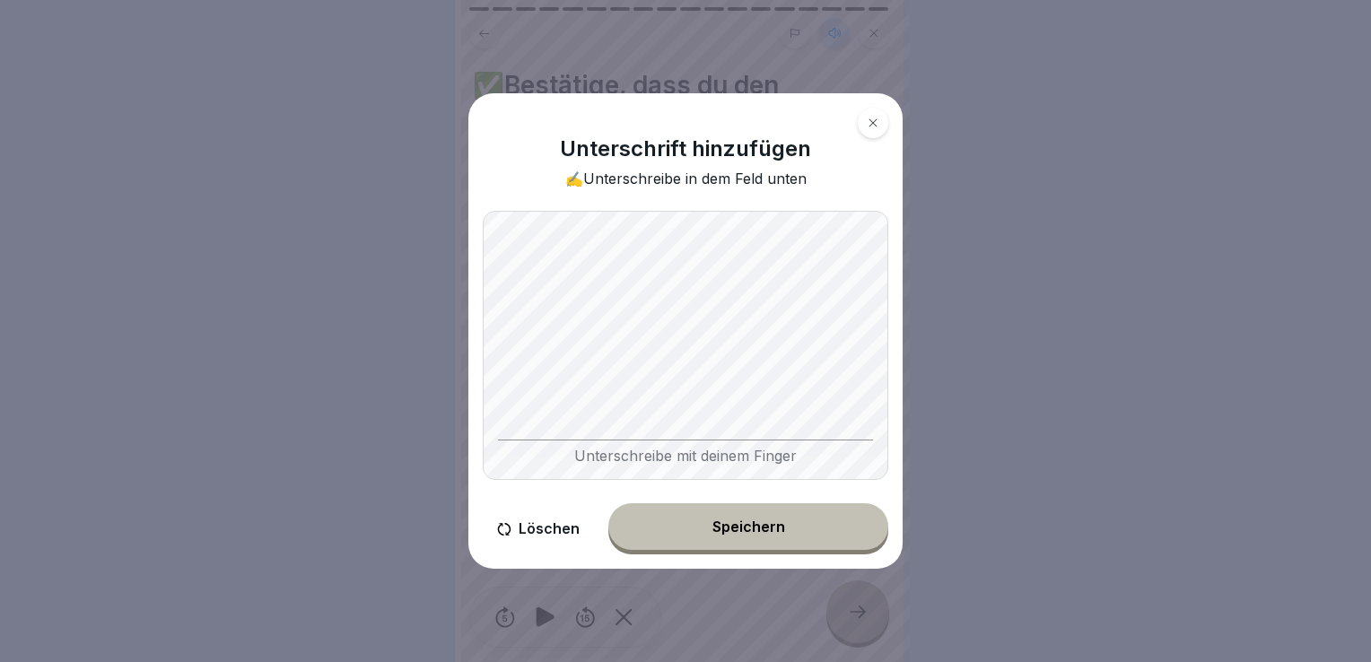
drag, startPoint x: 773, startPoint y: 504, endPoint x: 871, endPoint y: 526, distance: 100.2
click at [871, 526] on button "Speichern" at bounding box center [748, 526] width 280 height 47
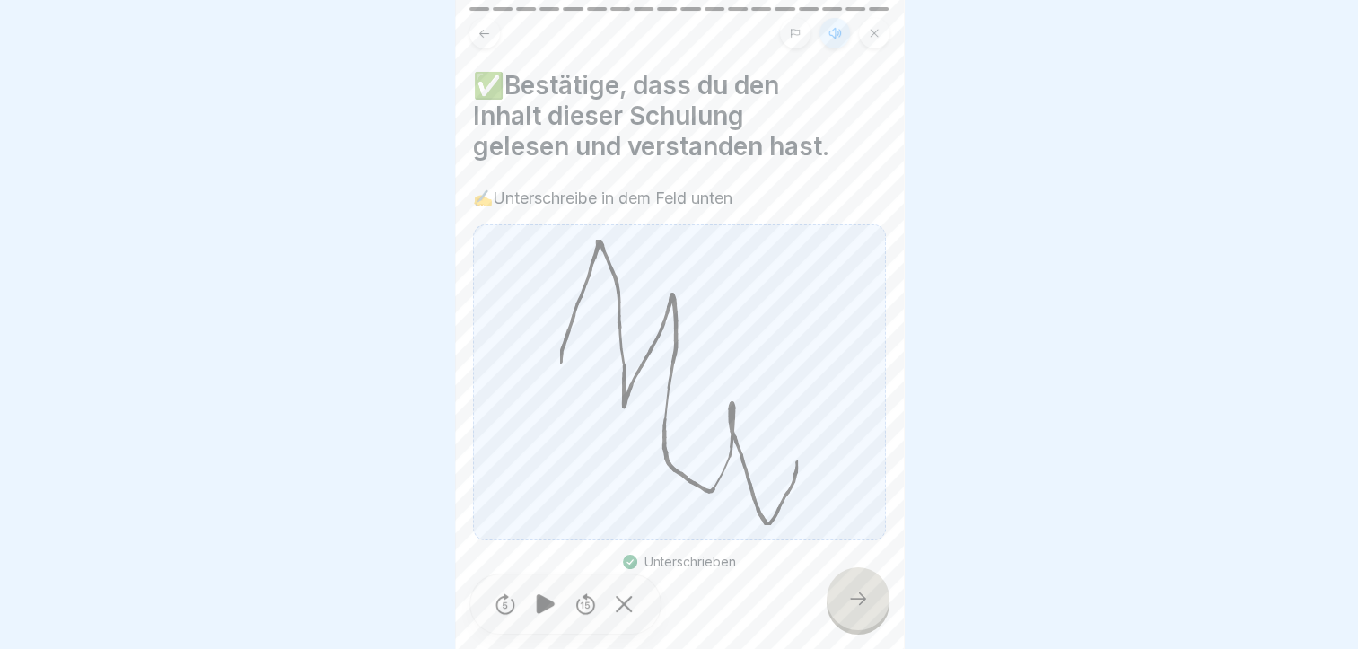
click at [678, 373] on icon at bounding box center [678, 382] width 237 height 285
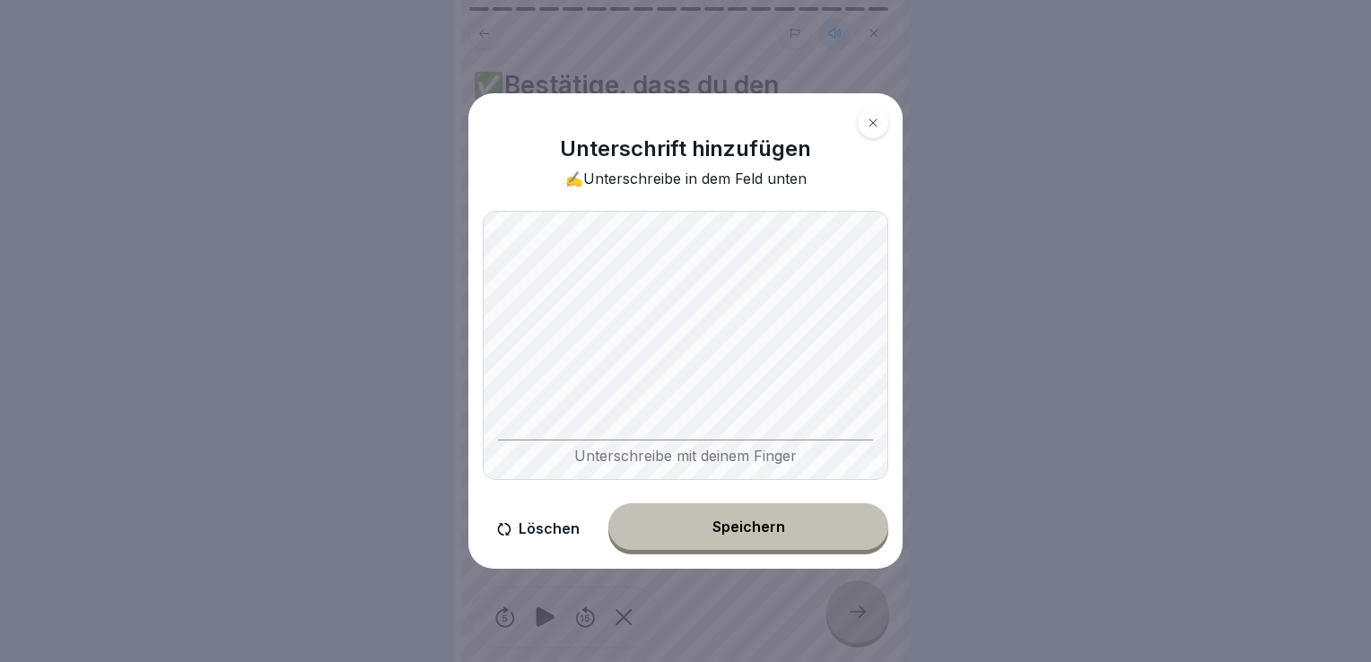
click at [513, 529] on button "Löschen" at bounding box center [538, 528] width 111 height 51
click at [564, 533] on button "Löschen" at bounding box center [538, 528] width 111 height 51
click at [551, 535] on button "Löschen" at bounding box center [538, 528] width 111 height 51
drag, startPoint x: 667, startPoint y: 522, endPoint x: 668, endPoint y: 508, distance: 14.4
click at [668, 519] on button "Speichern" at bounding box center [748, 526] width 280 height 47
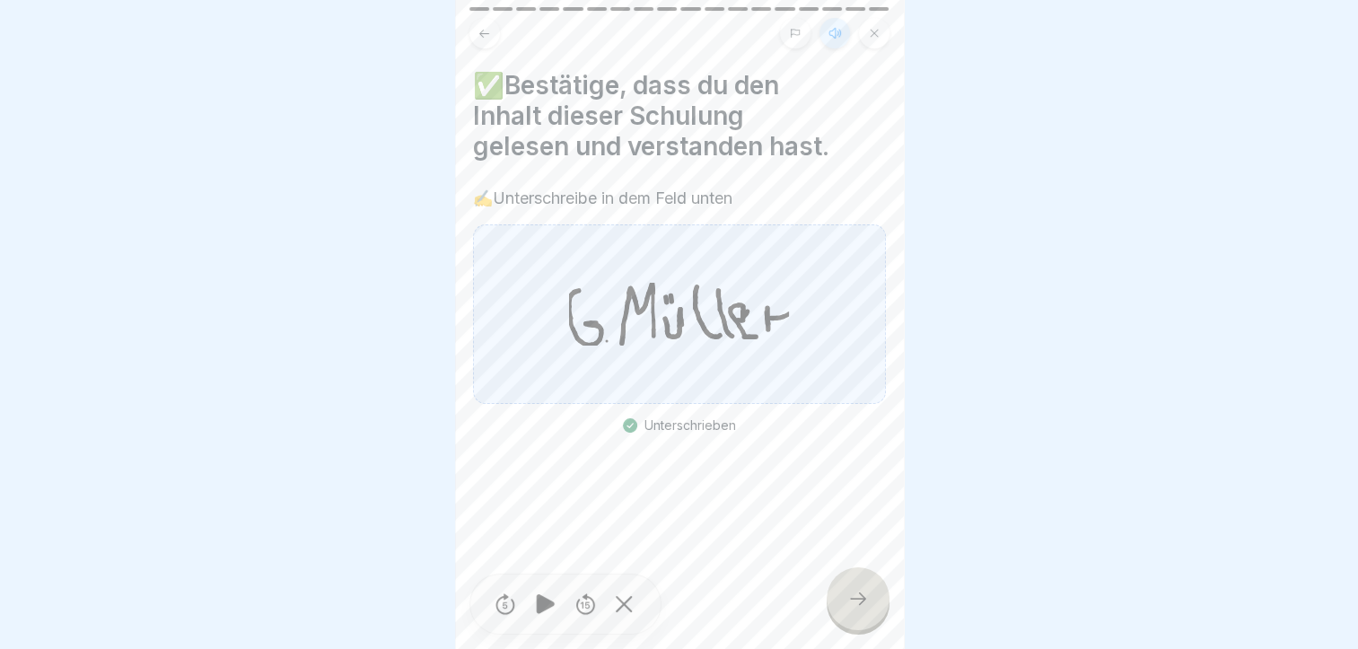
scroll to position [13, 0]
click at [842, 605] on div at bounding box center [857, 598] width 63 height 63
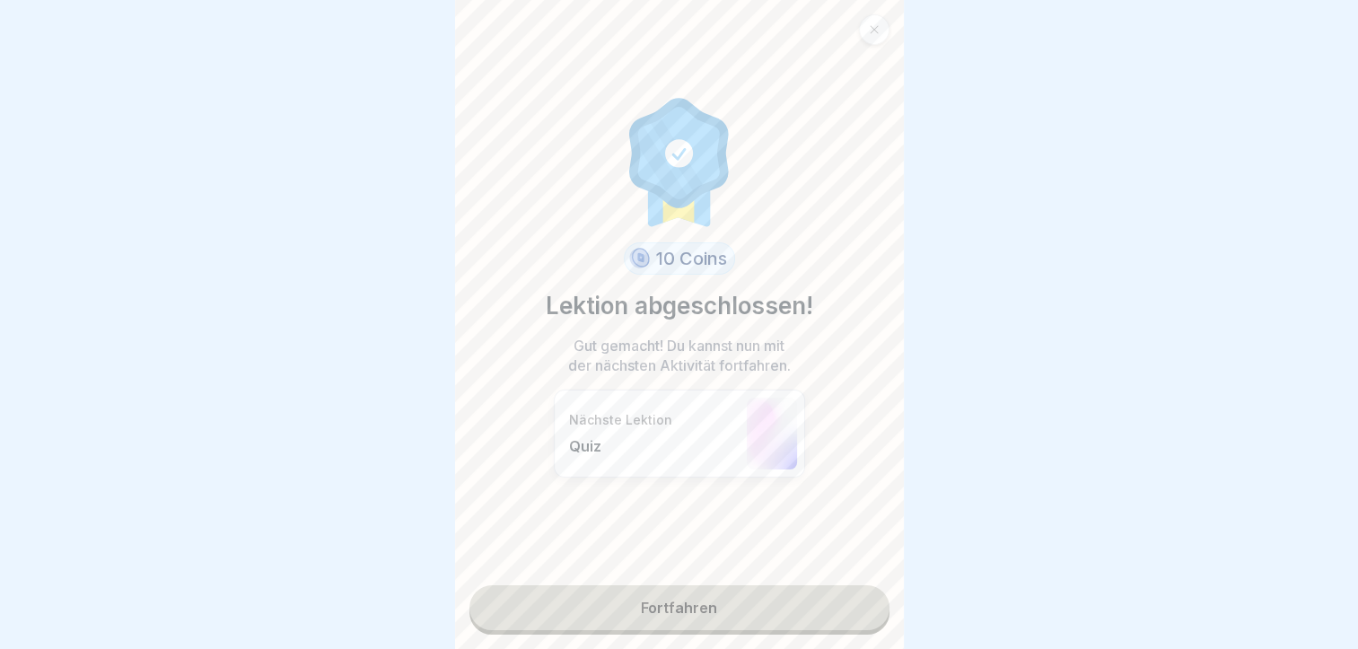
click at [621, 593] on link "Fortfahren" at bounding box center [679, 607] width 420 height 45
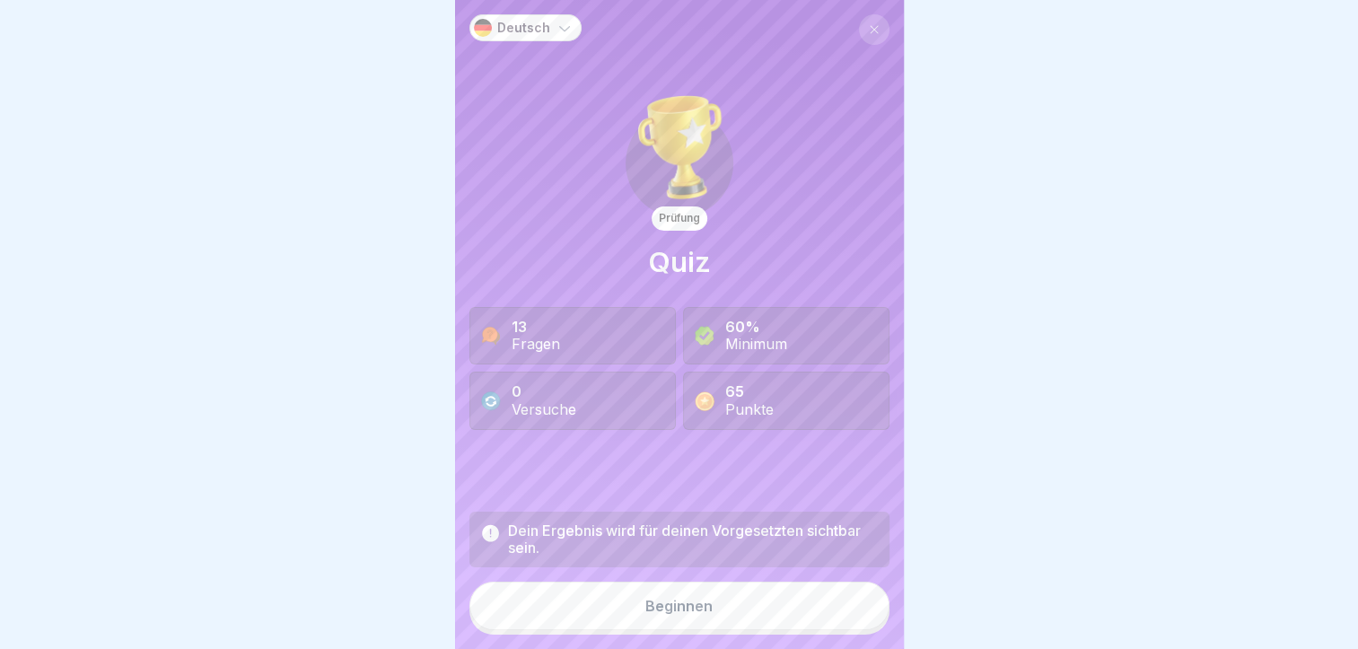
click at [869, 24] on icon at bounding box center [874, 29] width 11 height 11
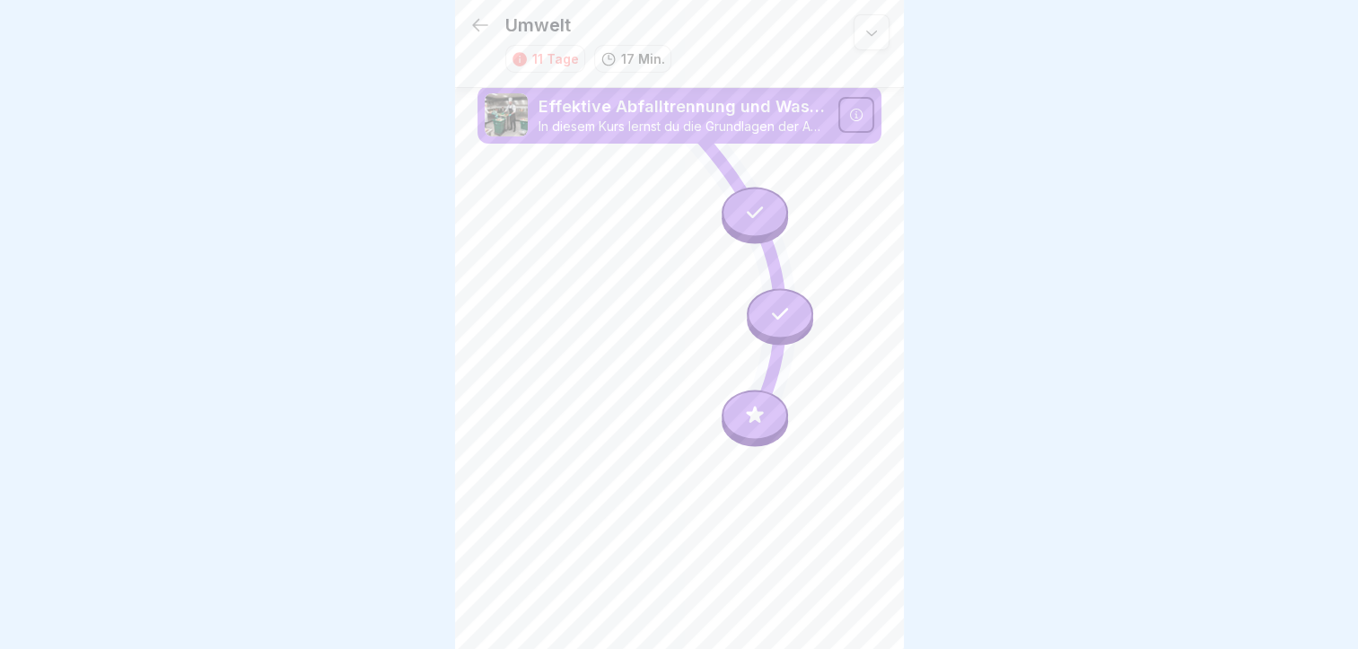
scroll to position [13, 0]
click at [482, 14] on icon at bounding box center [480, 25] width 22 height 22
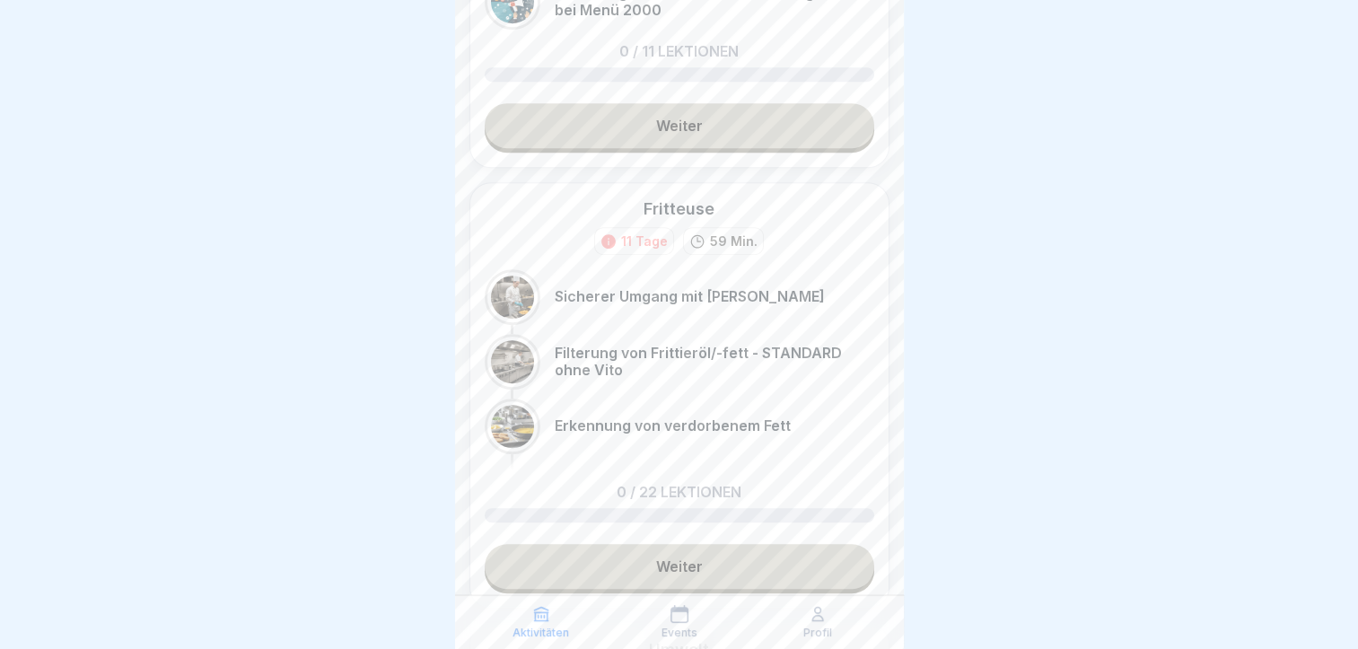
scroll to position [1409, 0]
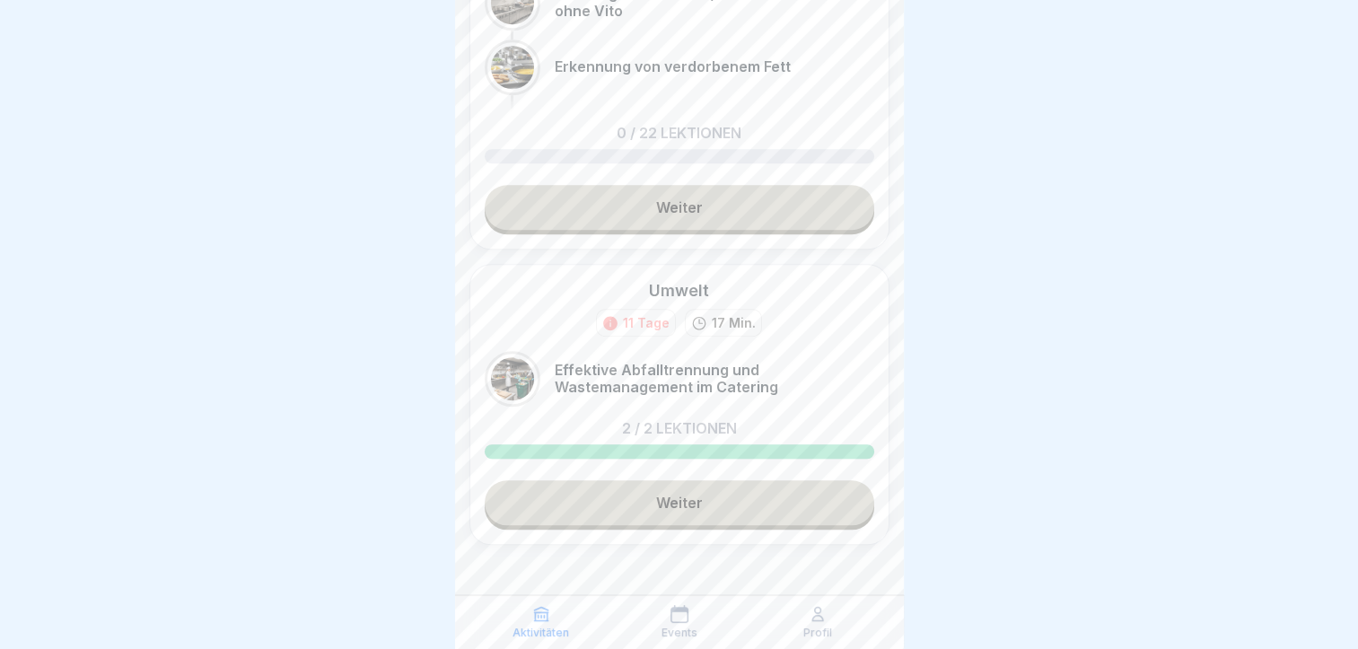
click at [604, 498] on link "Weiter" at bounding box center [679, 502] width 389 height 45
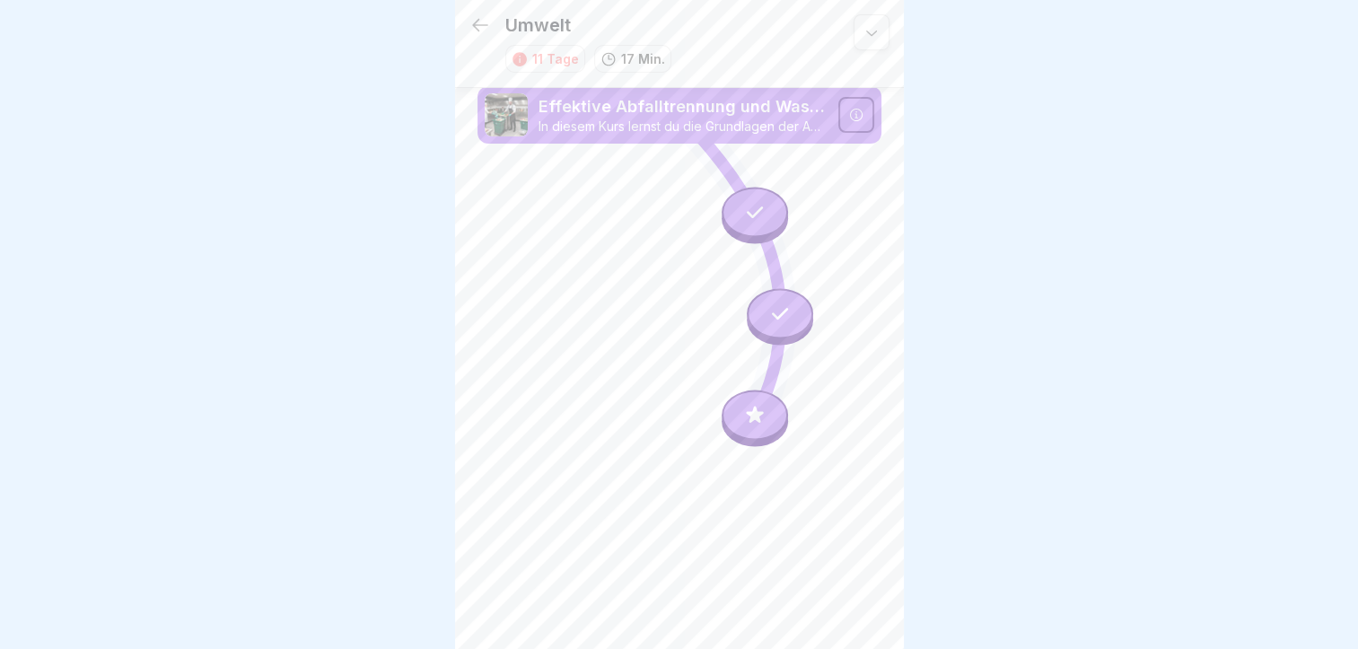
click at [745, 403] on icon at bounding box center [754, 414] width 23 height 23
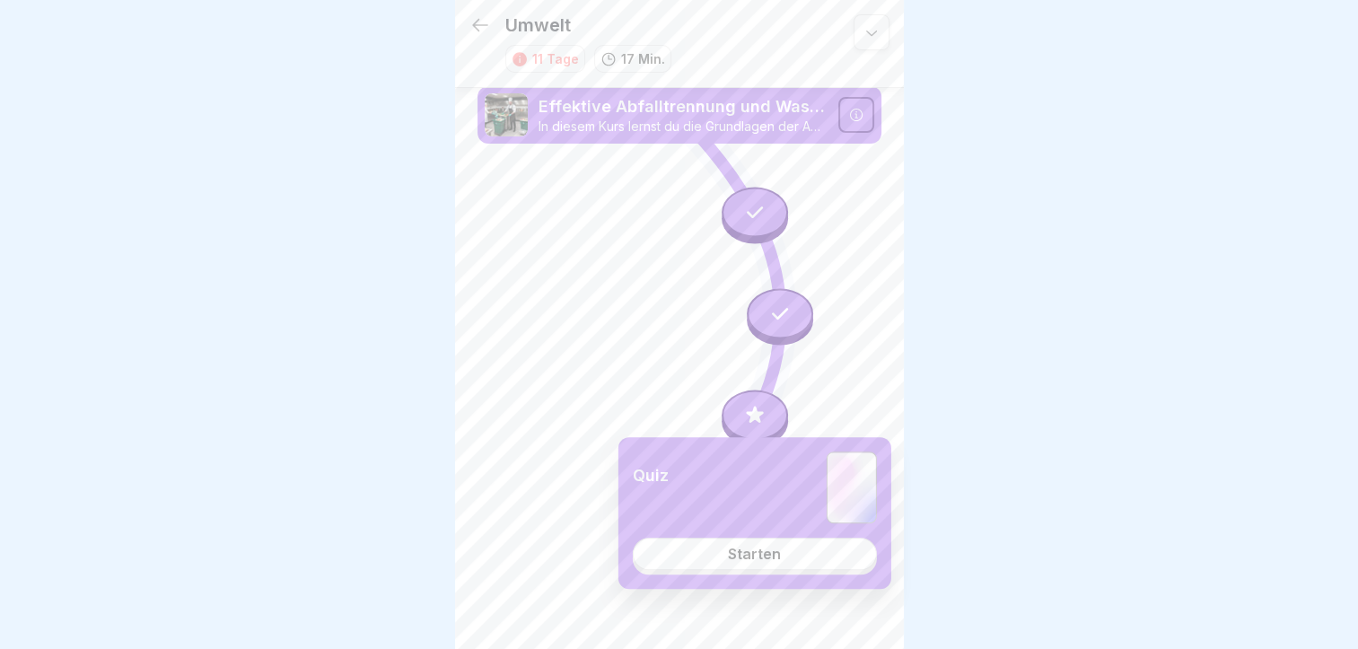
click at [736, 561] on div "Starten" at bounding box center [754, 554] width 53 height 16
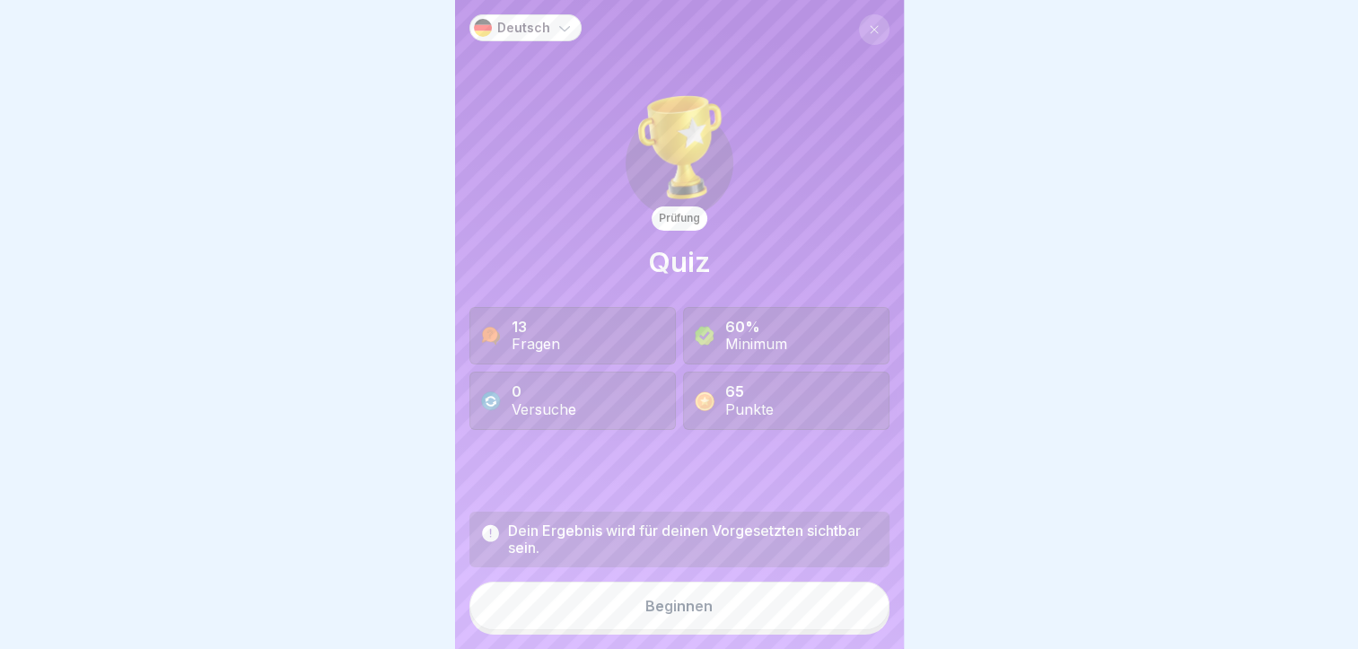
click at [645, 609] on div "Beginnen" at bounding box center [678, 606] width 67 height 16
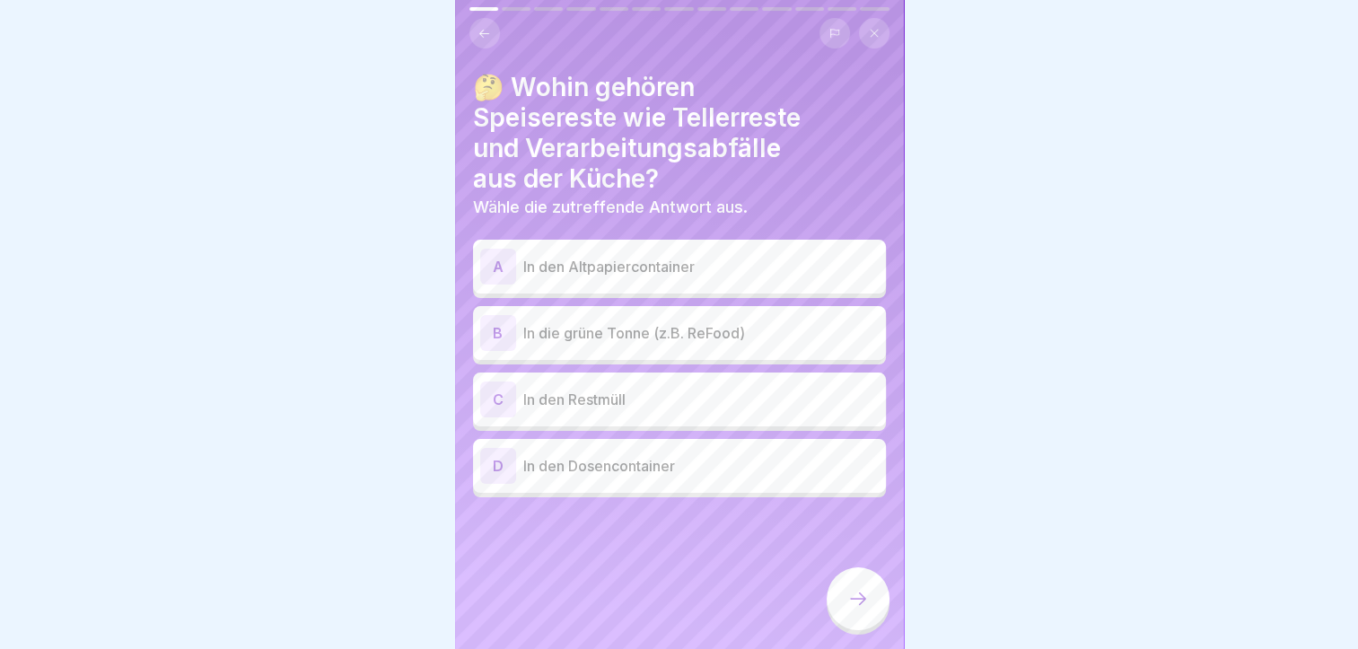
click at [556, 332] on div "B In die grüne Tonne (z.B. ReFood)" at bounding box center [679, 333] width 398 height 36
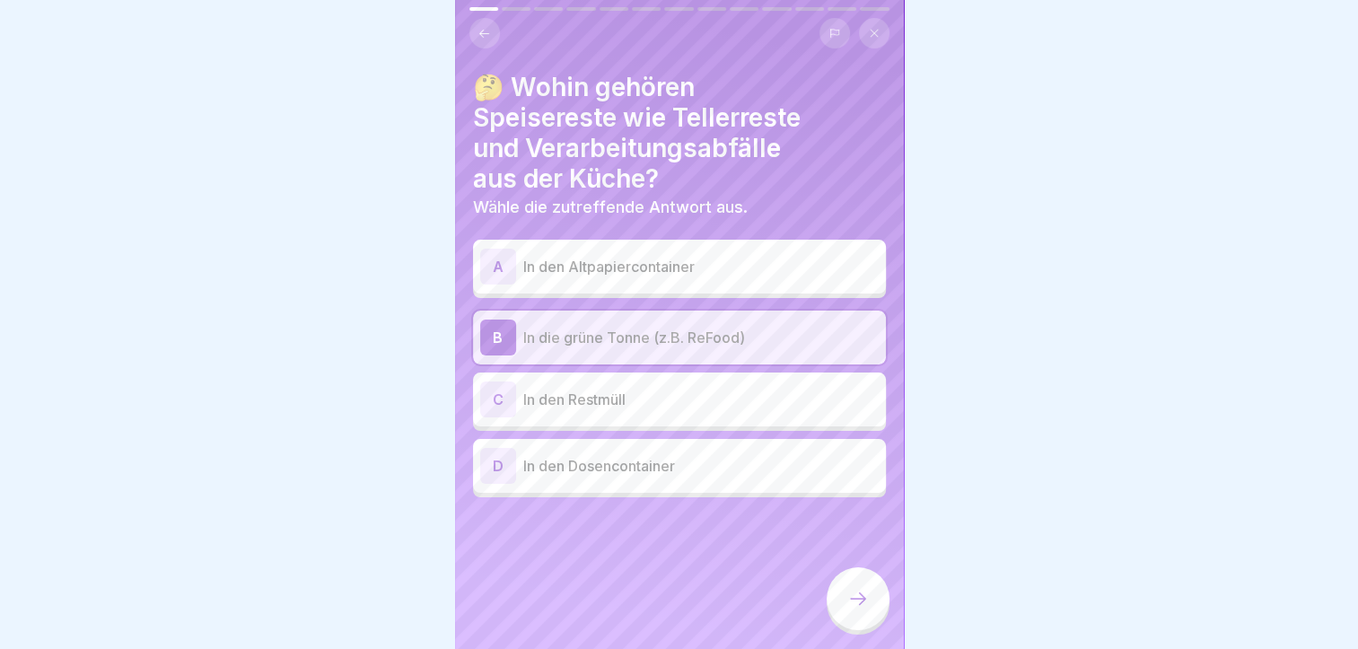
click at [858, 607] on icon at bounding box center [858, 599] width 22 height 22
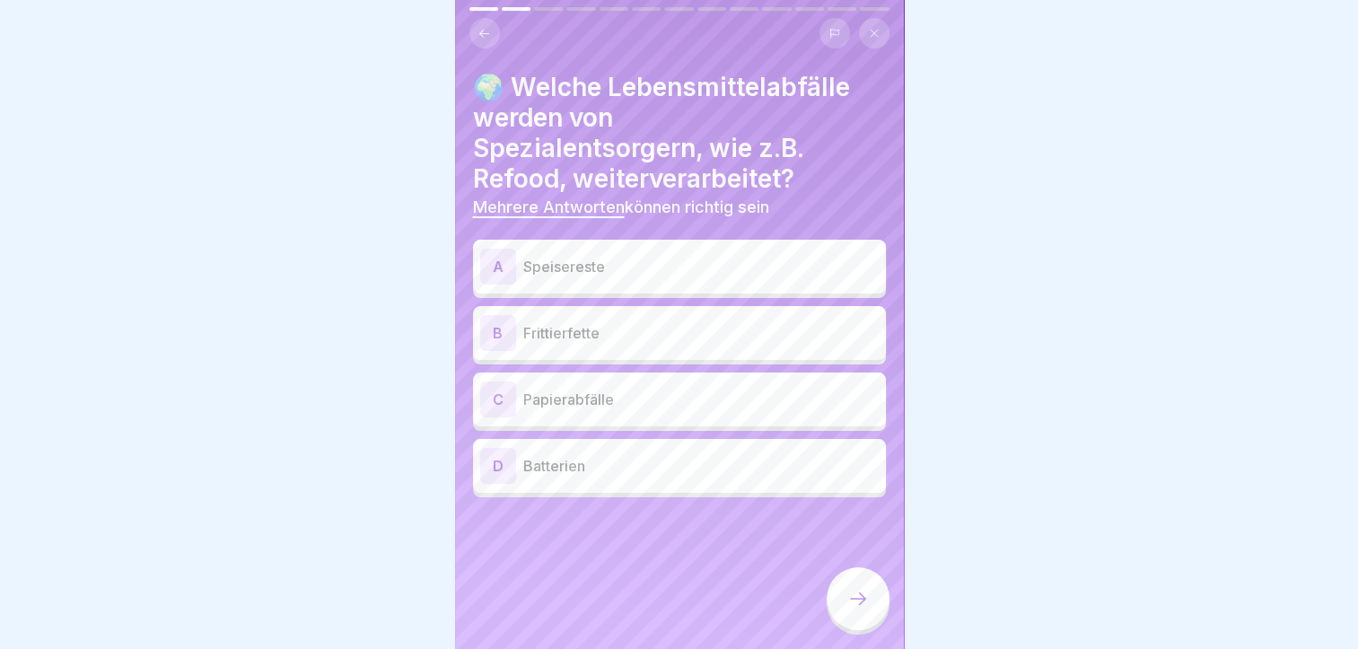
click at [611, 256] on p "Speisereste" at bounding box center [700, 267] width 355 height 22
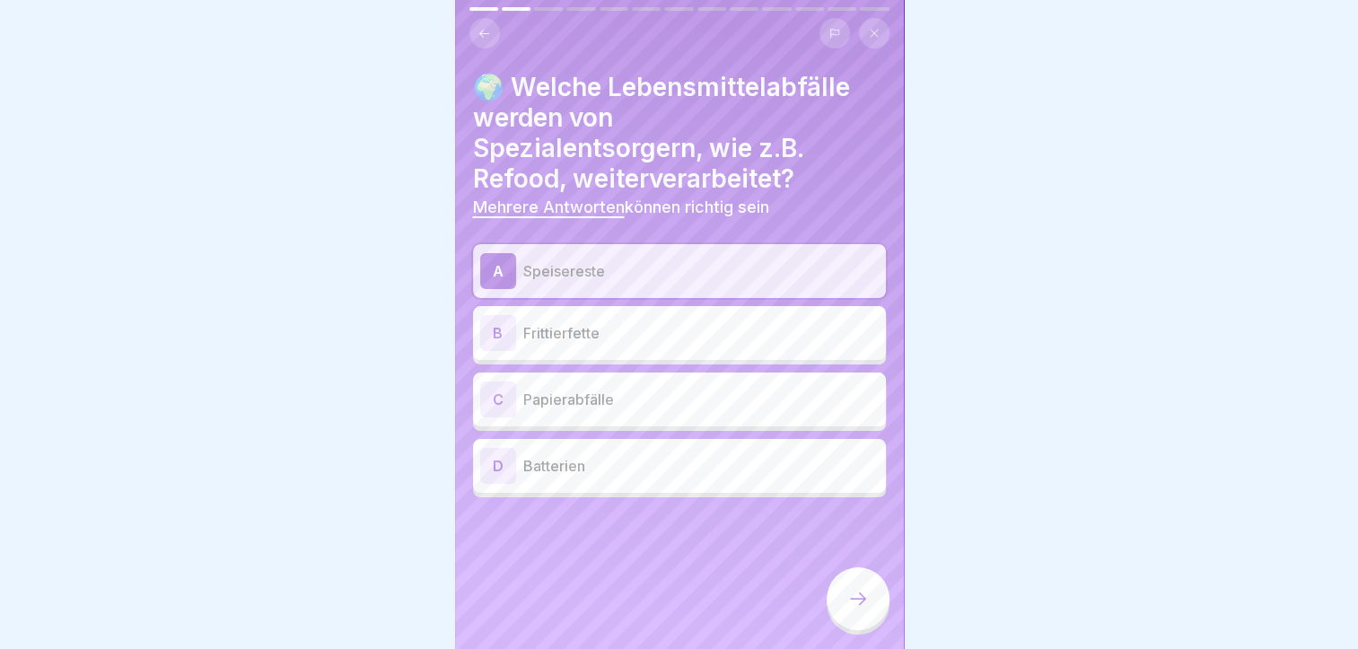
click at [600, 322] on p "Frittierfette" at bounding box center [700, 333] width 355 height 22
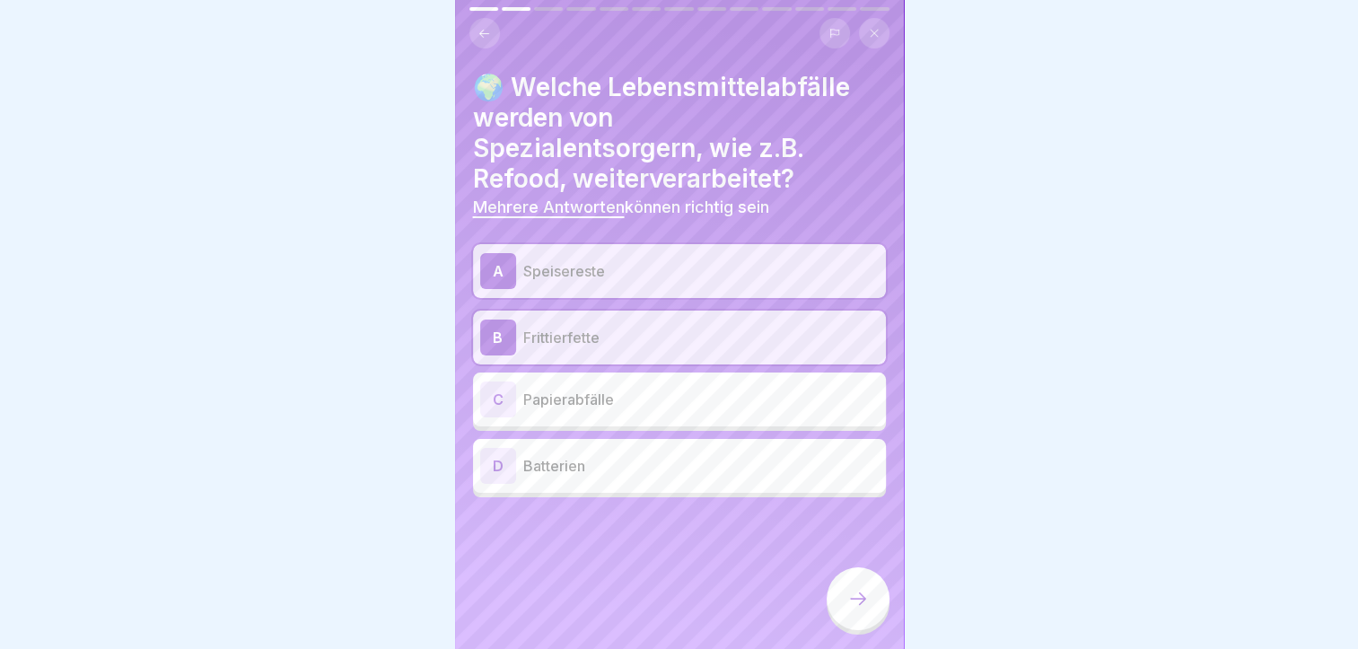
click at [851, 590] on icon at bounding box center [858, 599] width 22 height 22
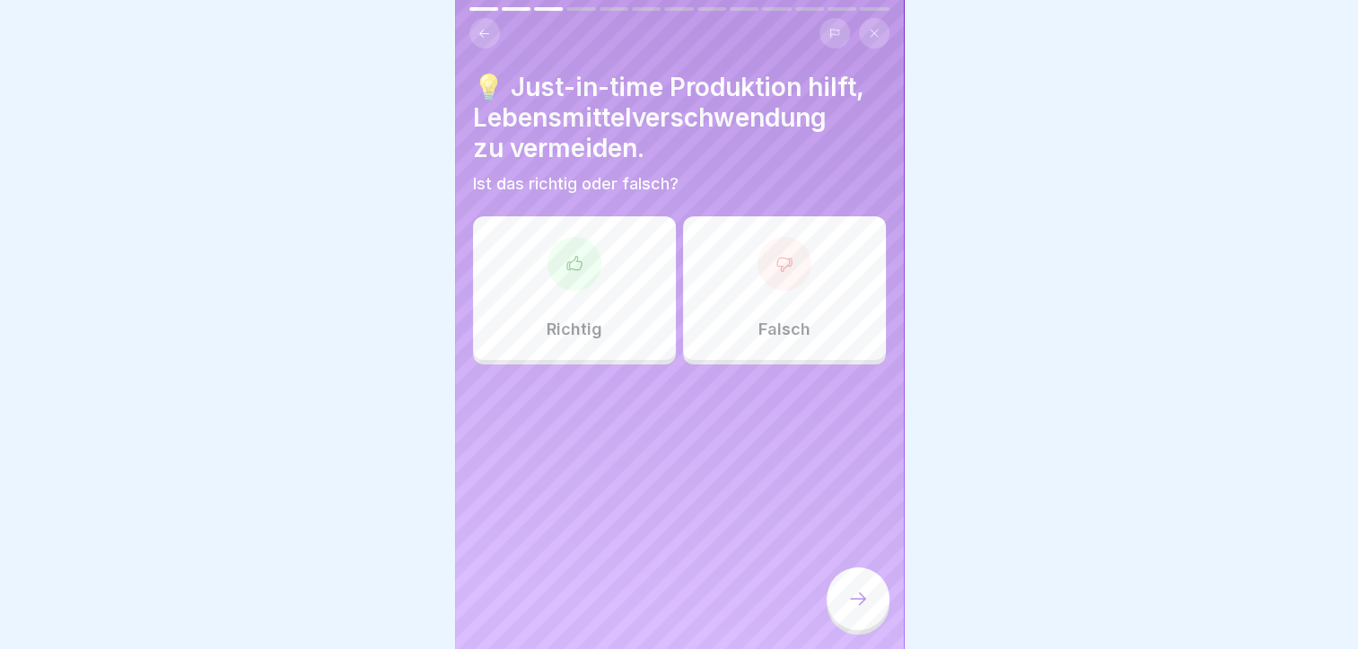
click at [632, 293] on div "Richtig" at bounding box center [574, 288] width 203 height 144
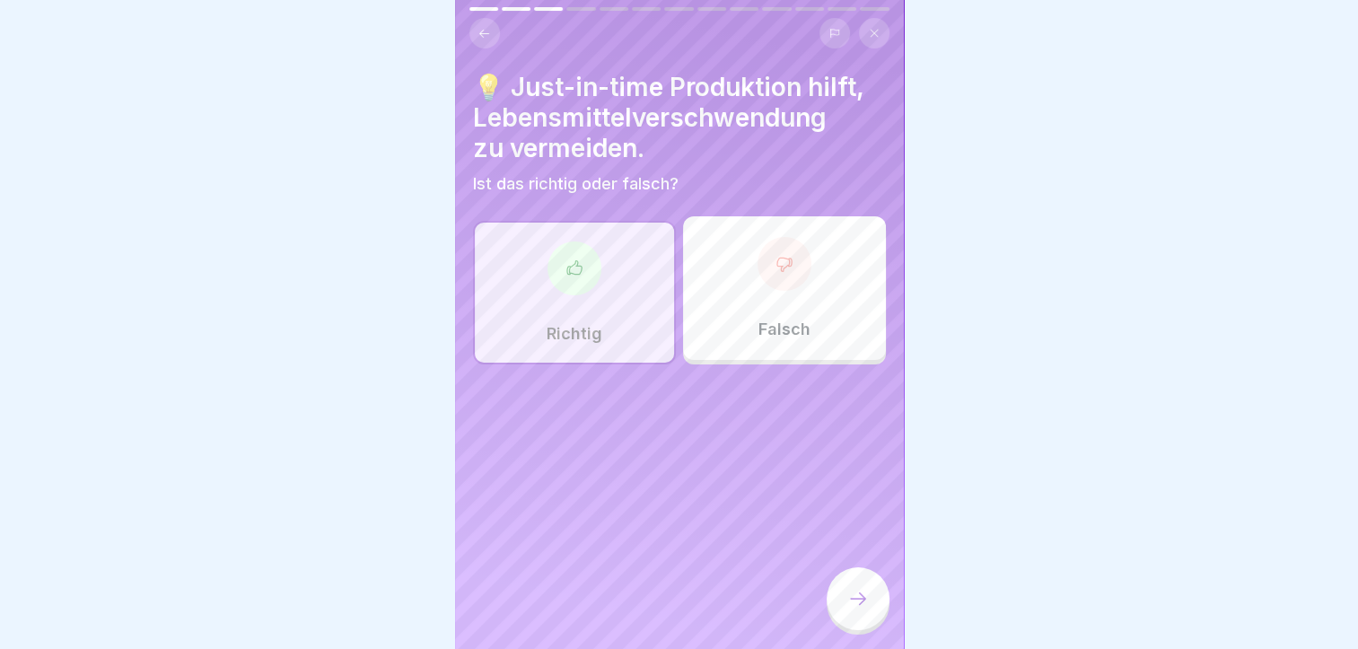
click at [848, 584] on div at bounding box center [857, 598] width 63 height 63
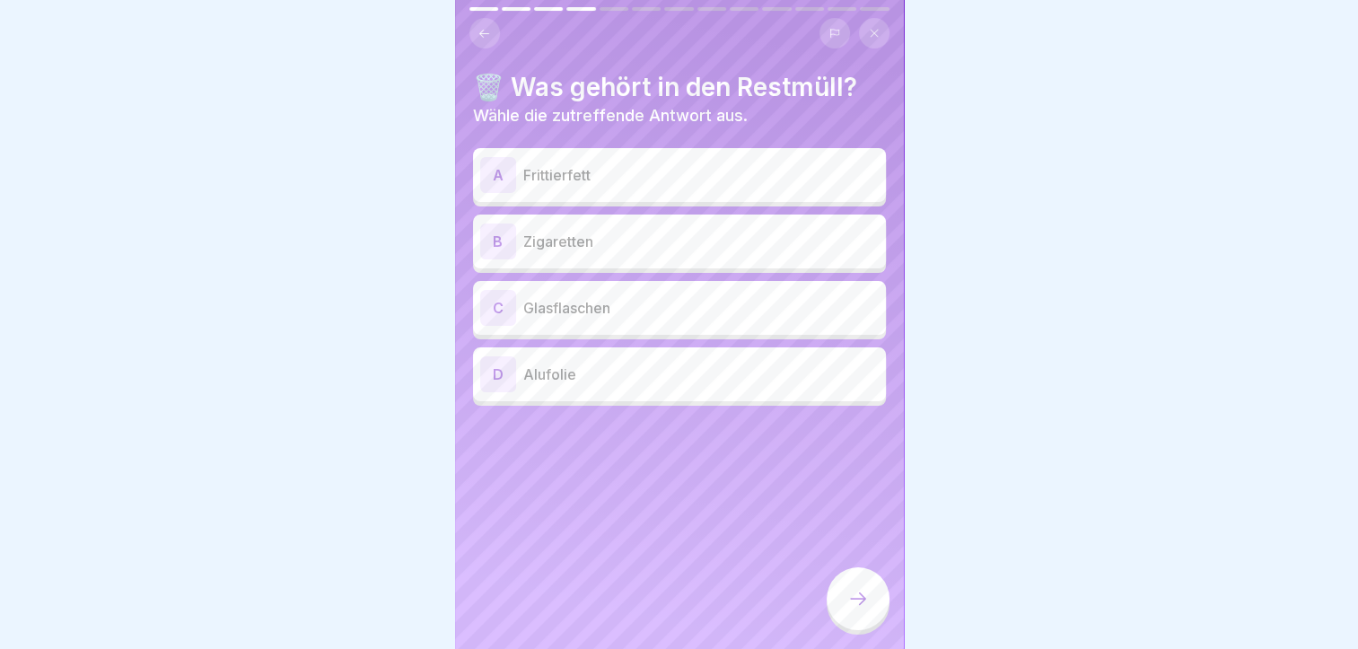
click at [640, 239] on div "B Zigaretten" at bounding box center [679, 241] width 398 height 36
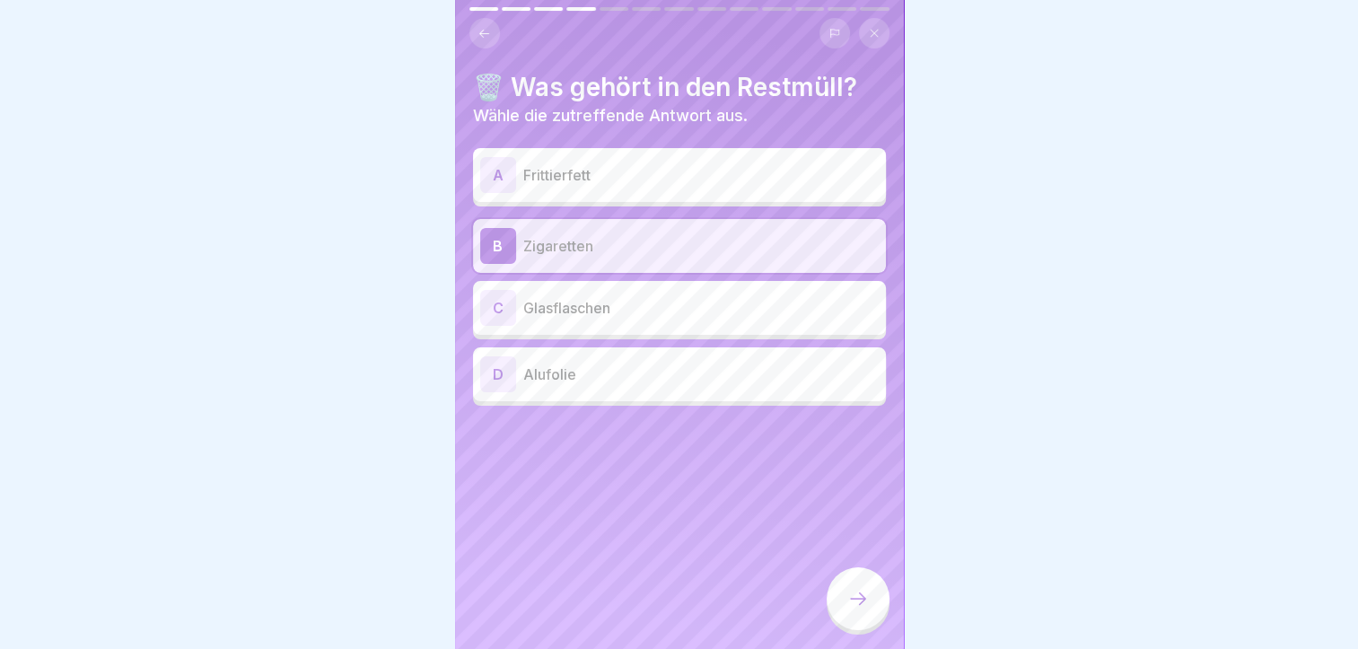
click at [850, 596] on icon at bounding box center [858, 599] width 22 height 22
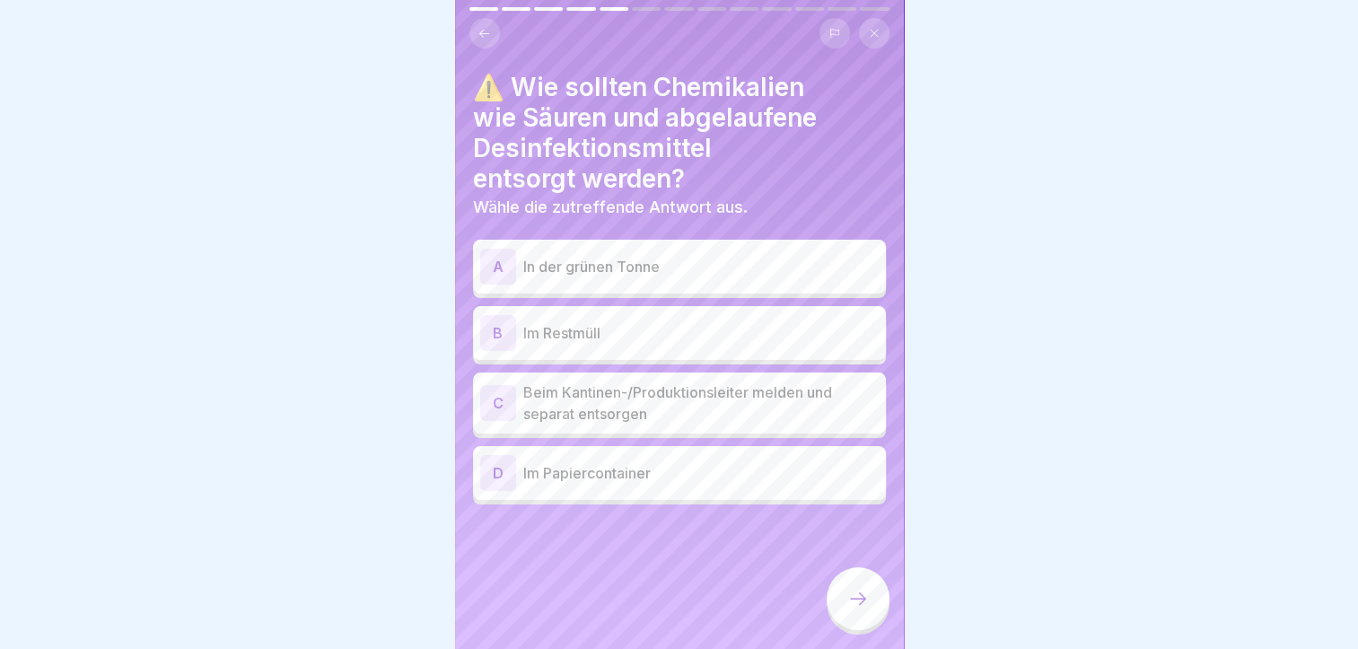
click at [635, 399] on p "Beim Kantinen-/Produktionsleiter melden und separat entsorgen" at bounding box center [700, 402] width 355 height 43
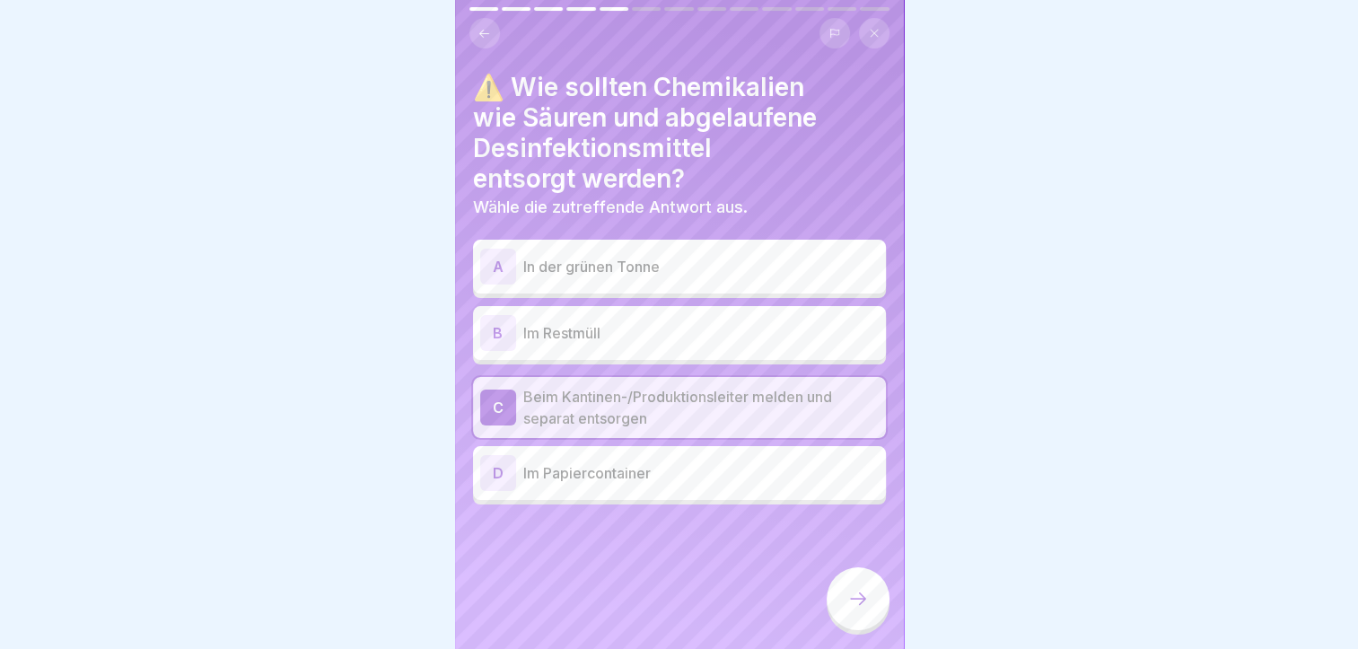
click at [851, 594] on icon at bounding box center [858, 599] width 22 height 22
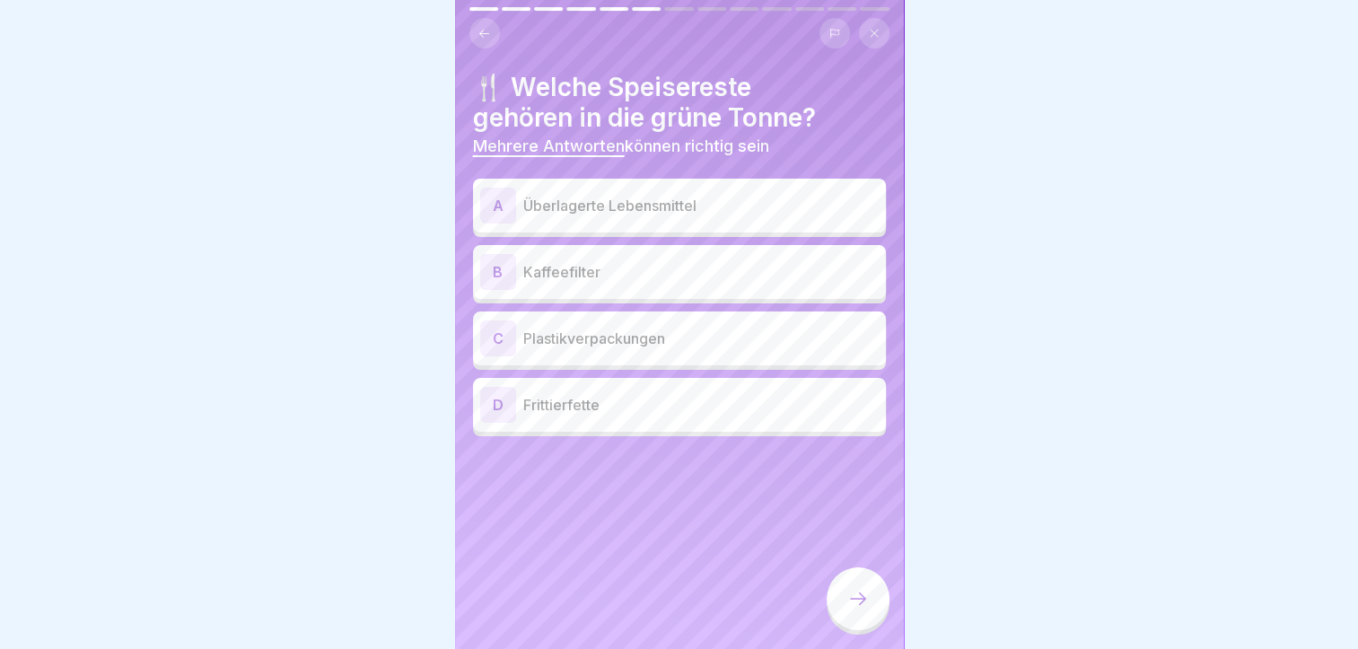
click at [590, 202] on p "Überlagerte Lebensmittel" at bounding box center [700, 206] width 355 height 22
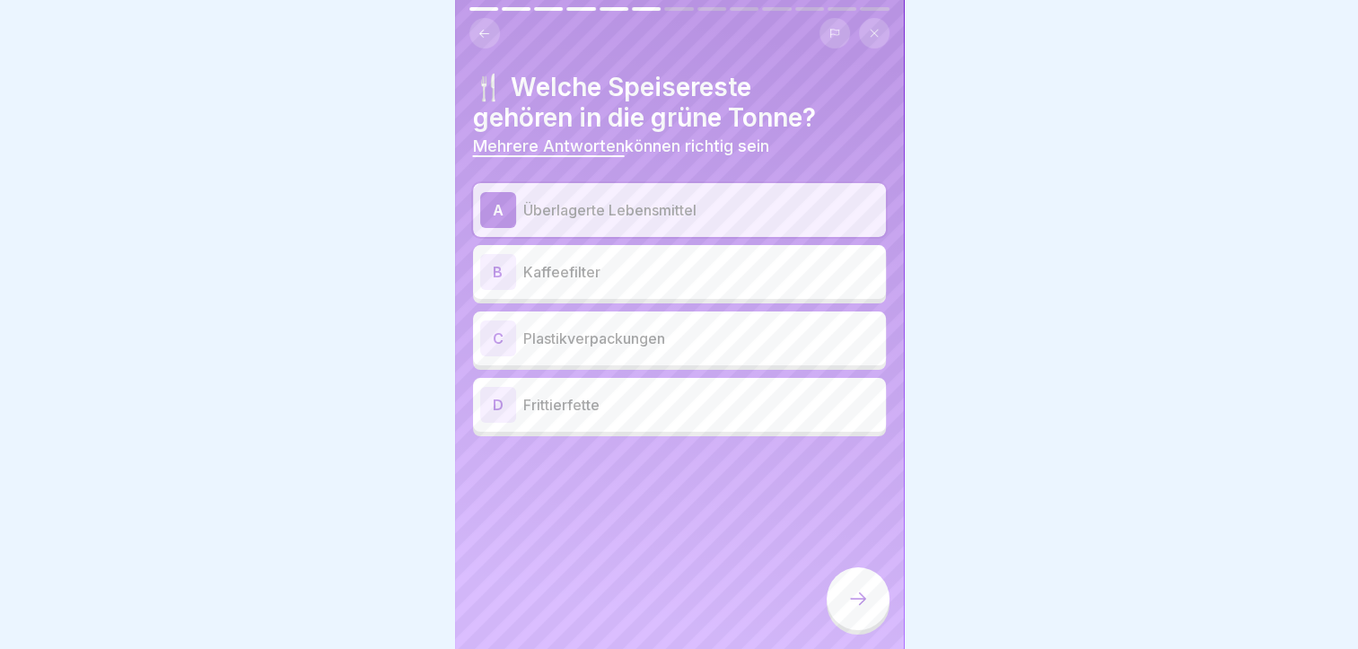
click at [574, 261] on p "Kaffeefilter" at bounding box center [700, 272] width 355 height 22
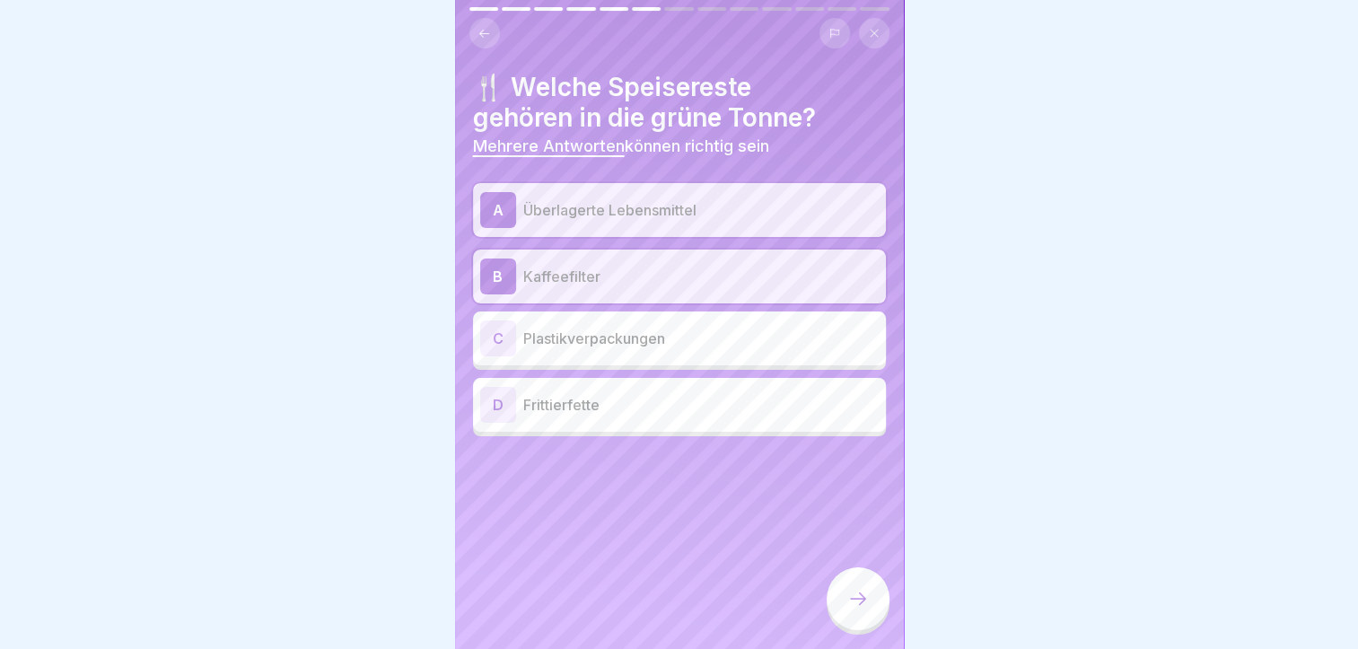
click at [869, 598] on div at bounding box center [857, 598] width 63 height 63
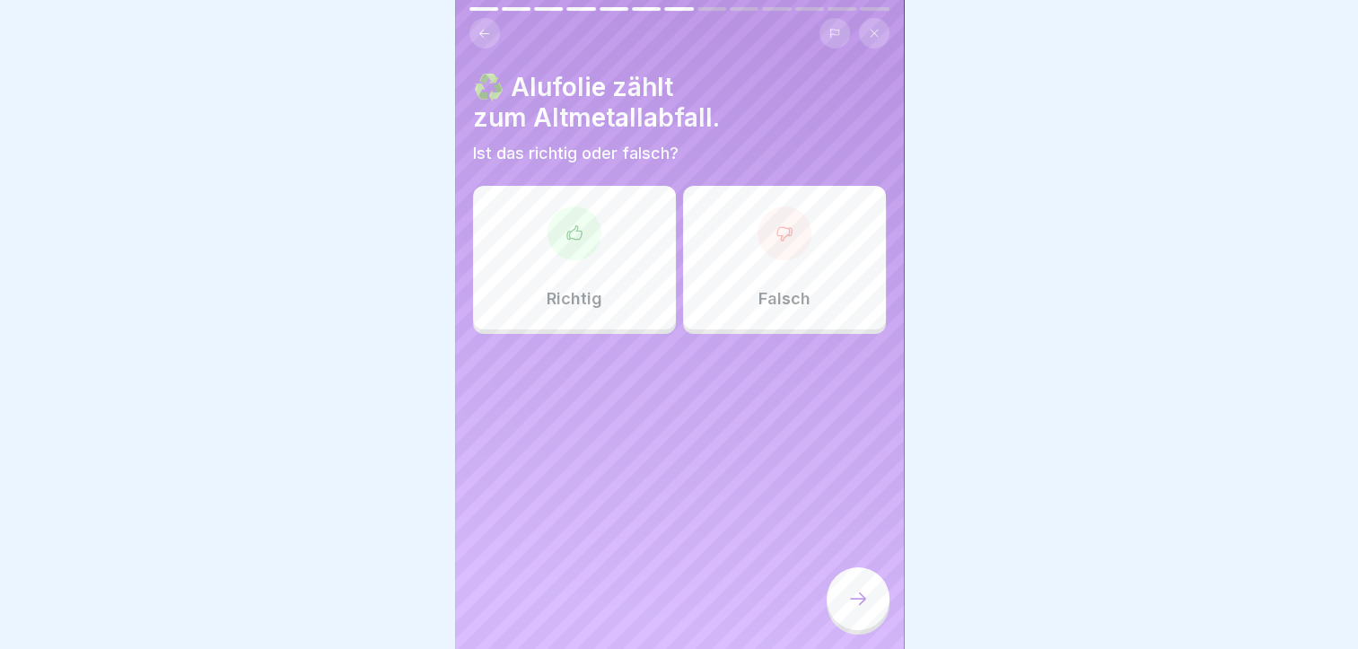
click at [624, 217] on div "Richtig" at bounding box center [574, 258] width 203 height 144
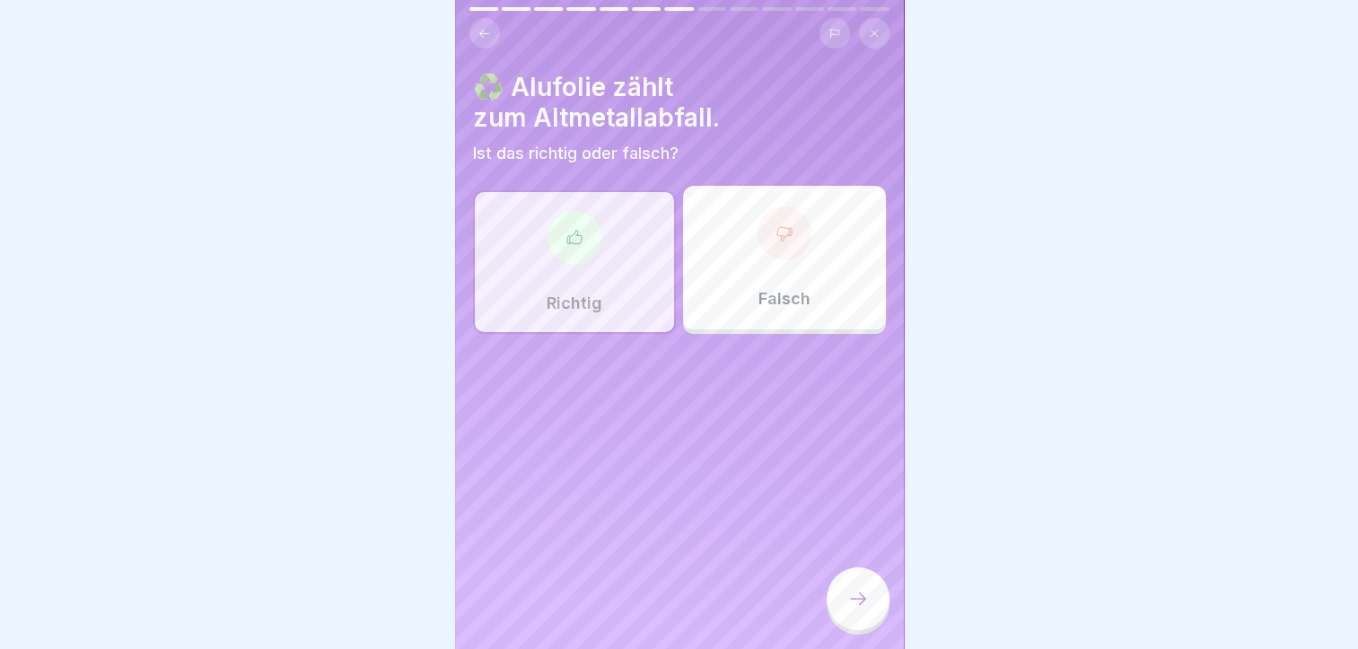
drag, startPoint x: 848, startPoint y: 591, endPoint x: 840, endPoint y: 587, distance: 9.2
click at [847, 591] on icon at bounding box center [858, 599] width 22 height 22
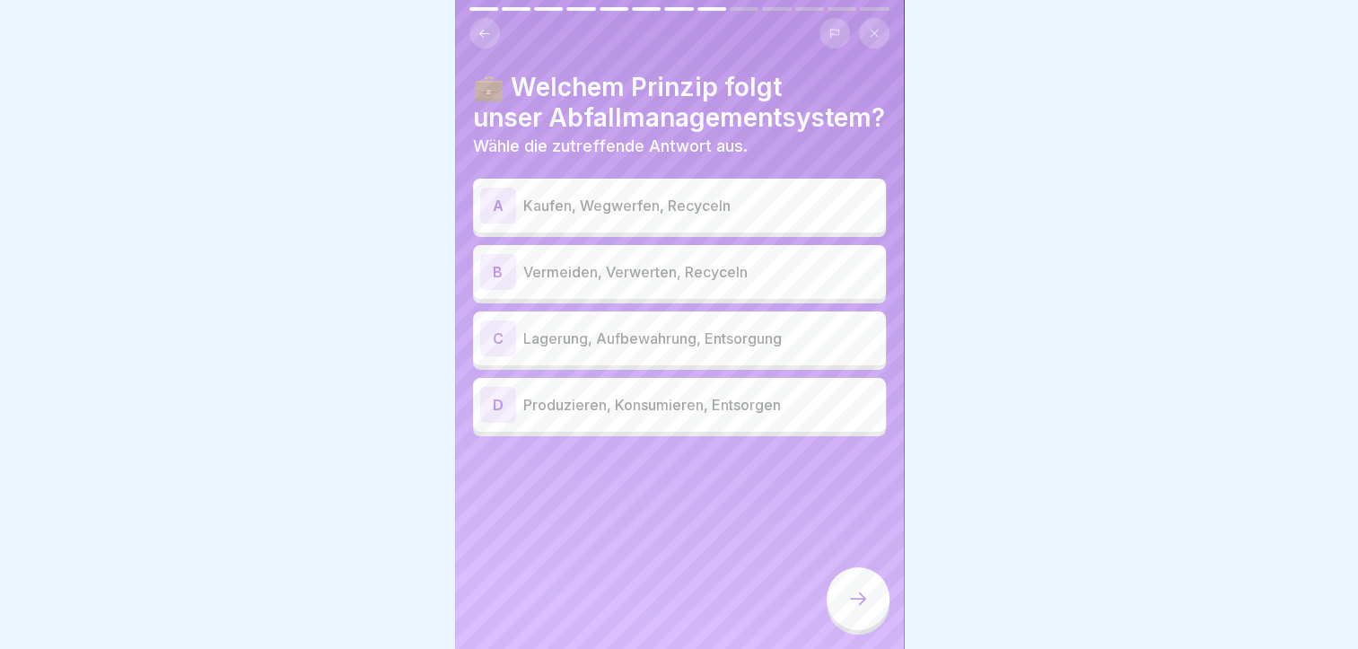
click at [744, 269] on div "B Vermeiden, Verwerten, Recyceln" at bounding box center [679, 272] width 398 height 36
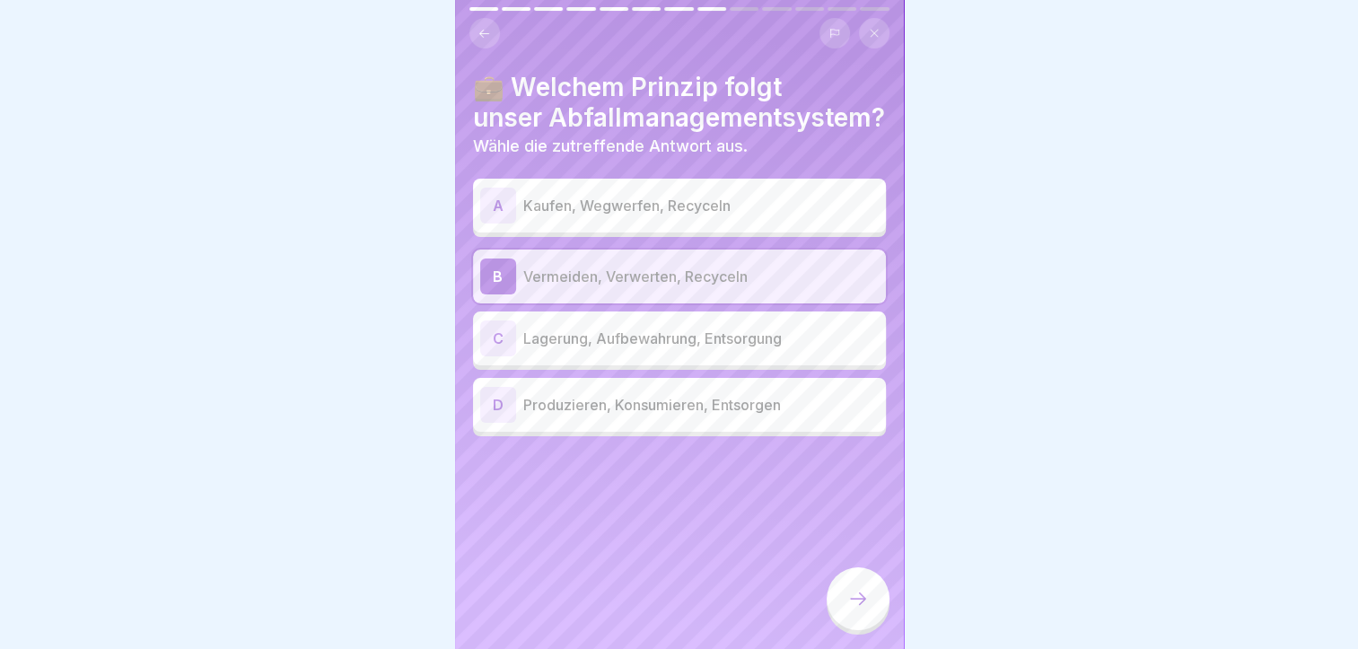
click at [861, 607] on icon at bounding box center [858, 599] width 22 height 22
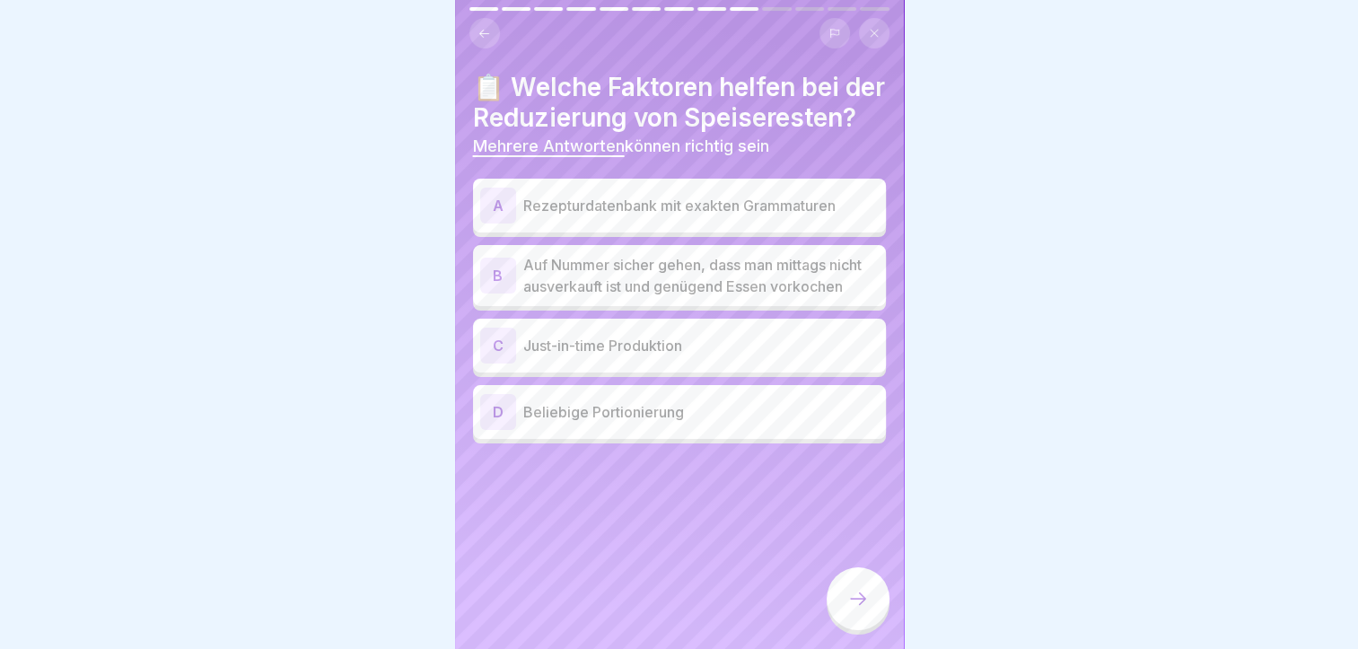
click at [573, 223] on div "A Rezepturdatenbank mit exakten Grammaturen" at bounding box center [679, 206] width 398 height 36
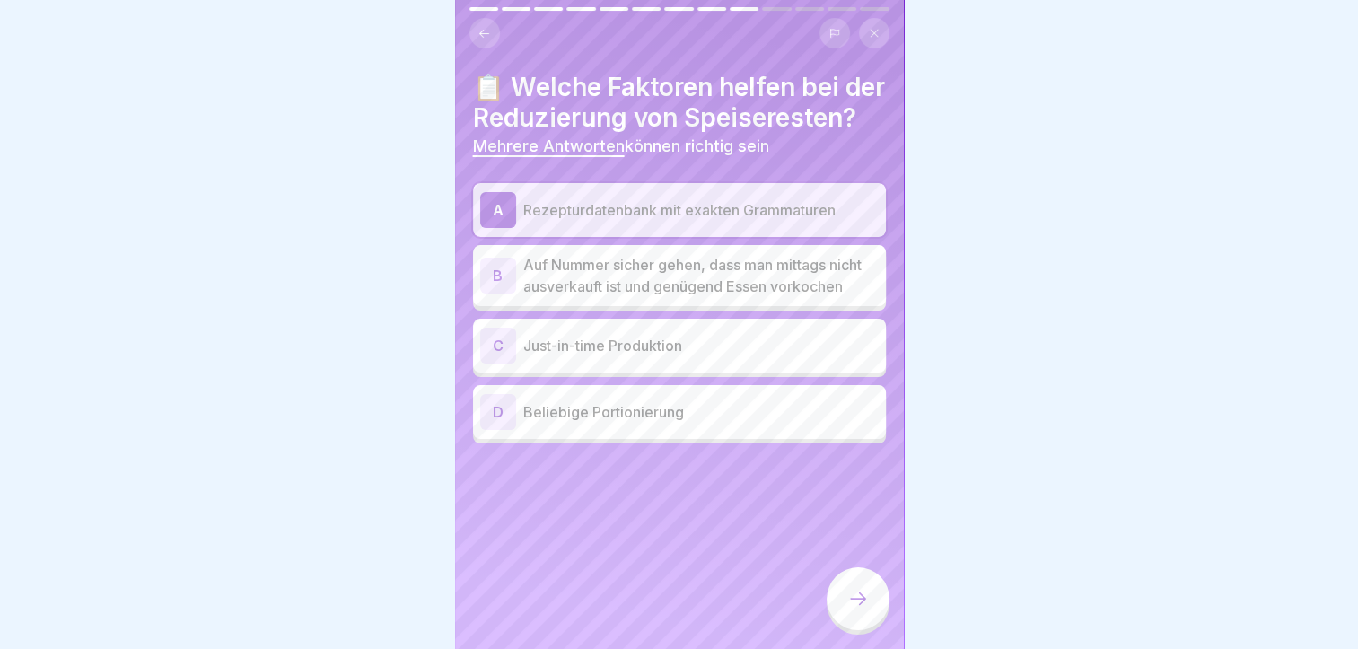
click at [578, 356] on p "Just-in-time Produktion" at bounding box center [700, 346] width 355 height 22
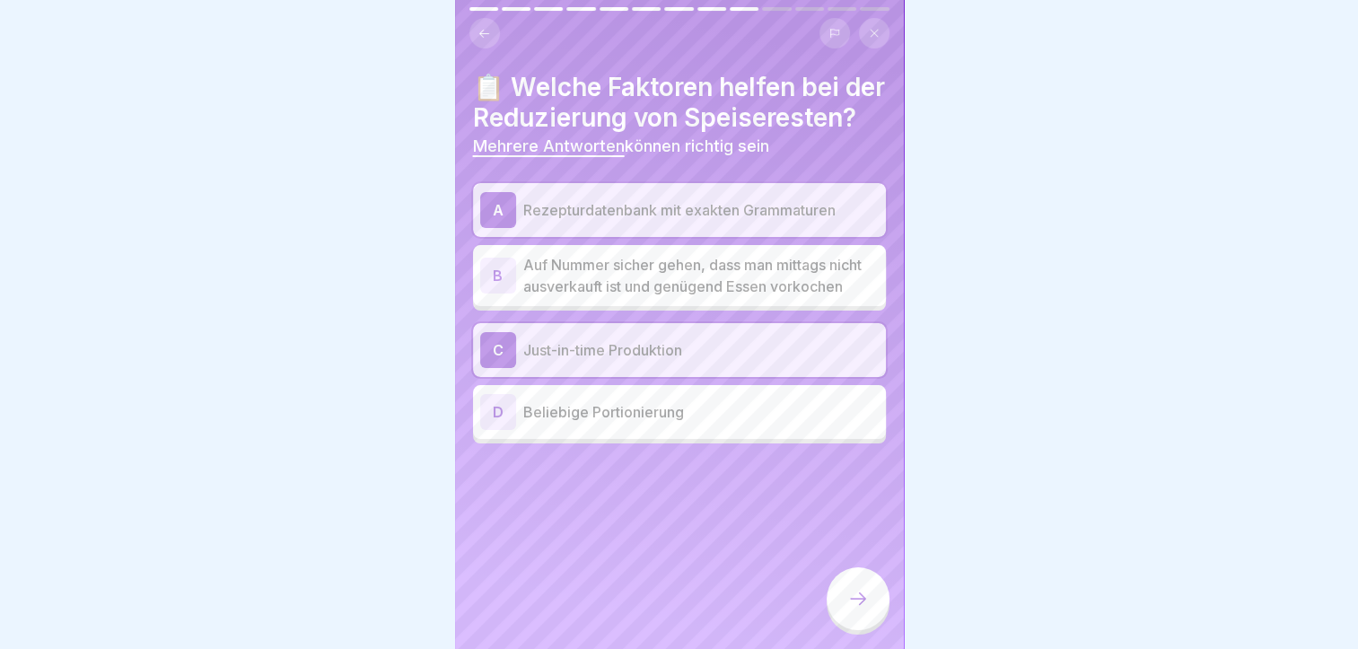
click at [852, 596] on icon at bounding box center [858, 599] width 22 height 22
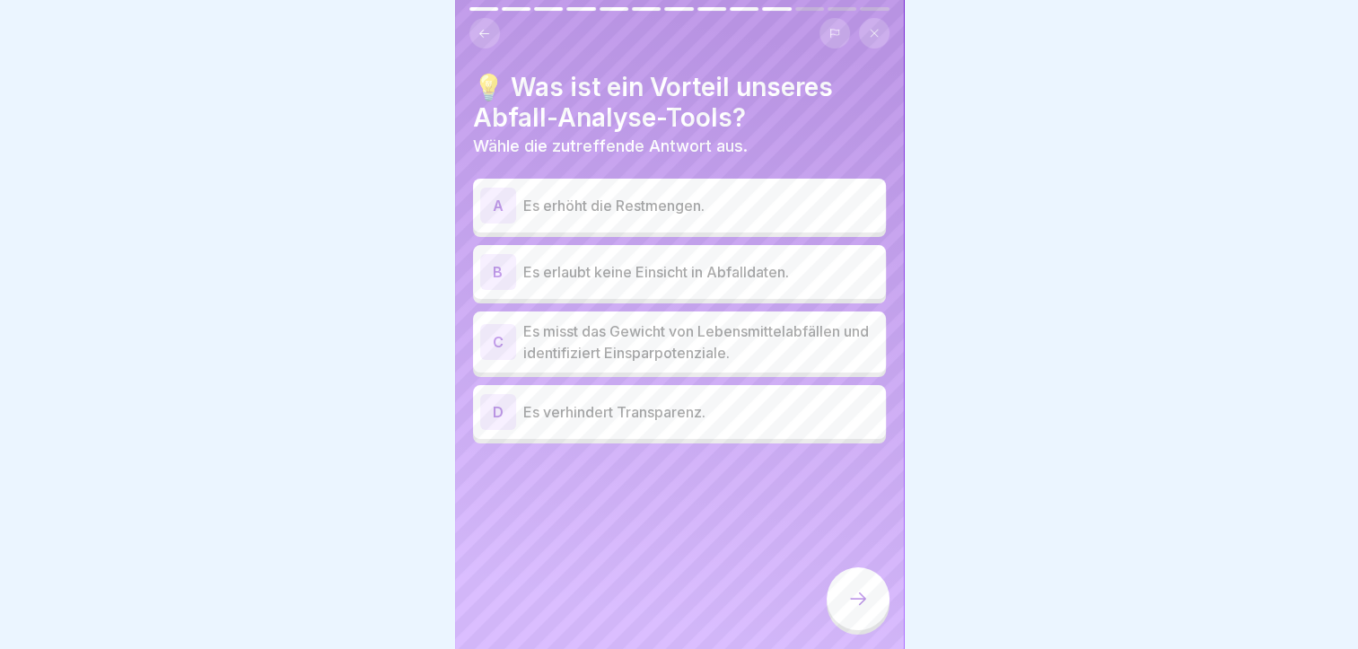
click at [571, 327] on p "Es misst das Gewicht von Lebensmittelabfällen und identifiziert Einsparpotenzia…" at bounding box center [700, 341] width 355 height 43
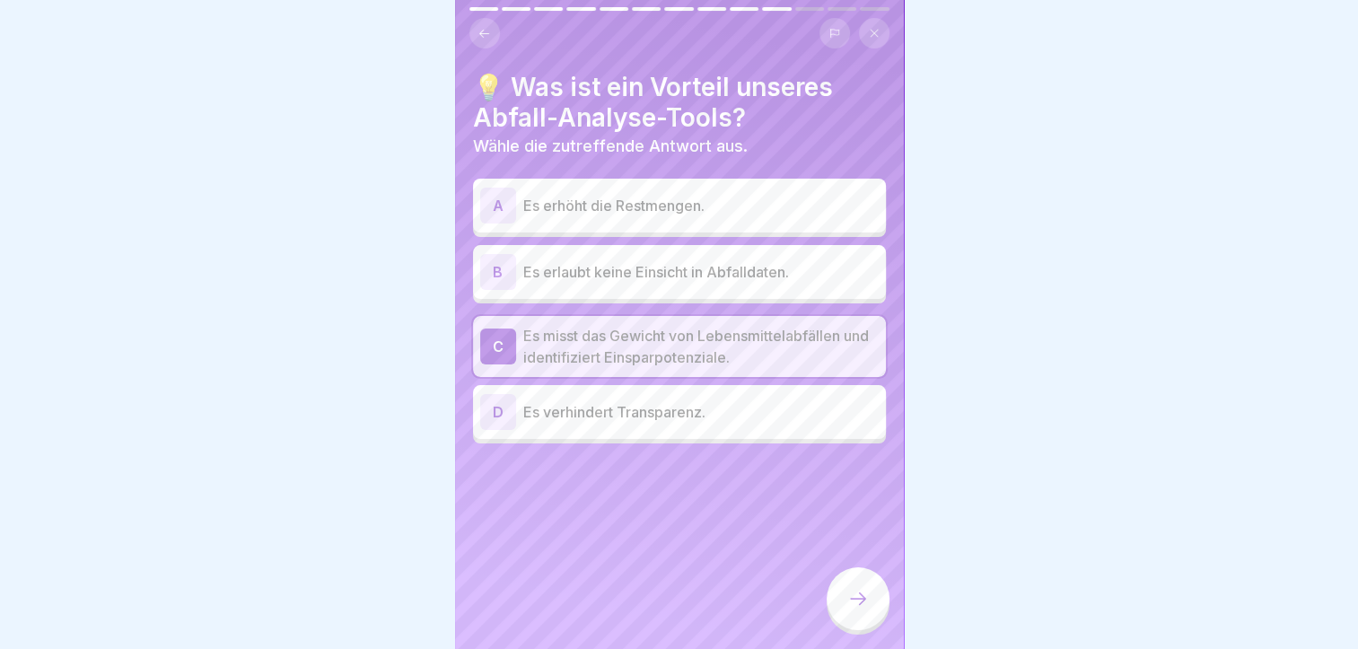
drag, startPoint x: 853, startPoint y: 601, endPoint x: 836, endPoint y: 590, distance: 20.2
click at [851, 599] on icon at bounding box center [858, 599] width 22 height 22
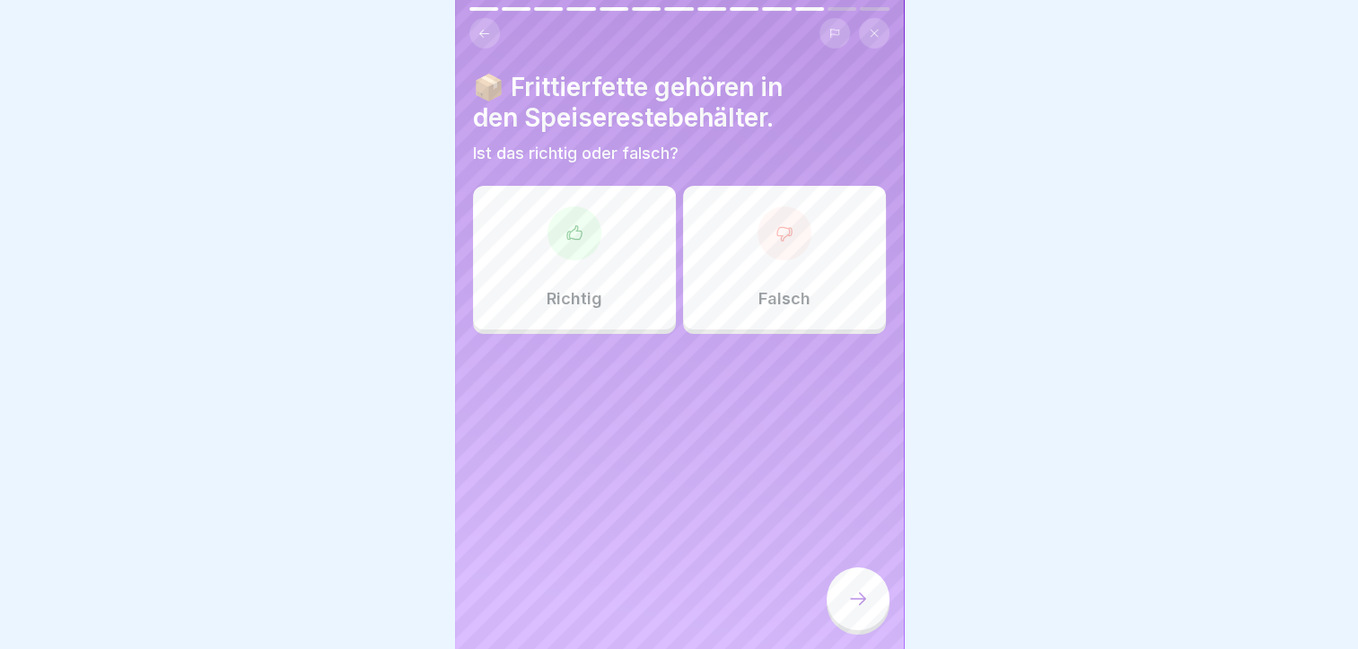
click at [721, 271] on div "Falsch" at bounding box center [784, 258] width 203 height 144
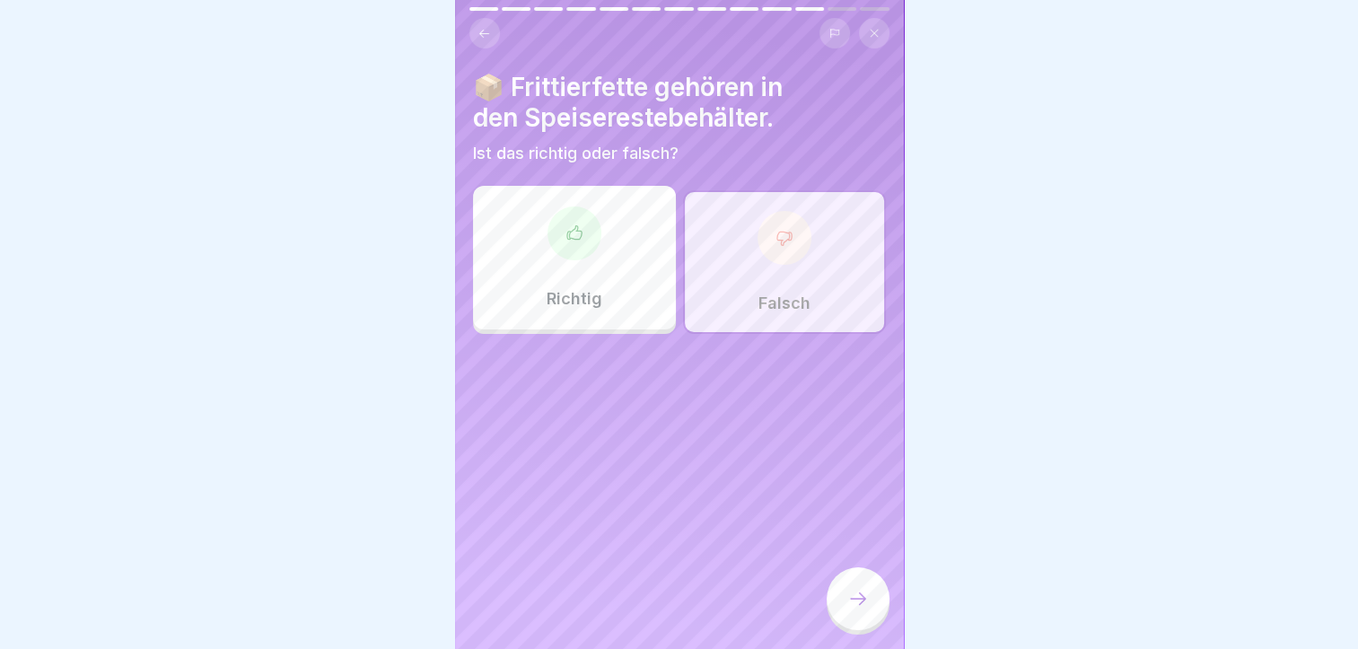
click at [870, 576] on div at bounding box center [857, 598] width 63 height 63
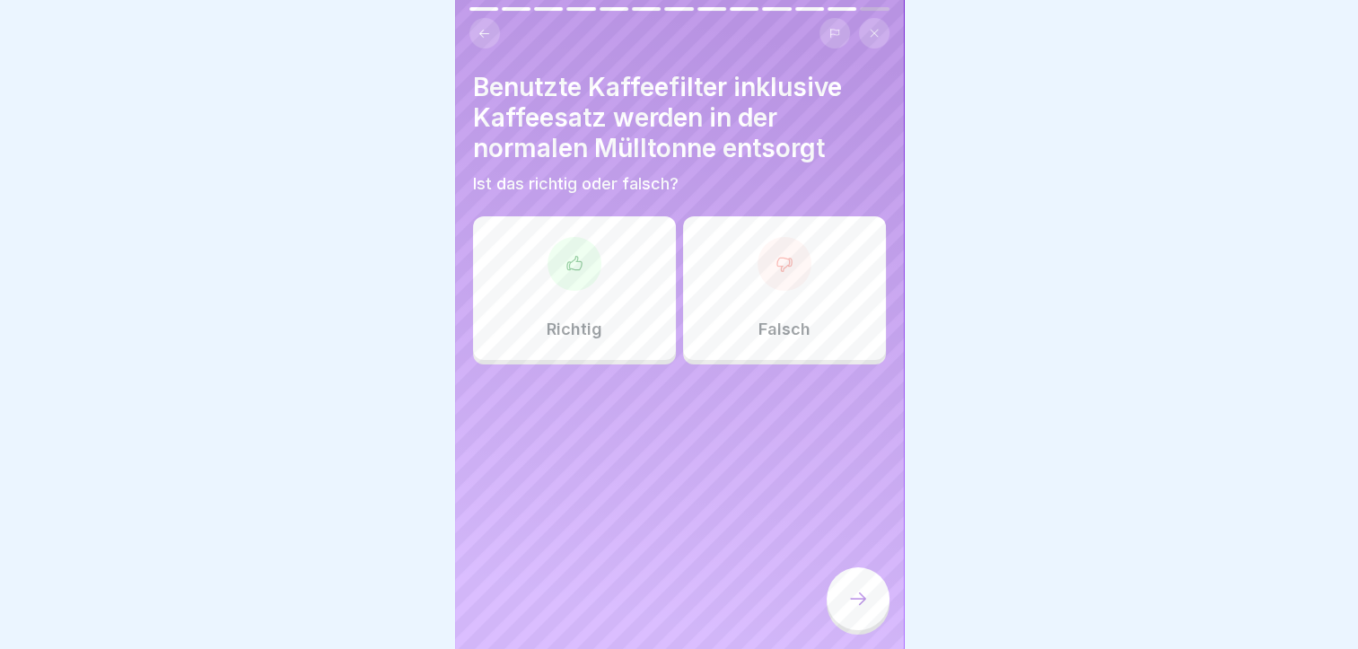
click at [721, 267] on div "Falsch" at bounding box center [784, 288] width 203 height 144
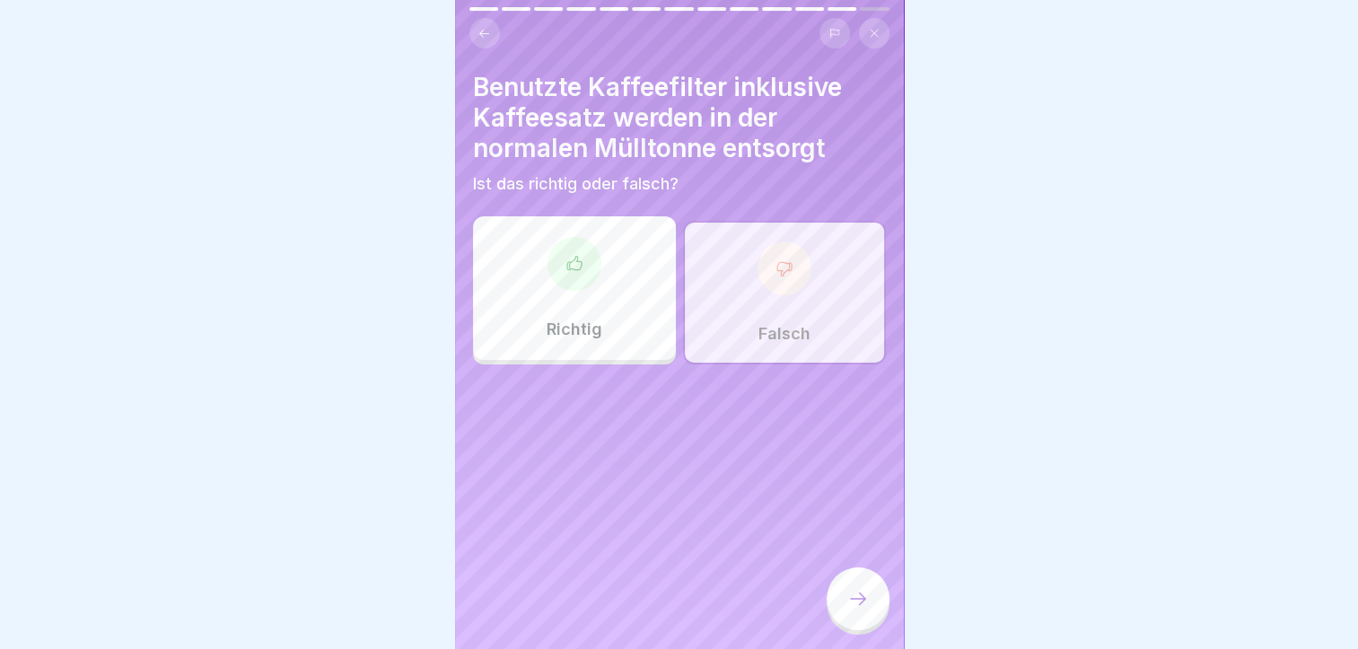
click at [860, 605] on icon at bounding box center [858, 599] width 22 height 22
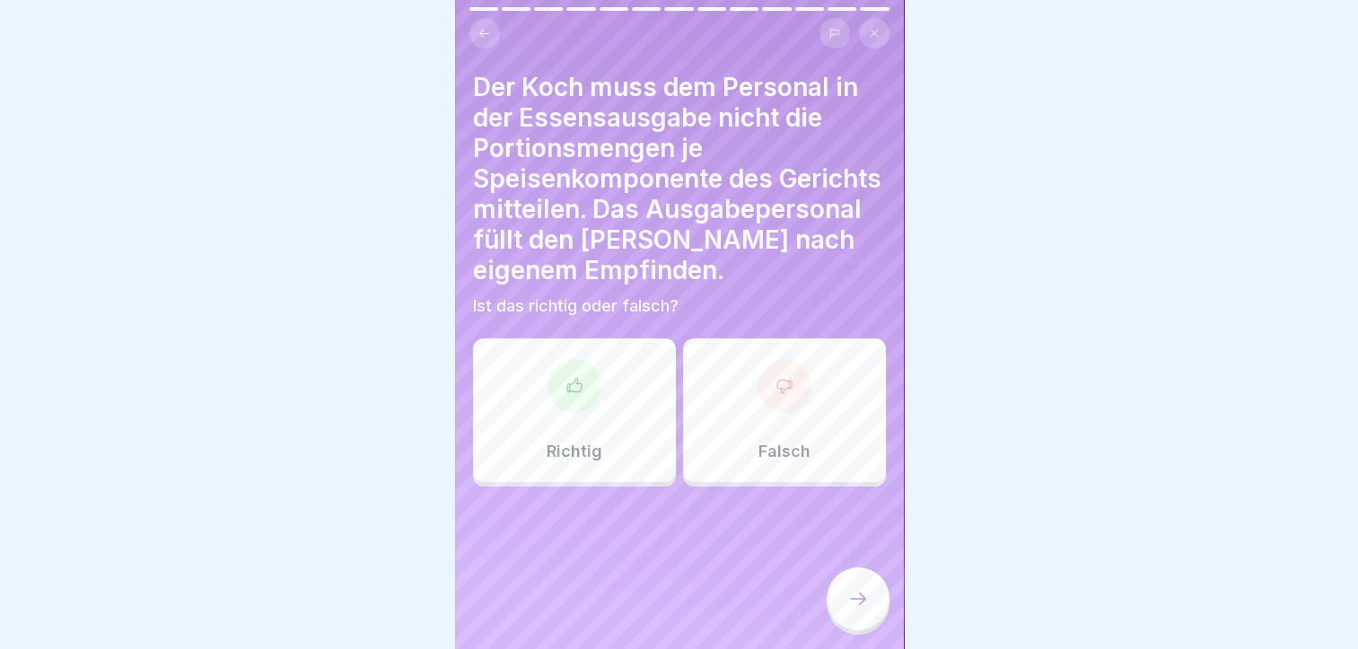
click at [718, 403] on div "Falsch" at bounding box center [784, 410] width 203 height 144
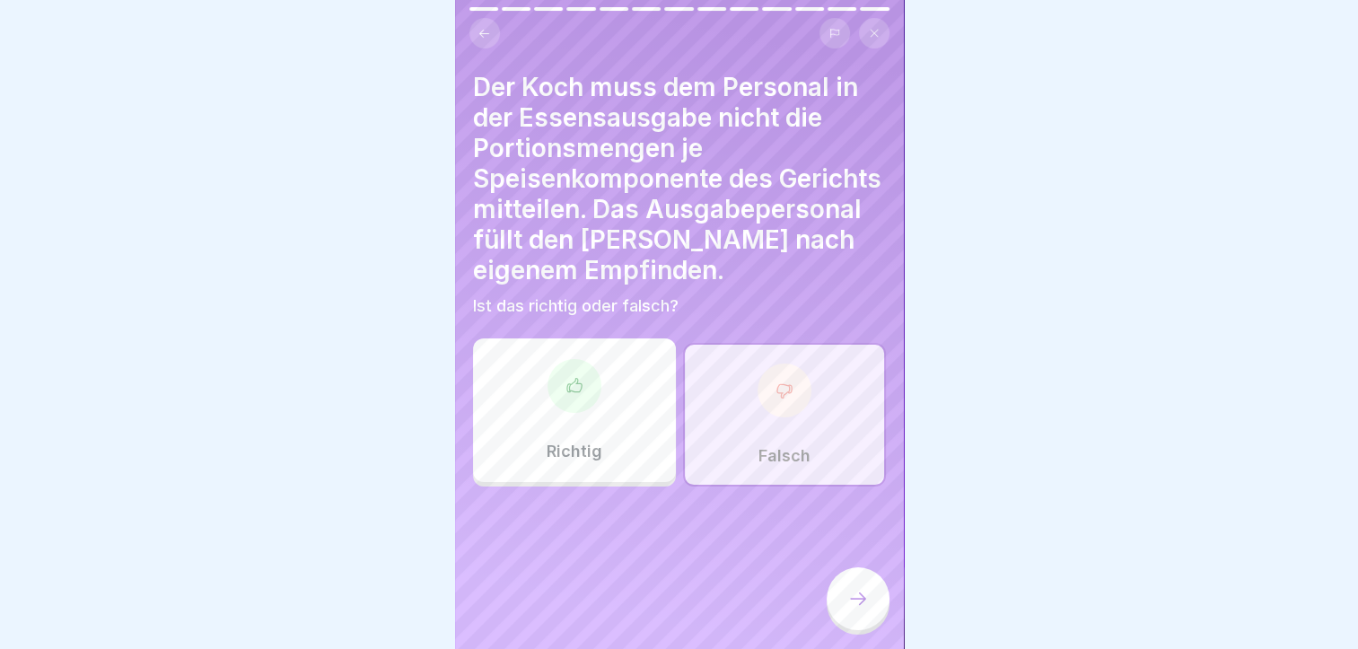
click at [861, 596] on icon at bounding box center [858, 599] width 22 height 22
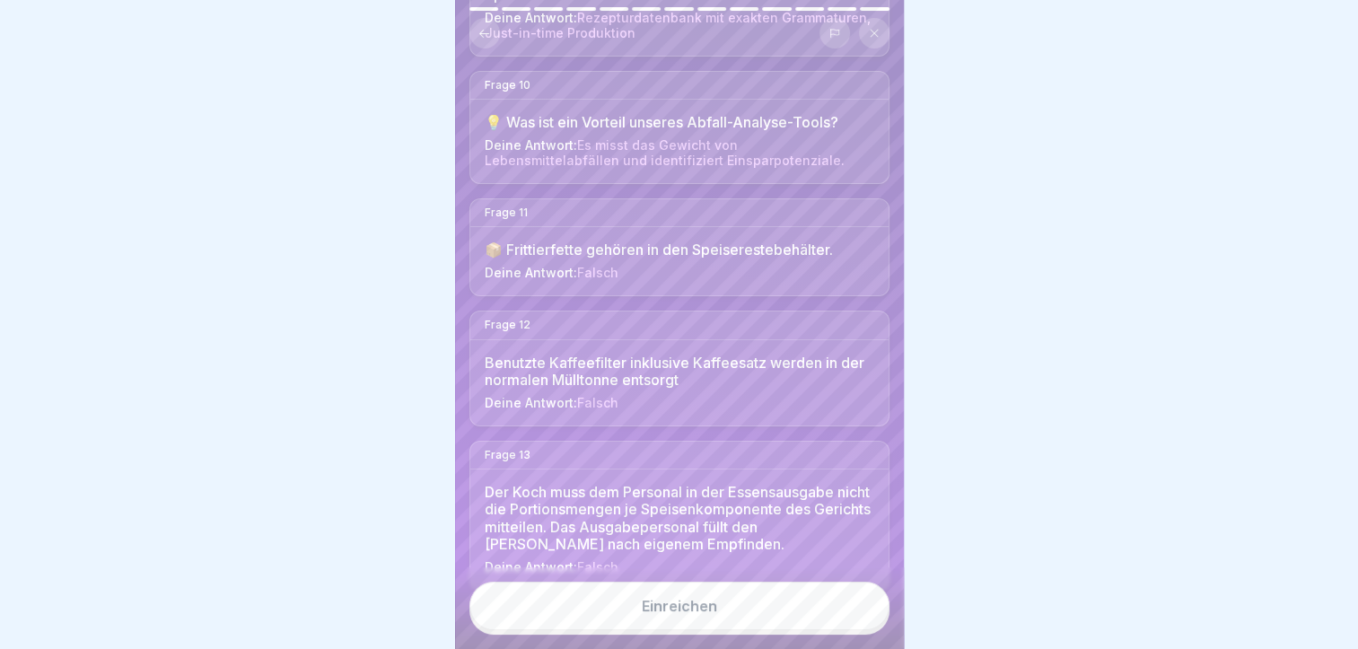
scroll to position [1274, 0]
click at [655, 606] on div "Einreichen" at bounding box center [679, 606] width 75 height 16
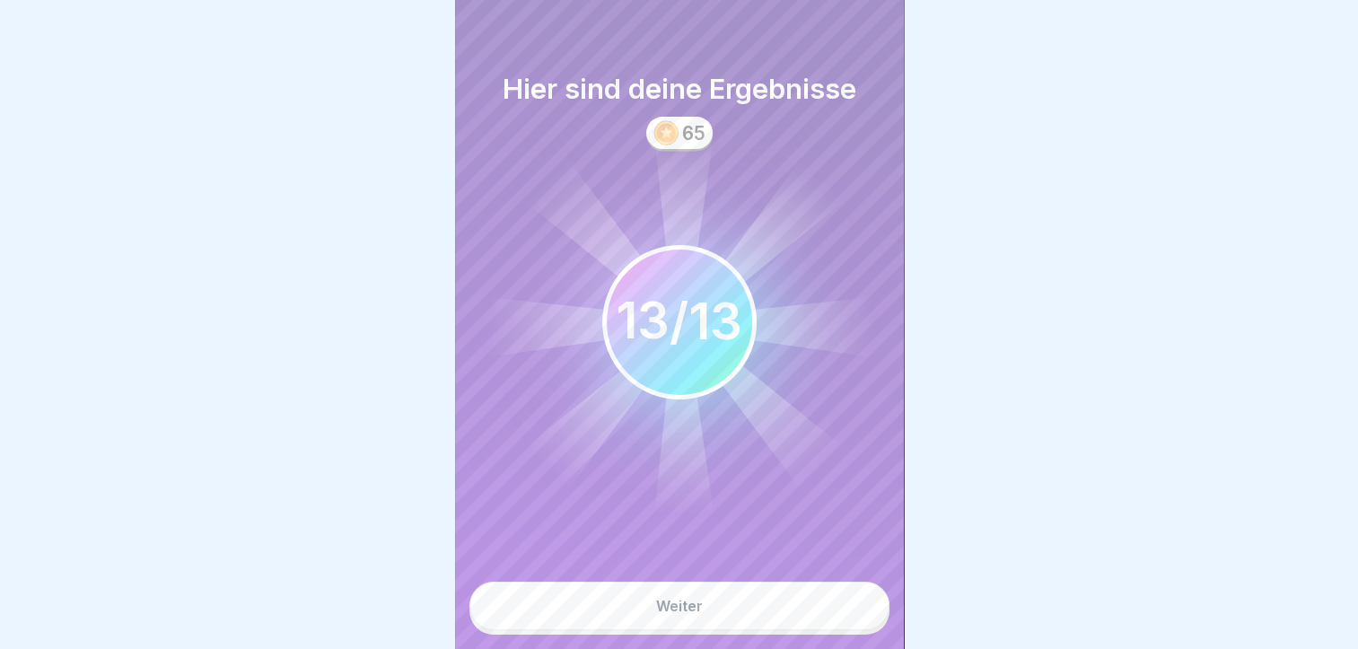
click at [657, 604] on div "Weiter" at bounding box center [679, 606] width 47 height 16
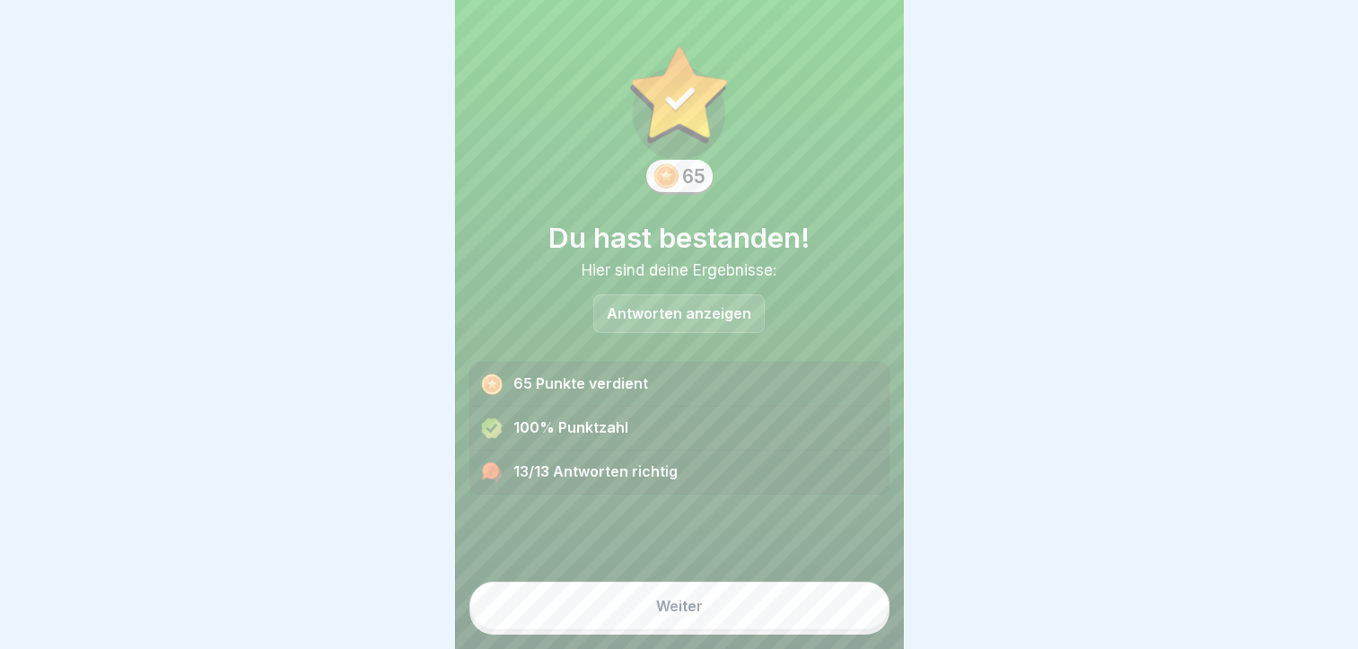
click at [671, 625] on button "Weiter" at bounding box center [679, 605] width 420 height 48
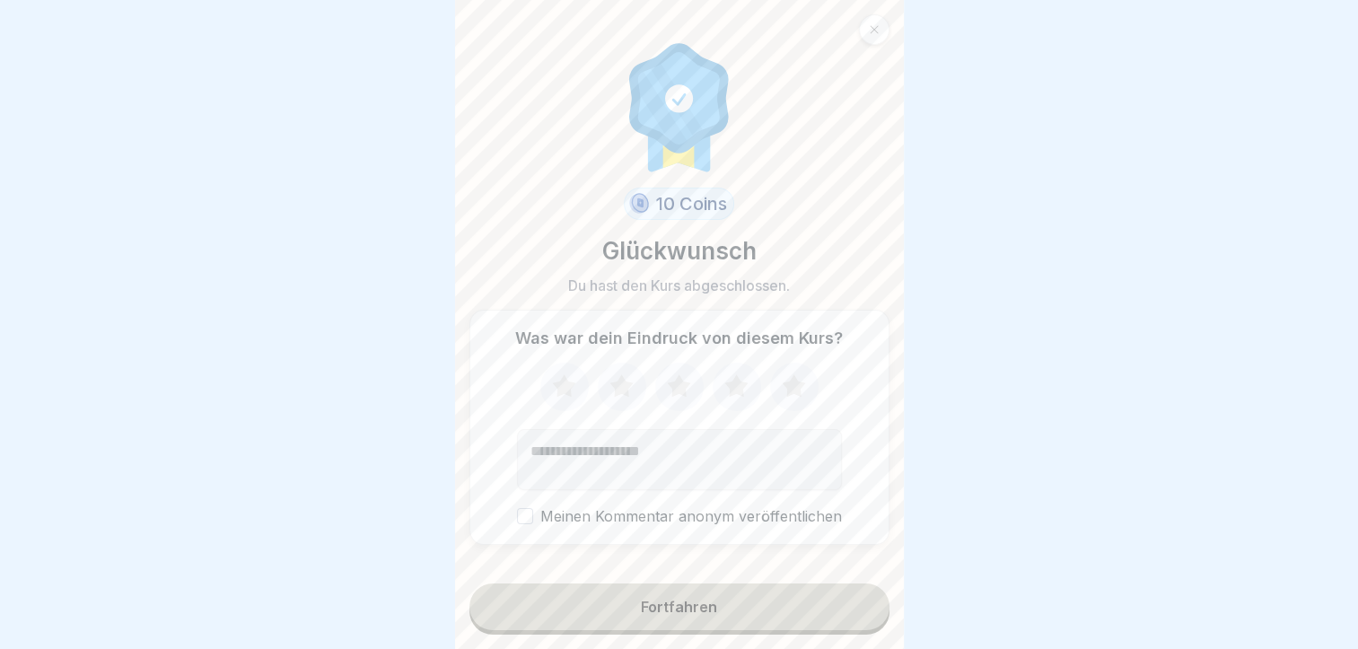
click at [669, 599] on button "Fortfahren" at bounding box center [679, 606] width 420 height 47
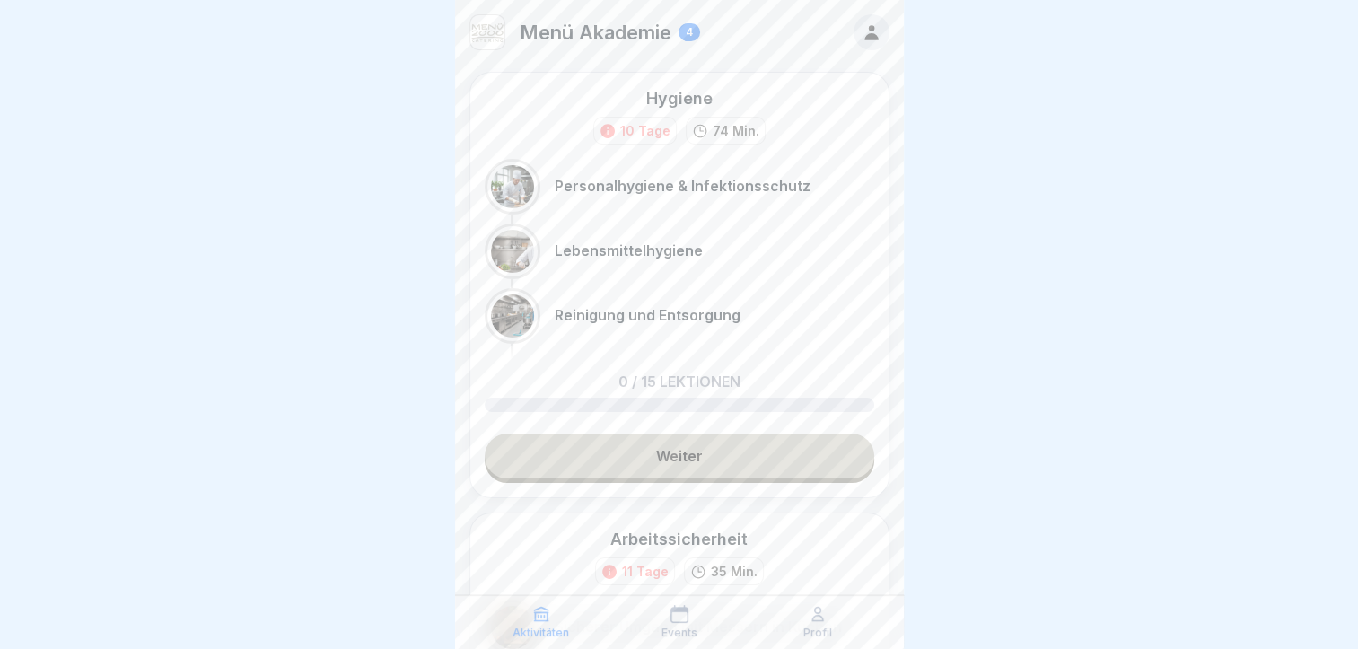
drag, startPoint x: 1159, startPoint y: 2, endPoint x: 334, endPoint y: 65, distance: 827.9
click at [333, 66] on div at bounding box center [679, 324] width 1358 height 649
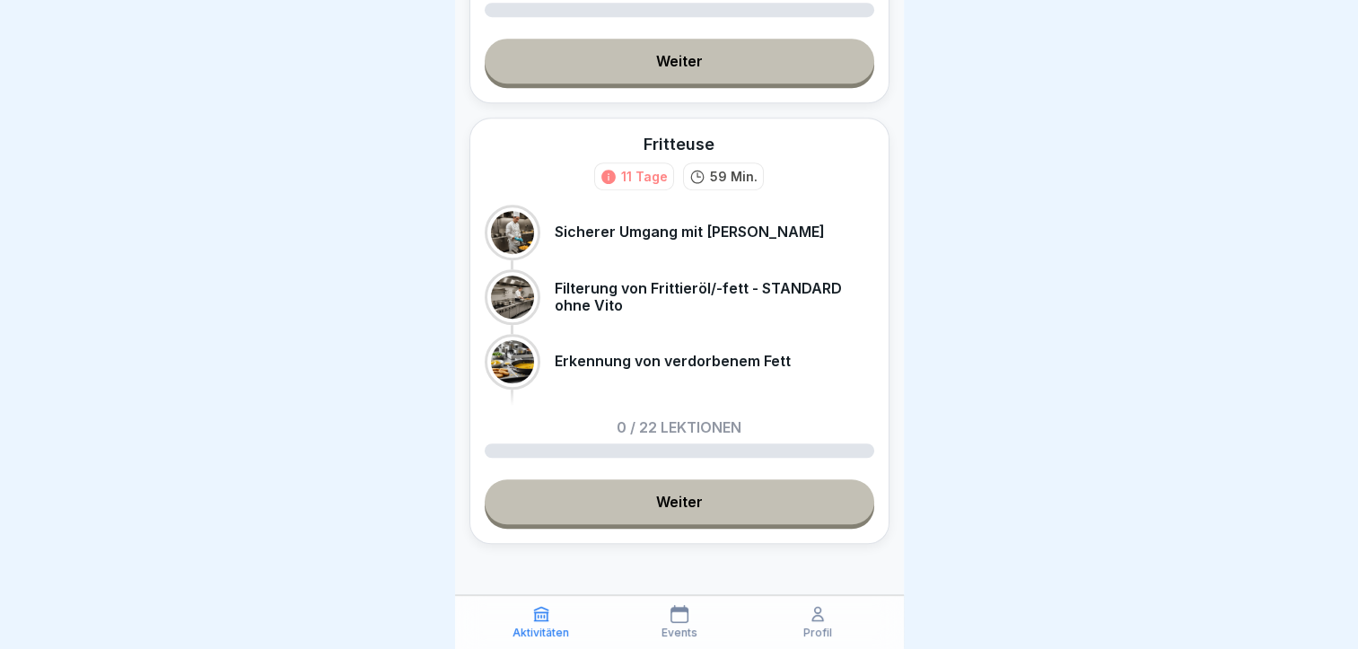
click at [800, 630] on div "Profil" at bounding box center [817, 622] width 129 height 34
